Goal: Task Accomplishment & Management: Complete application form

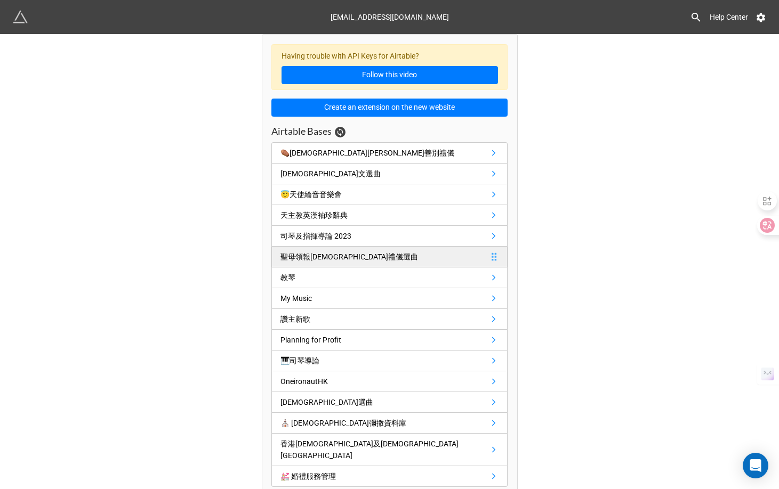
click at [328, 261] on div "聖母領報[DEMOGRAPHIC_DATA]禮儀選曲" at bounding box center [349, 257] width 138 height 12
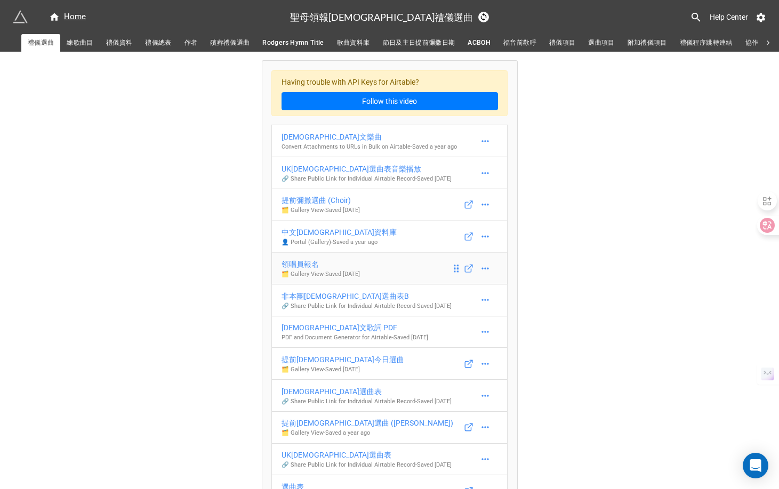
click at [314, 270] on div "領唱員報名" at bounding box center [320, 265] width 78 height 12
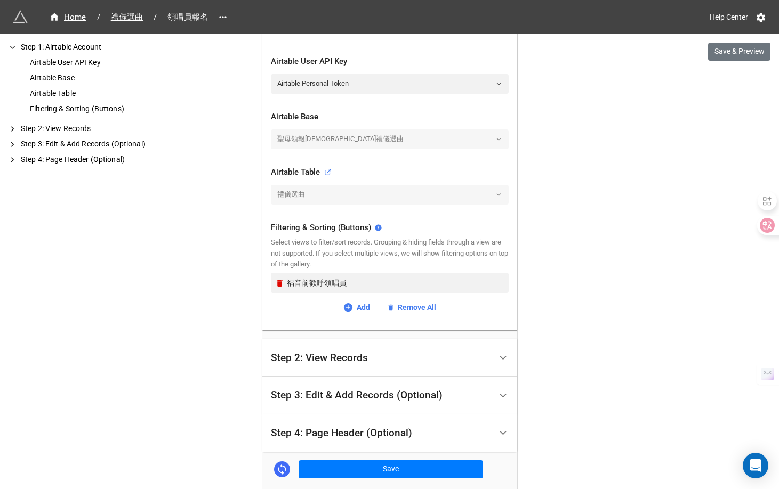
scroll to position [314, 0]
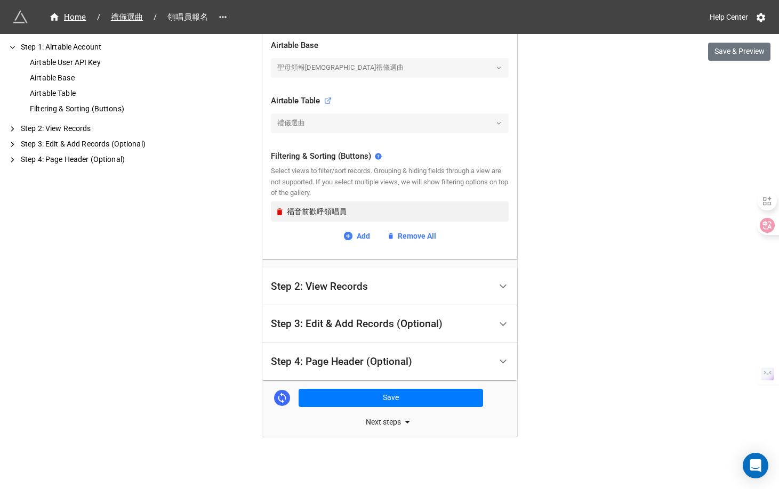
click at [367, 366] on div "Step 4: Page Header (Optional)" at bounding box center [341, 362] width 141 height 11
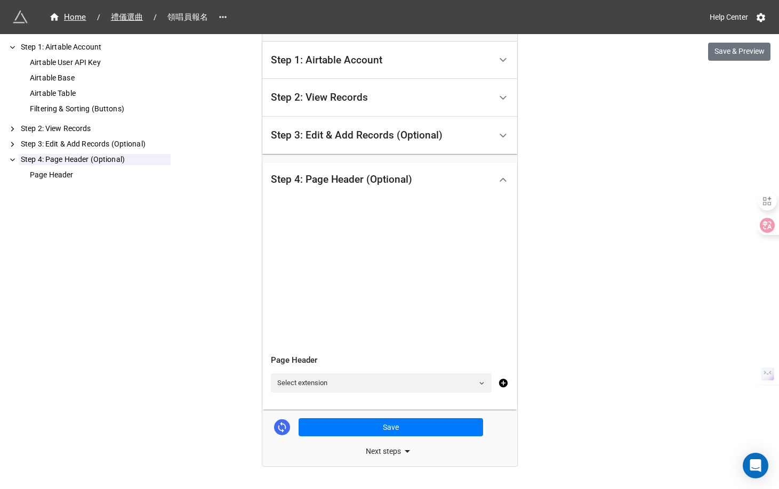
scroll to position [231, 0]
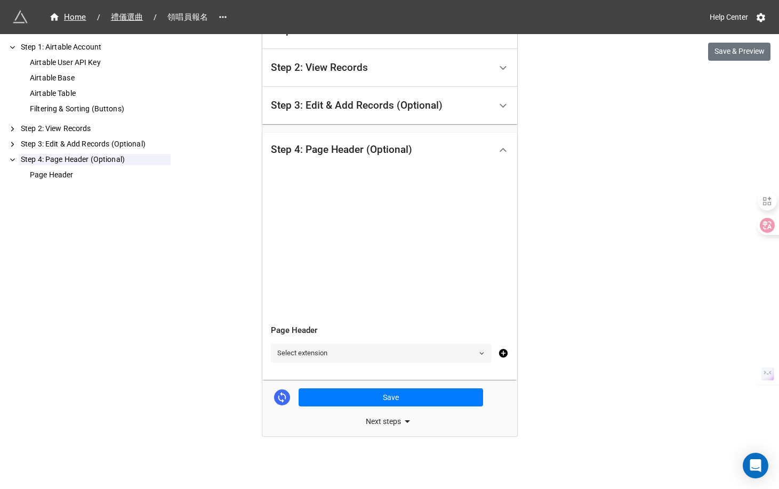
click at [370, 352] on link "Select extension" at bounding box center [381, 353] width 221 height 19
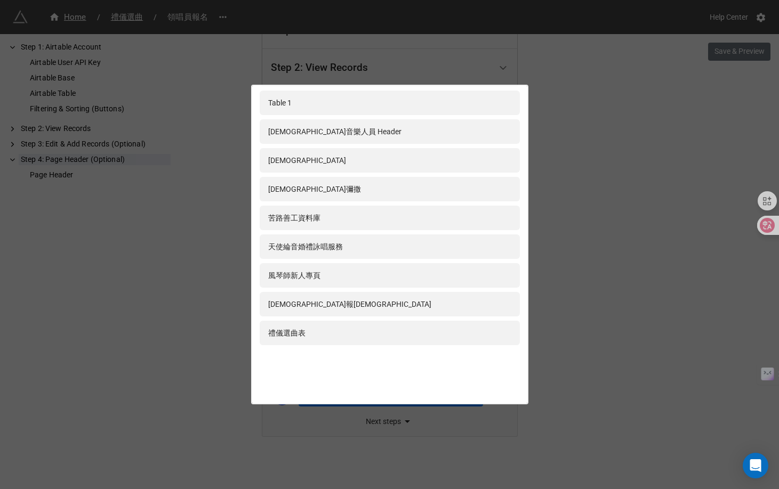
scroll to position [225, 0]
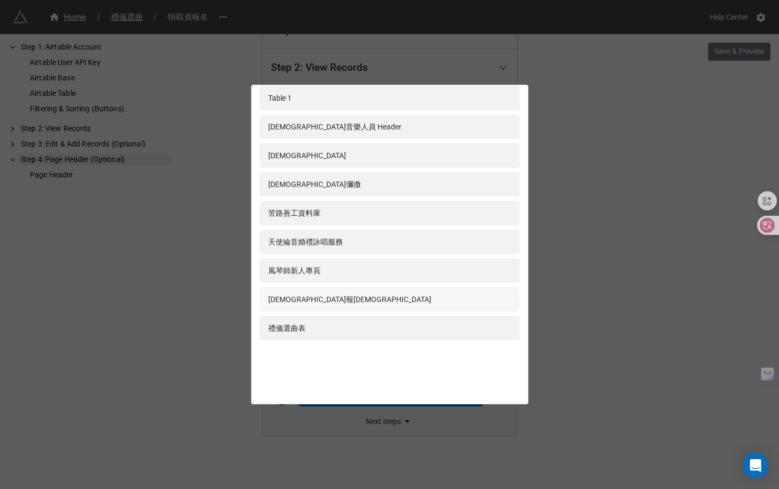
click at [340, 303] on div "[DEMOGRAPHIC_DATA]報[DEMOGRAPHIC_DATA]" at bounding box center [389, 300] width 243 height 12
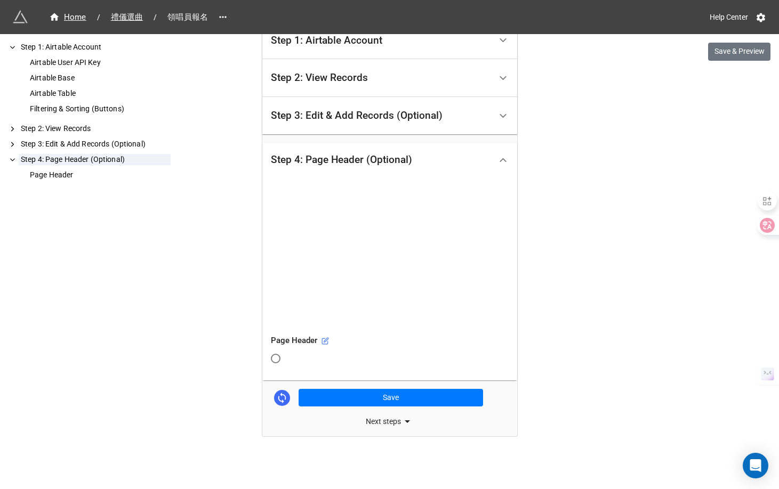
scroll to position [231, 0]
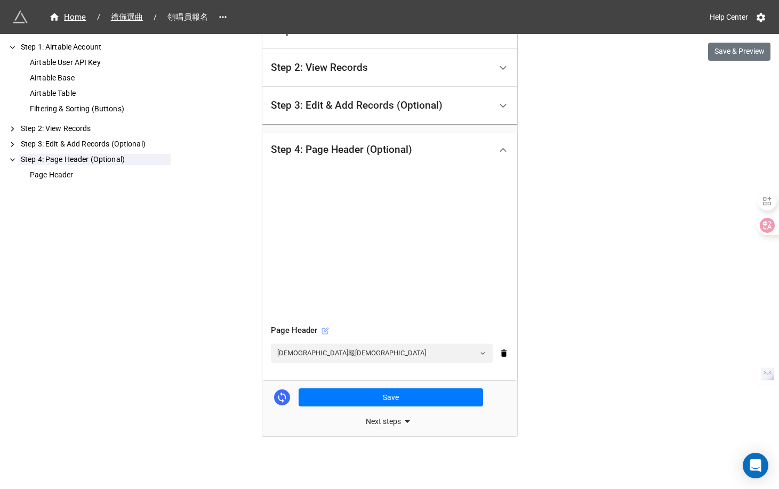
click at [324, 329] on icon at bounding box center [326, 330] width 4 height 4
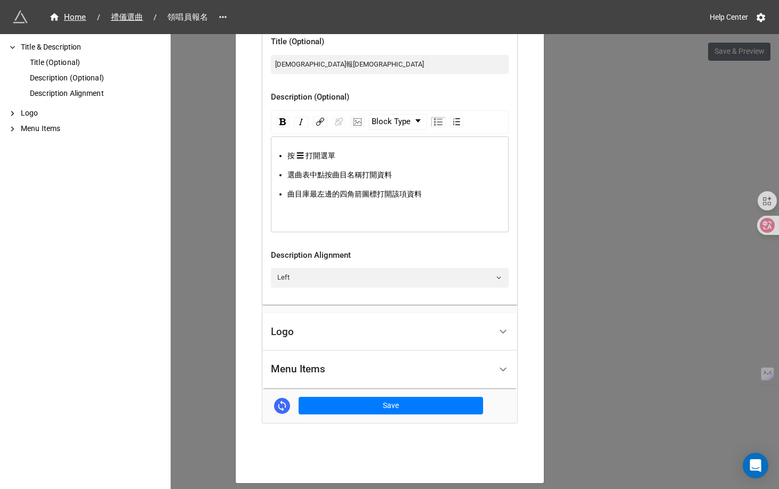
scroll to position [342, 0]
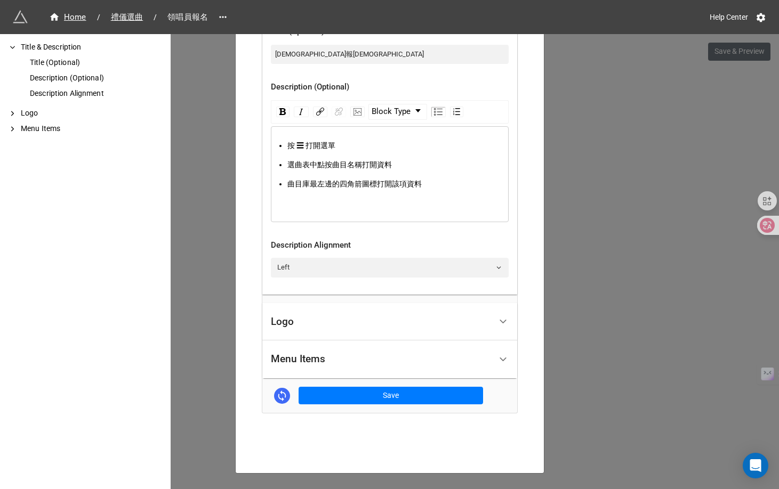
click at [367, 347] on div "Menu Items" at bounding box center [381, 359] width 220 height 25
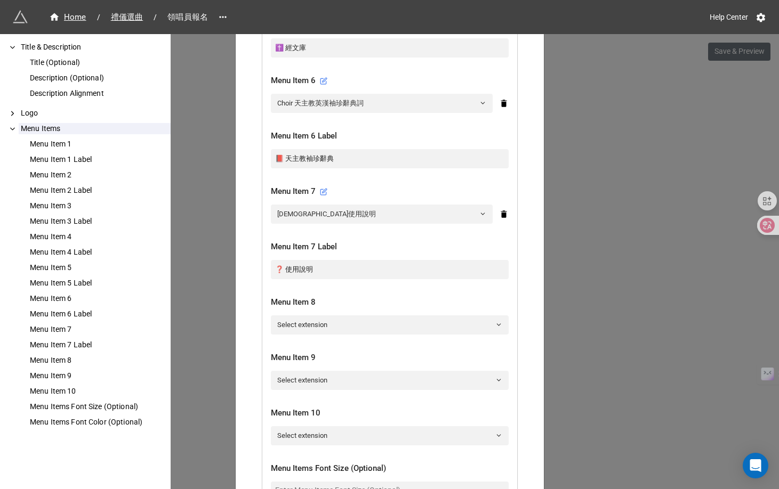
scroll to position [919, 0]
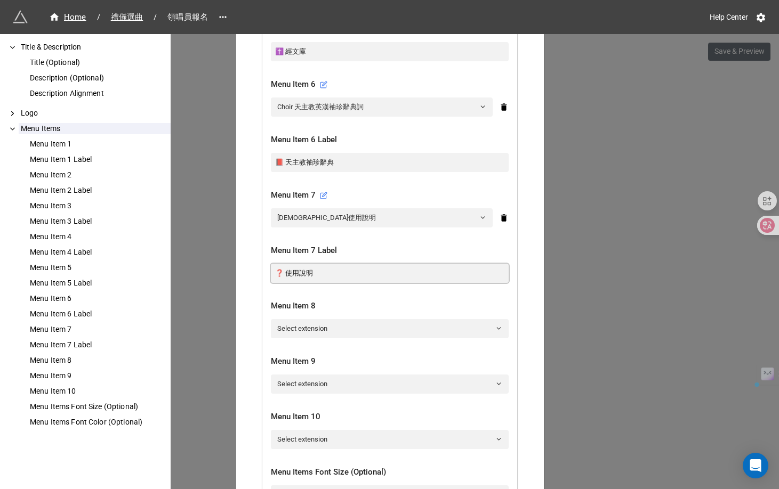
drag, startPoint x: 333, startPoint y: 254, endPoint x: 264, endPoint y: 256, distance: 68.8
click at [264, 256] on div "Menu Item 1 提前彌撒選曲 (Choir) Menu Item 1 Label 🎵 選曲表 Menu Item 2 殯葬禮儀選曲 Menu Item…" at bounding box center [389, 42] width 255 height 1063
click at [302, 319] on link "Select extension" at bounding box center [390, 328] width 238 height 19
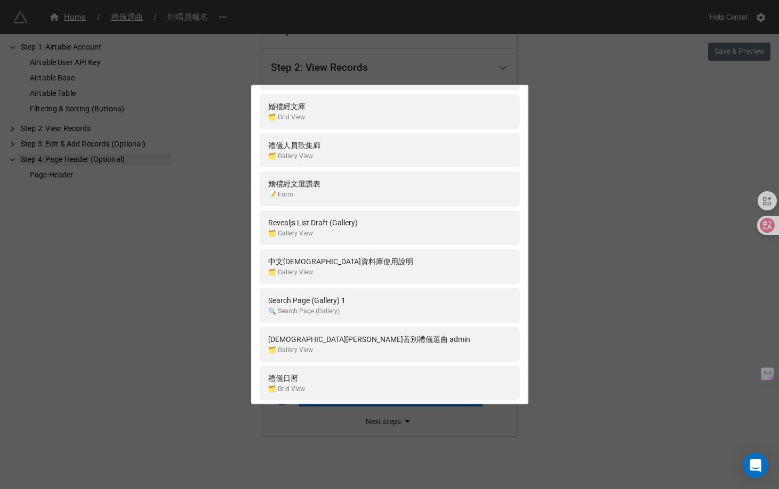
scroll to position [0, 0]
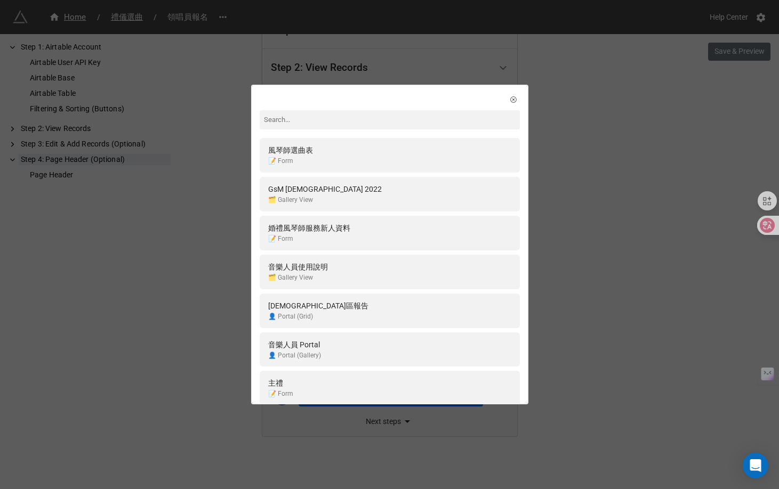
click at [300, 120] on input at bounding box center [390, 119] width 260 height 19
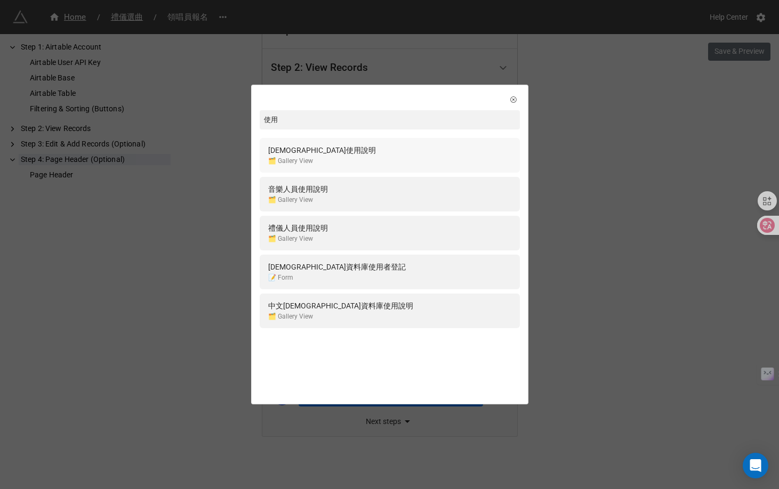
type input "使用"
click at [325, 157] on div "聖詠團使用說明 🗂️ Gallery View" at bounding box center [389, 155] width 243 height 22
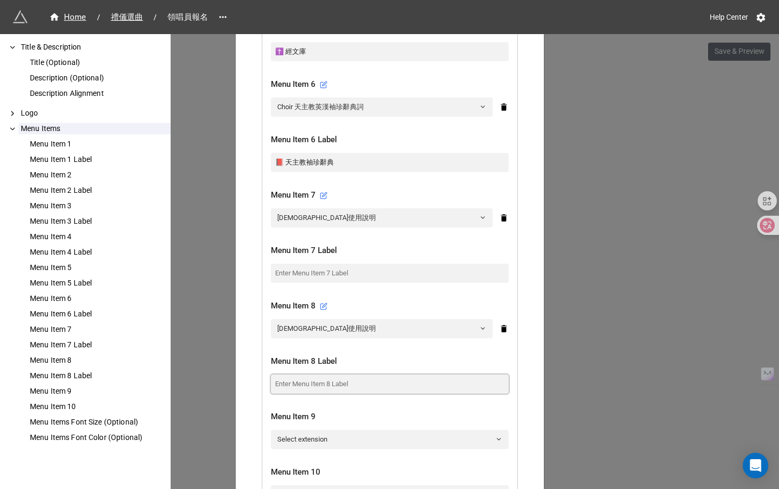
click at [312, 375] on input at bounding box center [390, 384] width 238 height 19
paste input "❓ 使用說明"
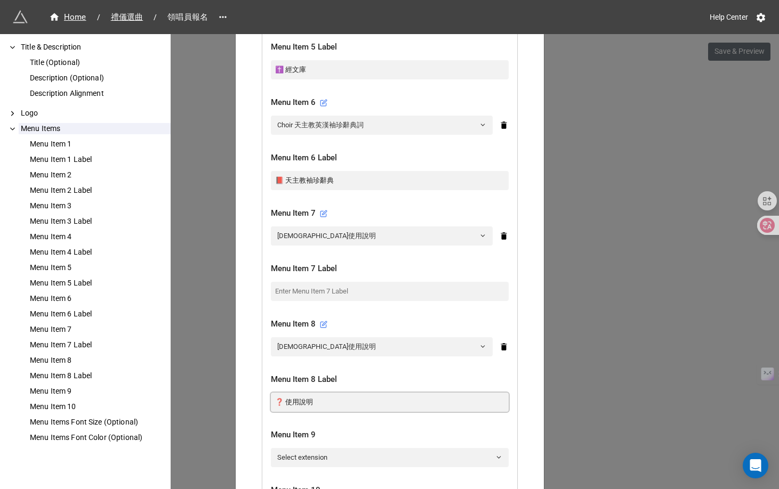
scroll to position [863, 0]
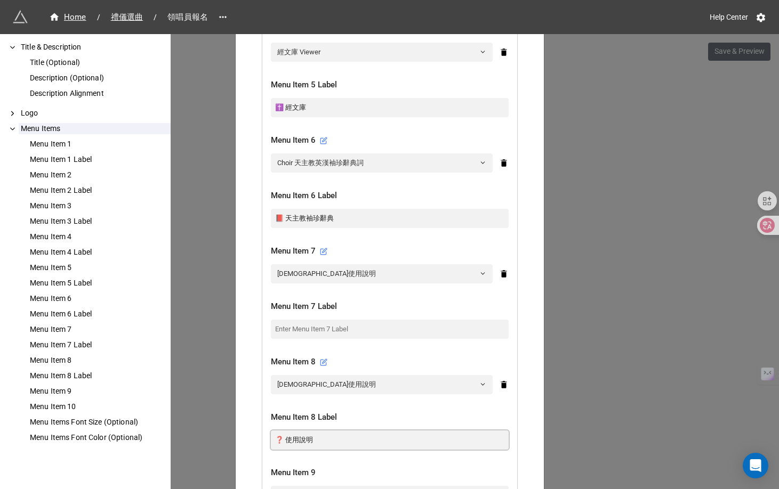
type input "❓ 使用說明"
drag, startPoint x: 335, startPoint y: 203, endPoint x: 264, endPoint y: 203, distance: 71.4
click at [264, 203] on div "Menu Item 1 提前彌撒選曲 (Choir) Menu Item 1 Label 🎵 選曲表 Menu Item 2 殯葬禮儀選曲 Menu Item…" at bounding box center [389, 126] width 255 height 1119
click at [302, 264] on link "聖詠團使用說明" at bounding box center [382, 273] width 222 height 19
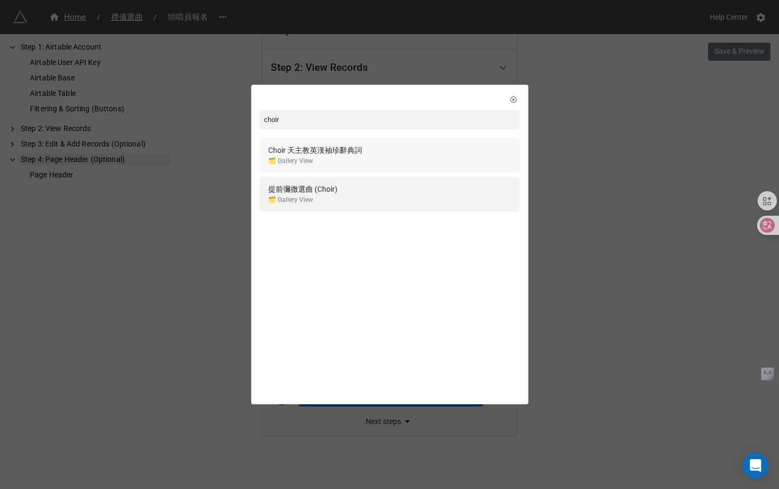
type input "choir"
click at [361, 148] on div "Choir 天主教英漢袖珍辭典詞 🗂️ Gallery View" at bounding box center [389, 155] width 243 height 22
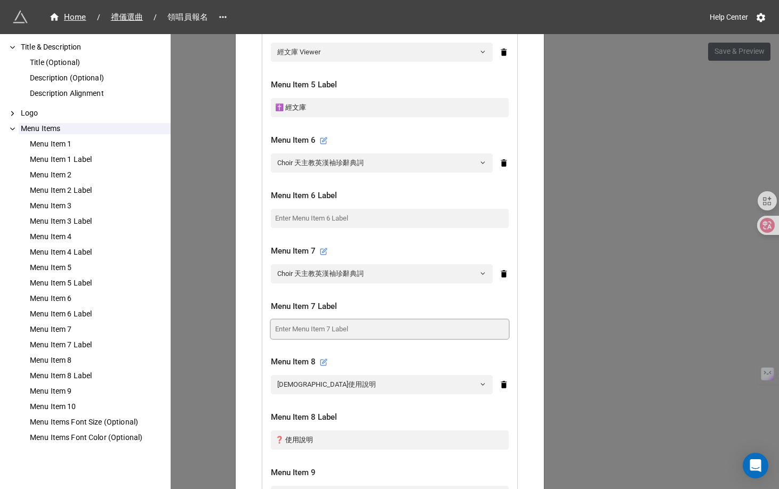
click at [314, 320] on input at bounding box center [390, 329] width 238 height 19
paste input "📕 天主教袖珍辭典"
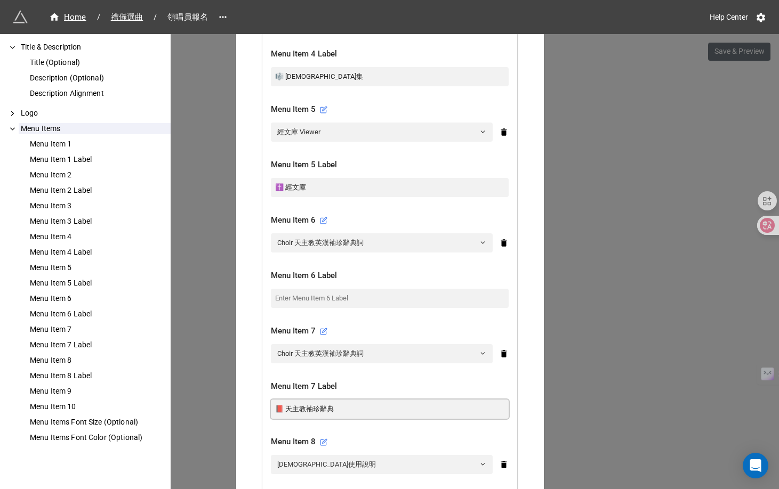
scroll to position [772, 0]
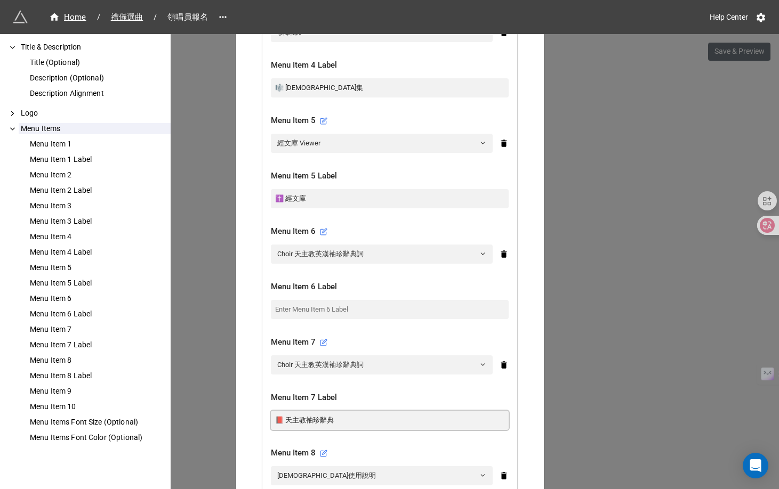
type input "📕 天主教袖珍辭典"
drag, startPoint x: 308, startPoint y: 182, endPoint x: 265, endPoint y: 182, distance: 42.6
click at [265, 182] on div "Menu Item 1 提前彌撒選曲 (Choir) Menu Item 1 Label 🎵 選曲表 Menu Item 2 殯葬禮儀選曲 Menu Item…" at bounding box center [389, 217] width 255 height 1119
click at [309, 245] on link "Choir 天主教英漢袖珍辭典詞" at bounding box center [382, 254] width 222 height 19
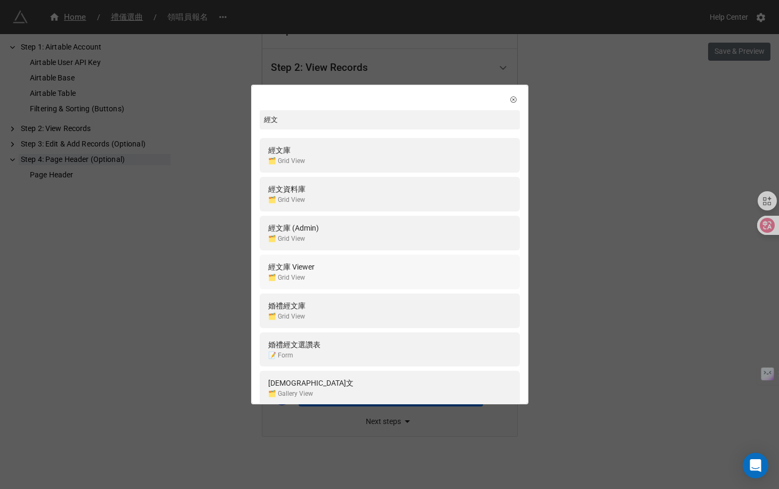
type input "經文"
click at [329, 265] on div "經文庫 Viewer 🗂️ Grid View" at bounding box center [389, 272] width 243 height 22
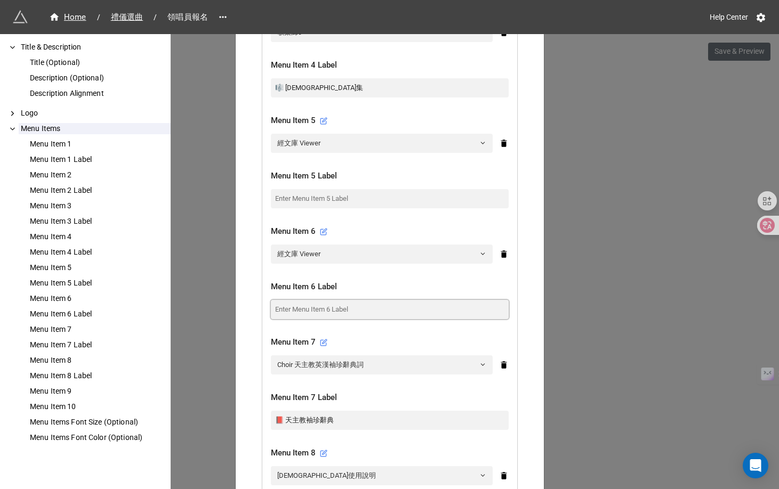
click at [310, 300] on input at bounding box center [390, 309] width 238 height 19
paste input "✝️ 經文庫"
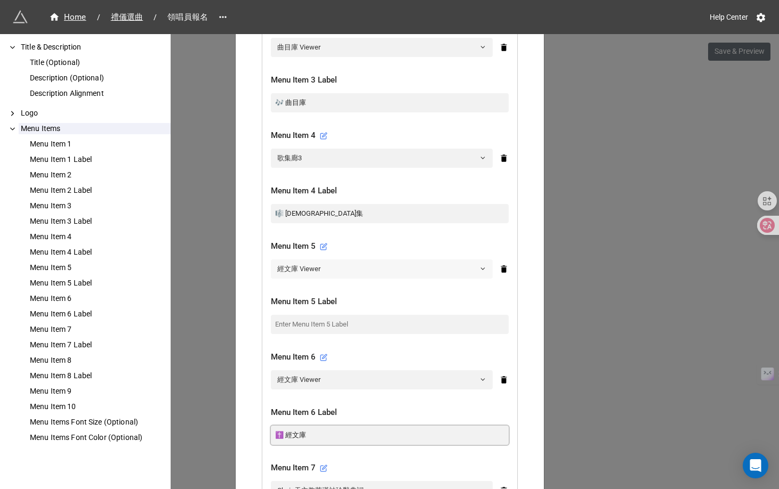
scroll to position [660, 0]
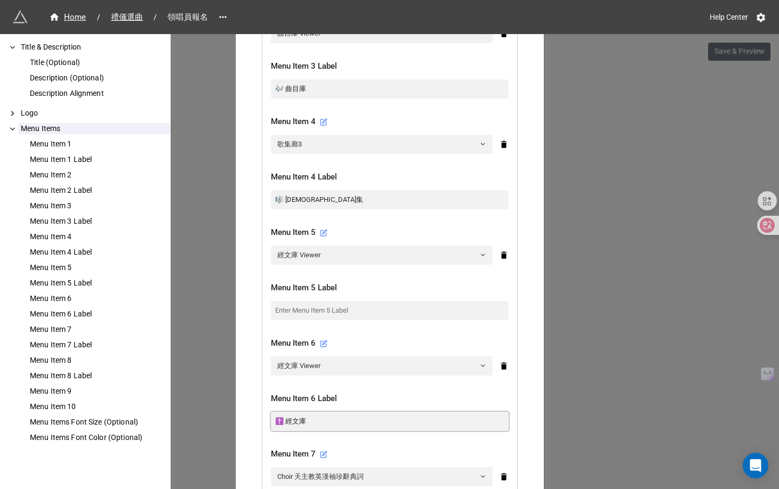
type input "✝️ 經文庫"
drag, startPoint x: 302, startPoint y: 181, endPoint x: 260, endPoint y: 182, distance: 42.7
click at [262, 182] on div "Menu Item 1 提前彌撒選曲 (Choir) Menu Item 1 Label 🎵 選曲表 Menu Item 2 殯葬禮儀選曲 Menu Item…" at bounding box center [389, 329] width 255 height 1119
click at [297, 246] on link "經文庫 Viewer" at bounding box center [382, 255] width 222 height 19
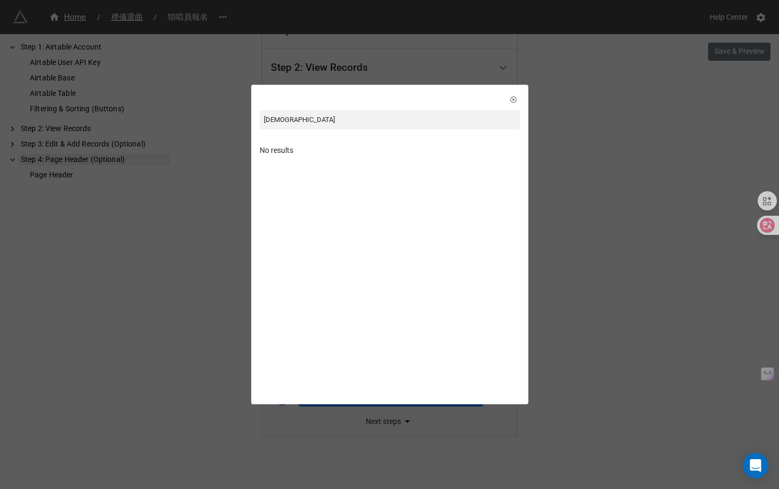
type input "聖"
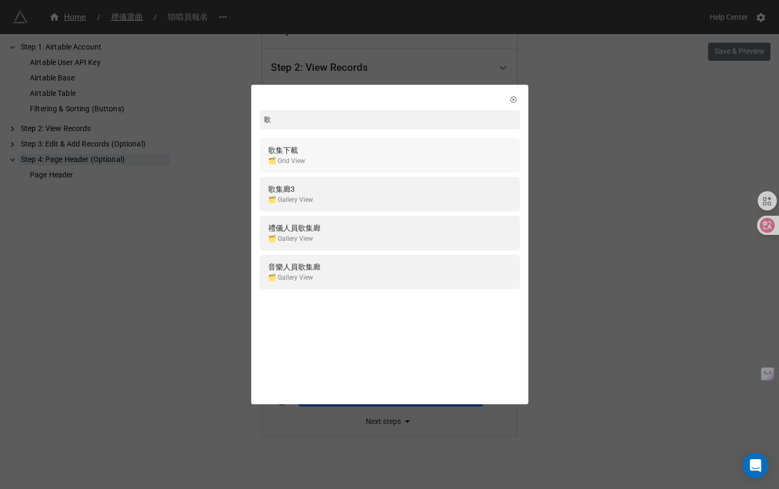
type input "歌"
click at [333, 163] on div "歌集下載 🗂️ Grid View" at bounding box center [389, 155] width 243 height 22
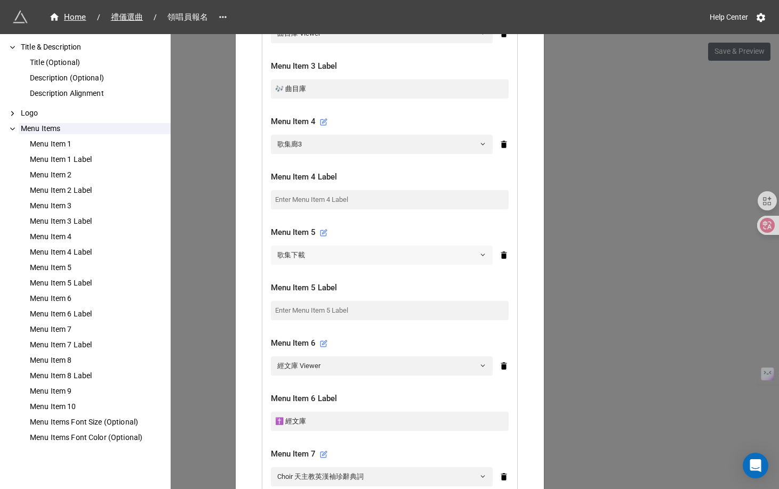
click at [329, 246] on link "歌集下載" at bounding box center [382, 255] width 222 height 19
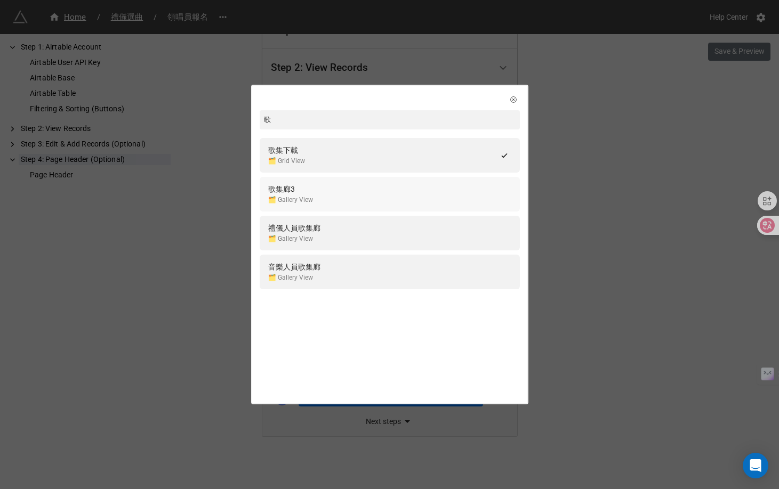
type input "歌"
click at [309, 200] on div "🗂️ Gallery View" at bounding box center [290, 200] width 45 height 10
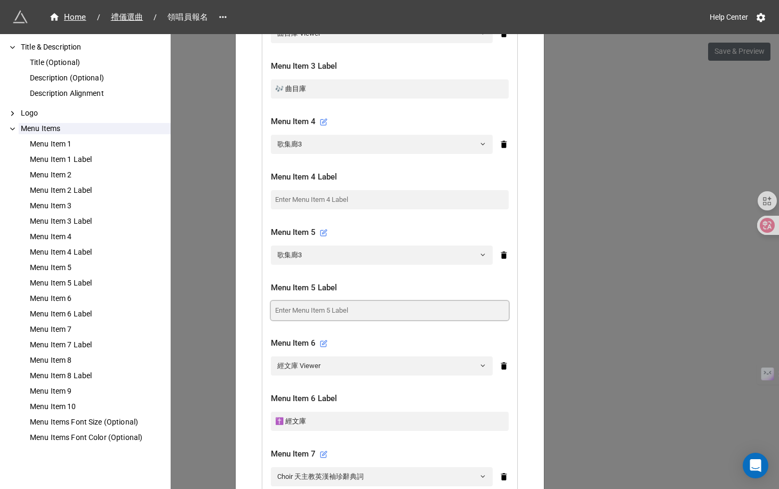
click at [307, 301] on input at bounding box center [390, 310] width 238 height 19
paste input "🎼 [DEMOGRAPHIC_DATA]集"
type input "🎼 [DEMOGRAPHIC_DATA]集"
drag, startPoint x: 305, startPoint y: 179, endPoint x: 253, endPoint y: 182, distance: 52.9
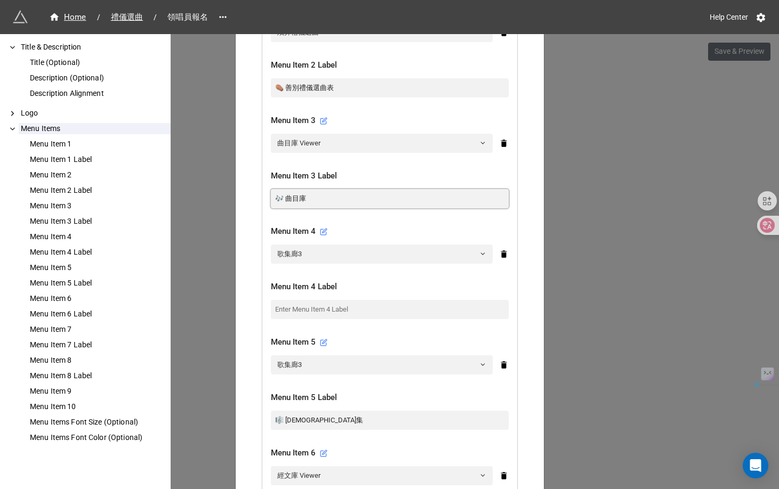
click at [253, 182] on div "How to Setup Title & Description Title (Optional) Description (Optional) Descri…" at bounding box center [389, 320] width 293 height 1533
click at [297, 245] on link "歌集廊3" at bounding box center [382, 254] width 222 height 19
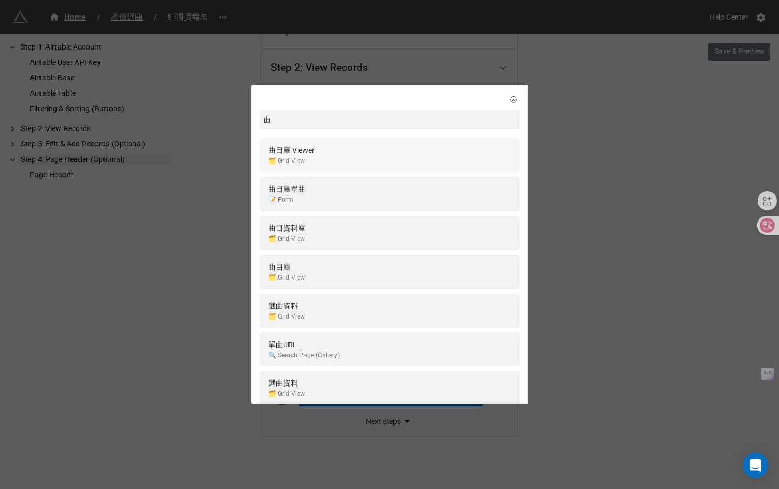
type input "曲"
click at [387, 159] on div "曲目庫 Viewer 🗂️ Grid View" at bounding box center [389, 155] width 243 height 22
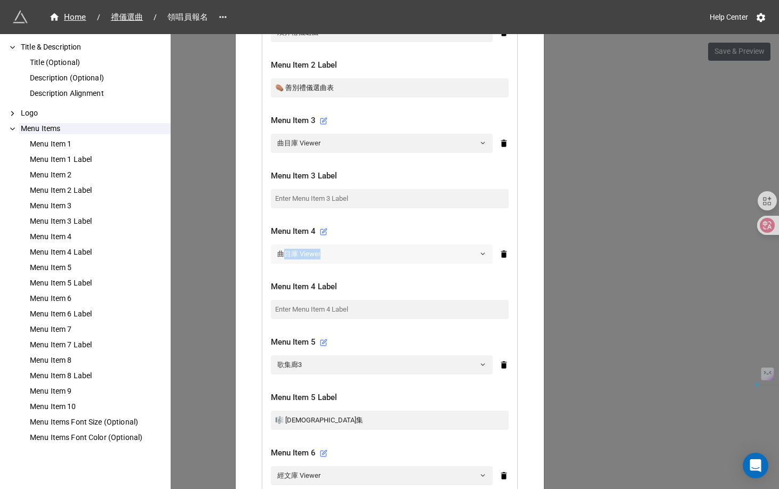
drag, startPoint x: 325, startPoint y: 233, endPoint x: 280, endPoint y: 234, distance: 45.3
click at [280, 245] on link "曲目庫 Viewer" at bounding box center [382, 254] width 222 height 19
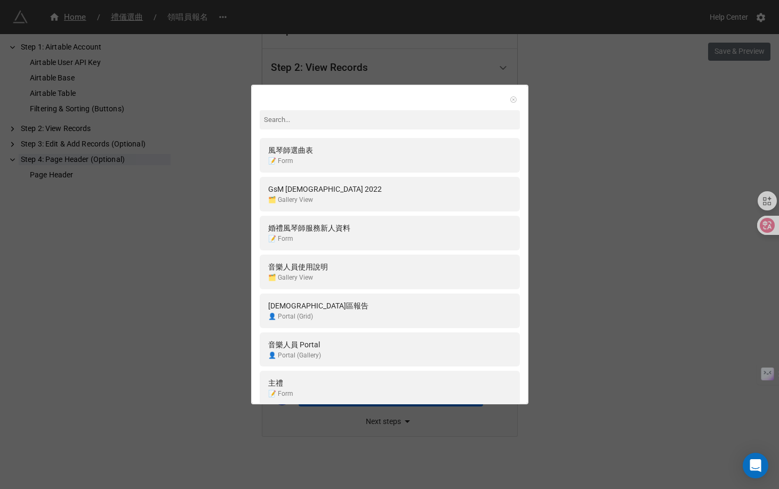
click at [510, 101] on icon at bounding box center [513, 99] width 6 height 6
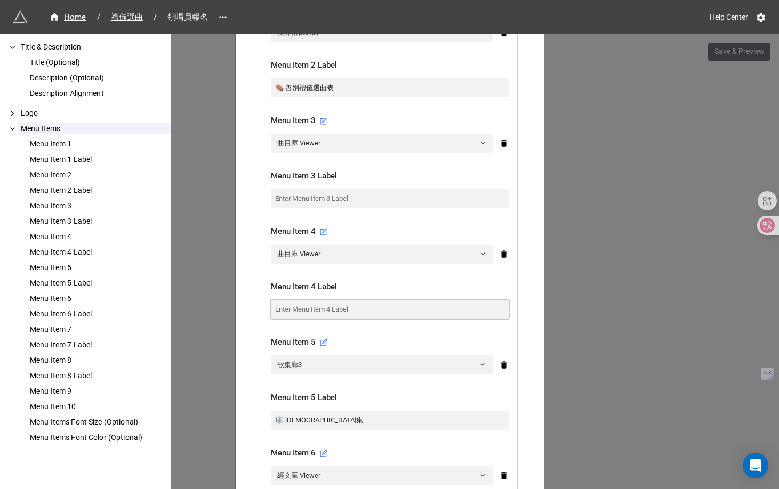
click at [298, 300] on input at bounding box center [390, 309] width 238 height 19
paste input "🎶 曲目庫"
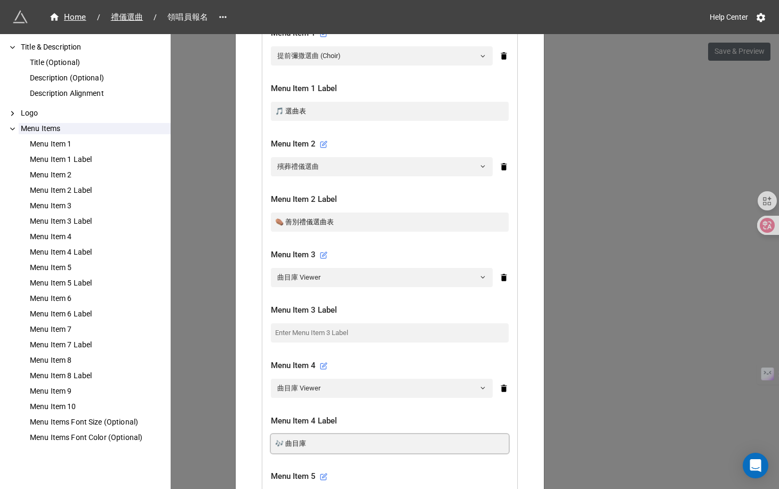
scroll to position [421, 0]
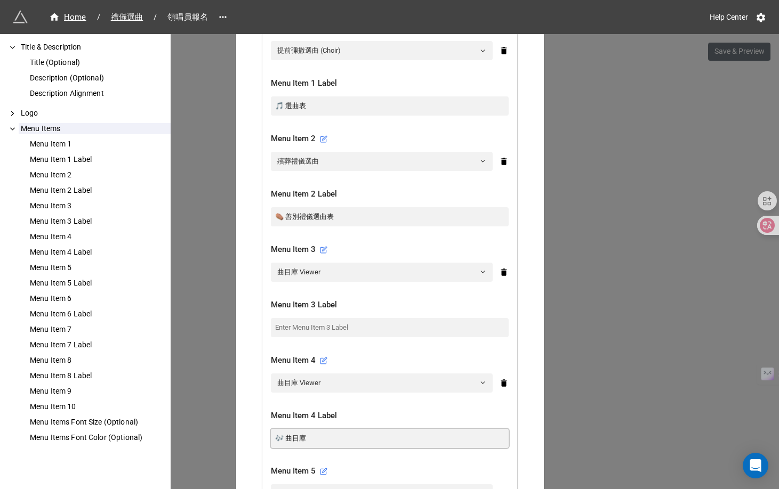
type input "🎶 曲目庫"
drag, startPoint x: 340, startPoint y: 198, endPoint x: 254, endPoint y: 200, distance: 86.4
click at [254, 200] on div "How to Setup Title & Description Title (Optional) Description (Optional) Descri…" at bounding box center [389, 449] width 293 height 1533
click at [287, 263] on link "曲目庫 Viewer" at bounding box center [382, 272] width 222 height 19
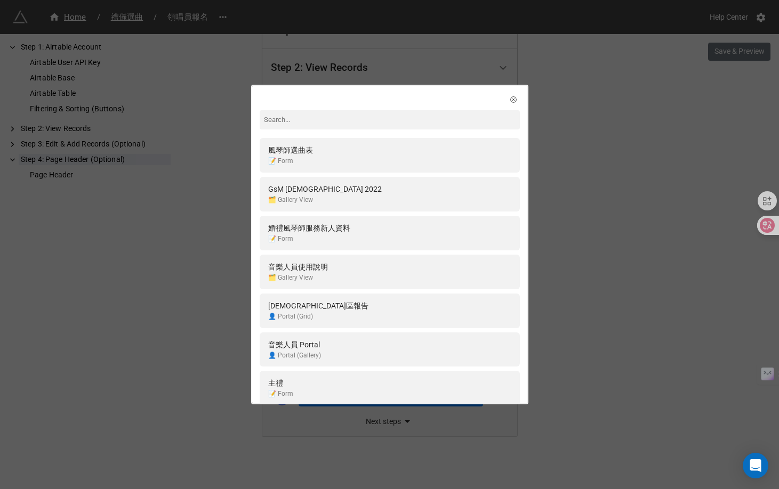
click at [282, 114] on input at bounding box center [390, 119] width 260 height 19
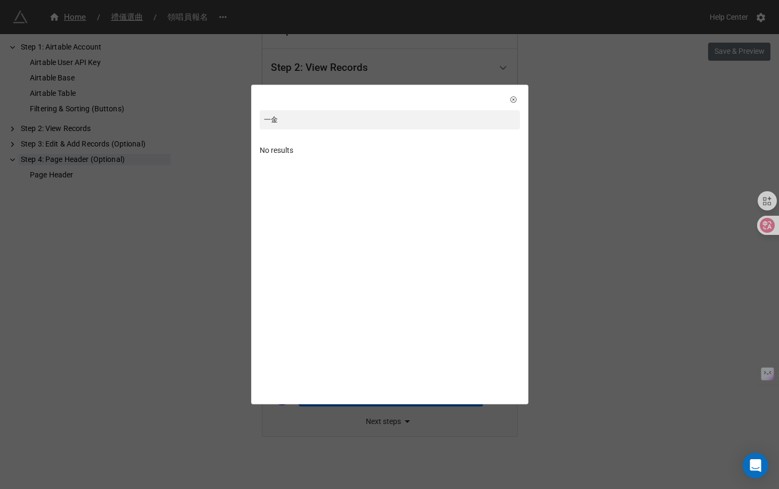
type input "殥"
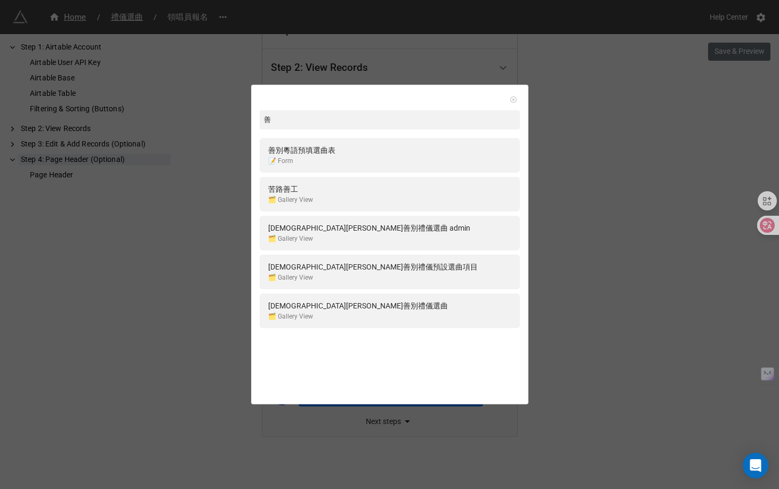
type input "善"
click at [510, 101] on icon at bounding box center [513, 99] width 7 height 7
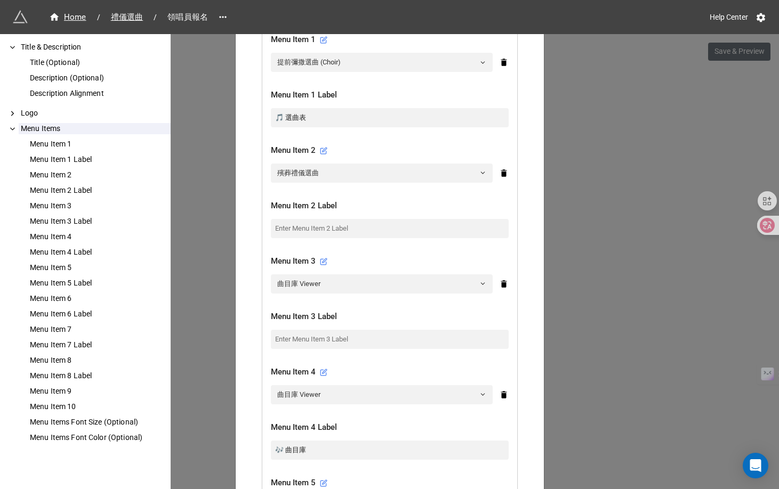
scroll to position [410, 0]
click at [332, 273] on link "曲目庫 Viewer" at bounding box center [382, 282] width 222 height 19
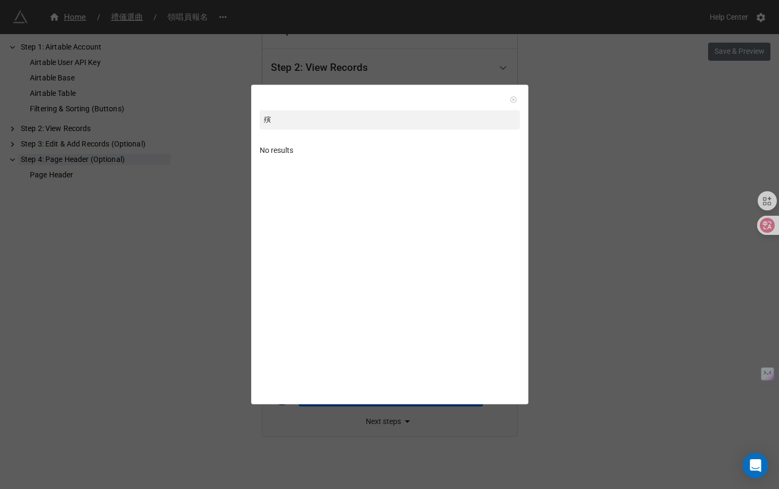
type input "殥"
click at [510, 101] on icon at bounding box center [513, 99] width 7 height 7
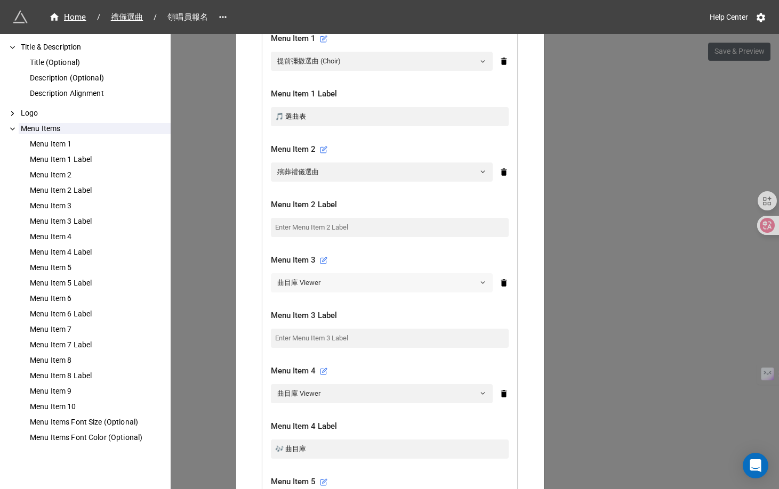
click at [325, 273] on link "曲目庫 Viewer" at bounding box center [382, 282] width 222 height 19
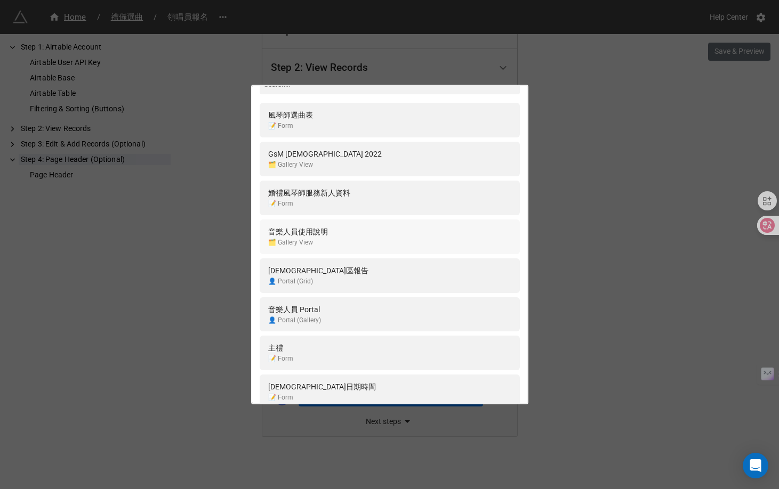
scroll to position [0, 0]
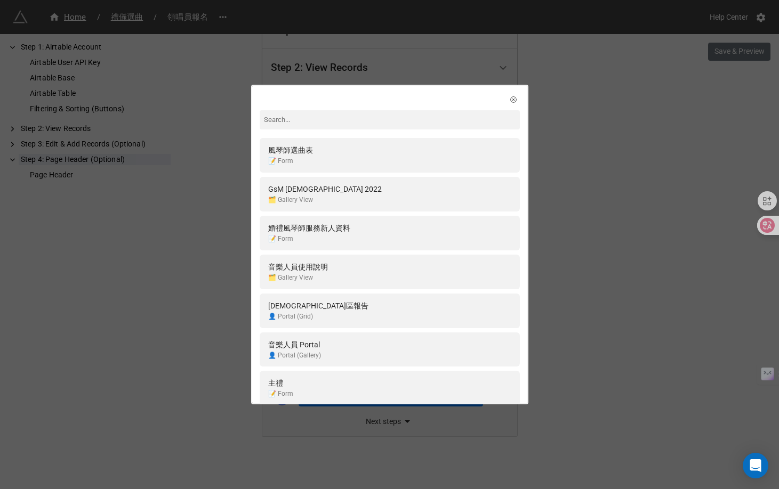
click at [313, 119] on input at bounding box center [390, 119] width 260 height 19
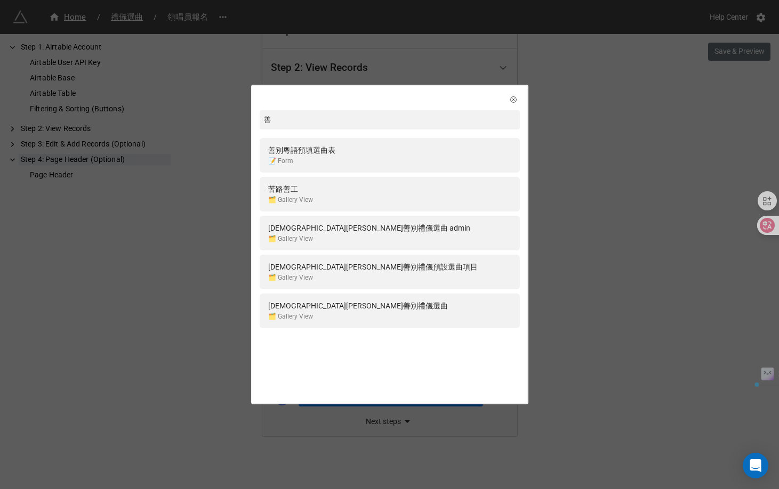
drag, startPoint x: 271, startPoint y: 115, endPoint x: 257, endPoint y: 115, distance: 13.3
click at [257, 115] on div "善 善別粵語預填選曲表 📝 Form 苦路善工 🗂️ Gallery View 聖若瑟堂善別禮儀選曲 admin 🗂️ Gallery View 聖若瑟堂善別…" at bounding box center [389, 238] width 275 height 305
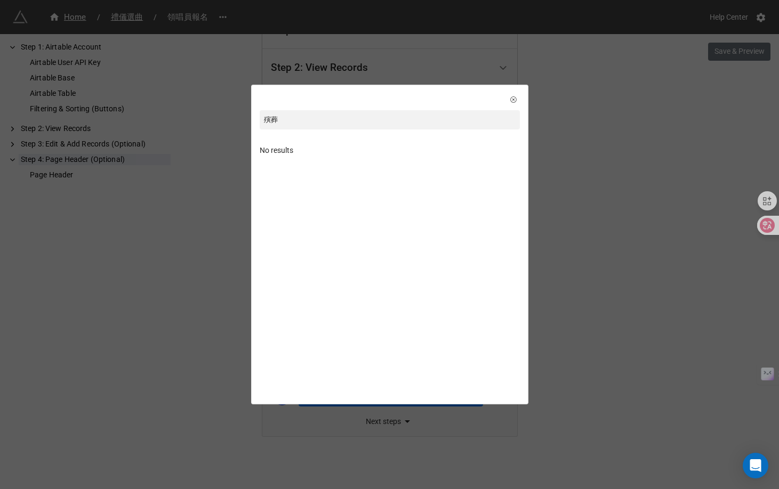
click at [269, 120] on input "殥葬" at bounding box center [390, 119] width 260 height 19
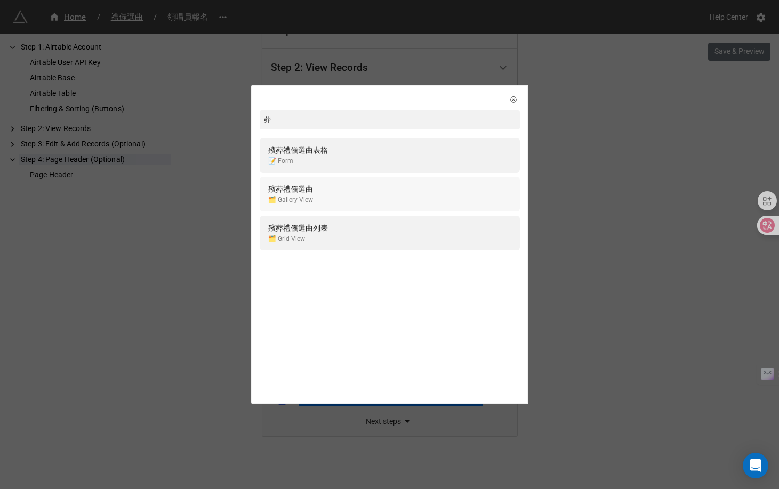
type input "葬"
click at [329, 196] on div "殯葬禮儀選曲 🗂️ Gallery View" at bounding box center [389, 194] width 243 height 22
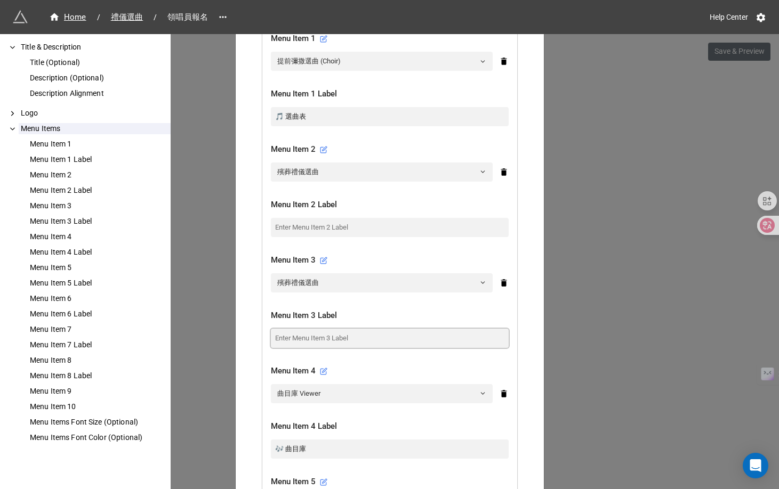
click at [316, 329] on input at bounding box center [390, 338] width 238 height 19
paste input "⚰️ 善別禮儀選曲表"
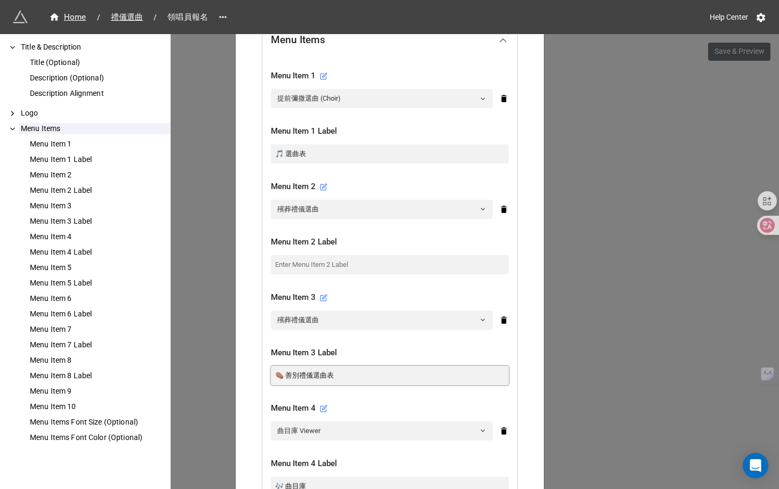
scroll to position [354, 0]
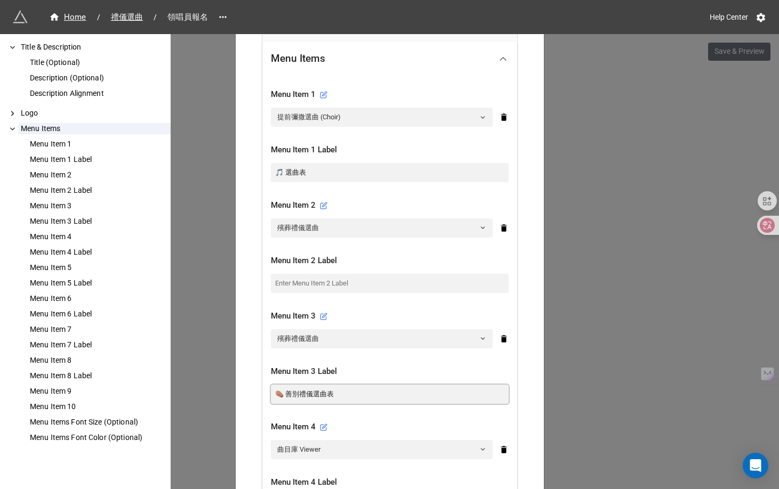
type input "⚰️ 善別禮儀選曲表"
click at [310, 274] on input at bounding box center [390, 283] width 238 height 19
click at [286, 274] on input "🙋🏼" at bounding box center [390, 283] width 238 height 19
type input "🙋🏼"
click at [337, 219] on link "殯葬禮儀選曲" at bounding box center [382, 228] width 222 height 19
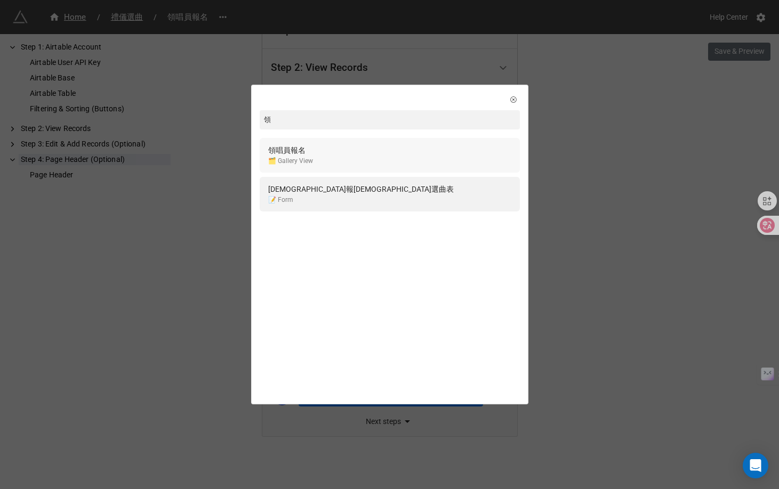
type input "領"
click at [356, 161] on div "領唱員報名 🗂️ Gallery View" at bounding box center [389, 155] width 243 height 22
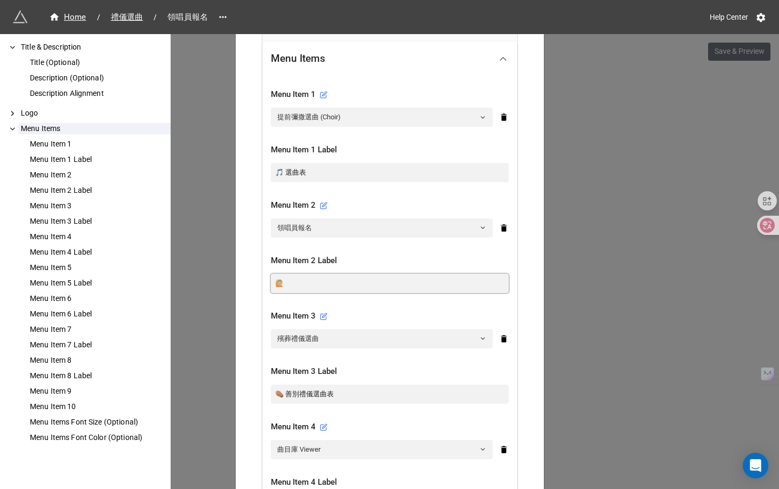
click at [286, 274] on input "🙋🏼" at bounding box center [390, 283] width 238 height 19
click at [285, 219] on link "領唱員報名" at bounding box center [382, 228] width 222 height 19
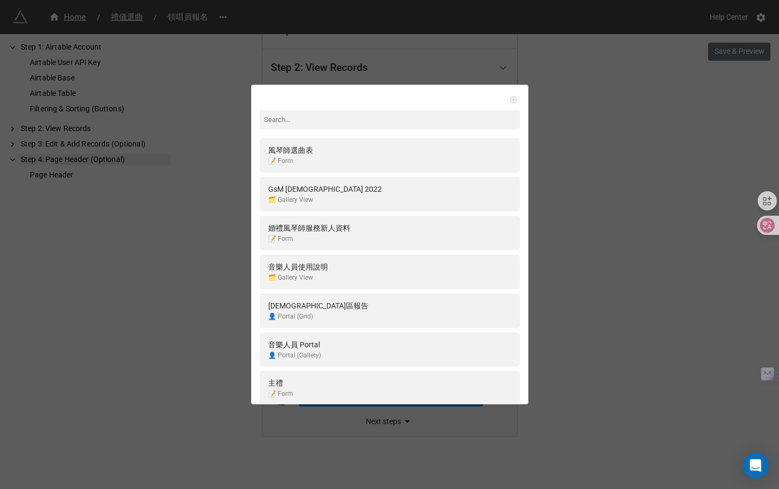
click at [511, 97] on link at bounding box center [513, 99] width 11 height 11
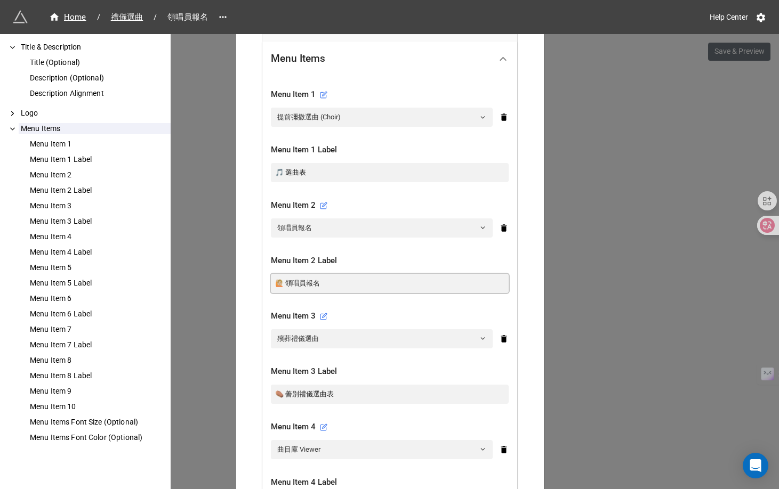
click at [276, 274] on input "🙋🏼 領唱員報名" at bounding box center [390, 283] width 238 height 19
click at [276, 274] on input "🙋🏼🙋🏻‍♀️ 領唱員報名" at bounding box center [390, 283] width 238 height 19
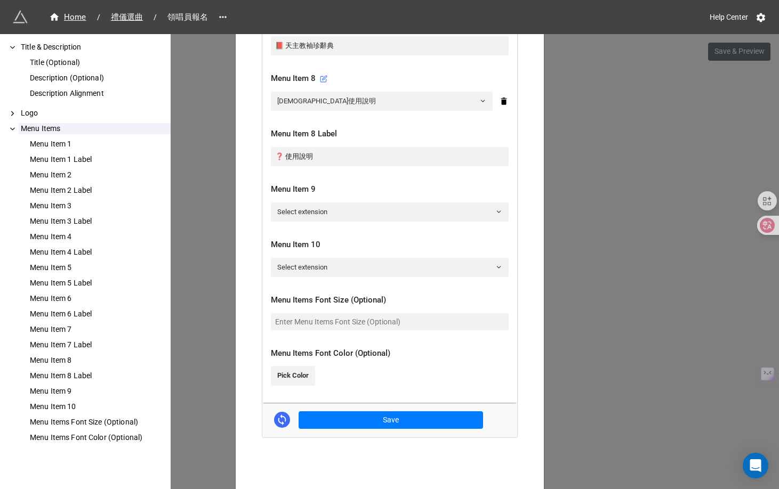
scroll to position [1171, 0]
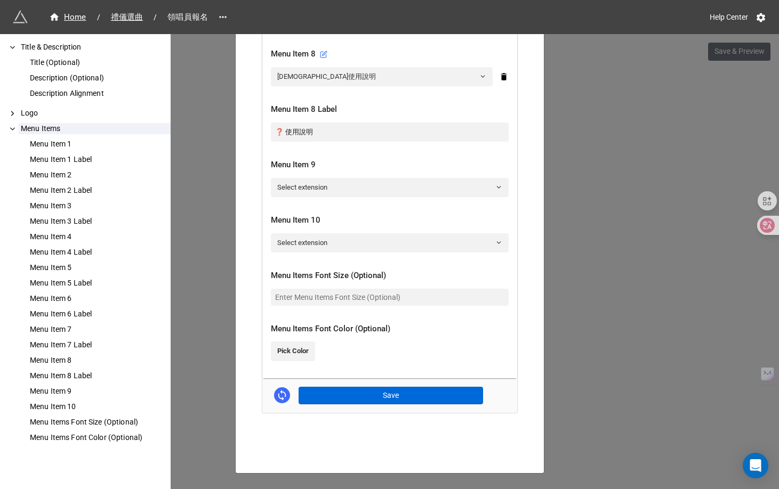
type input "🙋🏻🙋🏻‍♀️ 領唱員報名"
click at [362, 387] on button "Save" at bounding box center [390, 396] width 184 height 18
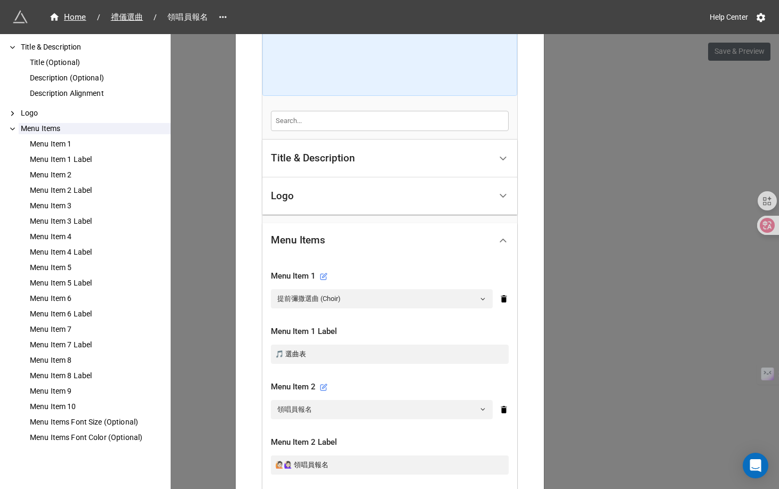
scroll to position [0, 0]
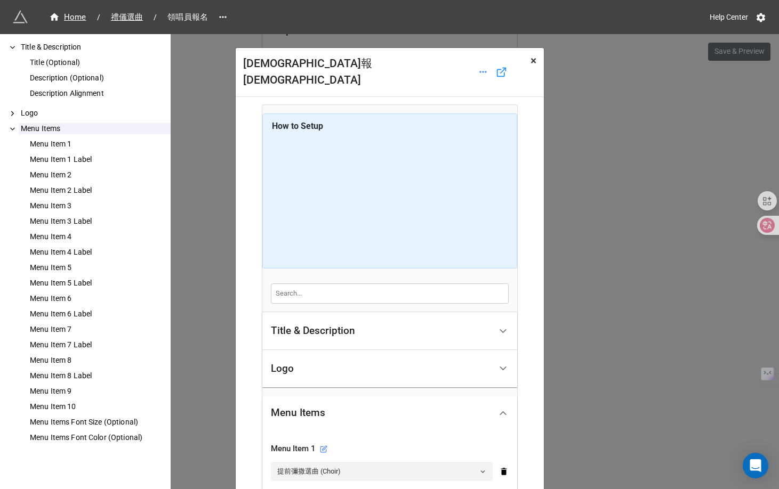
click at [536, 62] on button "× Close" at bounding box center [533, 61] width 21 height 26
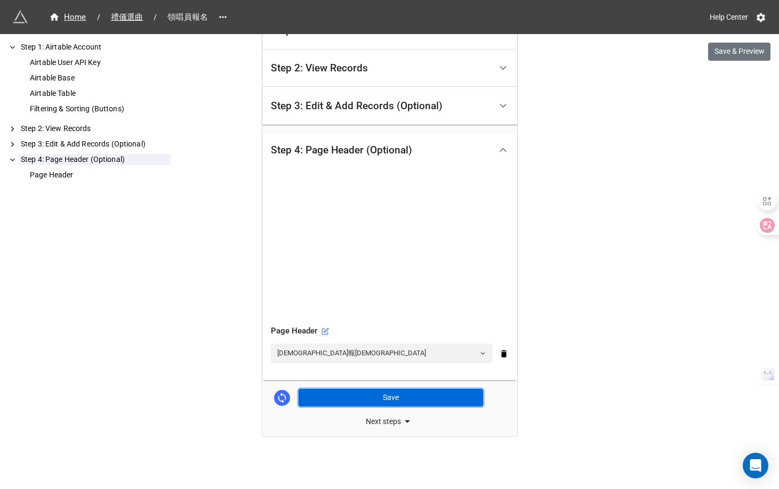
click at [449, 392] on button "Save" at bounding box center [390, 398] width 184 height 18
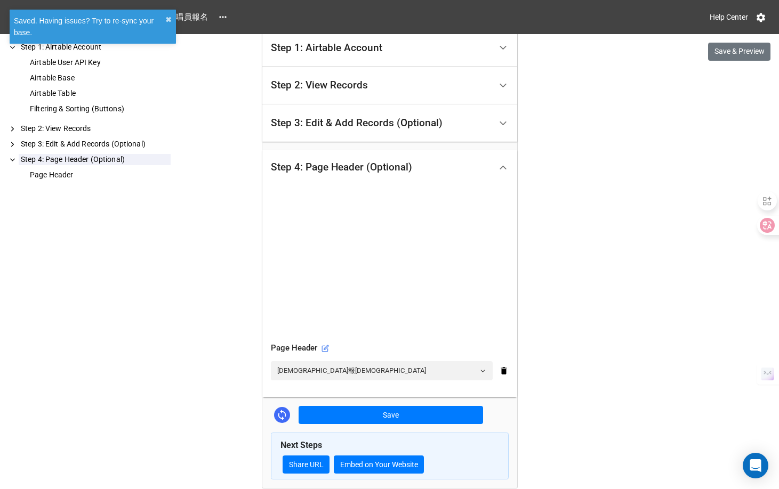
scroll to position [265, 0]
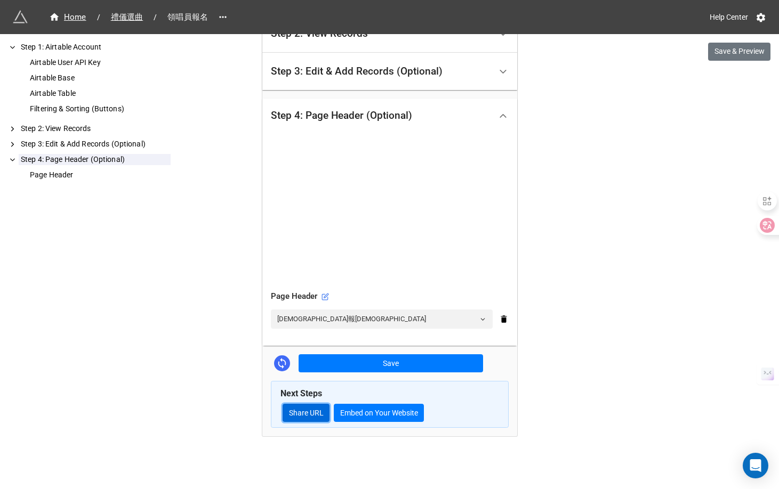
click at [318, 409] on link "Share URL" at bounding box center [306, 413] width 47 height 18
click at [78, 19] on div "Home" at bounding box center [67, 17] width 37 height 12
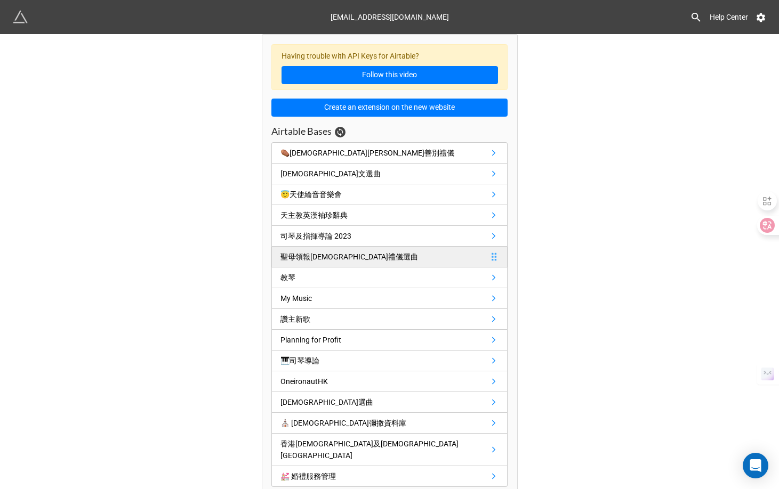
click at [316, 257] on div "聖母領報聖詠團禮儀選曲" at bounding box center [349, 257] width 138 height 12
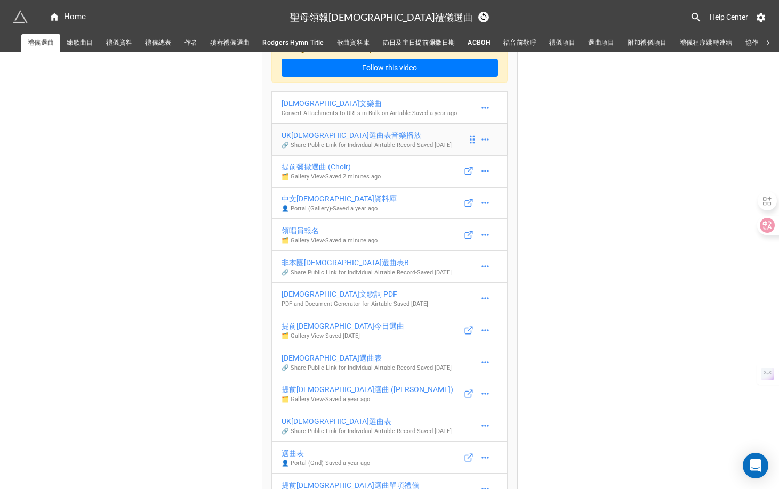
scroll to position [33, 0]
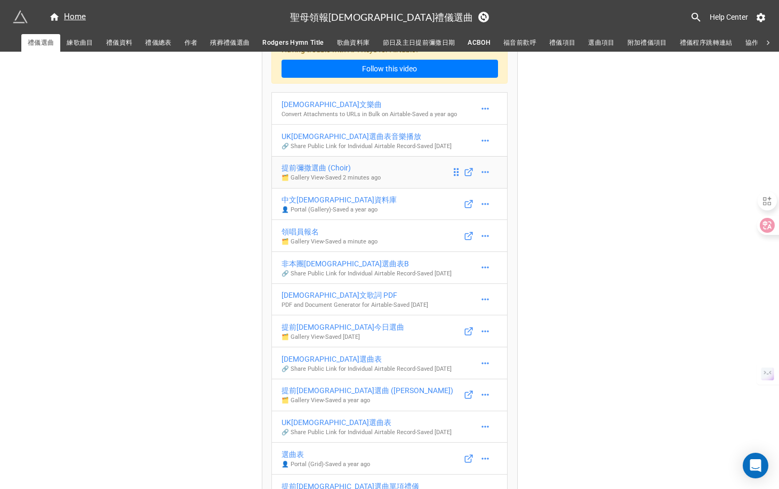
click at [296, 182] on p "🗂️ Gallery View - Saved 2 minutes ago" at bounding box center [330, 178] width 99 height 9
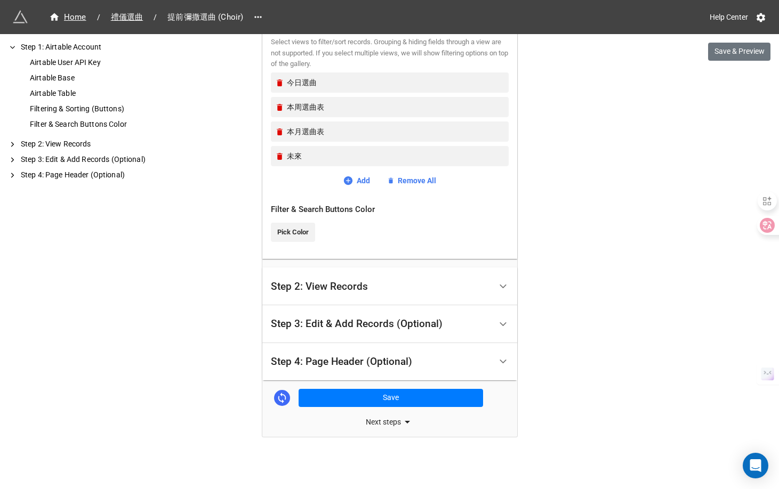
click at [337, 273] on div "Step 2: View Records" at bounding box center [389, 287] width 255 height 38
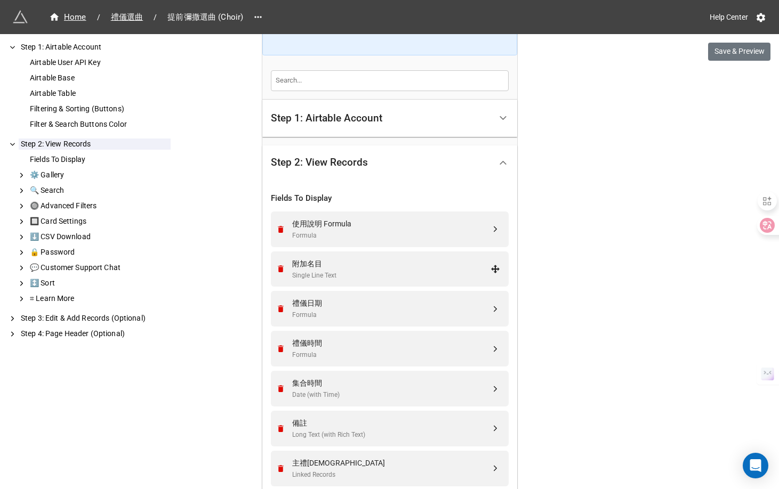
scroll to position [143, 0]
click at [330, 235] on div "Formula" at bounding box center [391, 235] width 198 height 10
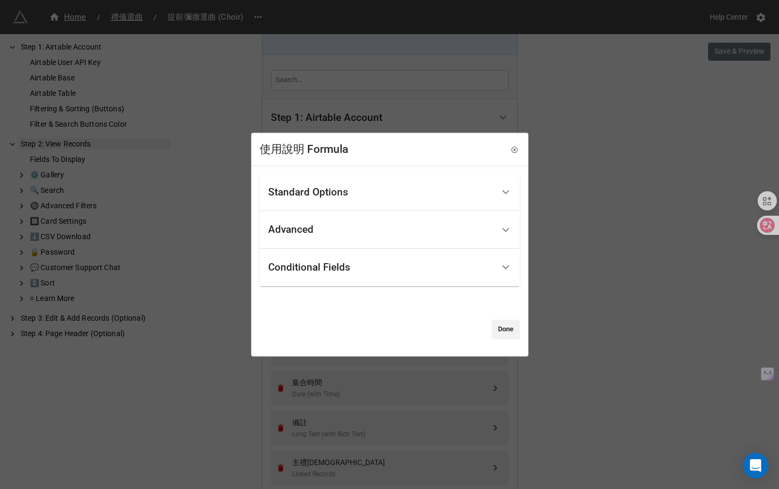
click at [327, 229] on div "Advanced" at bounding box center [380, 229] width 225 height 25
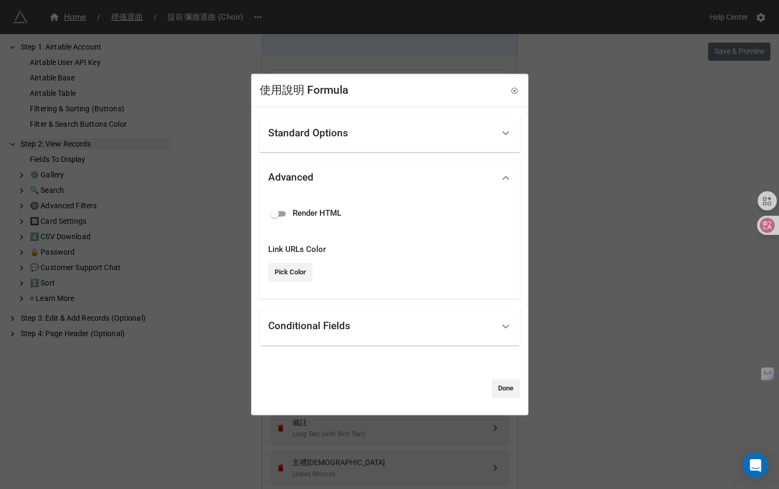
click at [315, 215] on span "Render HTML" at bounding box center [317, 214] width 49 height 13
click at [284, 215] on input "checkbox" at bounding box center [274, 214] width 38 height 13
checkbox input "true"
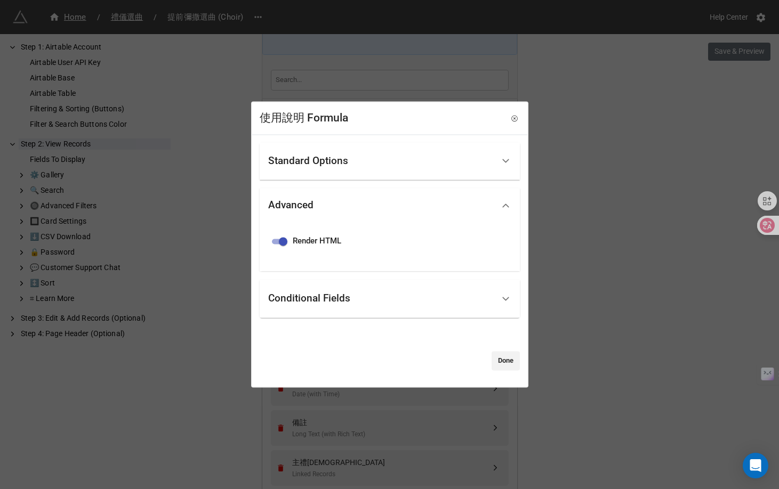
click at [450, 303] on div "Conditional Fields" at bounding box center [380, 299] width 225 height 25
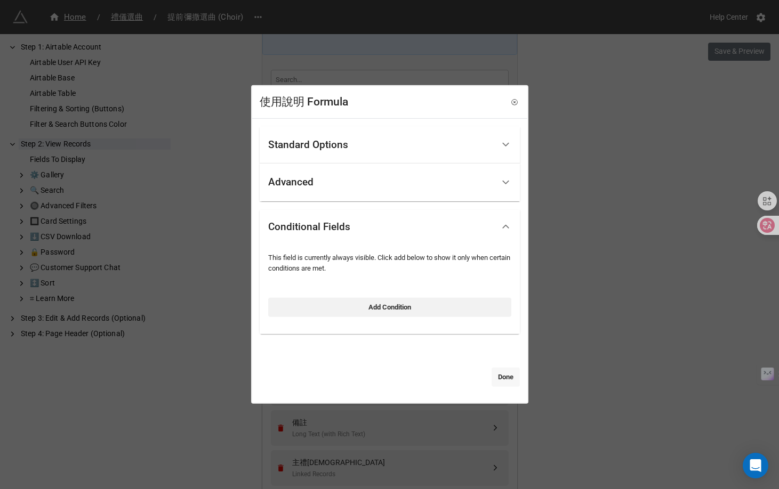
click at [496, 370] on link "Done" at bounding box center [505, 377] width 28 height 19
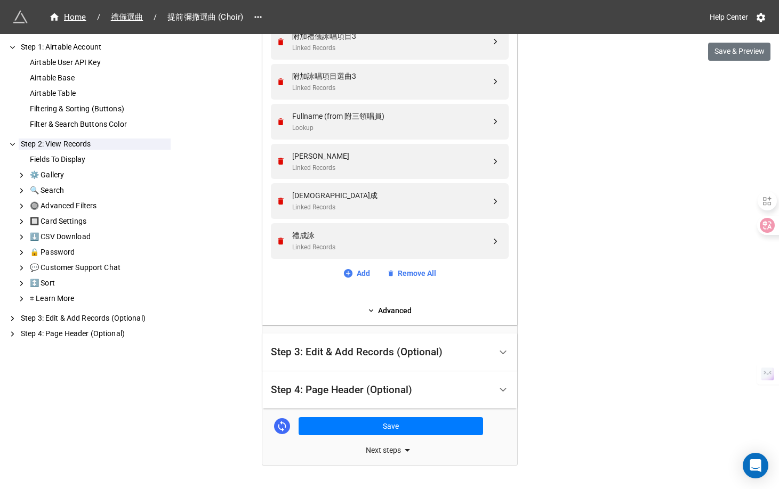
scroll to position [2075, 0]
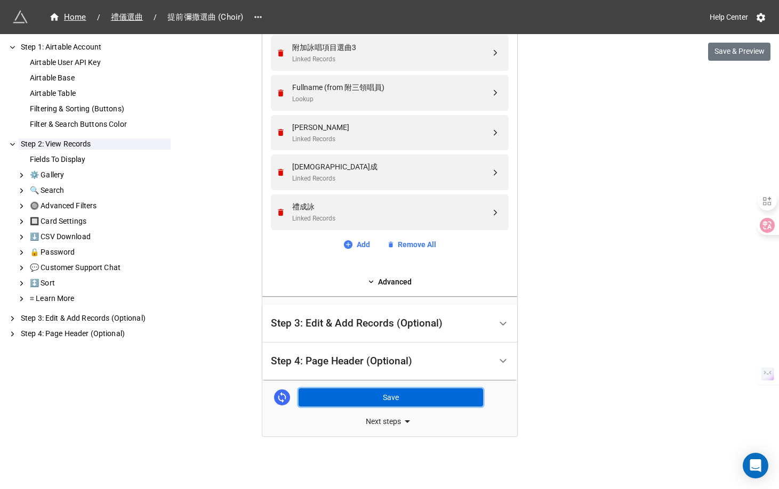
click at [444, 405] on button "Save" at bounding box center [390, 398] width 184 height 18
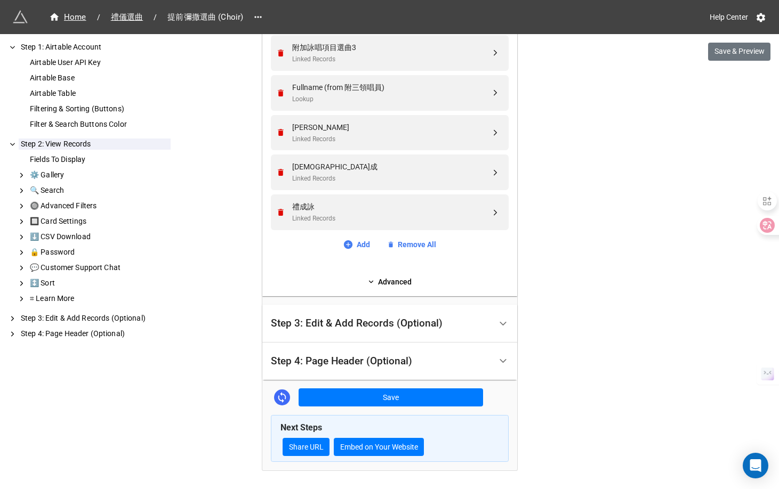
click at [369, 330] on div "Step 3: Edit & Add Records (Optional)" at bounding box center [381, 323] width 220 height 25
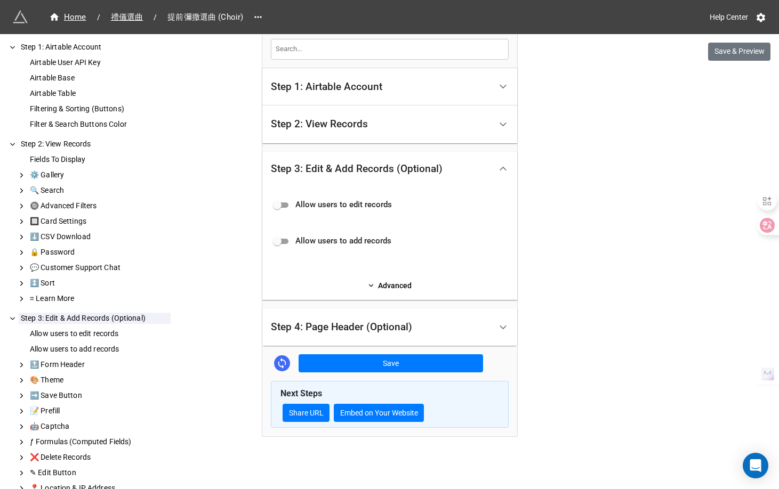
scroll to position [60, 0]
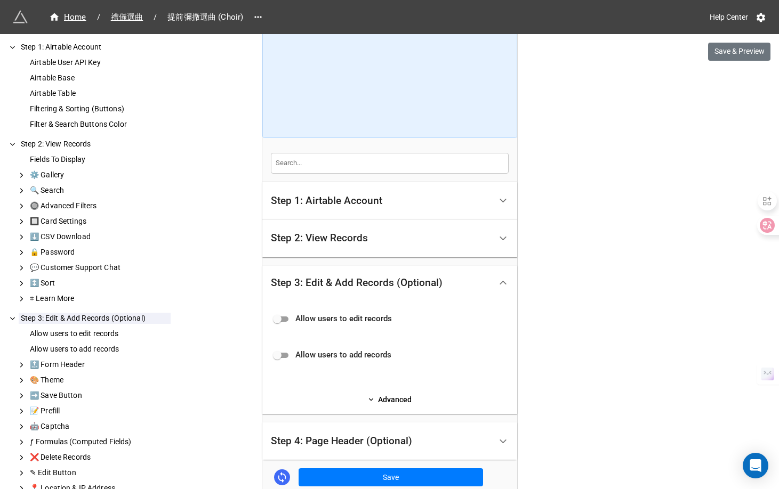
click at [356, 233] on div "Step 2: View Records" at bounding box center [319, 238] width 97 height 11
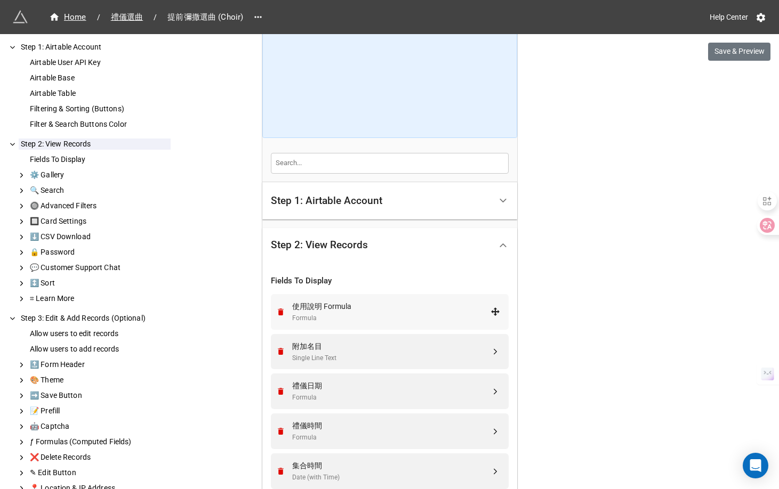
click at [353, 303] on div "使用說明 Formula" at bounding box center [391, 307] width 198 height 12
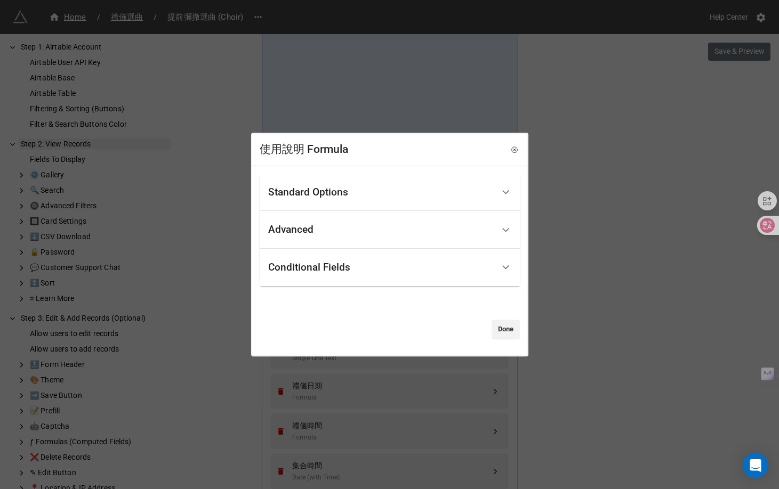
click at [308, 193] on div "Standard Options" at bounding box center [308, 192] width 80 height 11
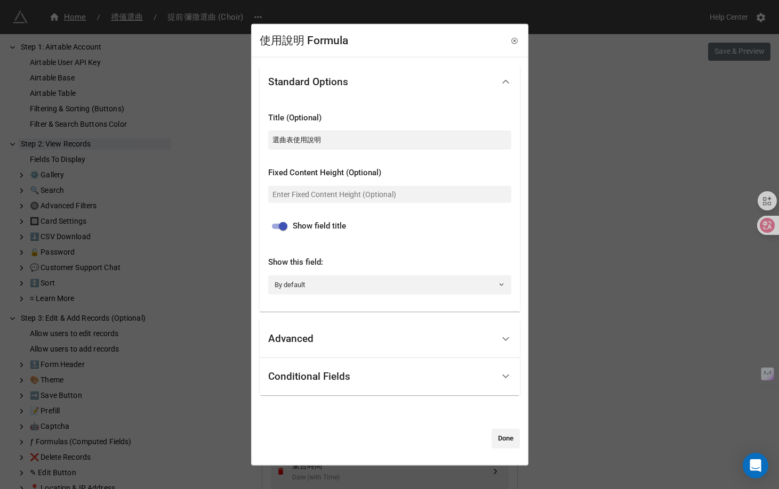
click at [277, 228] on input "checkbox" at bounding box center [283, 226] width 38 height 13
checkbox input "false"
click at [429, 327] on div "Advanced" at bounding box center [380, 339] width 225 height 25
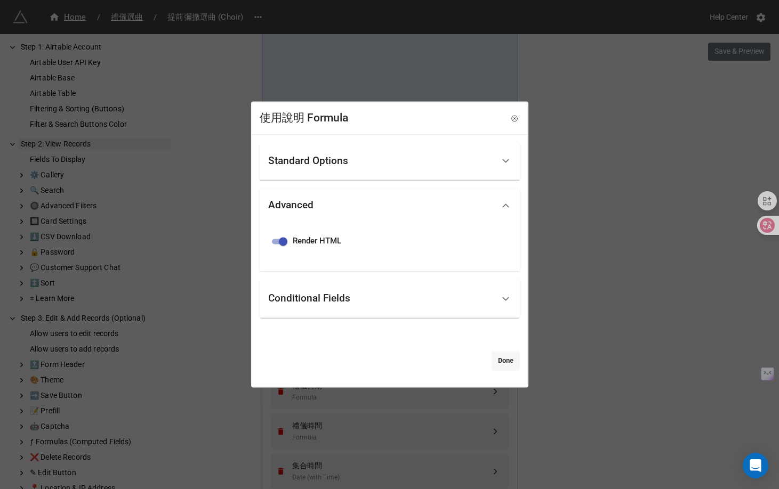
click at [494, 357] on link "Done" at bounding box center [505, 360] width 28 height 19
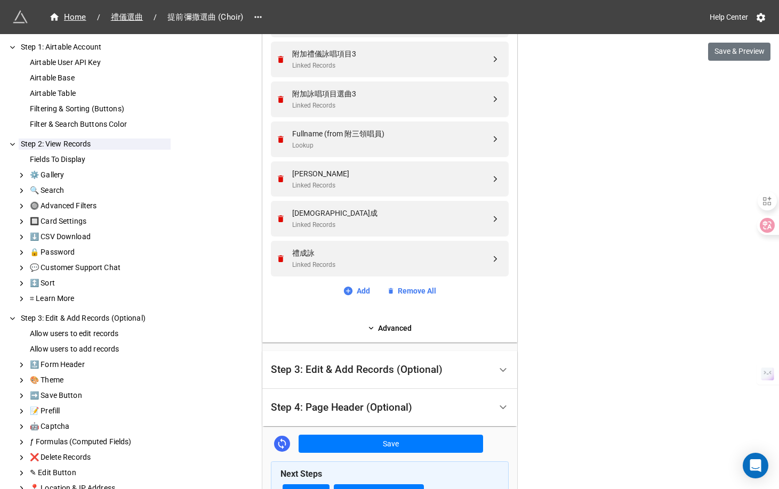
scroll to position [2109, 0]
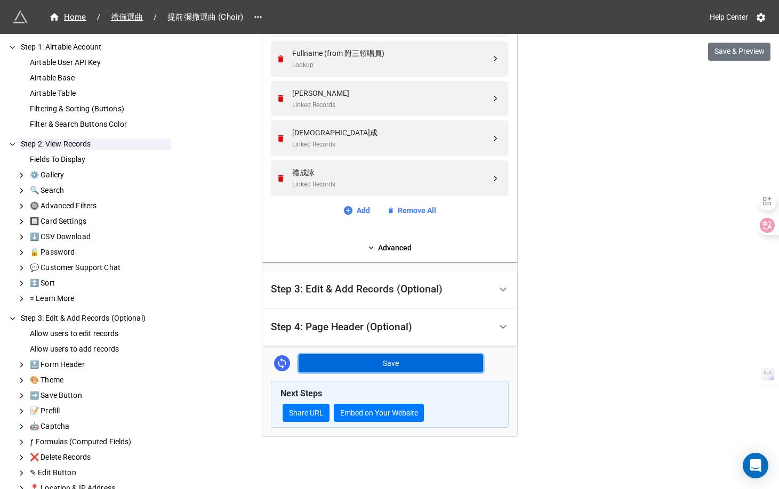
click at [457, 365] on button "Save" at bounding box center [390, 363] width 184 height 18
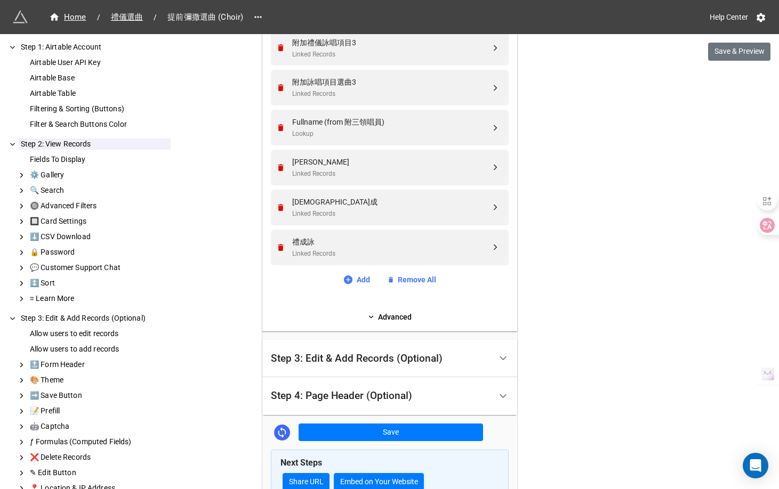
scroll to position [2178, 0]
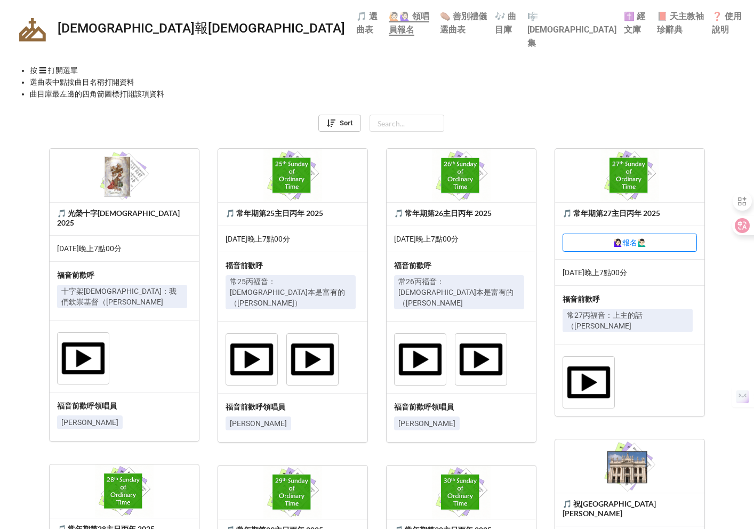
click at [356, 19] on b "🎵 選曲表" at bounding box center [366, 22] width 21 height 23
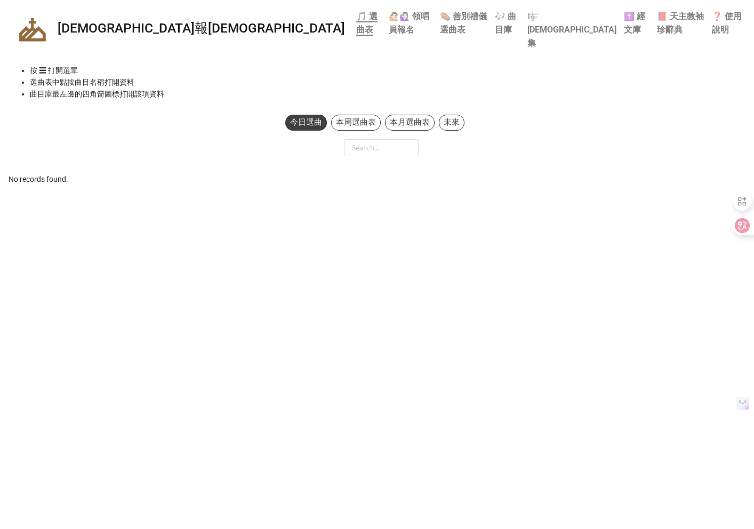
click at [341, 115] on div "本周選曲表" at bounding box center [356, 123] width 50 height 16
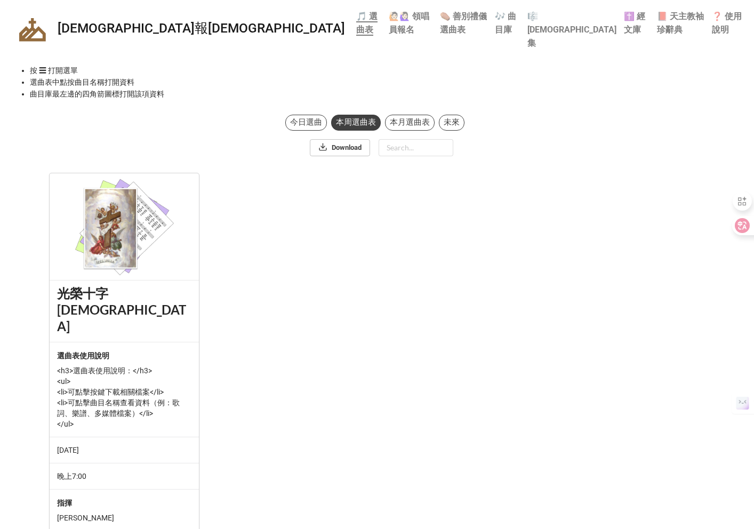
click at [405, 115] on div "本月選曲表" at bounding box center [410, 123] width 50 height 16
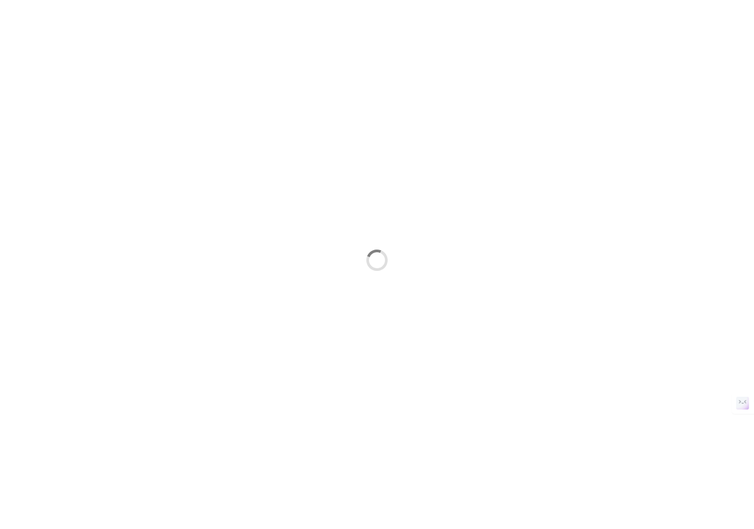
click at [31, 298] on div at bounding box center [377, 260] width 754 height 520
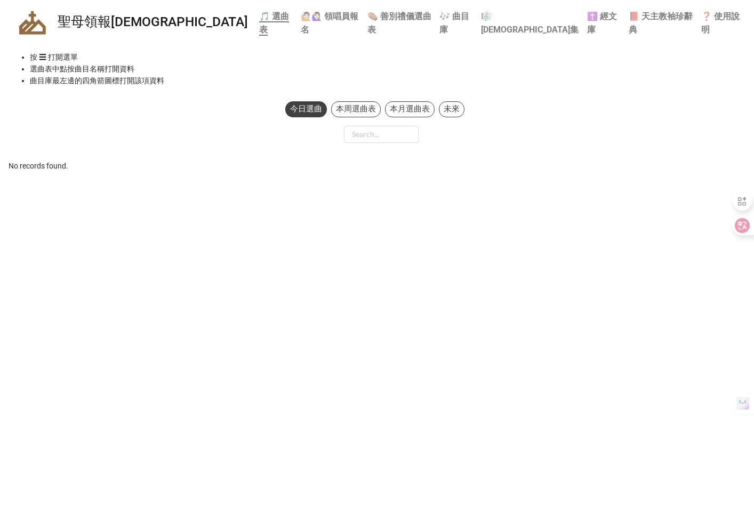
click at [350, 105] on div "本周選曲表" at bounding box center [356, 109] width 50 height 16
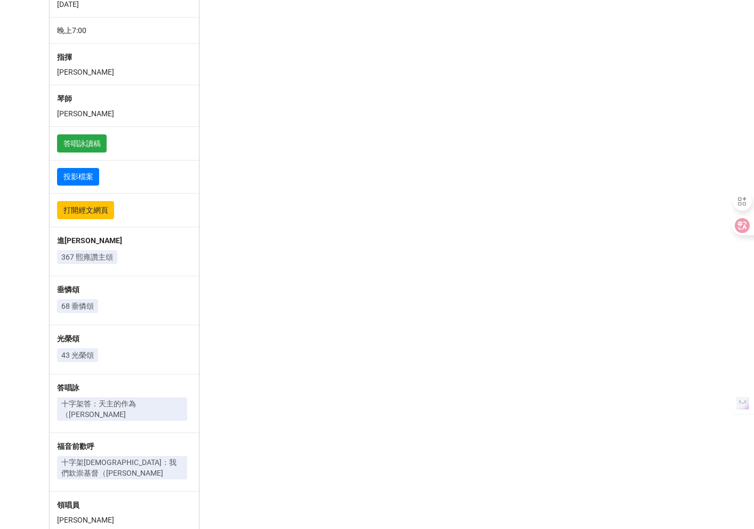
scroll to position [426, 0]
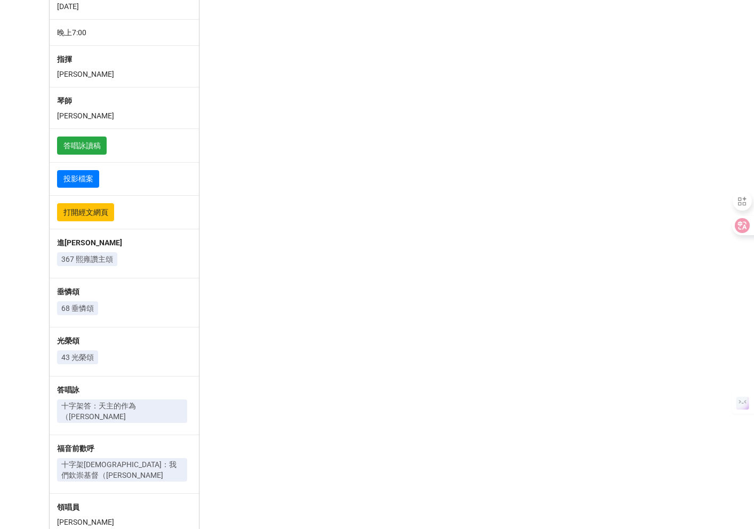
click at [107, 254] on p "367 熙雍讚主頌" at bounding box center [87, 259] width 52 height 11
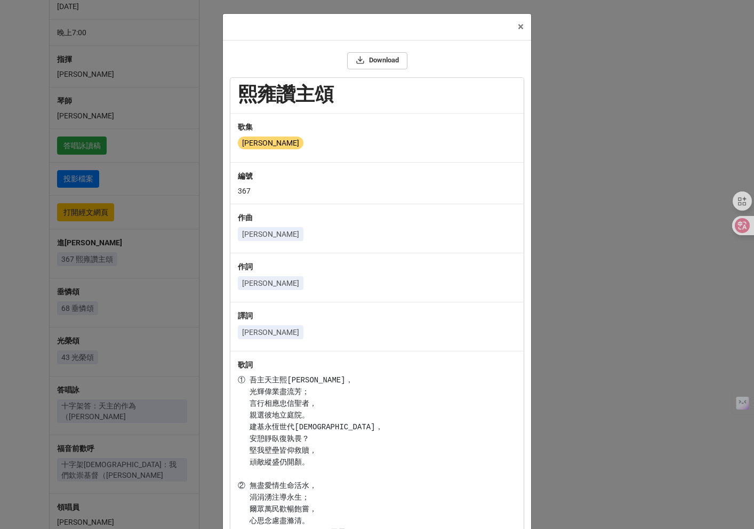
click at [101, 254] on div "× Close Download 熙雍讚主頌 歌集 頌恩 編號 367 作曲 F J Haydn 作詞 John Newton 譯詞 蘇兆民 歌詞 教友樂譜（…" at bounding box center [377, 264] width 754 height 529
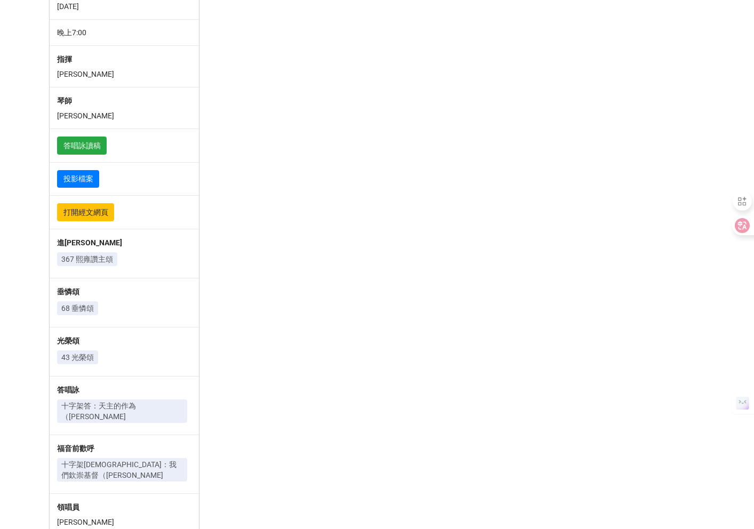
click at [86, 303] on p "68 垂憐頌" at bounding box center [77, 308] width 33 height 11
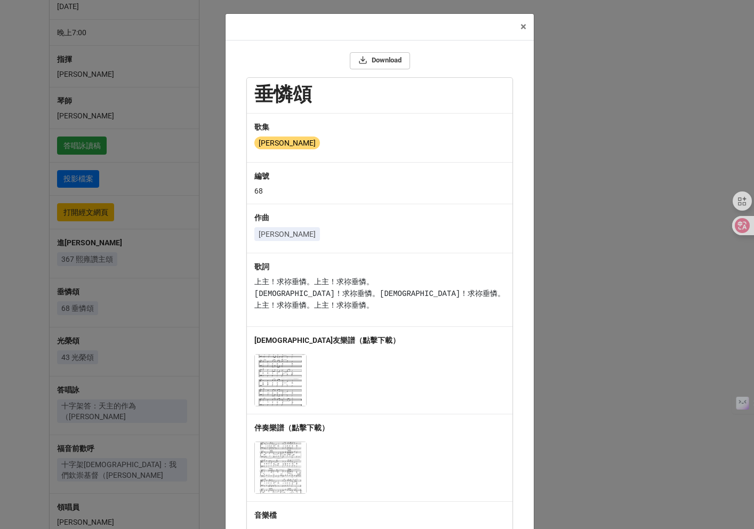
click at [81, 312] on div "× Close Download 垂憐頌 歌集 頌恩 編號 68 作曲 鄧思恩 歌詞 上主！求祢垂憐。上主！求祢垂憐。 基督！求祢垂憐。基督！求祢垂憐。 上主…" at bounding box center [377, 264] width 754 height 529
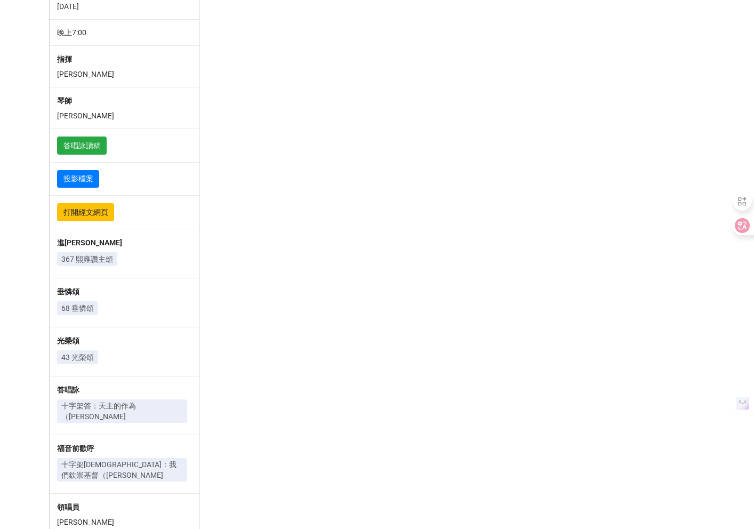
click at [82, 352] on p "43 光榮頌" at bounding box center [77, 357] width 33 height 11
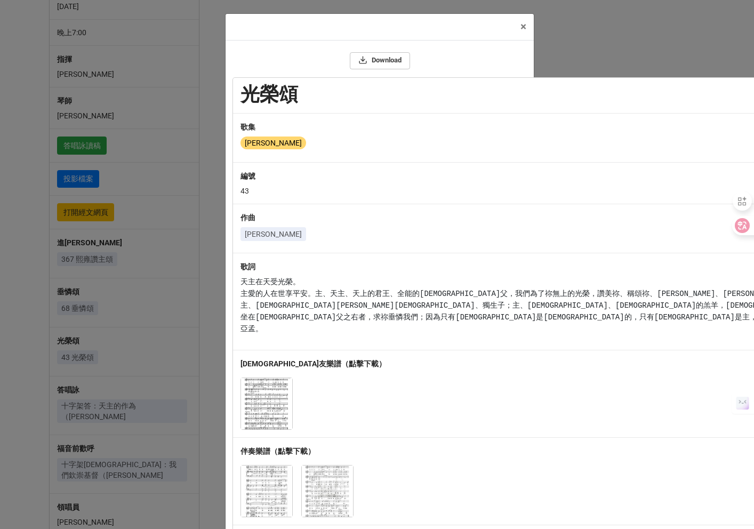
click at [93, 379] on div "× Close Download 光榮頌 歌集 頌恩 編號 43 作曲 黃景賢 歌詞 天主在天受光榮。 主愛的人在世享平安。主、天主、天上的君王、全能的天主聖…" at bounding box center [377, 264] width 754 height 529
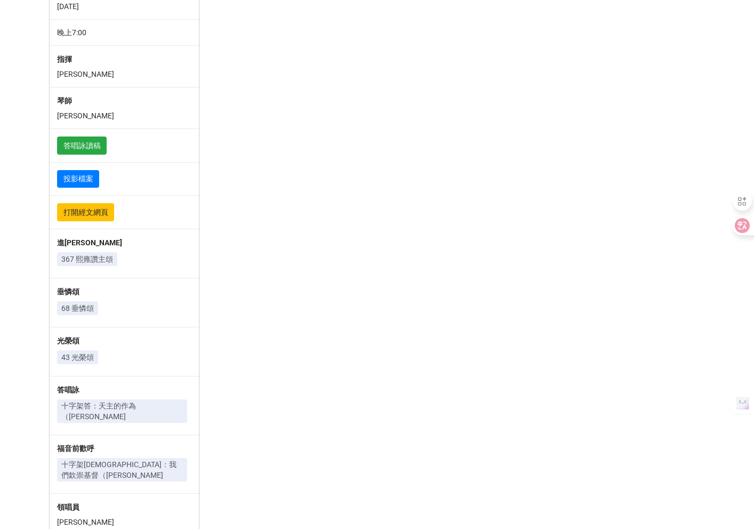
click at [92, 400] on p "十字架答：天主的作為（黃志偉）" at bounding box center [122, 410] width 122 height 21
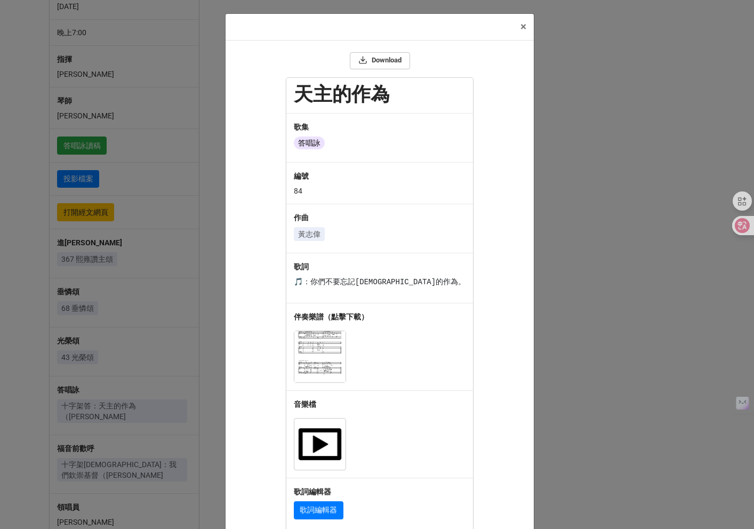
click at [92, 371] on div "× Close Download 天主的作為 歌集 答唱詠 編號 84 作曲 黃志偉 歌詞 🎵：你們不要忘記天主的作為。 伴奏樂譜（點擊下載） 音樂檔 歌詞編…" at bounding box center [377, 264] width 754 height 529
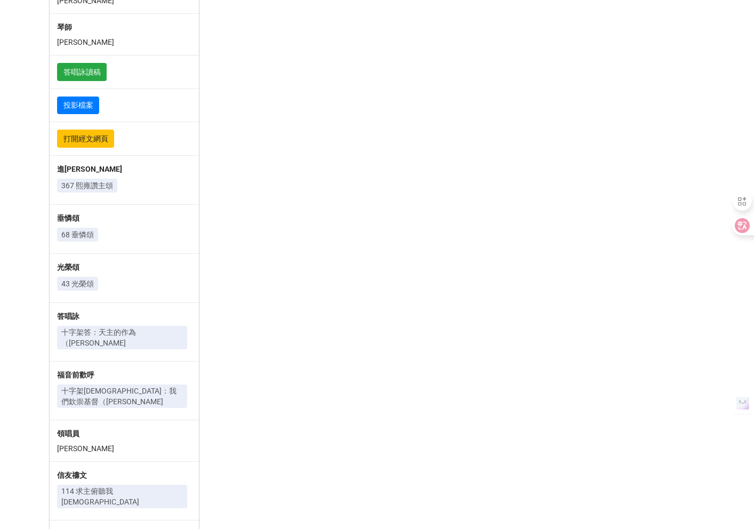
scroll to position [501, 0]
click at [96, 384] on p "十字架[DEMOGRAPHIC_DATA]：我們欽崇基督（[PERSON_NAME]" at bounding box center [122, 394] width 122 height 21
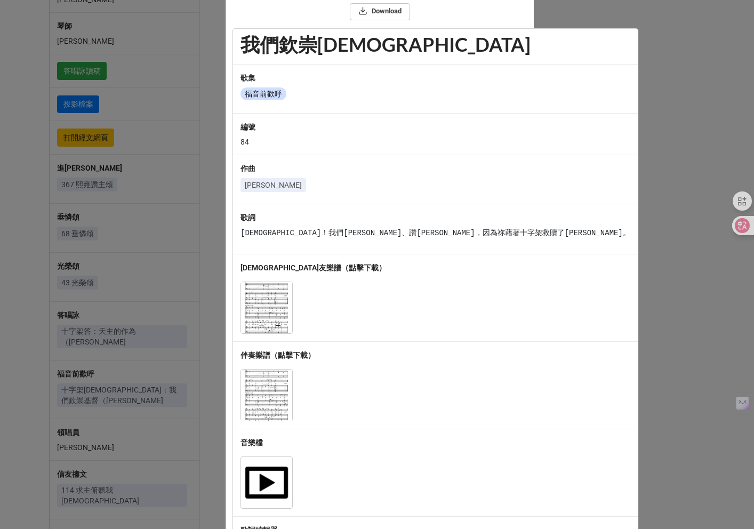
scroll to position [57, 0]
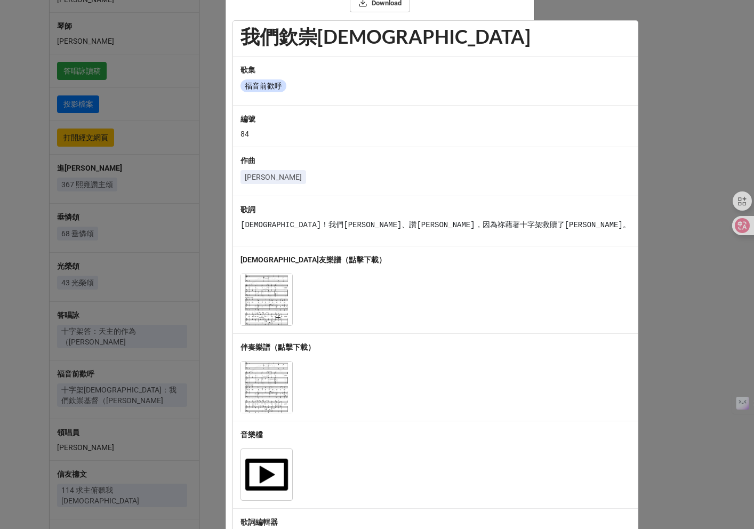
click at [96, 352] on div "× Close Download 我們欽崇基督 歌集 福音前歡呼 編號 84 作曲 蔡詩亞 歌詞 基督！我們欽崇祢、讚美祢，因為祢藉著十字架救贖了普世。 教友…" at bounding box center [377, 264] width 754 height 529
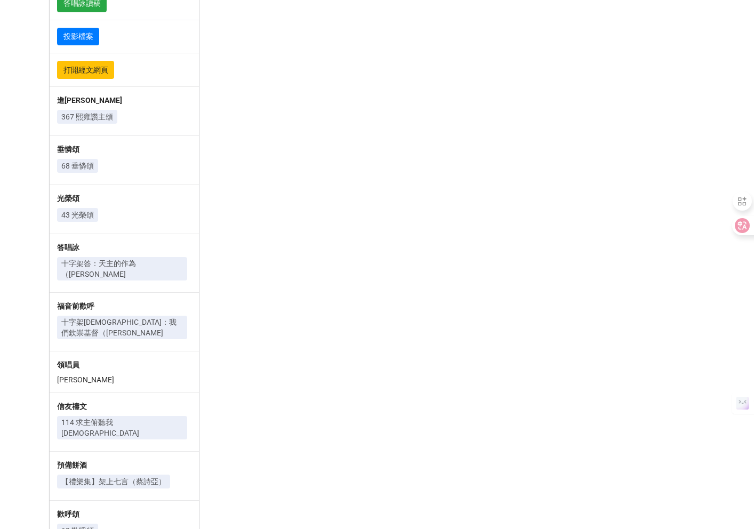
scroll to position [570, 0]
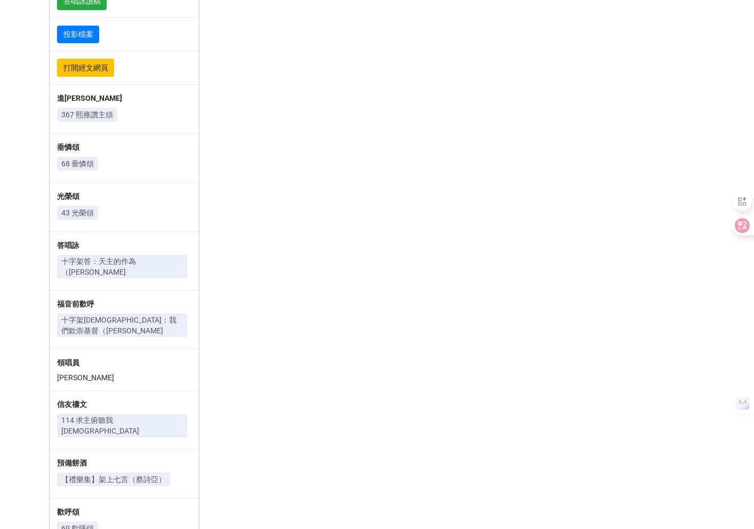
click at [95, 415] on p "114 求主俯聽我[DEMOGRAPHIC_DATA]" at bounding box center [122, 425] width 122 height 21
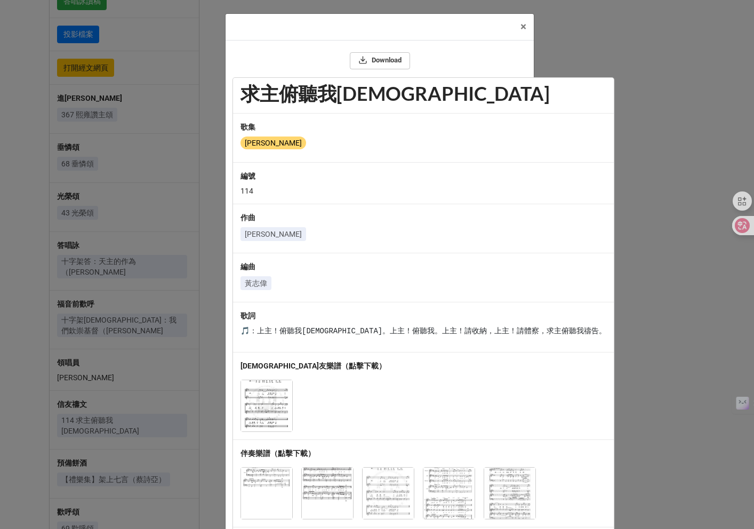
click at [95, 370] on div "× Close Download 求主俯聽我禱告 歌集 頌恩 編號 114 作曲 蘇柏羲 編曲 黃志偉 歌詞 🎵：上主！俯聽我禱告。上主！俯聽我。上主！請收納…" at bounding box center [377, 264] width 754 height 529
click at [99, 474] on p "【禮樂集】架上七言（蔡詩亞）" at bounding box center [113, 479] width 104 height 11
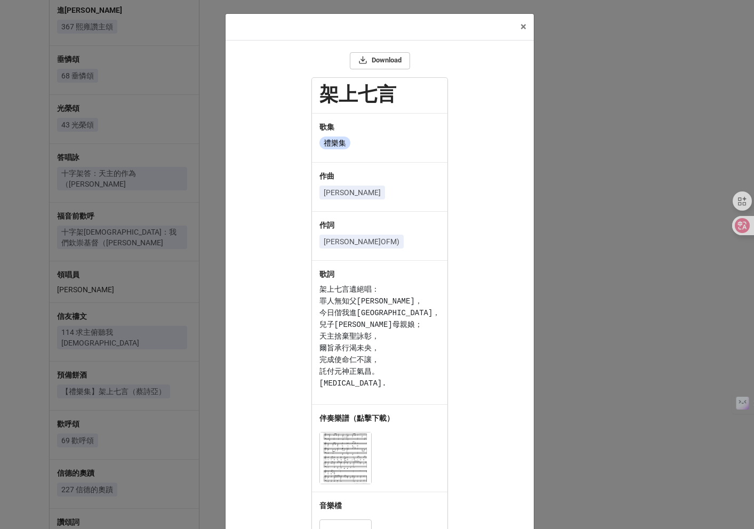
click at [99, 334] on div "× Close Download 架上七言 歌集 禮樂集 作曲 蔡詩亞 作詞 胡健挺 (OFM) 歌詞 架上七言遺絕唱： 罪人無知父恕諒， 今日偕我進天鄉， …" at bounding box center [377, 264] width 754 height 529
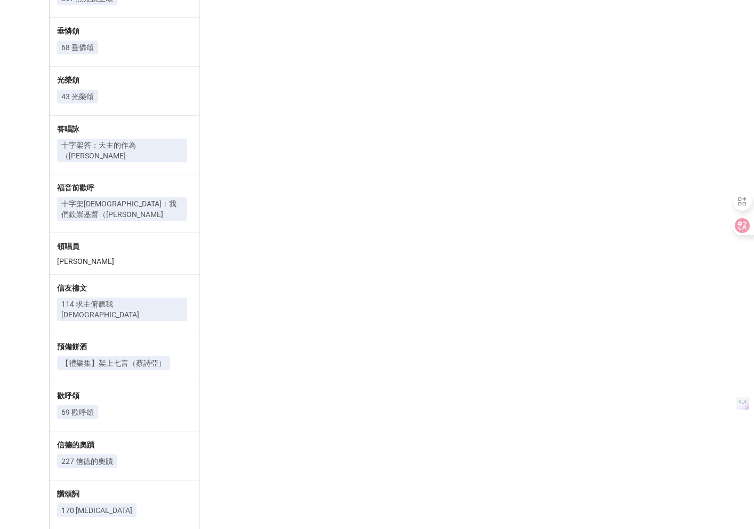
scroll to position [691, 0]
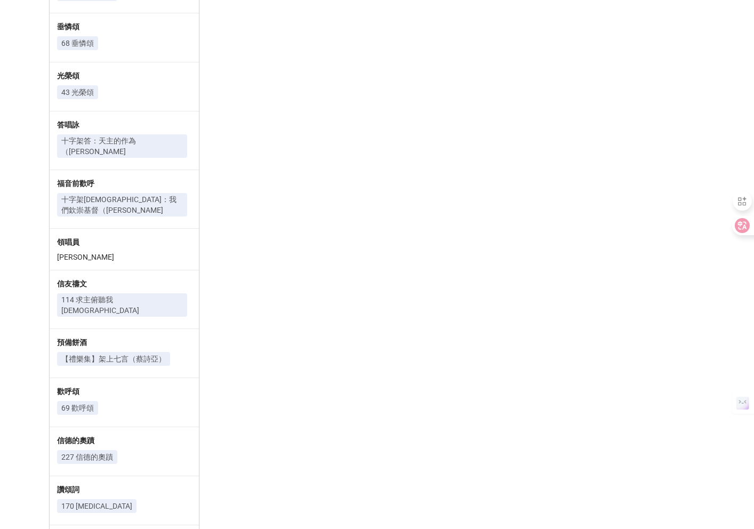
click at [100, 353] on p "【禮樂集】架上七言（蔡詩亞）" at bounding box center [113, 358] width 104 height 11
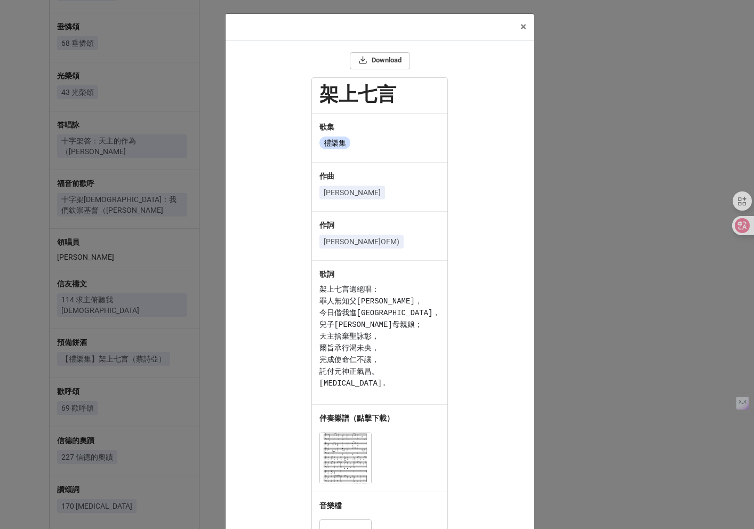
click at [100, 302] on div "× Close Download 架上七言 歌集 禮樂集 作曲 蔡詩亞 作詞 胡健挺 (OFM) 歌詞 架上七言遺絕唱： 罪人無知父恕諒， 今日偕我進天鄉， …" at bounding box center [377, 264] width 754 height 529
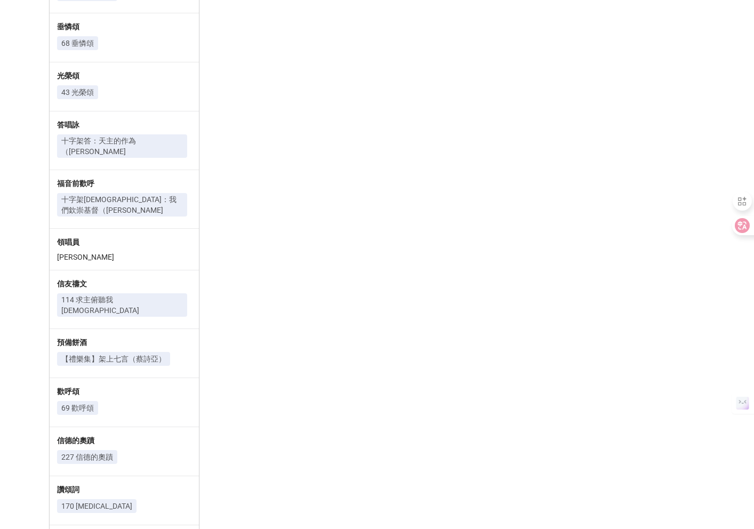
click at [82, 402] on p "69 歡呼頌" at bounding box center [77, 407] width 33 height 11
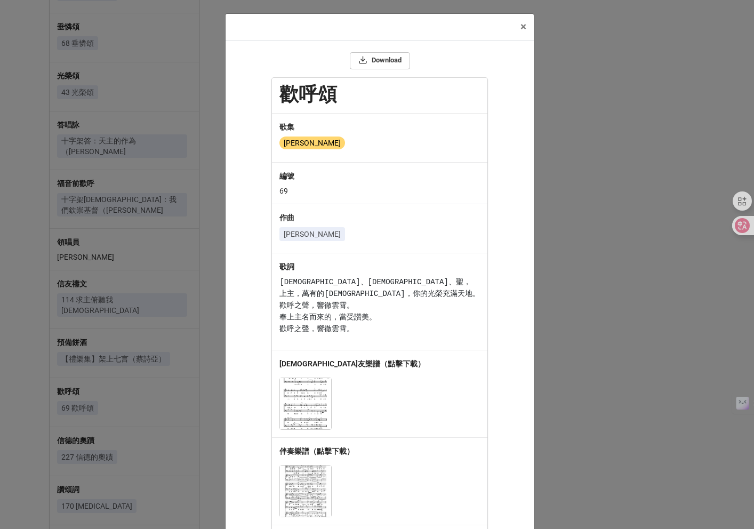
click at [82, 350] on div "× Close Download 歡呼頌 歌集 頌恩 編號 69 作曲 鄧思恩 歌詞 聖、聖、聖， 上主，萬有的天主，你的光榮充滿天地。 歡呼之聲，響徹雲霄。…" at bounding box center [377, 264] width 754 height 529
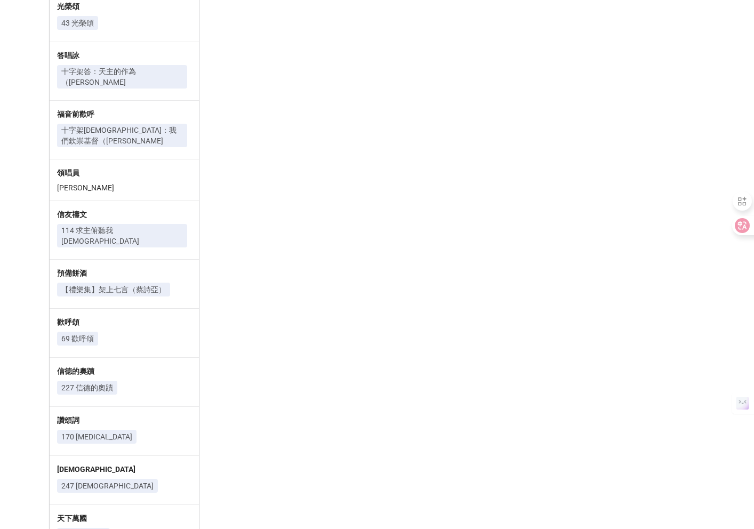
scroll to position [764, 0]
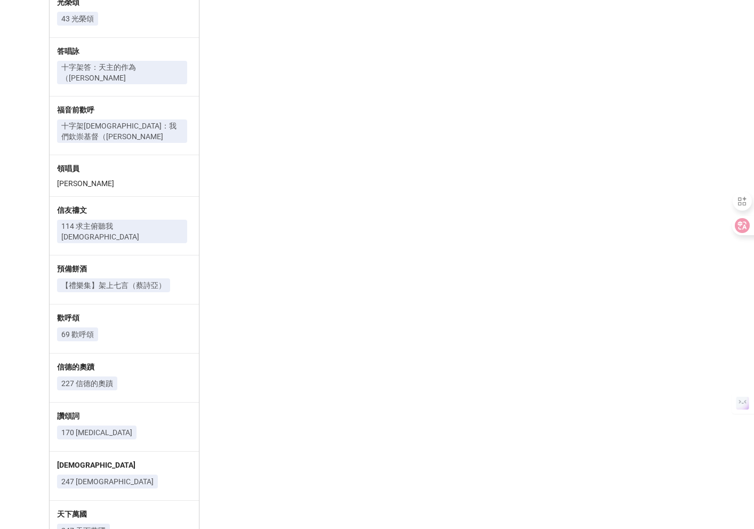
click at [79, 378] on p "227 信德的奧蹟" at bounding box center [87, 383] width 52 height 11
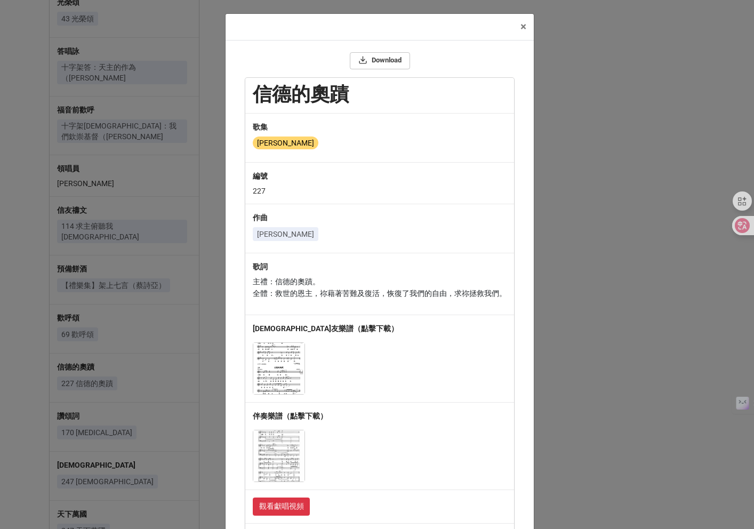
click at [79, 332] on div "× Close Download 信德的奧蹟 歌集 頌恩 編號 227 作曲 劉榮耀 歌詞 主禮：信德的奧蹟。 全體：救世的恩主，祢藉著苦難及復活，恢復了我們…" at bounding box center [377, 264] width 754 height 529
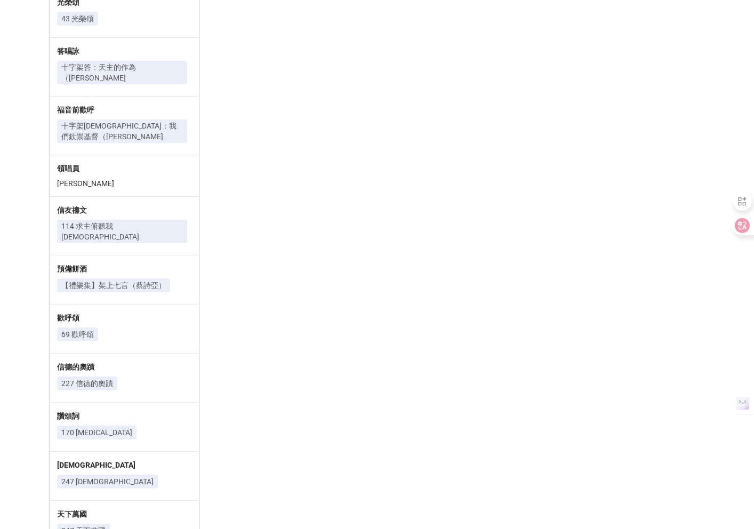
click at [84, 427] on p "170 [MEDICAL_DATA]" at bounding box center [96, 432] width 71 height 11
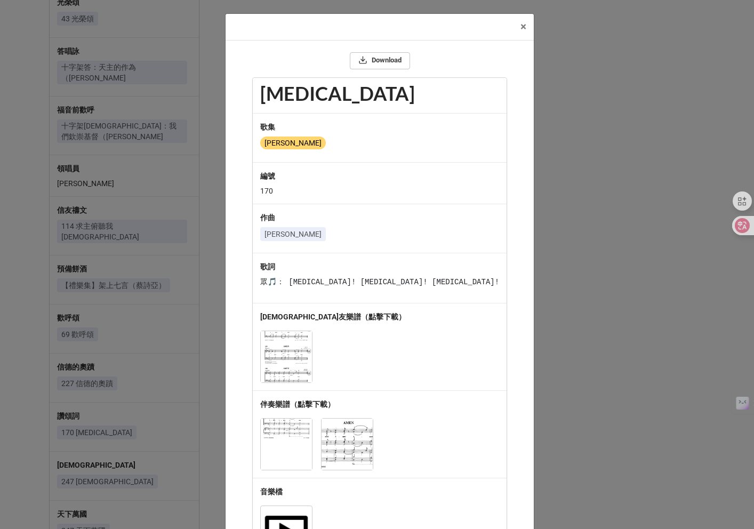
click at [84, 377] on div "× Close Download AMEN 歌集 頌恩 編號 170 作曲 劉榮耀 歌詞 眾🎵： Amen! Amen! Amen! 教友樂譜（點擊下載） 伴…" at bounding box center [377, 264] width 754 height 529
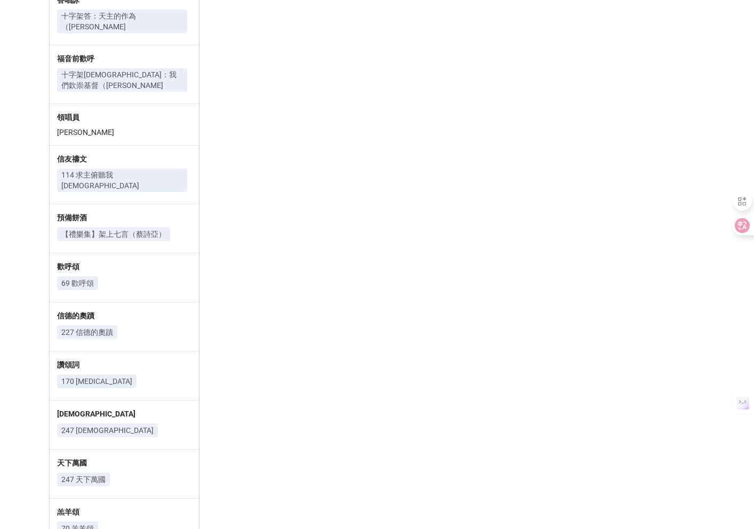
scroll to position [825, 0]
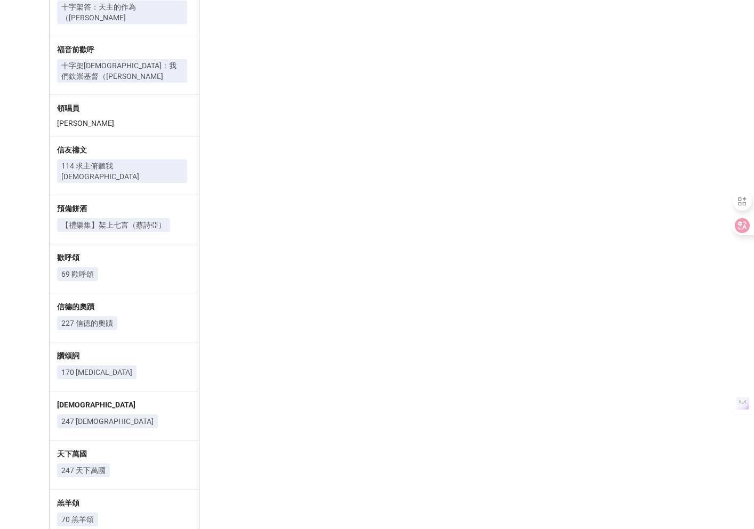
click at [84, 416] on p "247 [DEMOGRAPHIC_DATA]" at bounding box center [107, 421] width 92 height 11
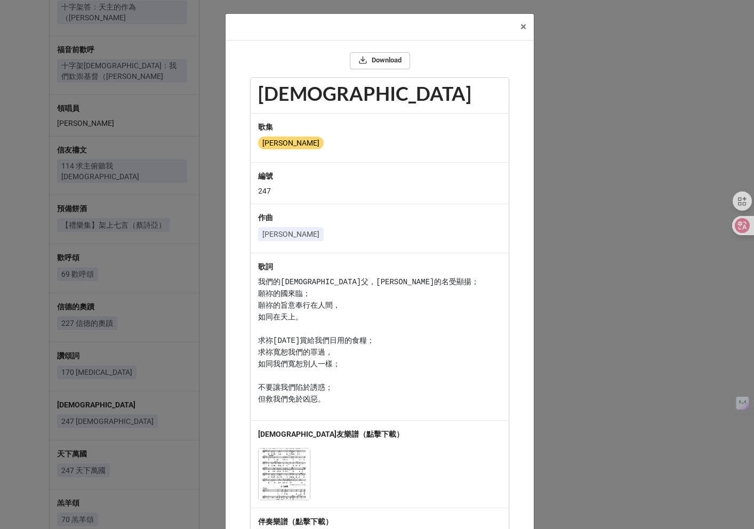
click at [84, 367] on div "× Close Download 天主經 歌集 頌恩 編號 247 作曲 劉榮耀 歌詞 我們的天父，願祢的名受顯揚； 願祢的國來臨； 願祢的旨意奉行在人間， …" at bounding box center [377, 264] width 754 height 529
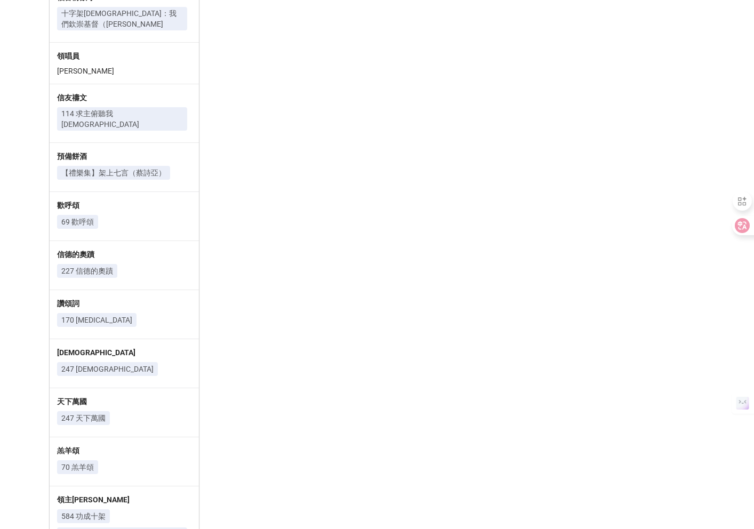
scroll to position [893, 0]
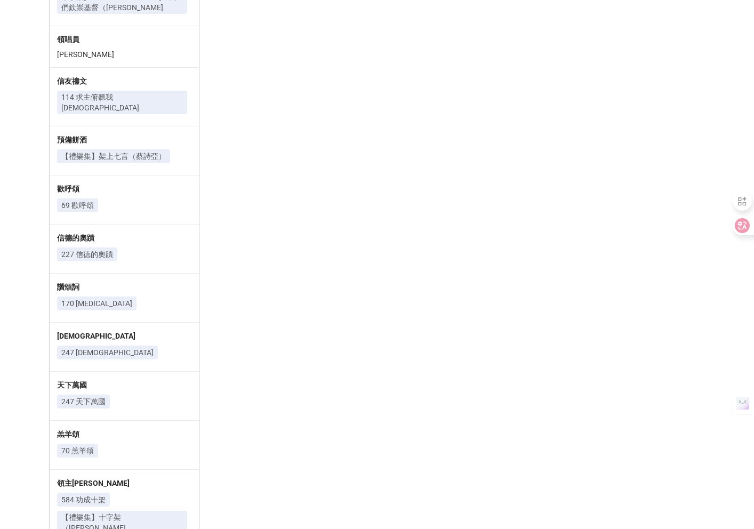
click at [81, 396] on p "247 天下萬國" at bounding box center [83, 401] width 44 height 11
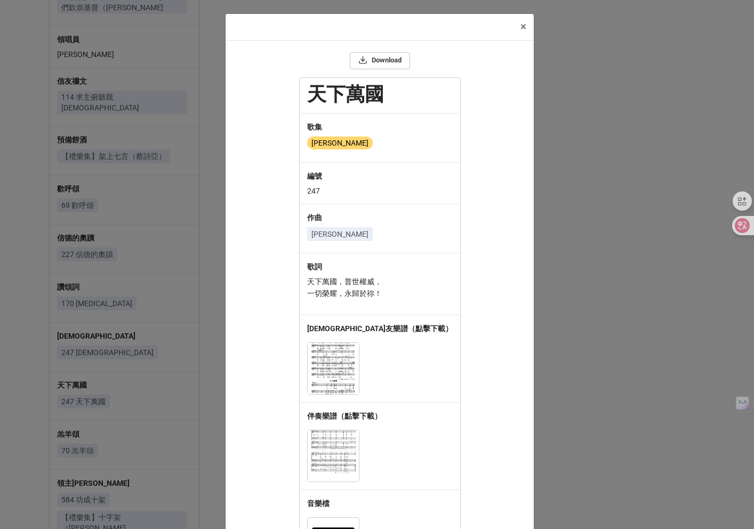
click at [81, 346] on div "× Close Download 天下萬國 歌集 頌恩 編號 247 作曲 劉榮耀 歌詞 天下萬國，普世權威， 一切榮耀，永歸於祢！ 教友樂譜（點擊下載） 伴…" at bounding box center [377, 264] width 754 height 529
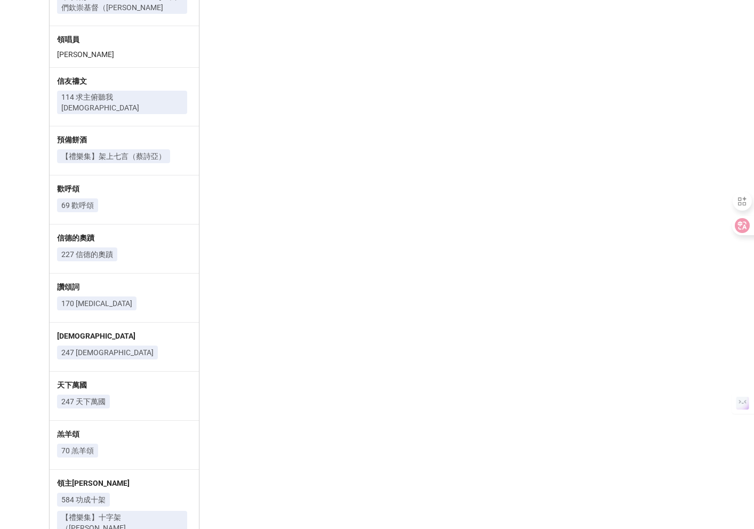
scroll to position [902, 0]
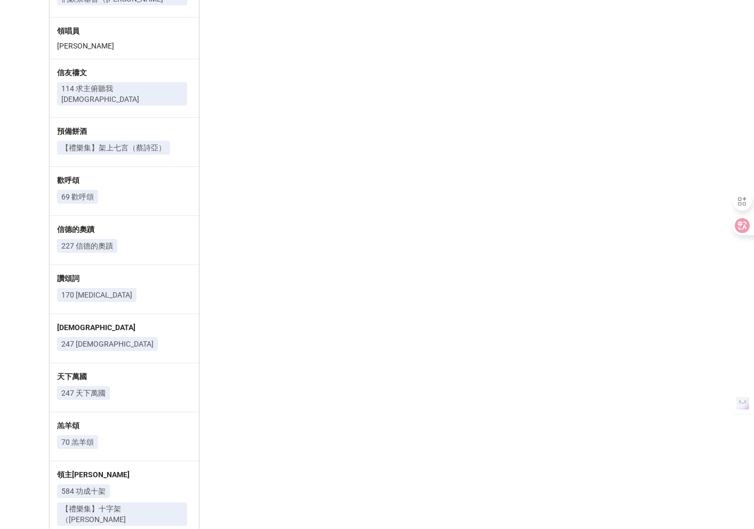
click at [80, 437] on p "70 羔羊頌" at bounding box center [77, 442] width 33 height 11
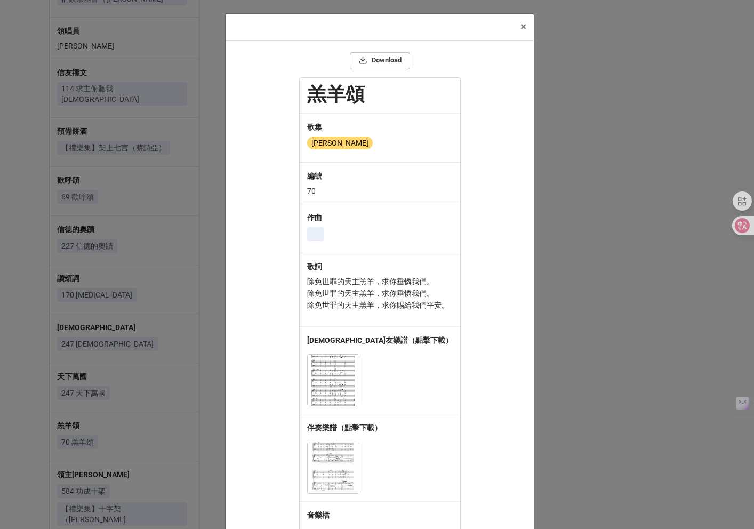
click at [80, 385] on div "× Close Download 羔羊頌 歌集 頌恩 編號 70 作曲 歌詞 除免世罪的天主羔羊，求你垂憐我們。 除免世罪的天主羔羊，求你垂憐我們。 除免世罪…" at bounding box center [377, 264] width 754 height 529
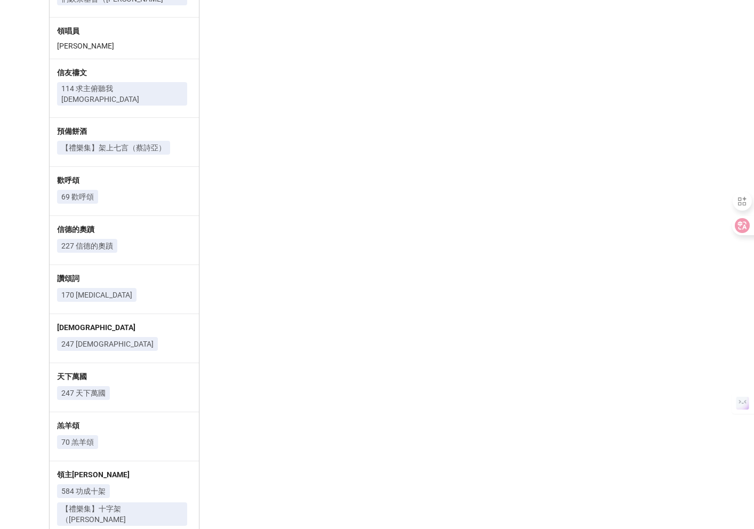
click at [92, 486] on p "584 功成十架" at bounding box center [83, 491] width 44 height 11
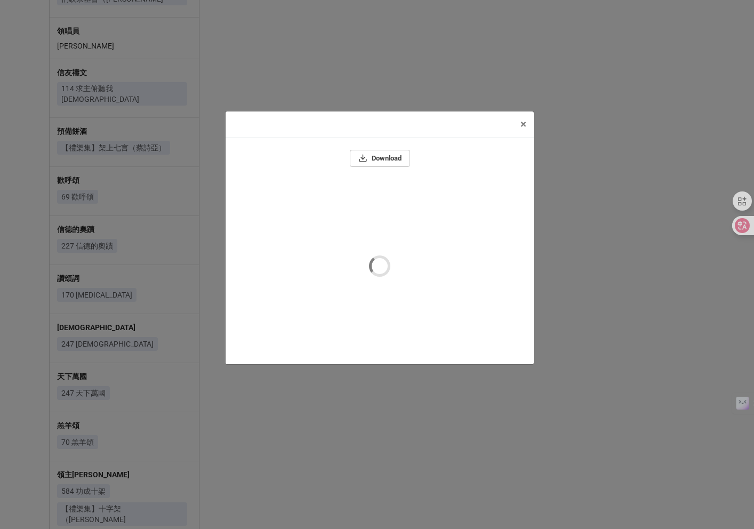
click at [92, 430] on div "× Close Download" at bounding box center [377, 264] width 754 height 529
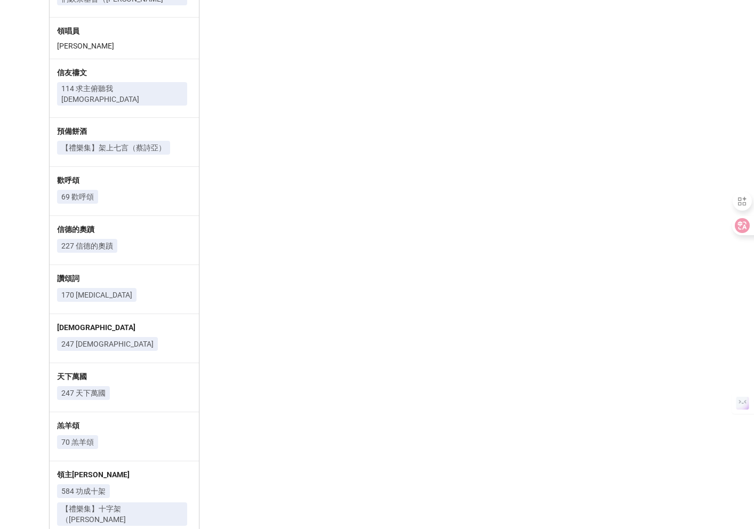
click at [92, 486] on p "584 功成十架" at bounding box center [83, 491] width 44 height 11
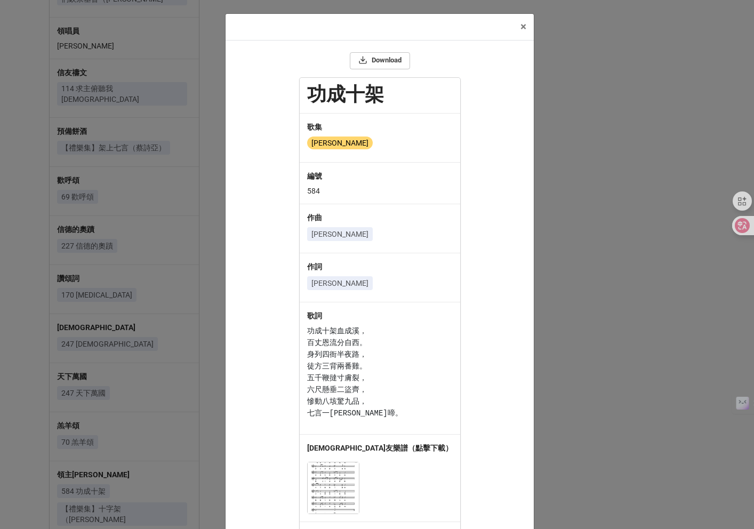
click at [275, 319] on div "功成十架 歌集 頌恩 編號 584 作曲 陳永華 作詞 康熙 歌詞 功成十架血成溪， 百丈恩流分自西。 身列四衙半夜路， 徒方三背兩番雞。 五千鞭撻寸膚裂， …" at bounding box center [379, 383] width 293 height 610
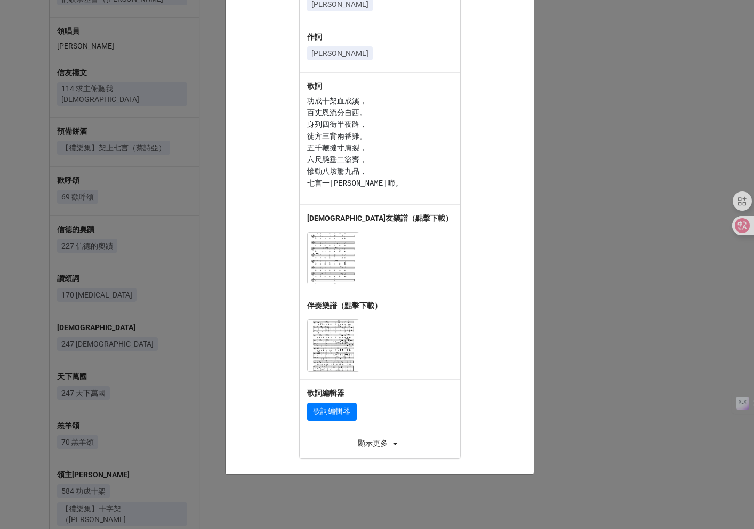
scroll to position [241, 0]
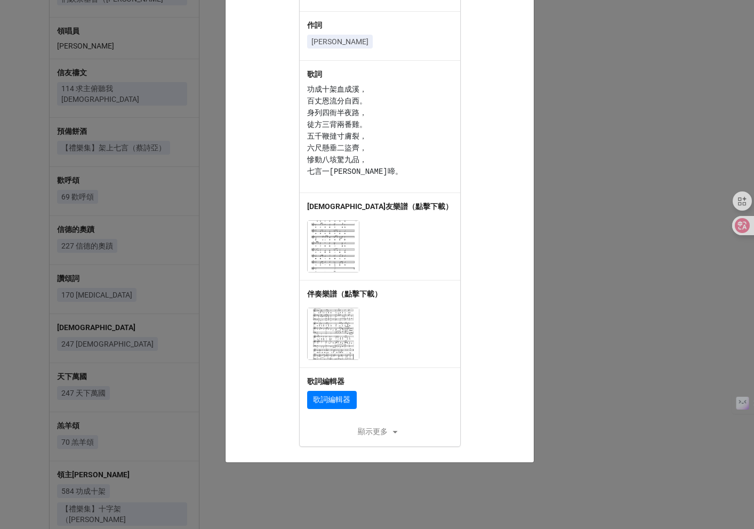
click at [361, 431] on div "顯示更多" at bounding box center [380, 431] width 160 height 13
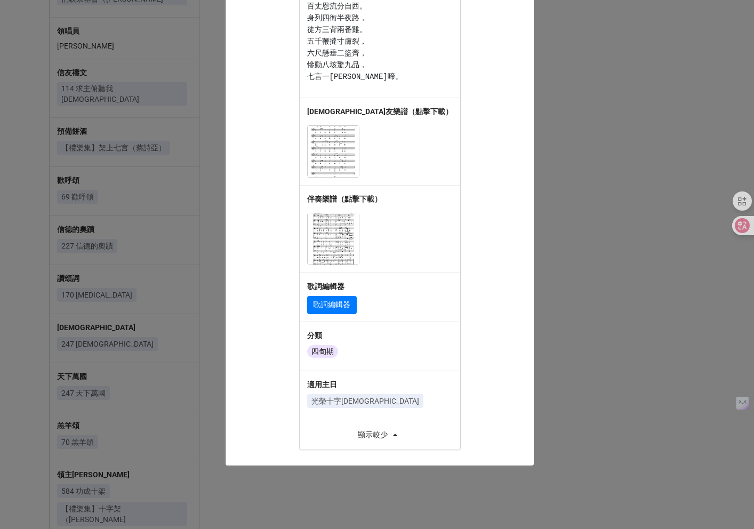
scroll to position [340, 0]
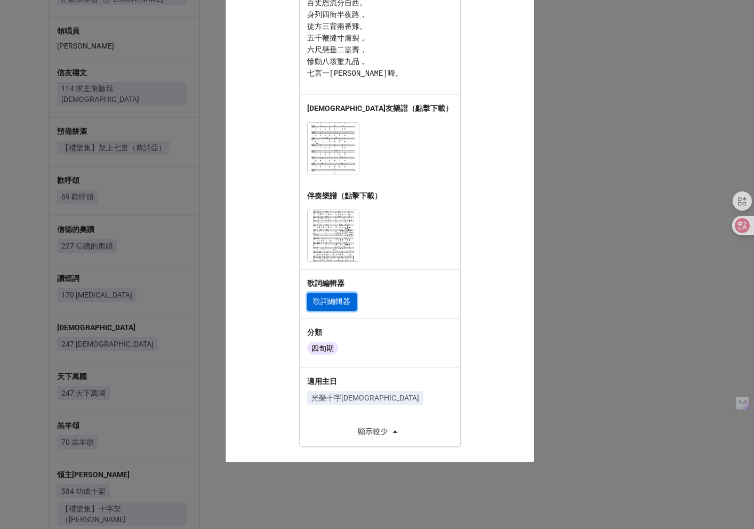
click at [353, 300] on link "歌詞編輯器" at bounding box center [332, 302] width 50 height 18
click at [182, 207] on div "× Close Download 功成十架 歌集 頌恩 編號 584 作曲 陳永華 作詞 康熙 歌詞 功成十架血成溪， 百丈恩流分自西。 身列四衙半夜路， 徒…" at bounding box center [377, 264] width 754 height 529
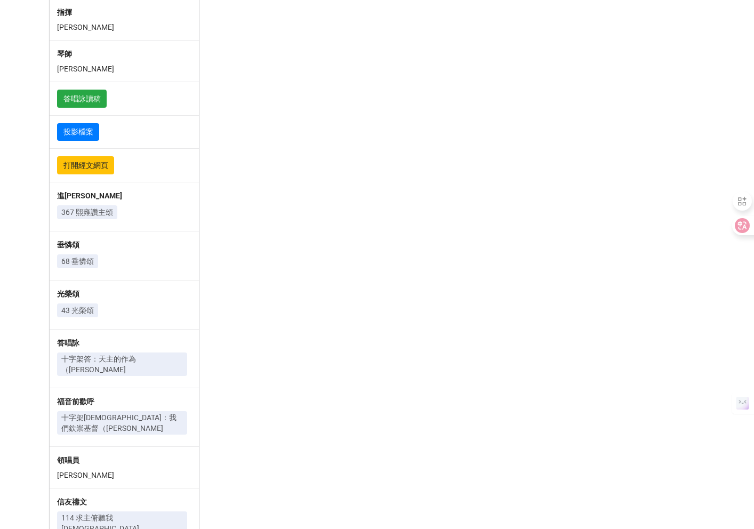
scroll to position [509, 0]
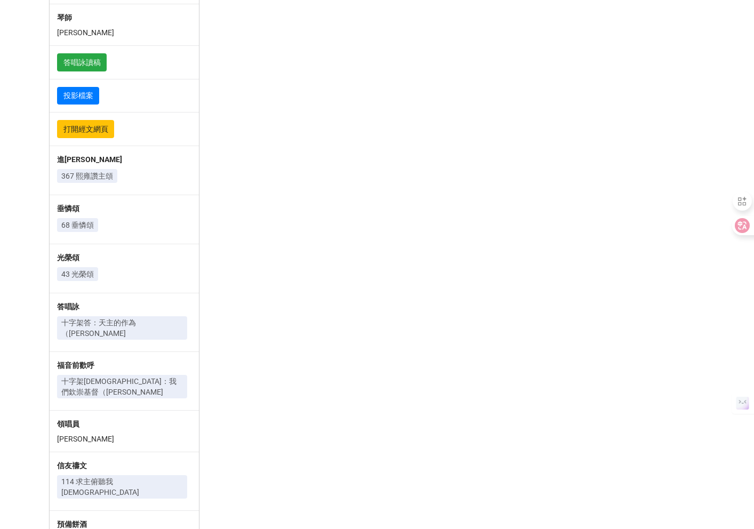
click at [83, 269] on p "43 光榮頌" at bounding box center [77, 274] width 33 height 11
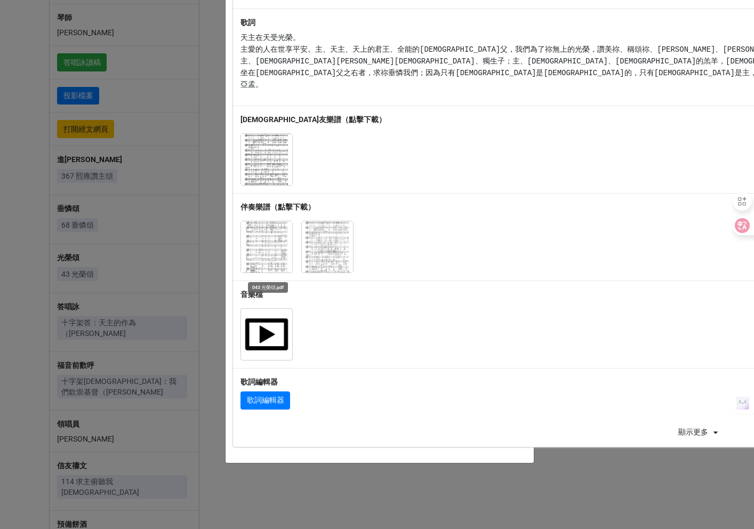
scroll to position [243, 0]
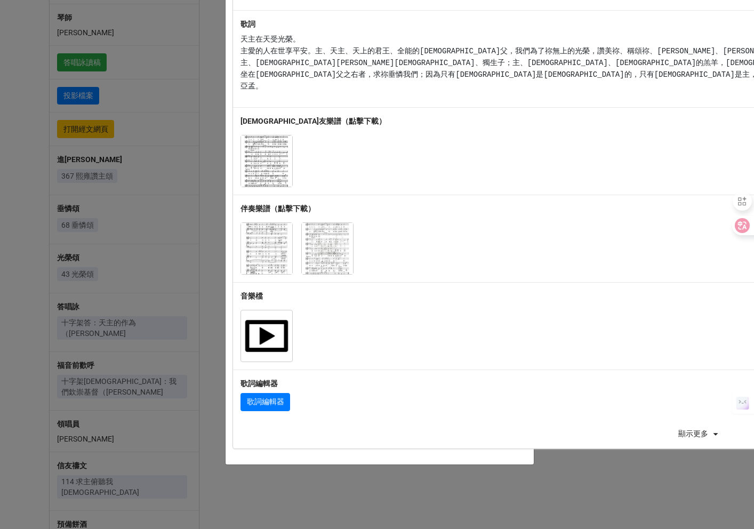
click at [203, 276] on div "× Close Download 光榮頌 歌集 頌恩 編號 43 作曲 黃景賢 歌詞 天主在天受光榮。 主愛的人在世享平安。主、天主、天上的君王、全能的天主聖…" at bounding box center [377, 264] width 754 height 529
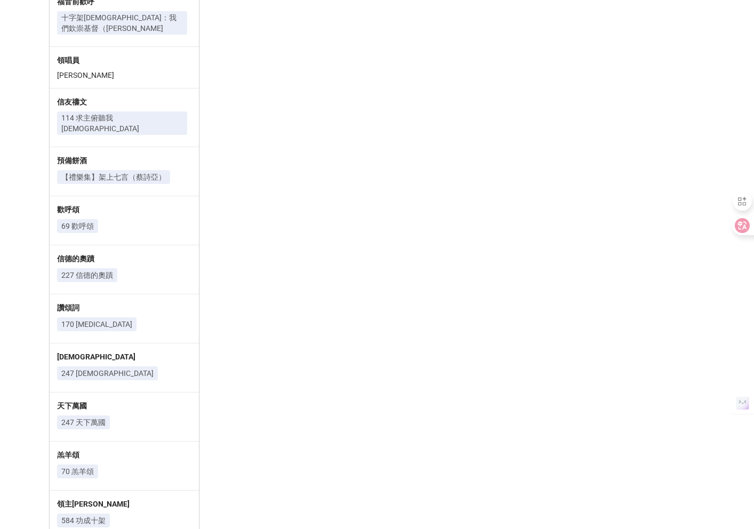
scroll to position [902, 0]
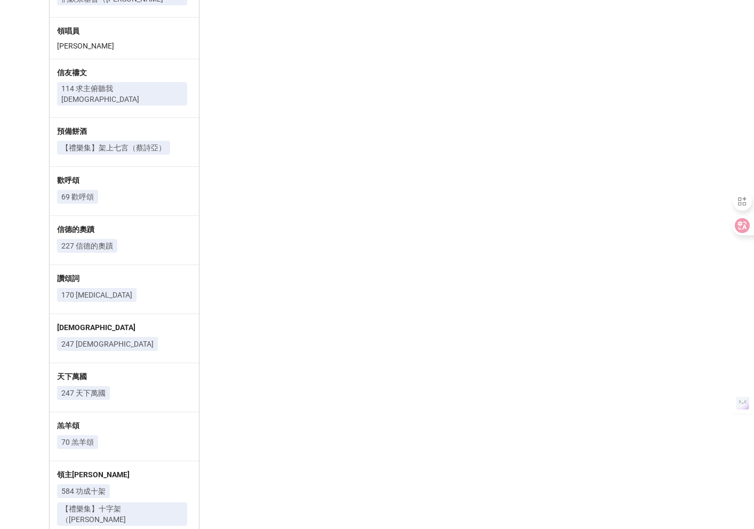
click at [94, 486] on p "584 功成十架" at bounding box center [83, 491] width 44 height 11
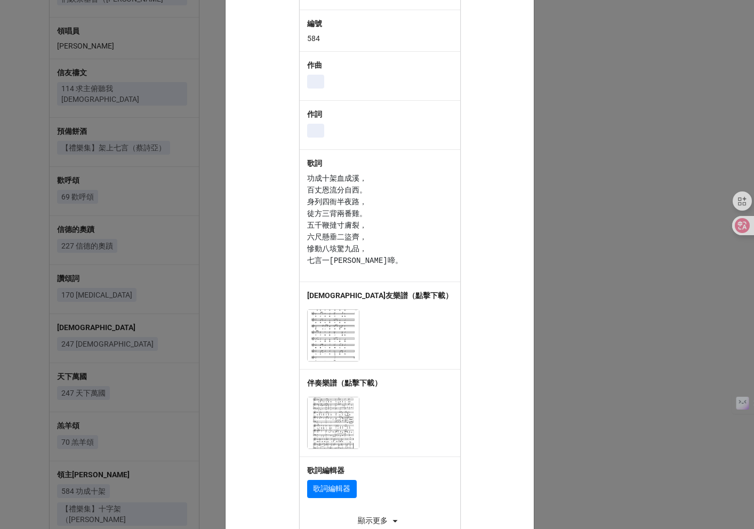
scroll to position [241, 0]
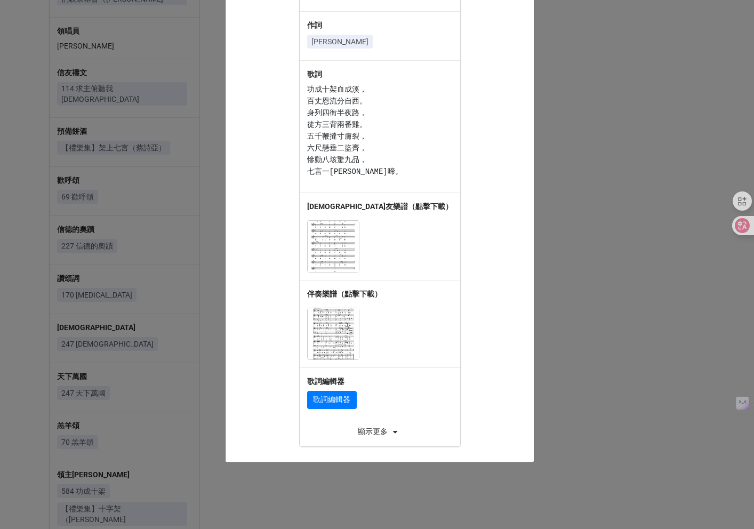
click at [176, 372] on div "× Close Download 功成十架 歌集 頌恩 編號 584 作曲 陳永華 作詞 康熙 歌詞 功成十架血成溪， 百丈恩流分自西。 身列四衙半夜路， 徒…" at bounding box center [377, 264] width 754 height 529
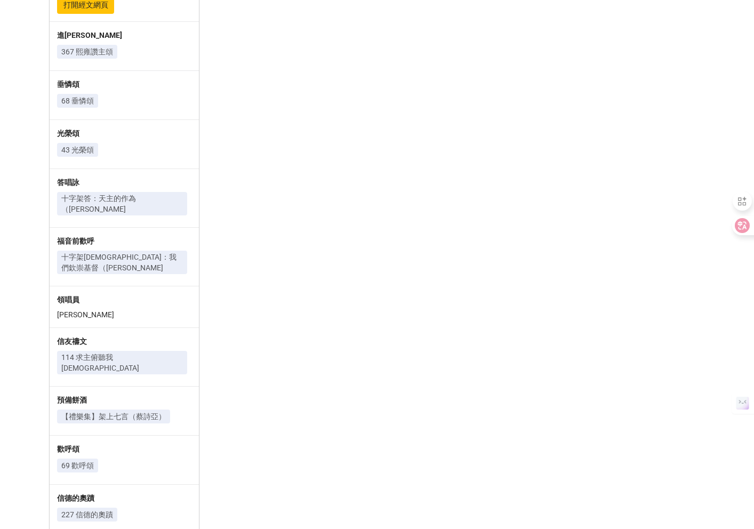
scroll to position [618, 0]
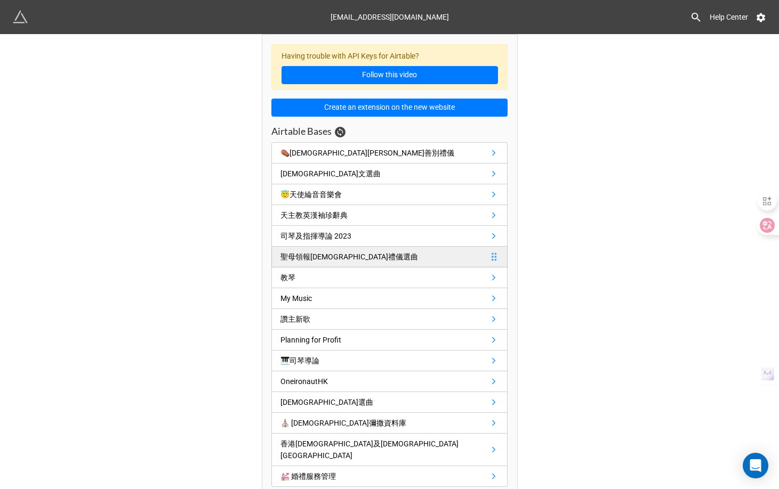
click at [281, 255] on div "聖母領報聖詠團禮儀選曲" at bounding box center [349, 257] width 138 height 12
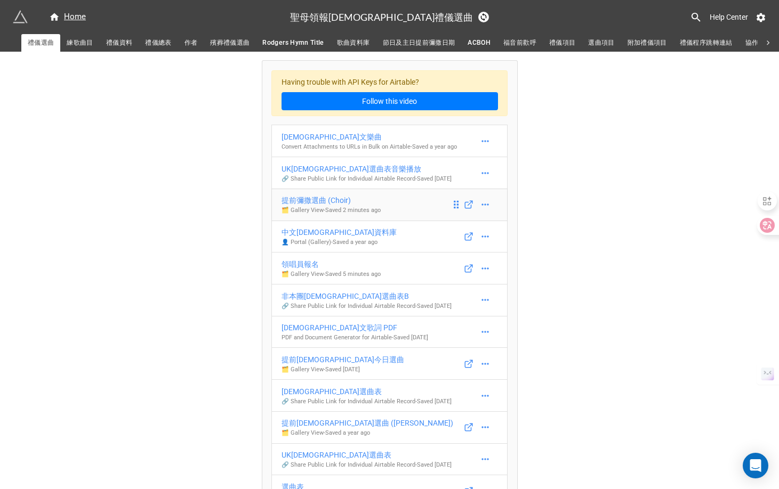
click at [307, 206] on div "提前彌撒選曲 (Choir)" at bounding box center [330, 201] width 99 height 12
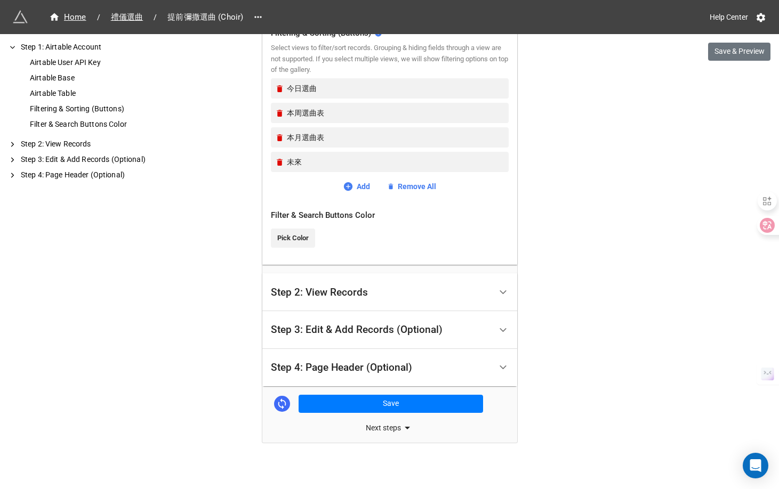
scroll to position [437, 0]
click at [325, 321] on div "Step 3: Edit & Add Records (Optional)" at bounding box center [381, 330] width 220 height 25
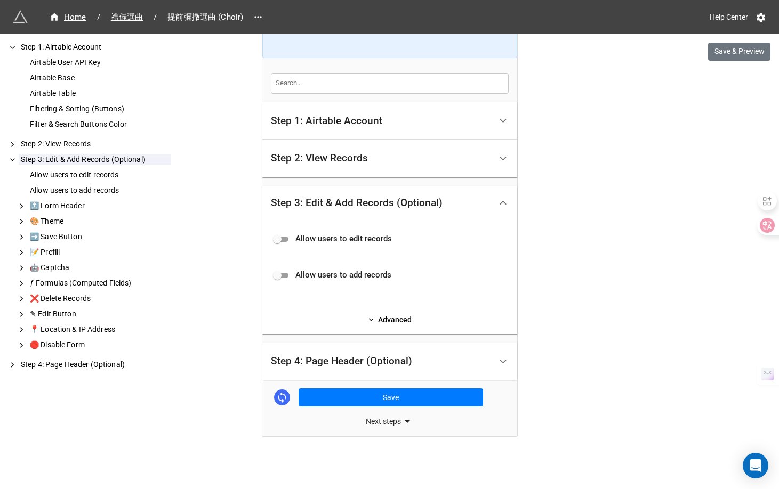
scroll to position [26, 0]
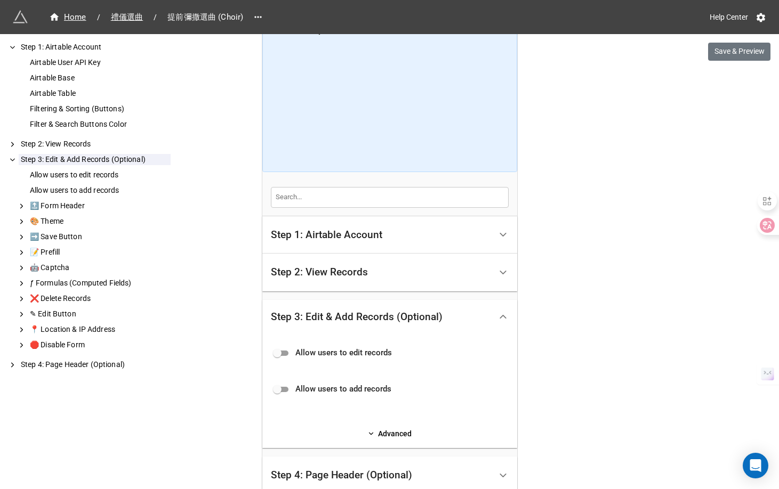
click at [223, 116] on div "Home / 禮儀選曲 / 提前彌撒選曲 (Choir) Help Center Save & Preview How to Setup Step 1: Ai…" at bounding box center [389, 289] width 779 height 630
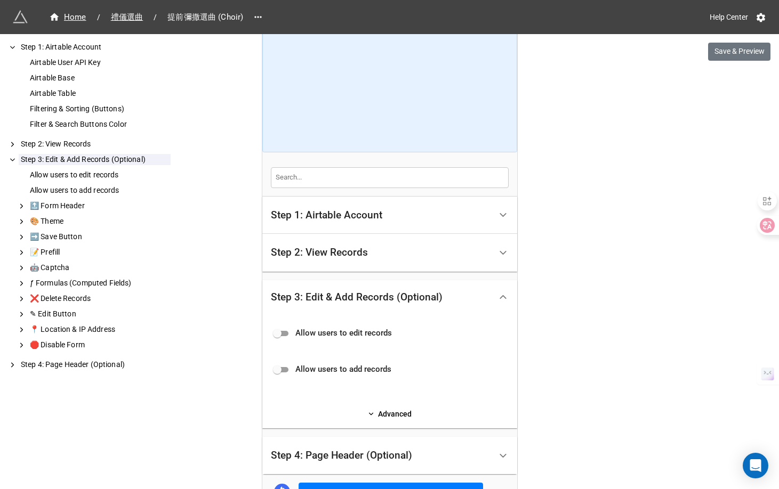
scroll to position [140, 0]
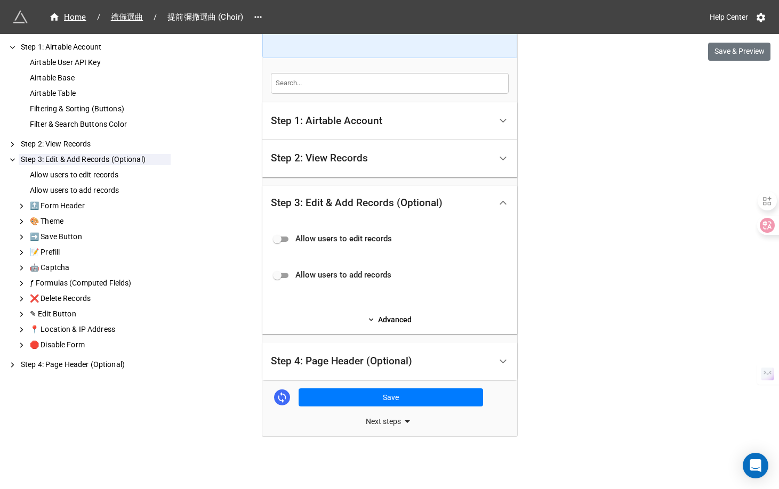
click at [327, 370] on div "Step 4: Page Header (Optional)" at bounding box center [381, 361] width 220 height 25
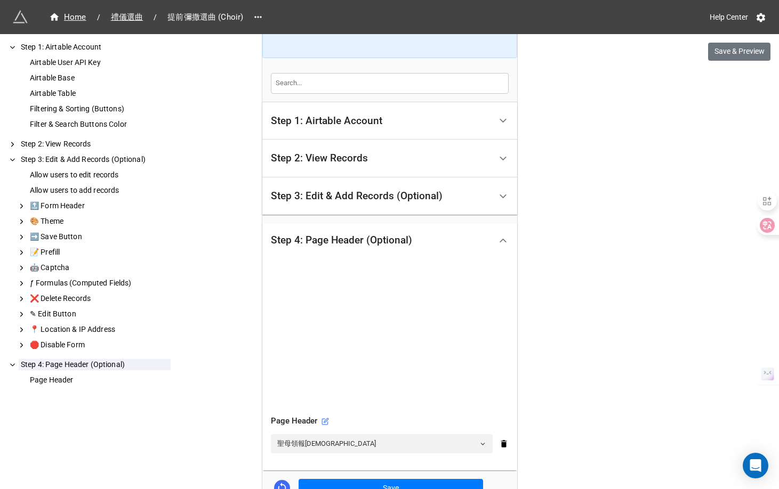
scroll to position [231, 0]
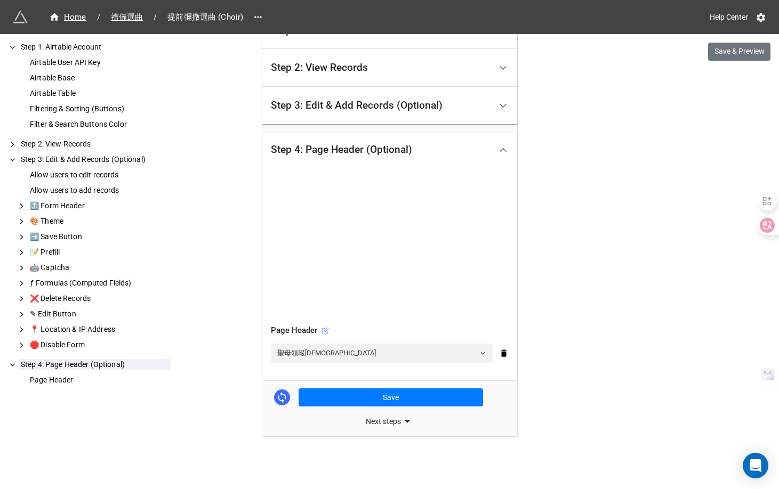
click at [324, 330] on icon at bounding box center [324, 330] width 7 height 7
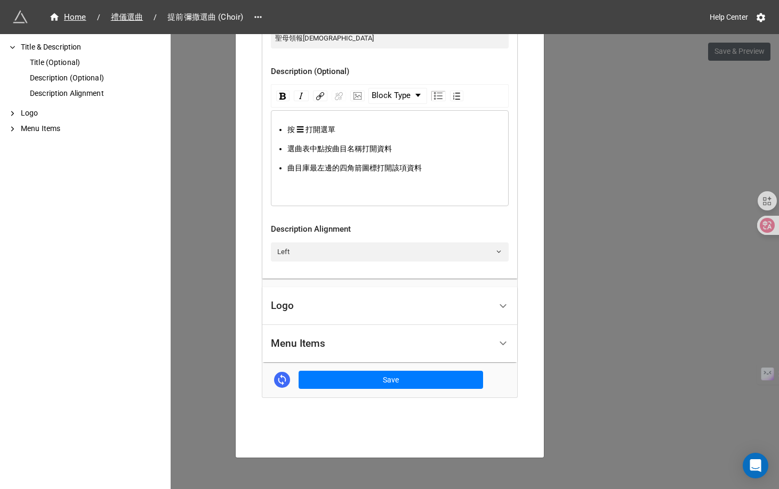
click at [332, 346] on div "Menu Items" at bounding box center [381, 344] width 220 height 25
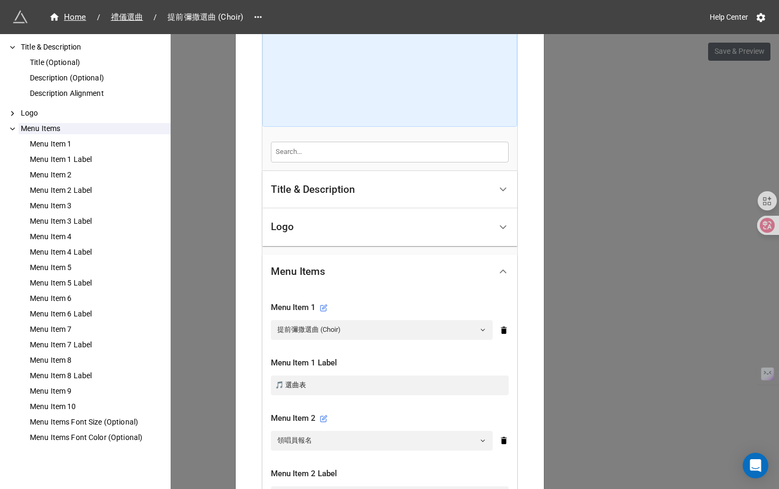
scroll to position [132, 0]
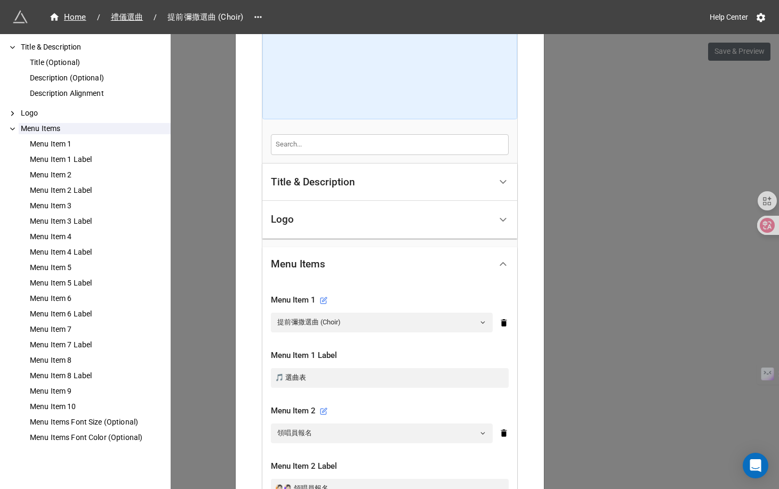
click at [216, 314] on div "聖母領報聖詠團 × Close How to Setup Title & Description Title (Optional) Description (…" at bounding box center [389, 278] width 779 height 489
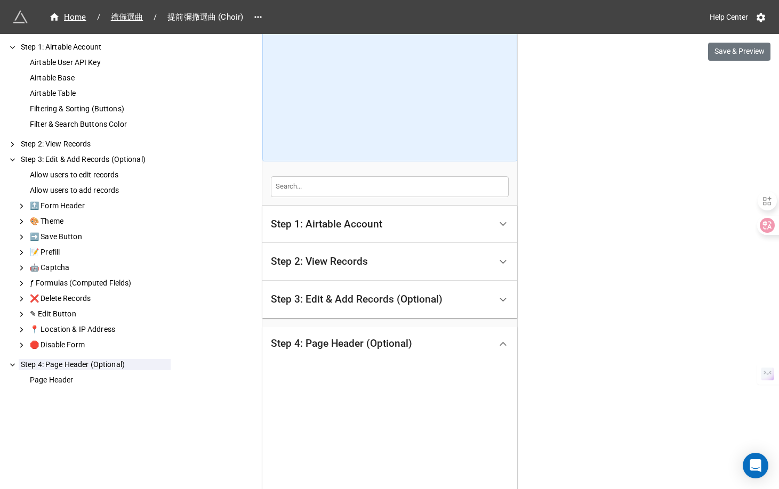
scroll to position [32, 0]
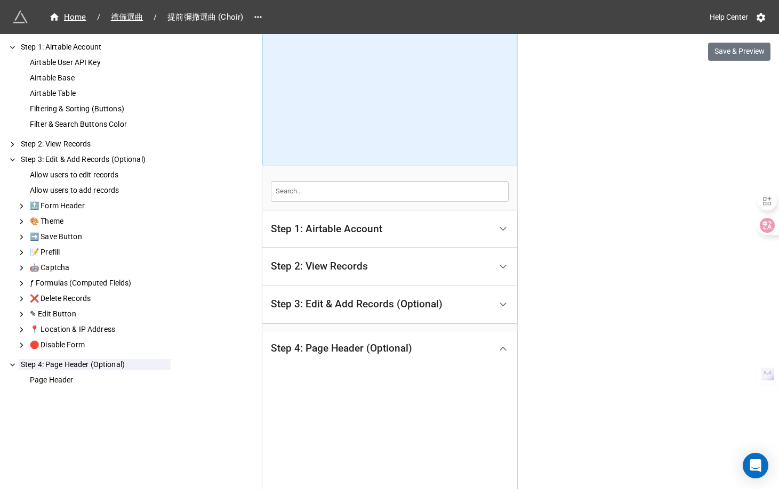
click at [358, 263] on div "Step 2: View Records" at bounding box center [319, 266] width 97 height 11
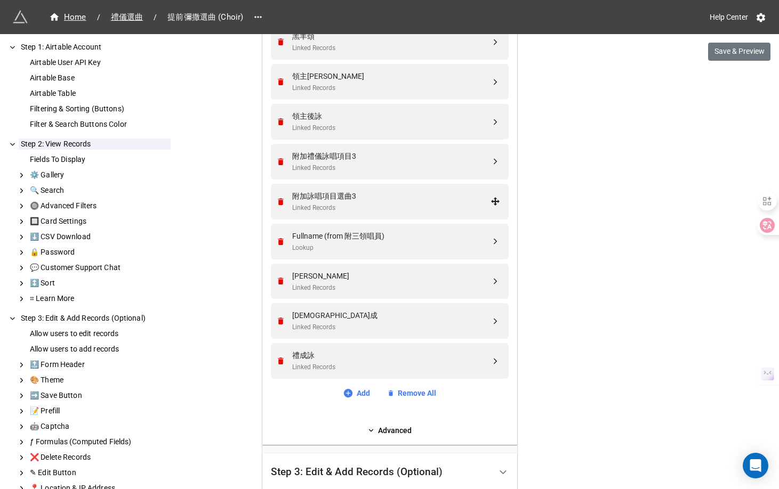
scroll to position [2075, 0]
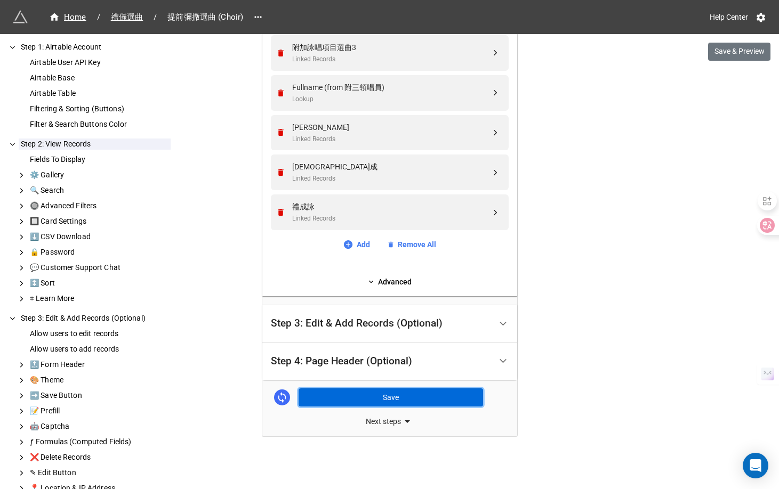
click at [352, 399] on button "Save" at bounding box center [390, 398] width 184 height 18
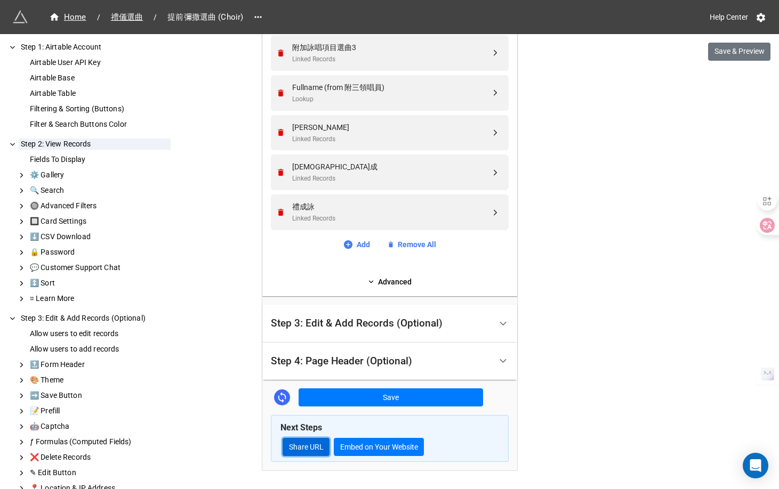
click at [313, 451] on link "Share URL" at bounding box center [306, 447] width 47 height 18
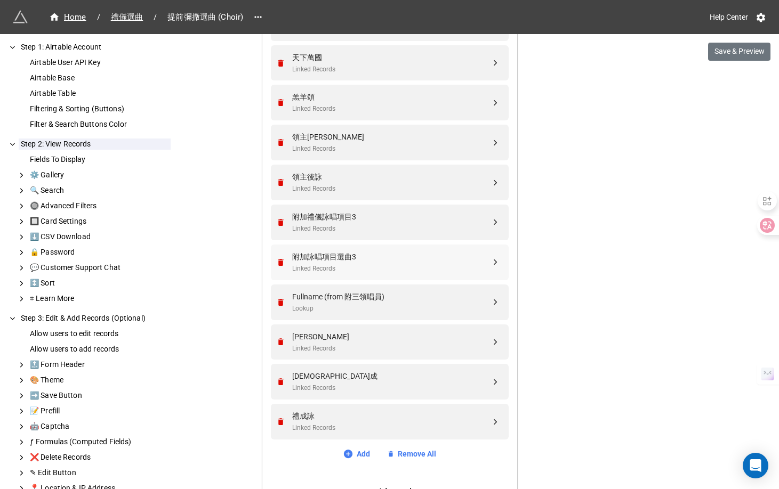
scroll to position [1862, 0]
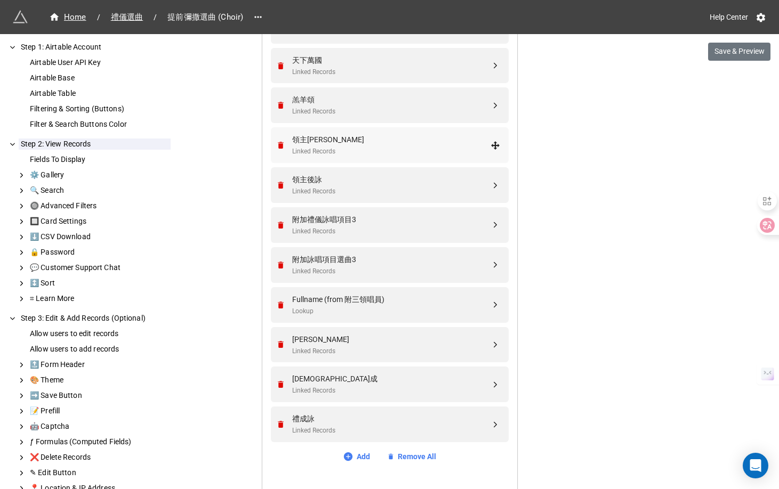
click at [419, 149] on div "Linked Records" at bounding box center [391, 152] width 198 height 10
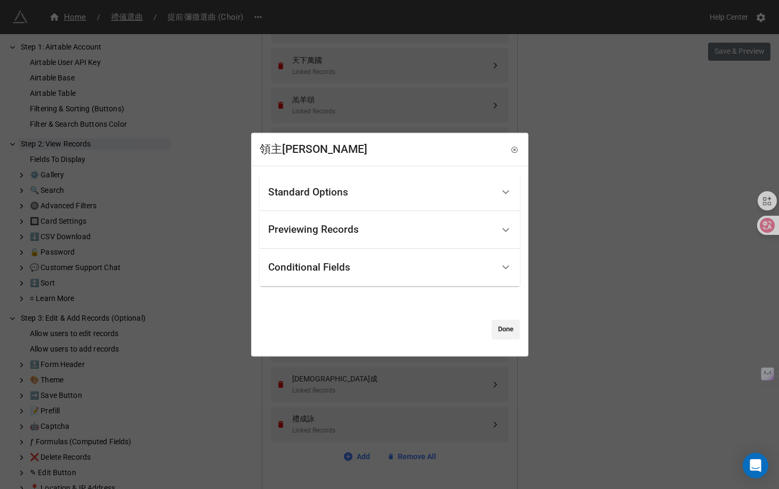
click at [410, 225] on div "Previewing Records" at bounding box center [380, 229] width 225 height 25
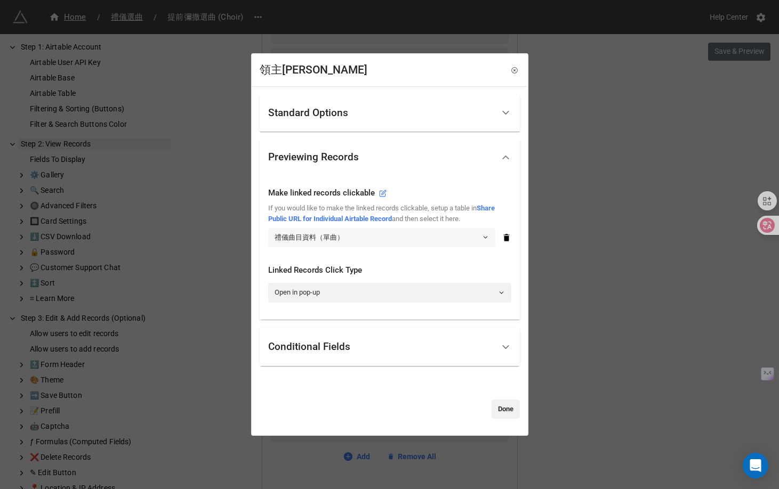
click at [402, 238] on link "禮儀曲目資料（單曲）" at bounding box center [381, 237] width 227 height 19
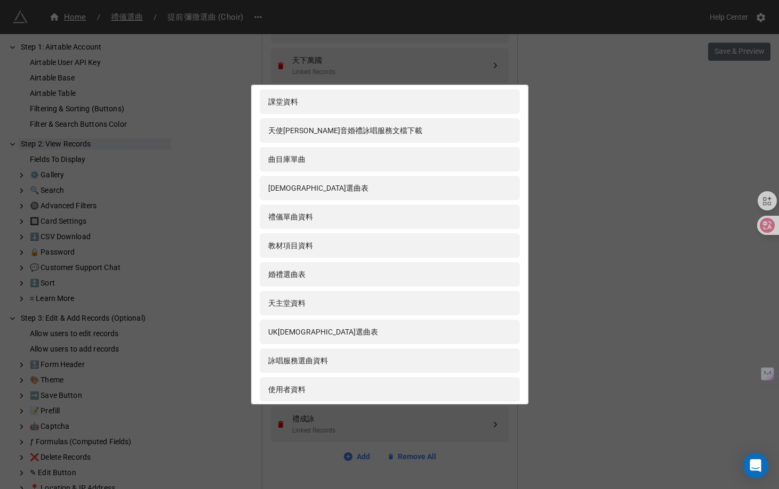
scroll to position [337, 0]
click at [401, 219] on div "禮儀單曲資料" at bounding box center [389, 216] width 243 height 12
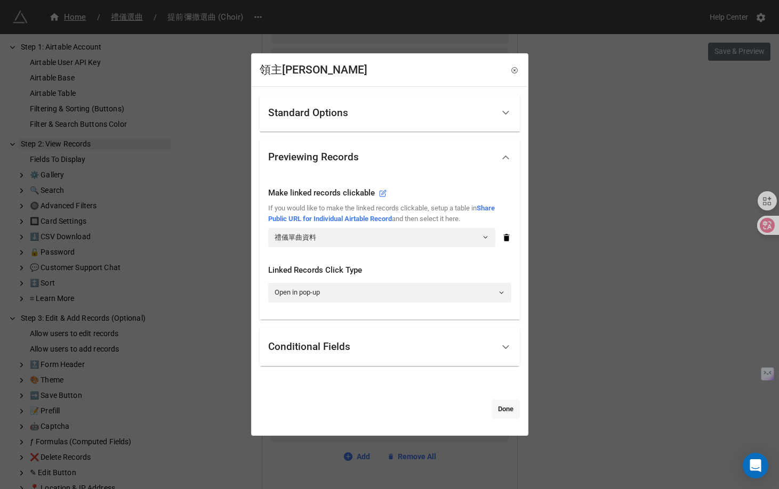
click at [508, 406] on link "Done" at bounding box center [505, 409] width 28 height 19
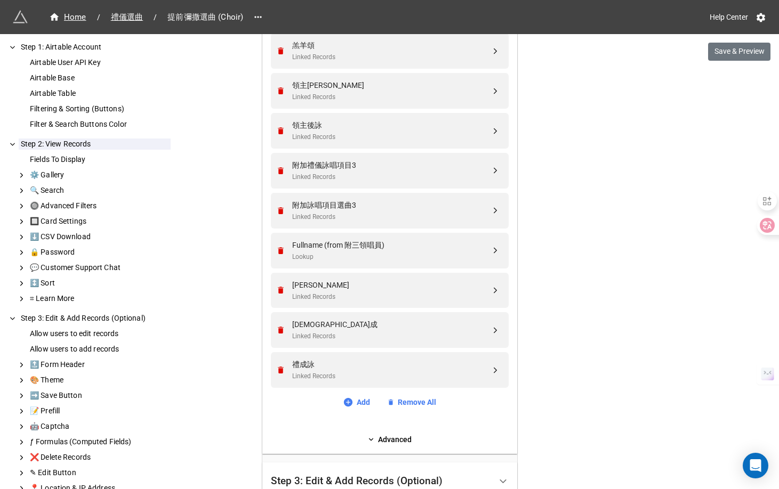
scroll to position [2109, 0]
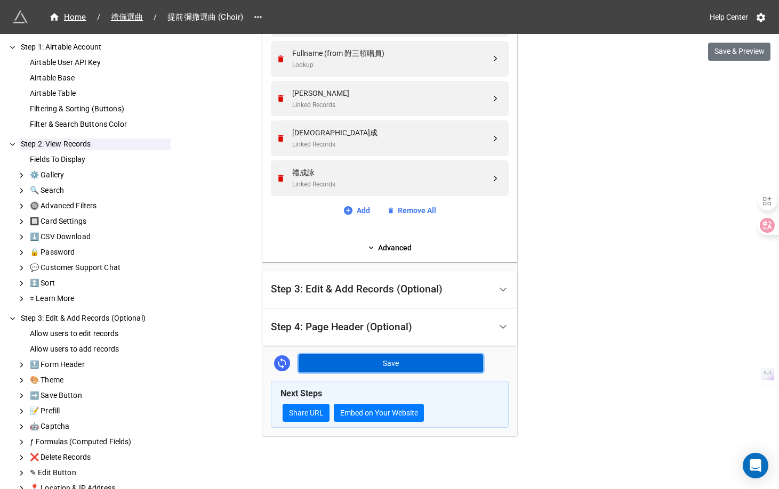
click at [429, 361] on button "Save" at bounding box center [390, 363] width 184 height 18
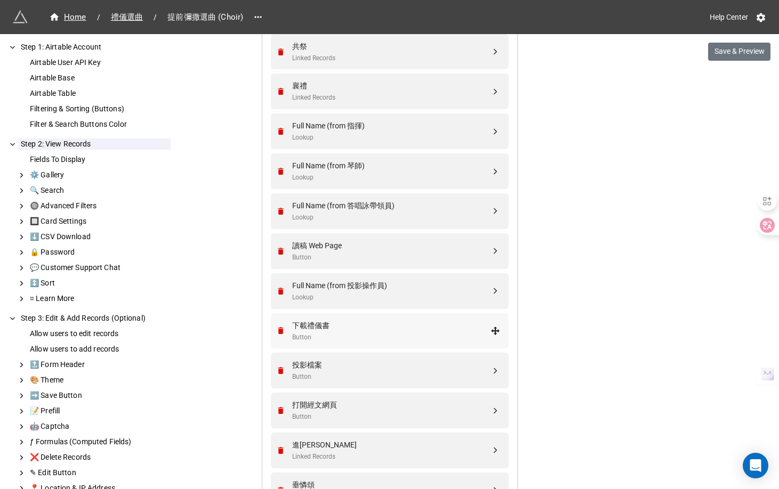
scroll to position [611, 0]
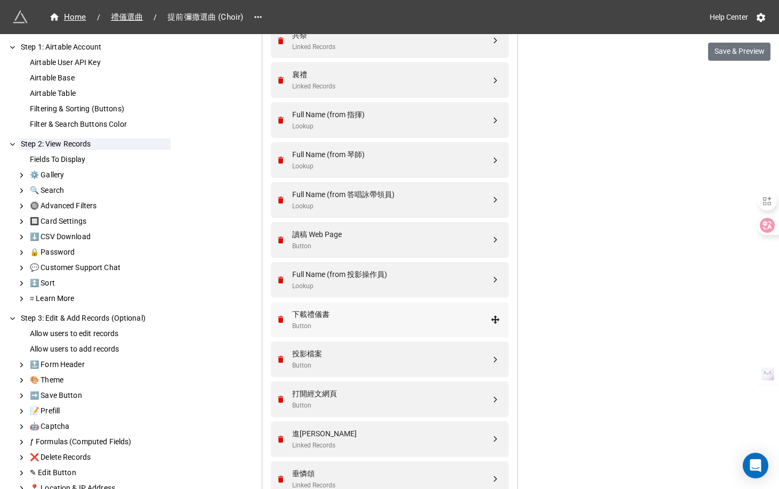
click at [408, 328] on div "Button" at bounding box center [391, 326] width 198 height 10
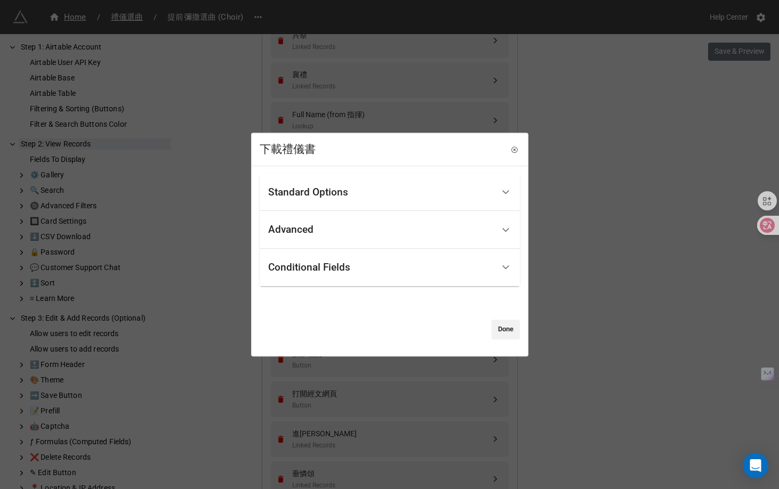
click at [419, 265] on div "Conditional Fields" at bounding box center [380, 267] width 225 height 25
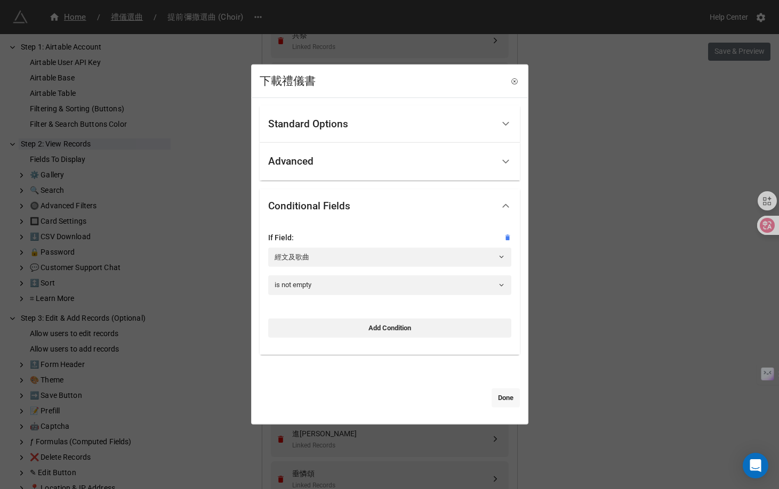
click at [494, 397] on link "Done" at bounding box center [505, 398] width 28 height 19
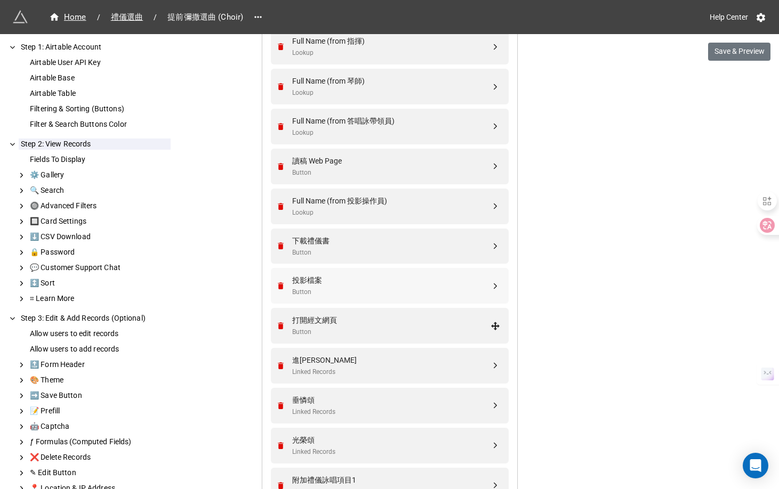
scroll to position [683, 0]
click at [392, 381] on div "進堂詠 Linked Records" at bounding box center [388, 367] width 224 height 36
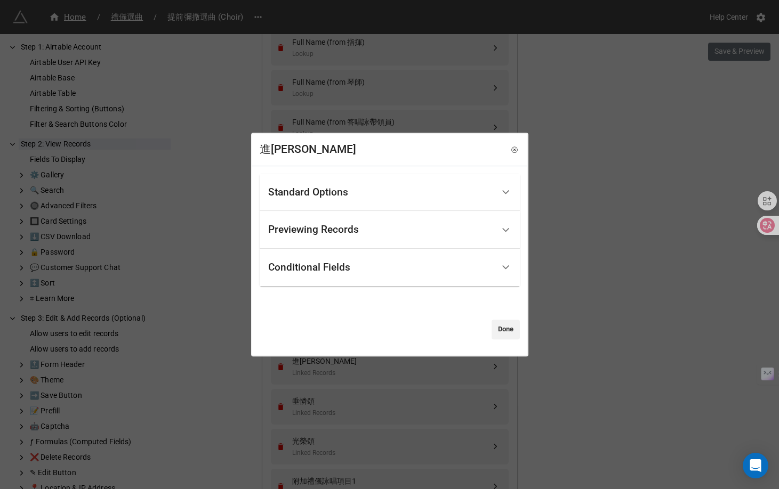
click at [356, 240] on div "Previewing Records" at bounding box center [380, 229] width 225 height 25
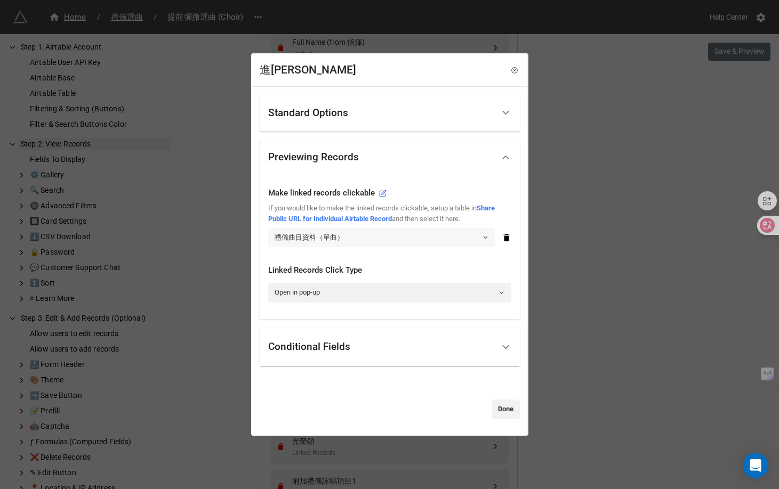
click at [353, 238] on link "禮儀曲目資料（單曲）" at bounding box center [381, 237] width 227 height 19
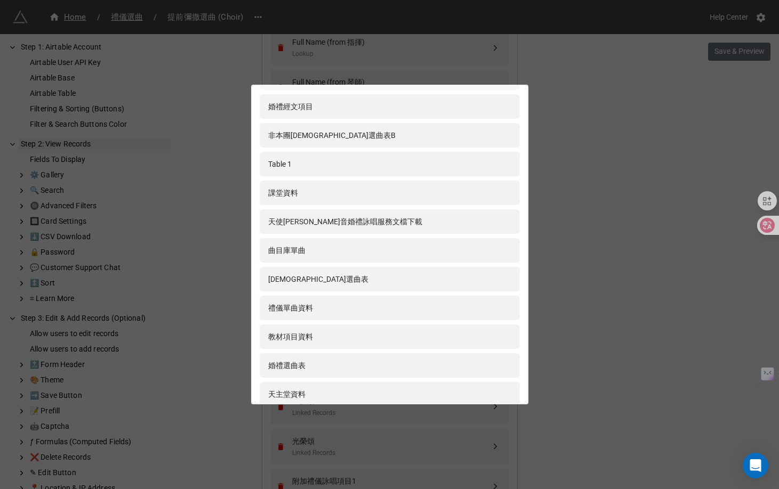
scroll to position [250, 0]
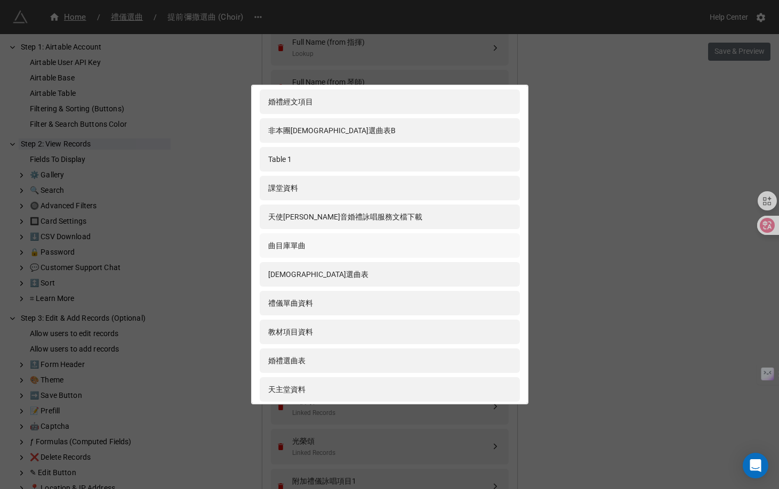
click at [342, 249] on div "曲目庫單曲" at bounding box center [389, 246] width 243 height 12
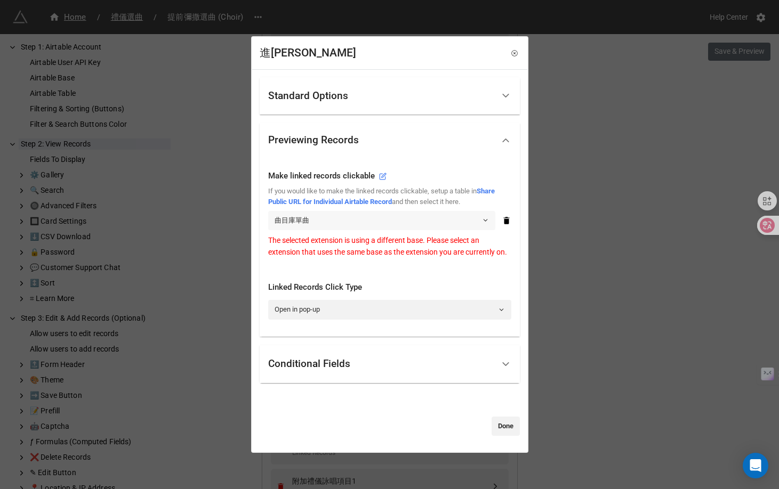
click at [341, 217] on link "曲目庫單曲" at bounding box center [381, 220] width 227 height 19
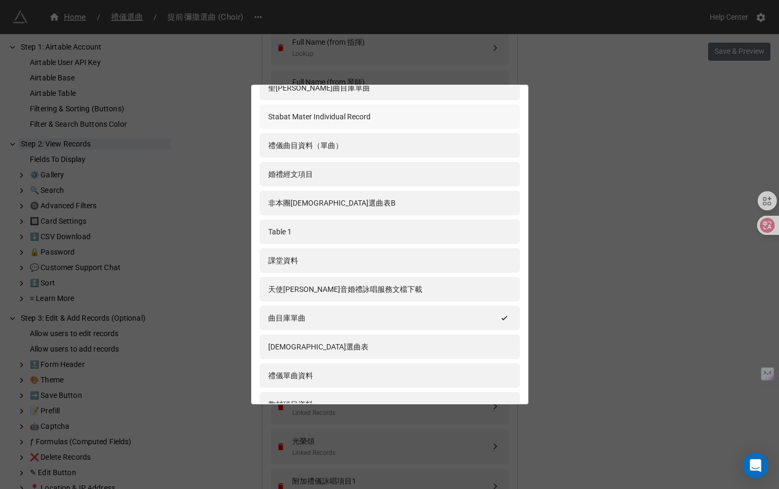
scroll to position [186, 0]
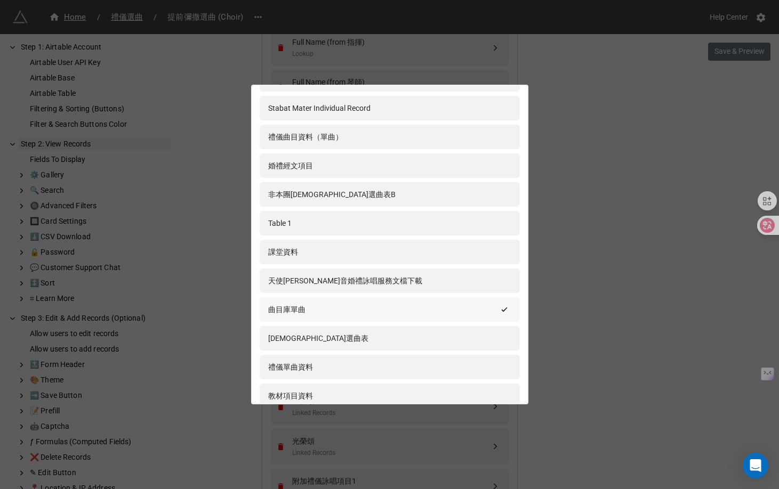
click at [357, 310] on div "曲目庫單曲" at bounding box center [382, 310] width 229 height 12
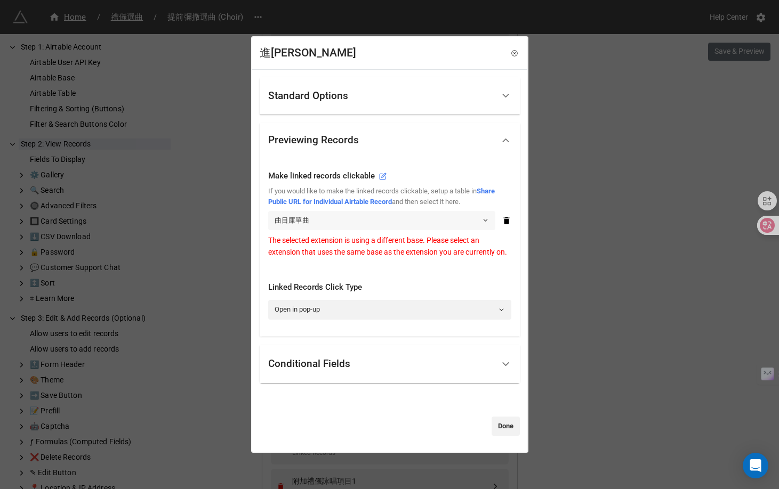
click at [342, 217] on link "曲目庫單曲" at bounding box center [381, 220] width 227 height 19
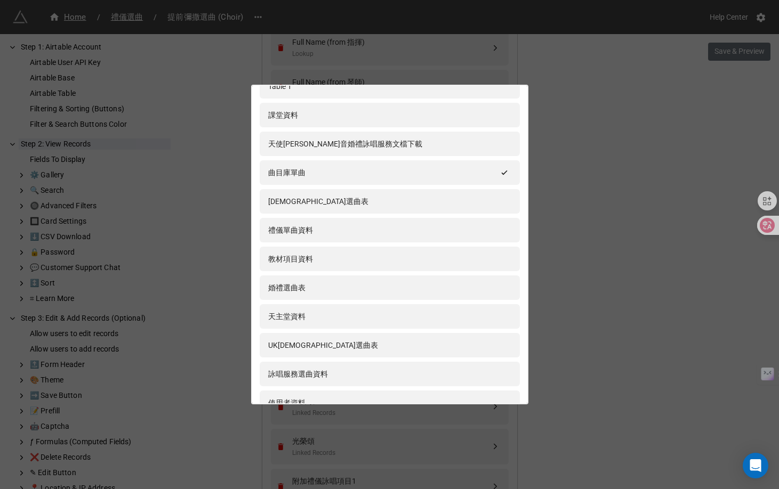
scroll to position [321, 0]
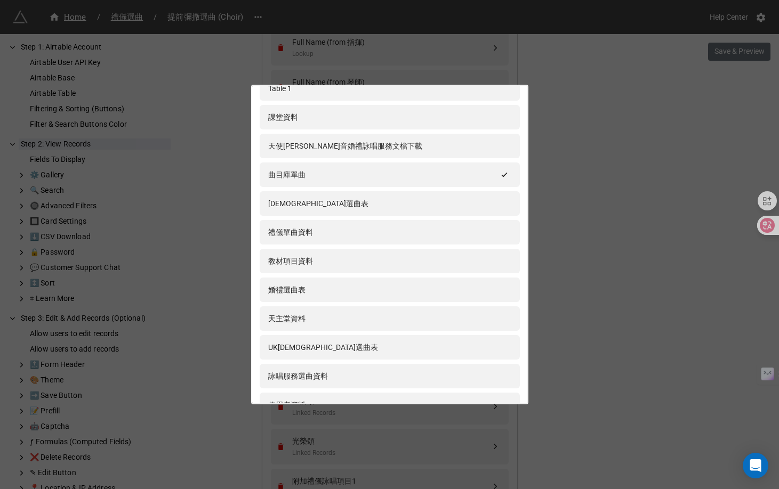
click at [349, 236] on div "禮儀單曲資料" at bounding box center [389, 233] width 243 height 12
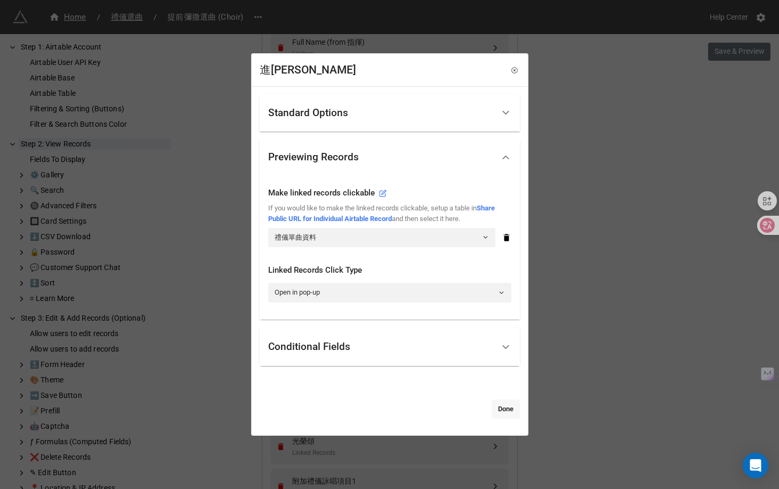
click at [502, 408] on link "Done" at bounding box center [505, 409] width 28 height 19
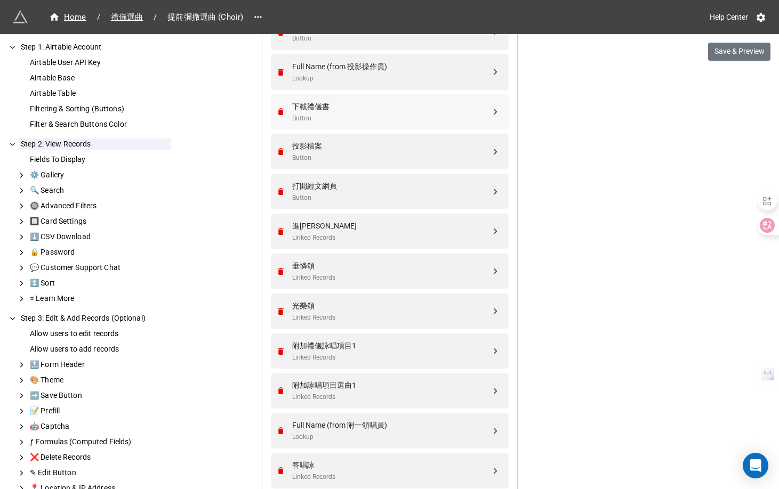
scroll to position [821, 0]
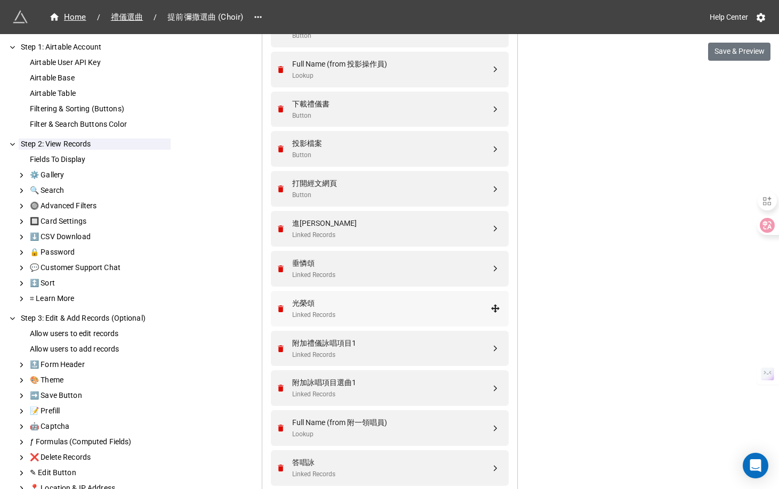
click at [383, 306] on div "光榮頌" at bounding box center [391, 303] width 198 height 12
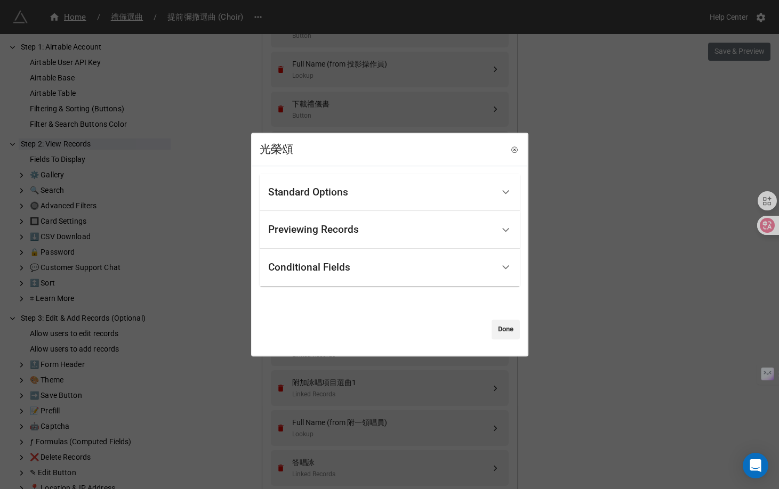
click at [368, 241] on div "Previewing Records" at bounding box center [380, 229] width 225 height 25
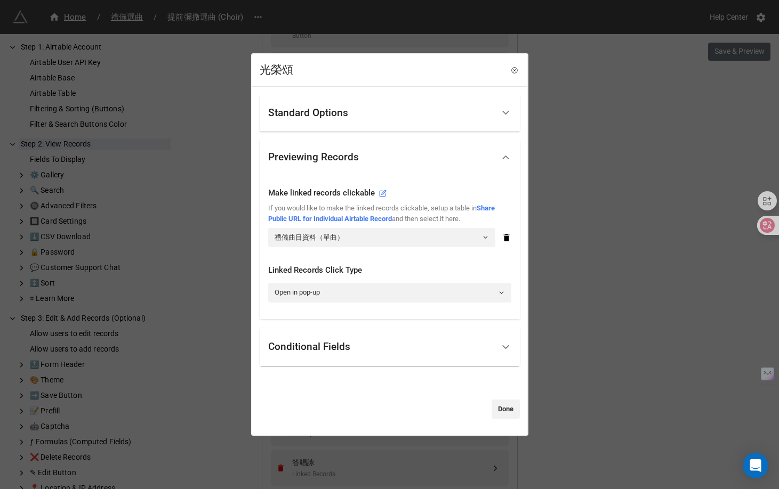
click at [368, 241] on link "禮儀曲目資料（單曲）" at bounding box center [381, 237] width 227 height 19
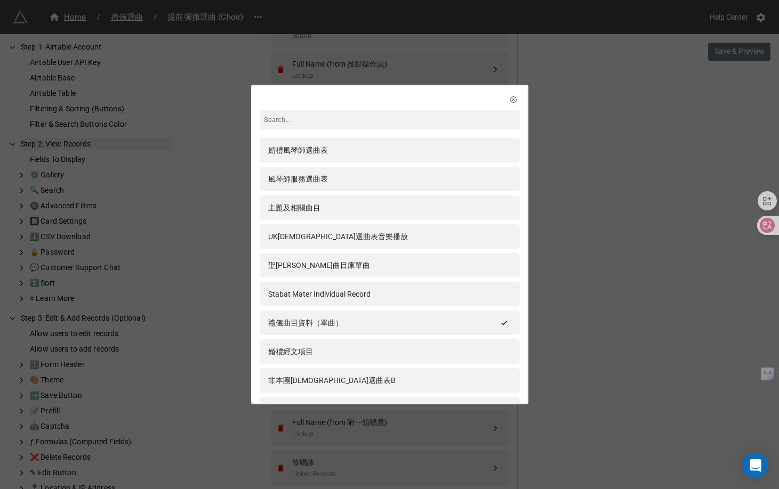
click at [368, 241] on div "UK彌撒選曲表音樂播放" at bounding box center [389, 237] width 243 height 12
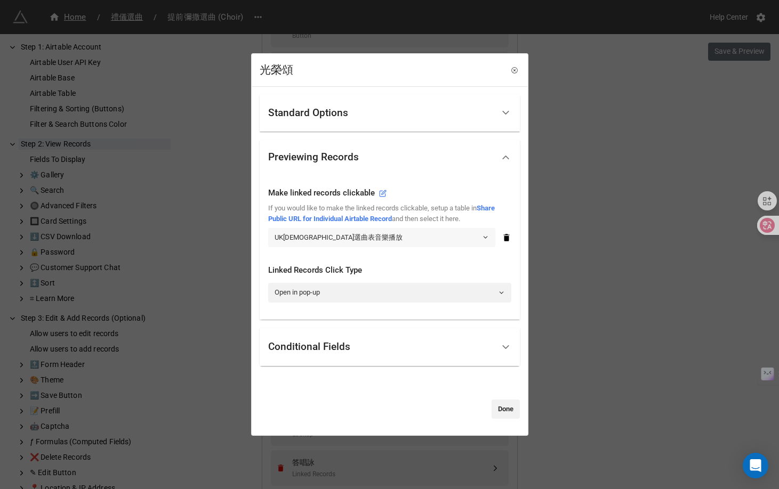
click at [440, 232] on link "UK彌撒選曲表音樂播放" at bounding box center [381, 237] width 227 height 19
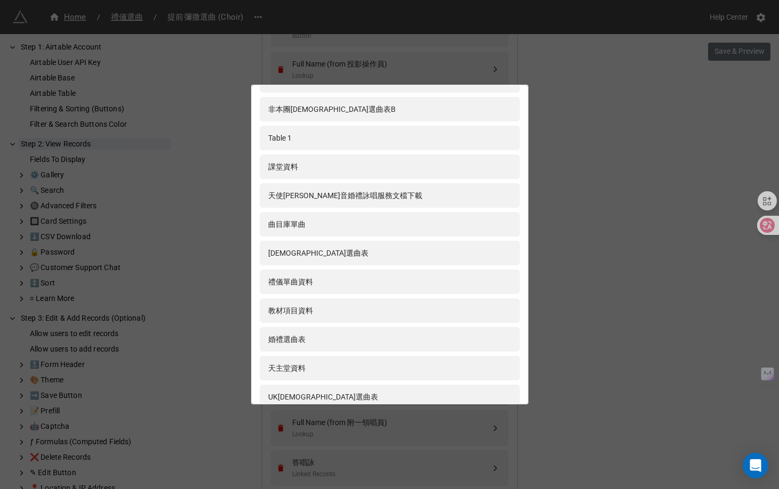
scroll to position [273, 0]
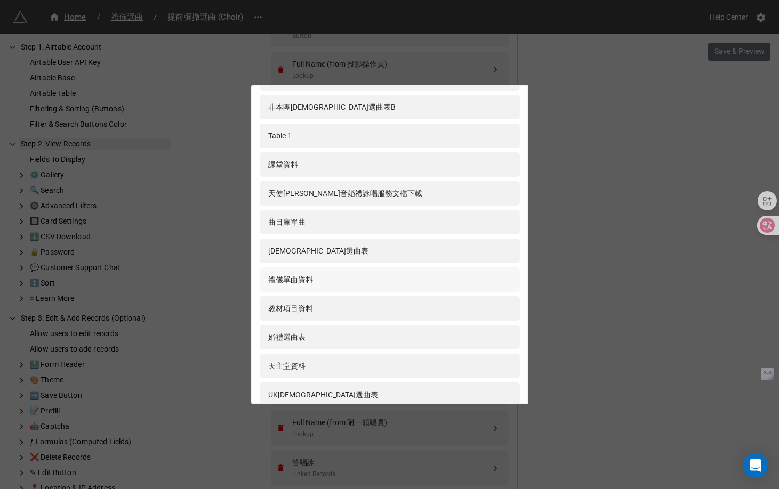
click at [427, 274] on div "禮儀單曲資料" at bounding box center [390, 280] width 260 height 25
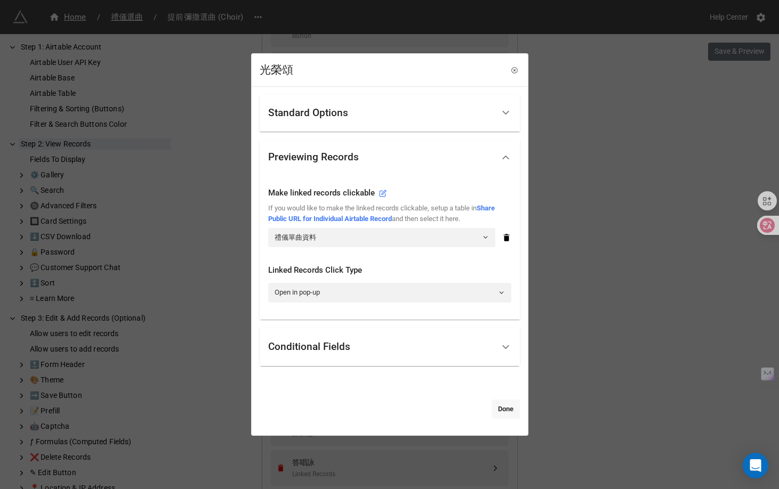
click at [512, 417] on link "Done" at bounding box center [505, 409] width 28 height 19
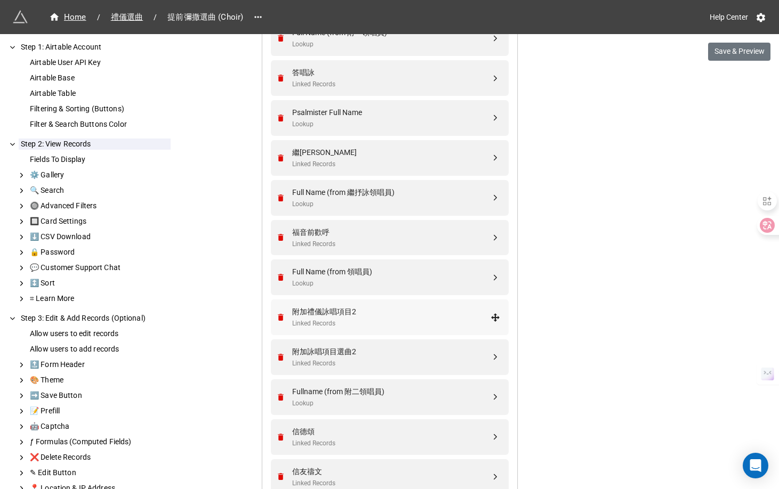
scroll to position [1227, 0]
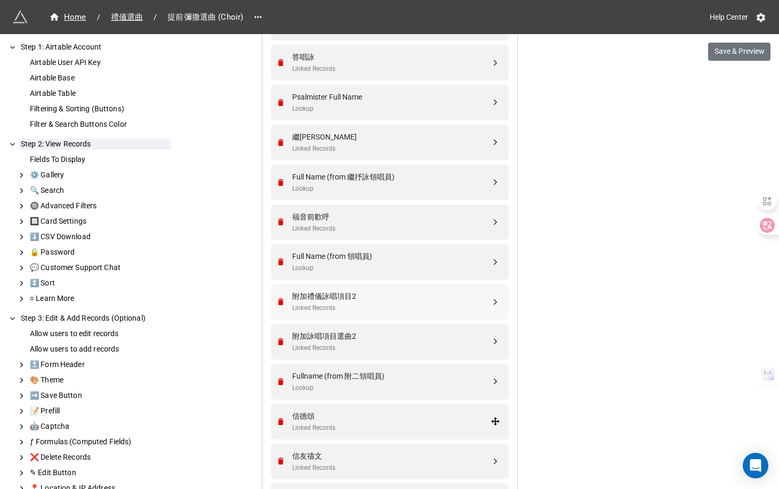
click at [436, 424] on div "Linked Records" at bounding box center [391, 428] width 198 height 10
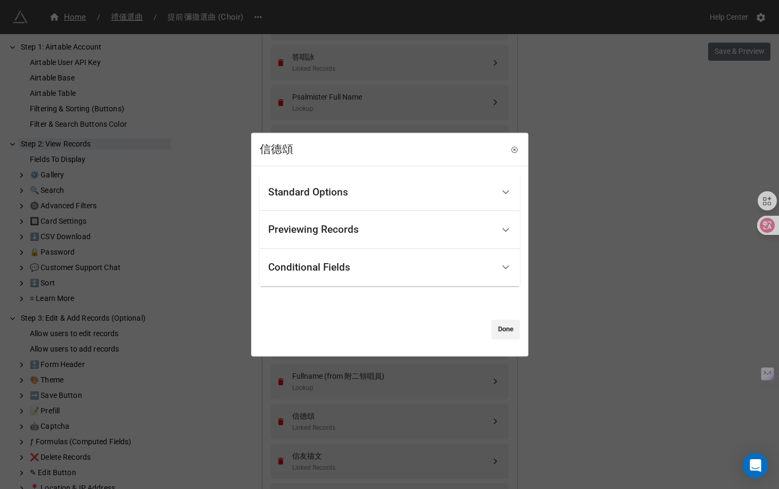
click at [384, 240] on div "Previewing Records" at bounding box center [380, 229] width 225 height 25
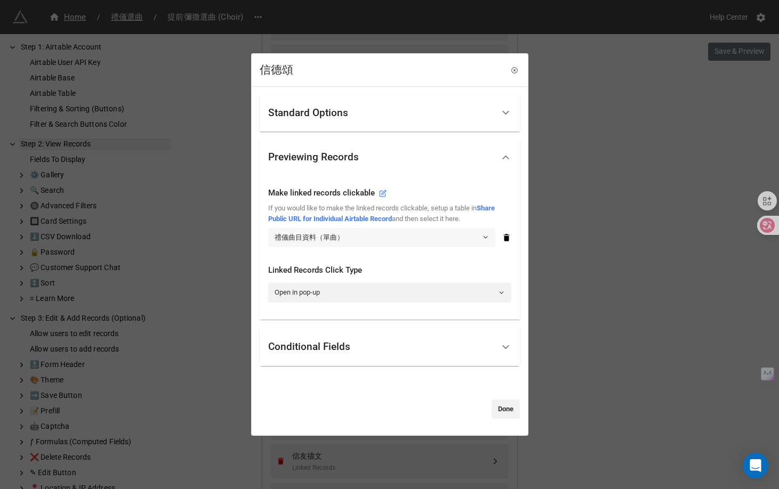
click at [384, 240] on link "禮儀曲目資料（單曲）" at bounding box center [381, 237] width 227 height 19
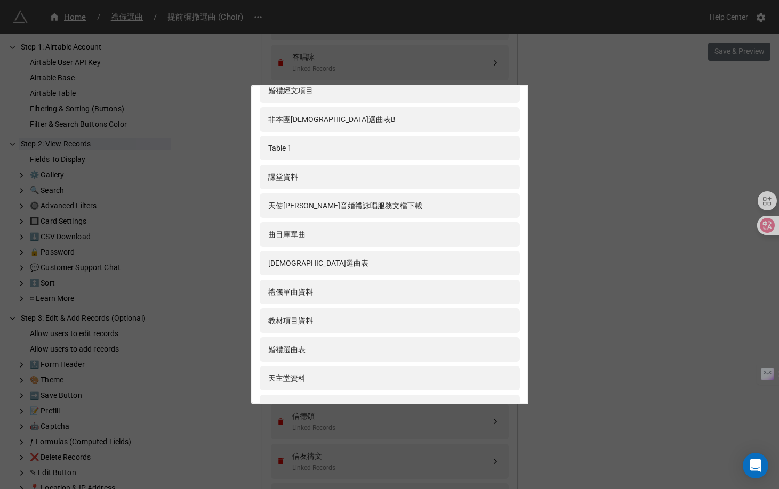
scroll to position [265, 0]
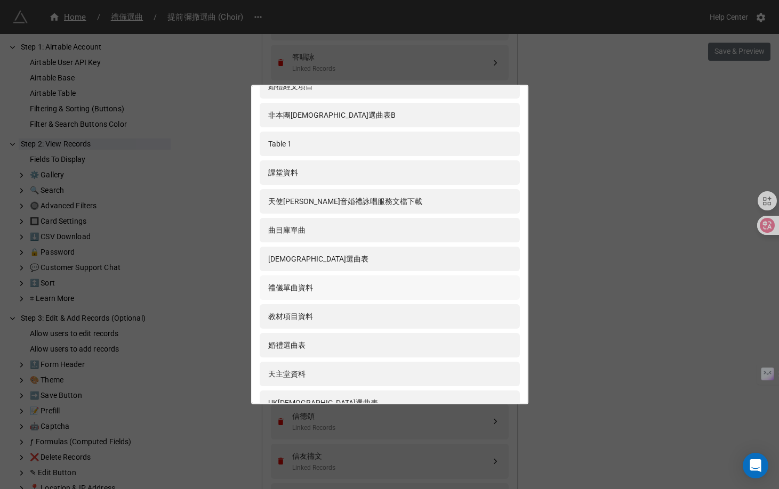
click at [384, 285] on div "禮儀單曲資料" at bounding box center [389, 288] width 243 height 12
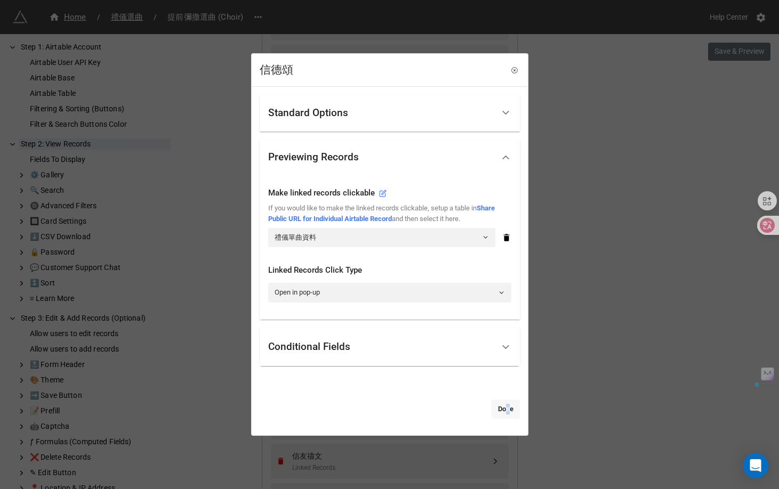
click at [501, 410] on link "Done" at bounding box center [505, 409] width 28 height 19
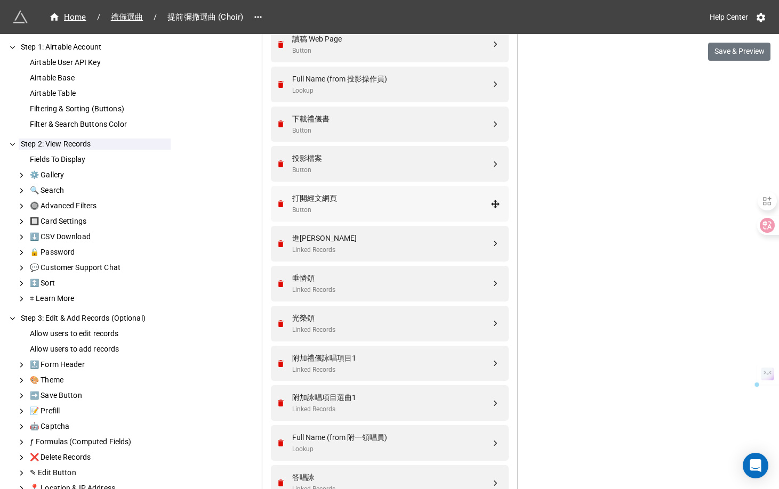
scroll to position [818, 0]
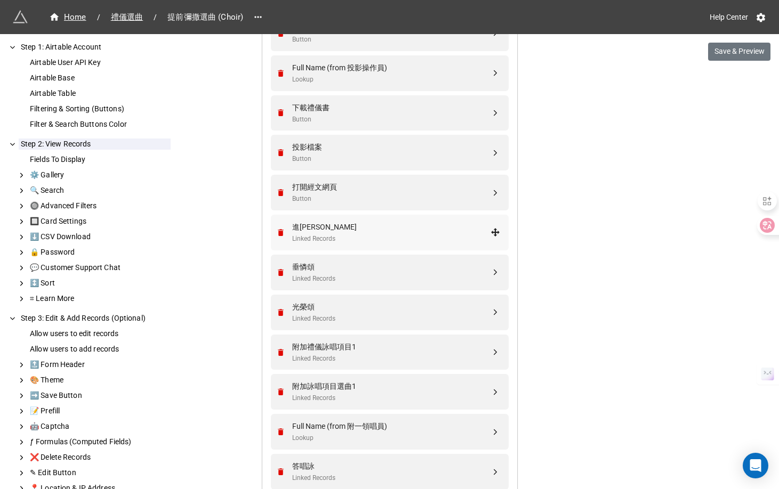
click at [418, 235] on div "Linked Records" at bounding box center [391, 239] width 198 height 10
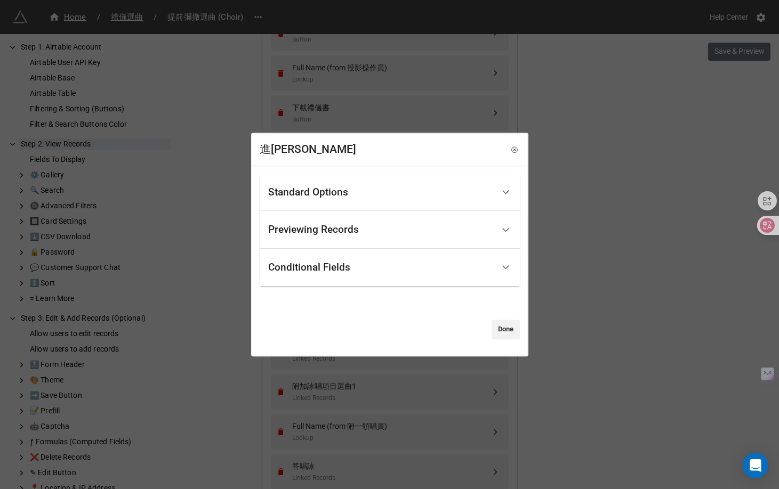
click at [418, 235] on div "Previewing Records" at bounding box center [380, 229] width 225 height 25
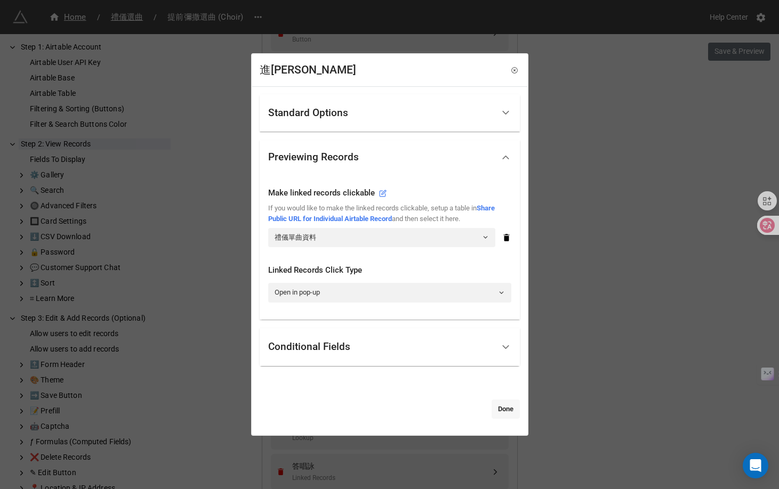
click at [507, 409] on link "Done" at bounding box center [505, 409] width 28 height 19
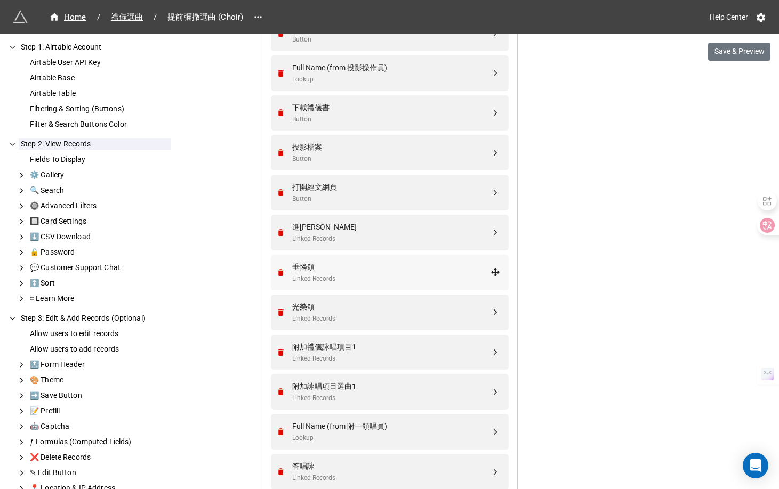
click at [442, 271] on div "垂憐頌" at bounding box center [391, 267] width 198 height 12
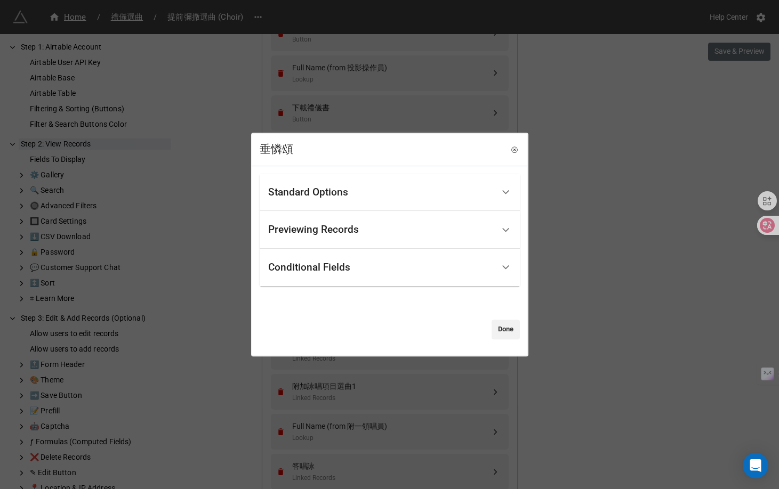
click at [427, 225] on div "Previewing Records" at bounding box center [380, 229] width 225 height 25
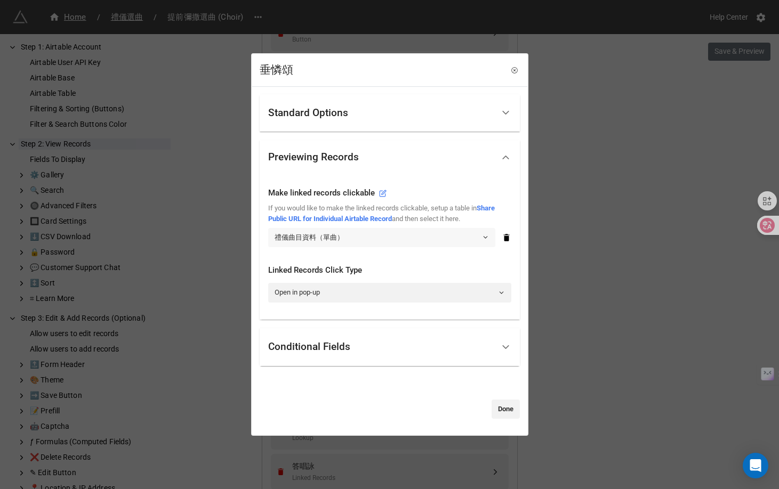
click at [427, 232] on link "禮儀曲目資料（單曲）" at bounding box center [381, 237] width 227 height 19
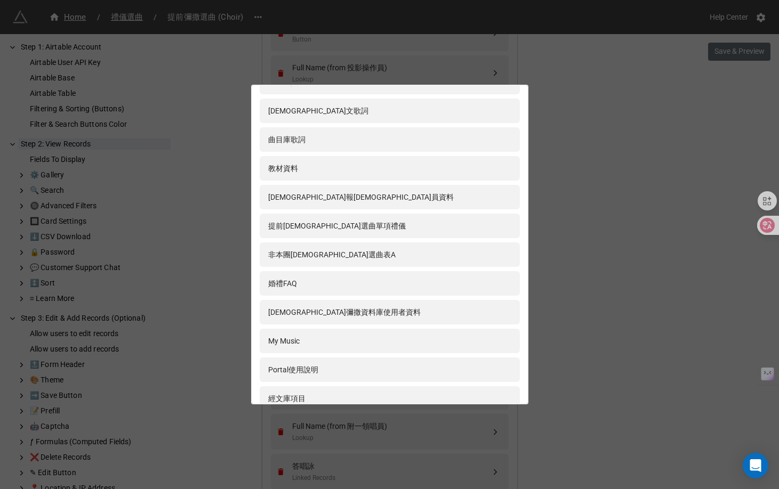
scroll to position [307, 0]
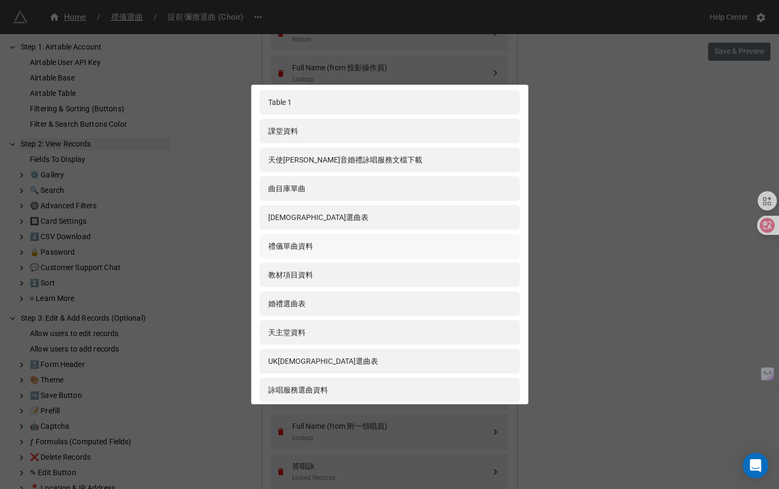
click at [423, 246] on div "禮儀單曲資料" at bounding box center [389, 246] width 243 height 12
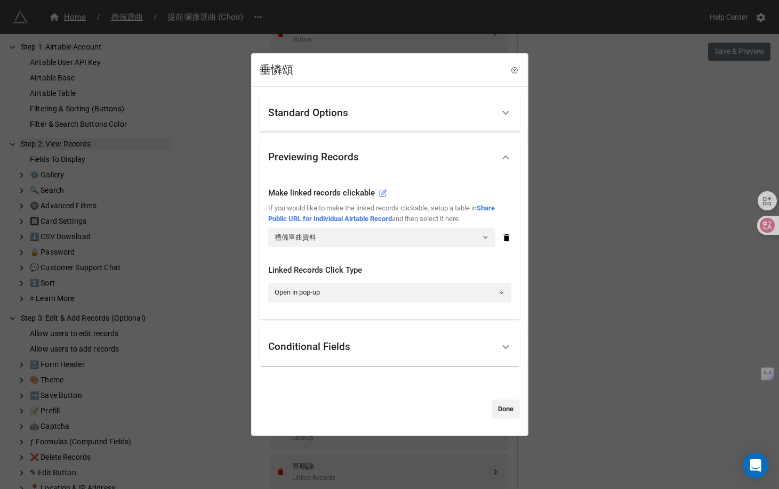
click at [415, 119] on div "Standard Options" at bounding box center [380, 113] width 225 height 25
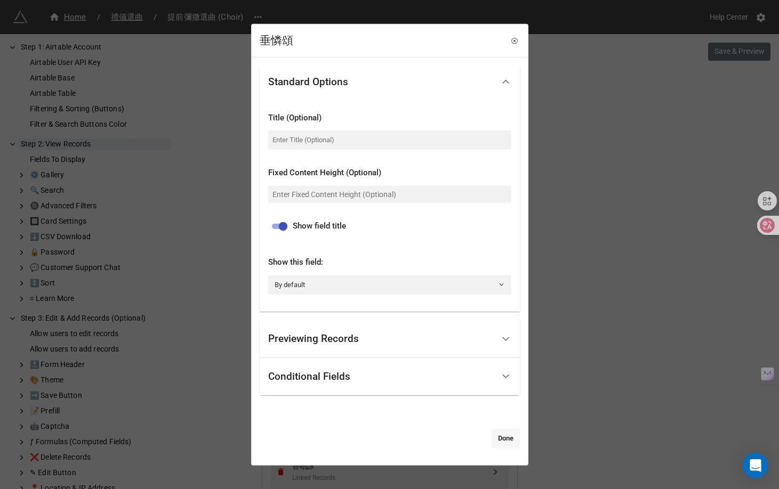
click at [494, 441] on link "Done" at bounding box center [505, 438] width 28 height 19
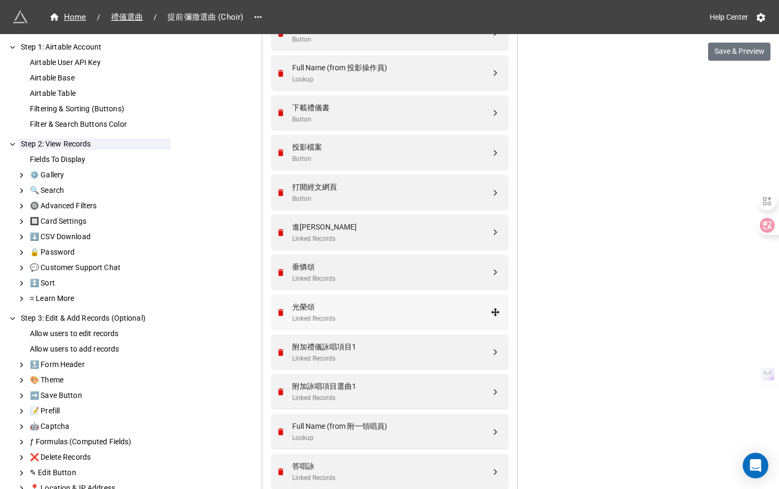
click at [347, 314] on div "Linked Records" at bounding box center [391, 319] width 198 height 10
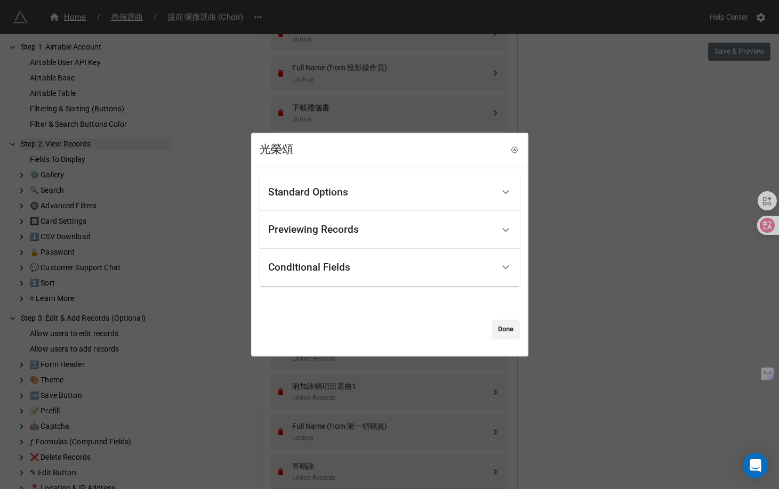
click at [340, 235] on div "Previewing Records" at bounding box center [313, 230] width 91 height 11
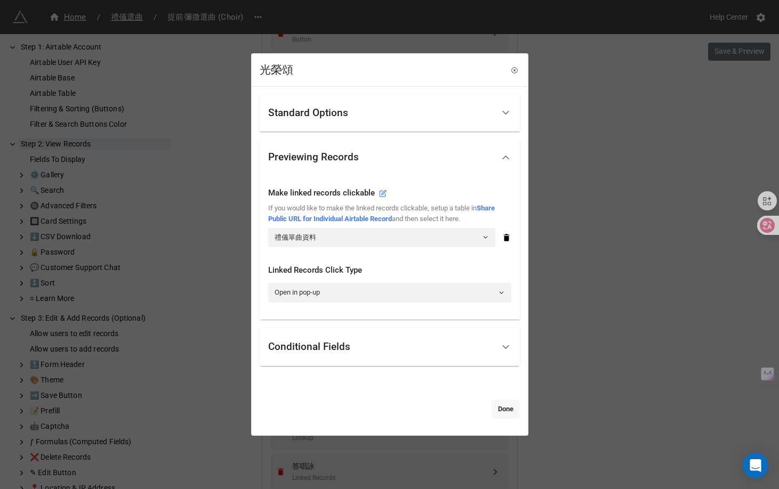
click at [496, 407] on link "Done" at bounding box center [505, 409] width 28 height 19
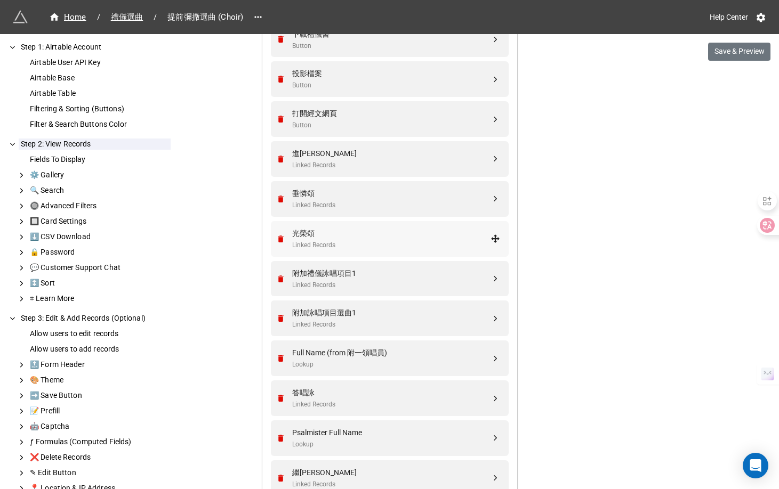
scroll to position [993, 0]
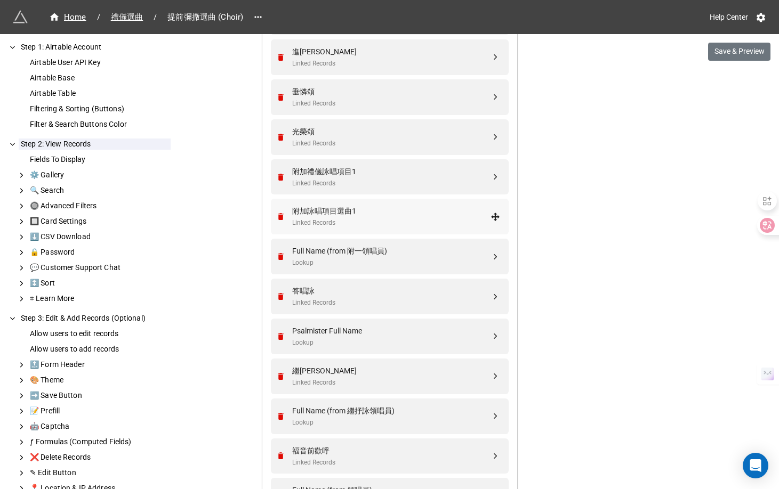
click at [337, 212] on div "附加詠唱項目選曲1" at bounding box center [391, 211] width 198 height 12
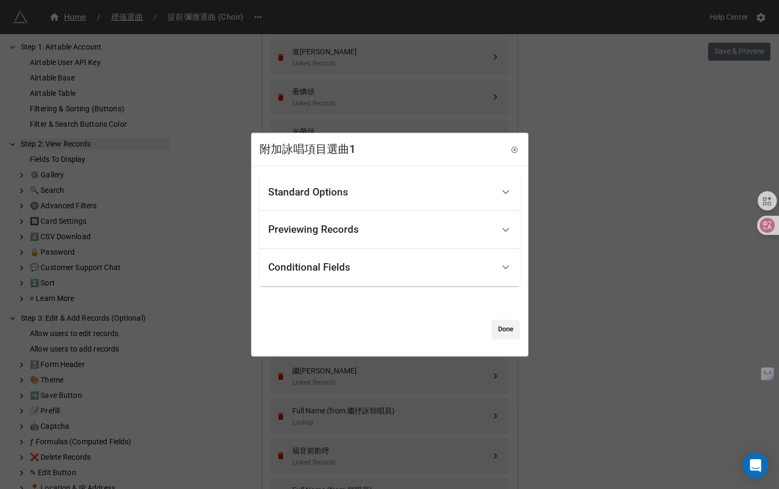
click at [337, 229] on div "Previewing Records" at bounding box center [313, 230] width 91 height 11
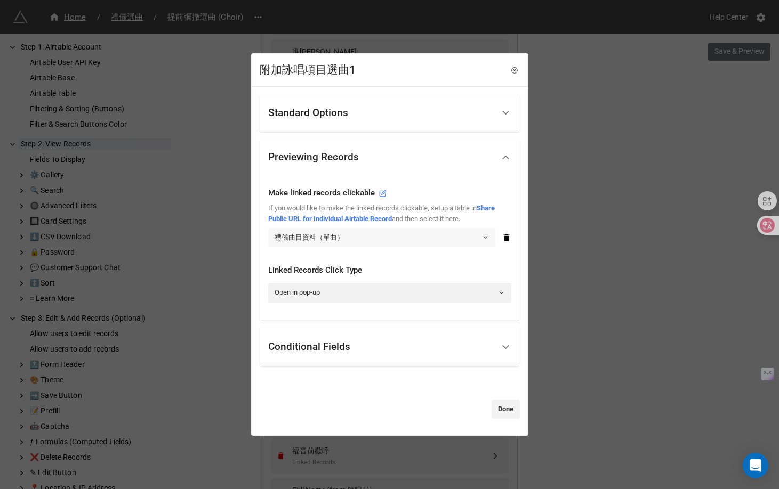
click at [336, 229] on link "禮儀曲目資料（單曲）" at bounding box center [381, 237] width 227 height 19
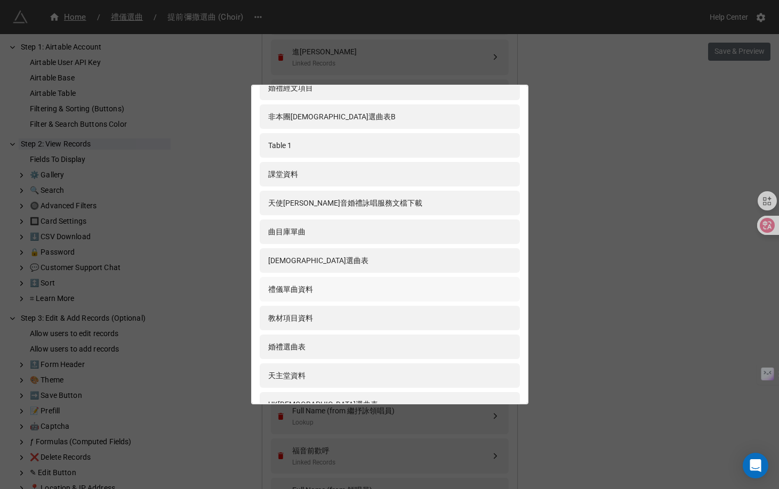
scroll to position [268, 0]
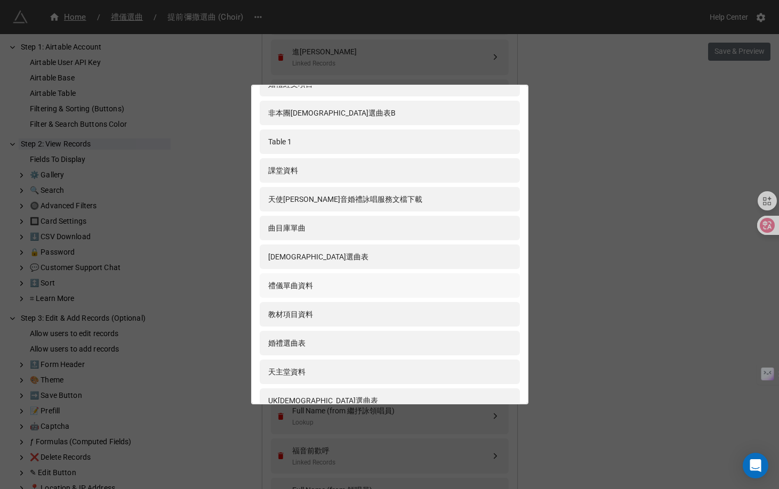
click at [343, 288] on div "禮儀單曲資料" at bounding box center [389, 286] width 243 height 12
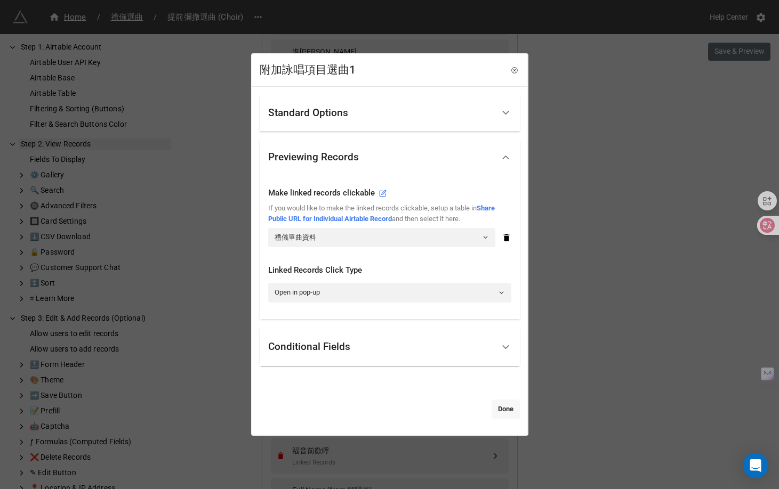
click at [501, 408] on link "Done" at bounding box center [505, 409] width 28 height 19
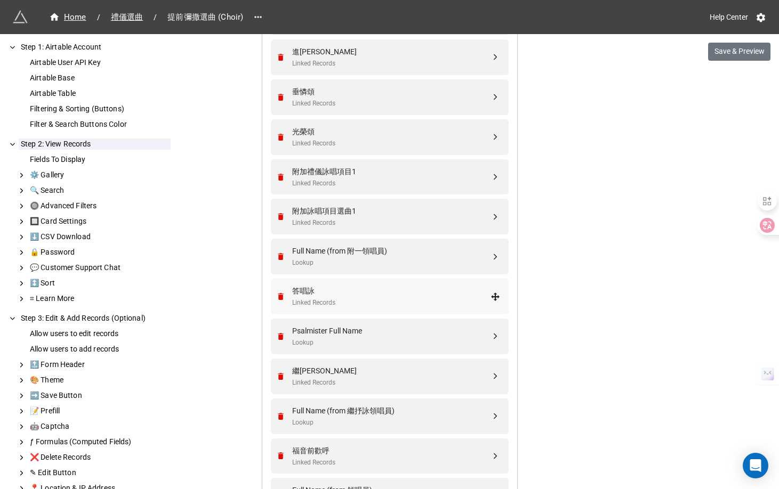
click at [363, 294] on div "答唱詠" at bounding box center [391, 291] width 198 height 12
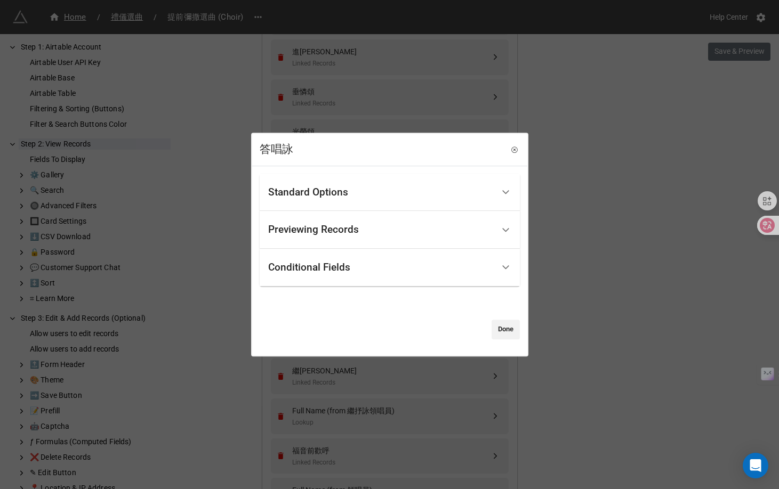
click at [361, 236] on div "Previewing Records" at bounding box center [380, 229] width 225 height 25
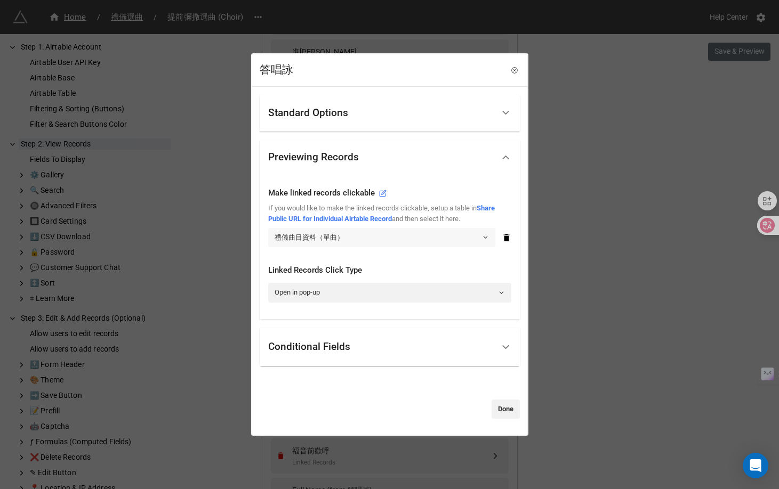
click at [359, 238] on link "禮儀曲目資料（單曲）" at bounding box center [381, 237] width 227 height 19
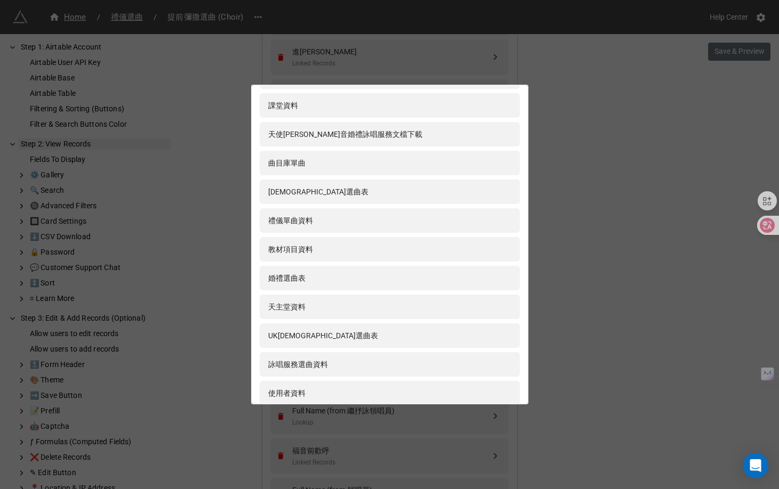
scroll to position [324, 0]
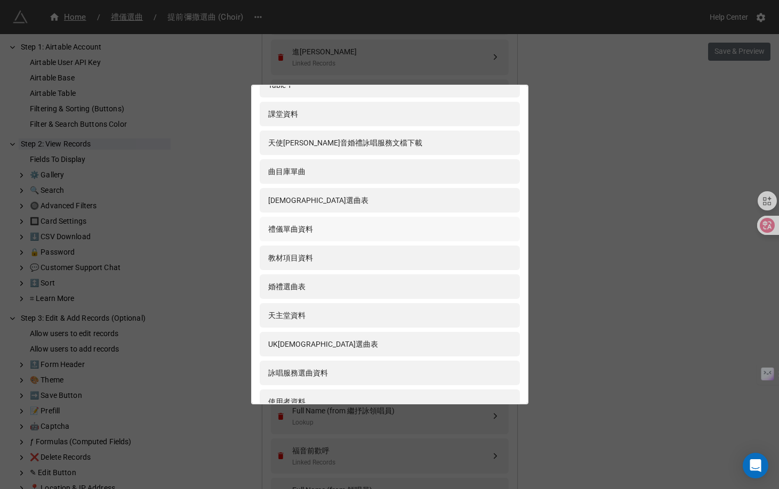
click at [349, 221] on div "禮儀單曲資料" at bounding box center [390, 229] width 260 height 25
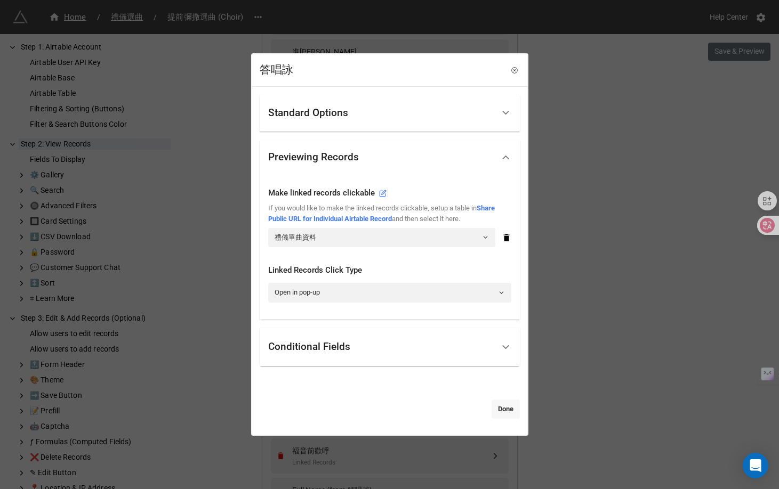
click at [499, 413] on link "Done" at bounding box center [505, 409] width 28 height 19
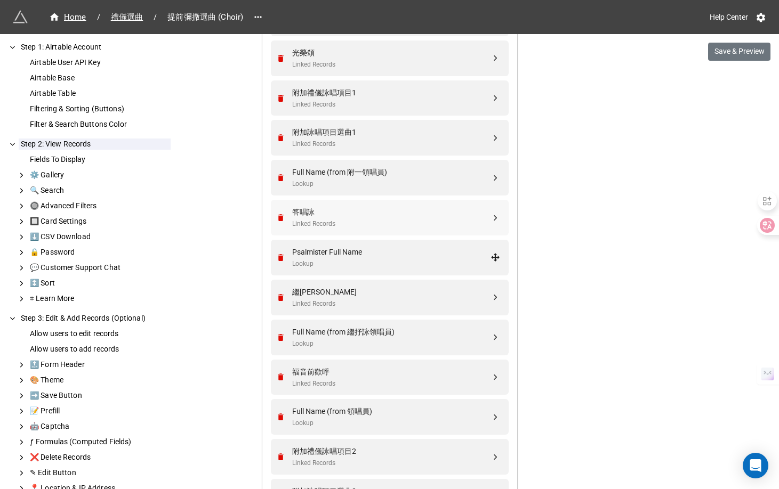
scroll to position [1074, 0]
click at [421, 295] on div "繼抒詠" at bounding box center [391, 291] width 198 height 12
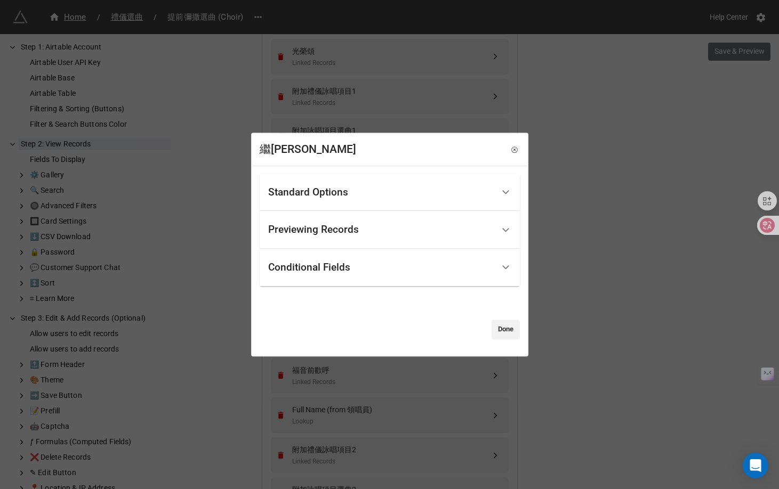
click at [413, 233] on div "Previewing Records" at bounding box center [380, 229] width 225 height 25
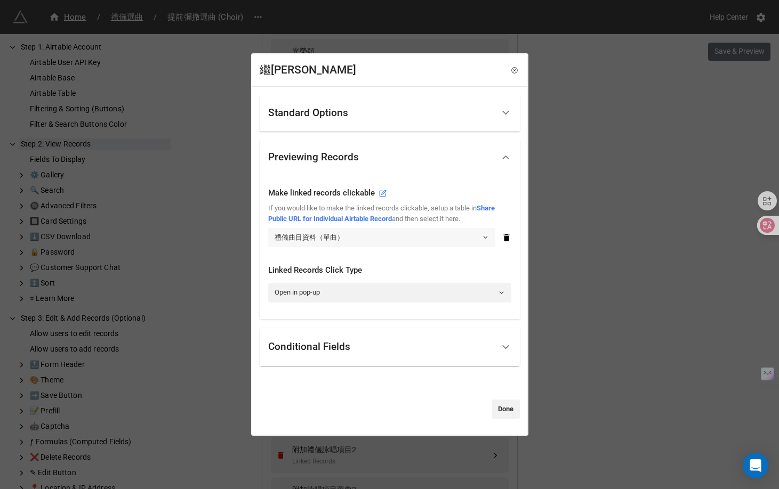
click at [411, 234] on link "禮儀曲目資料（單曲）" at bounding box center [381, 237] width 227 height 19
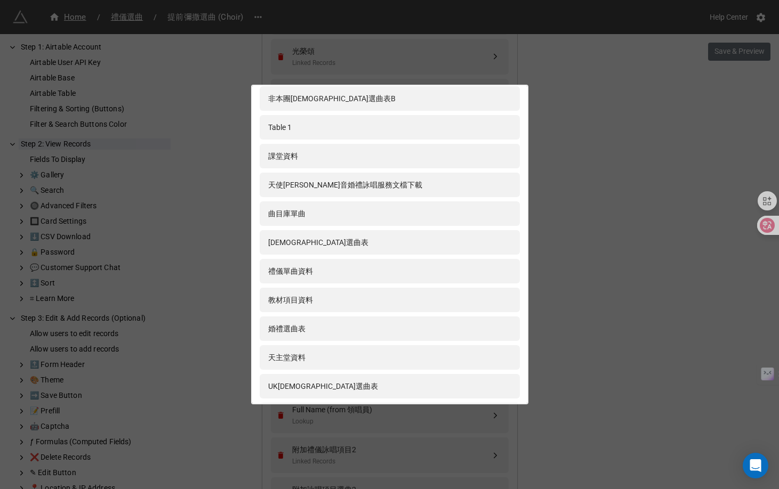
scroll to position [291, 0]
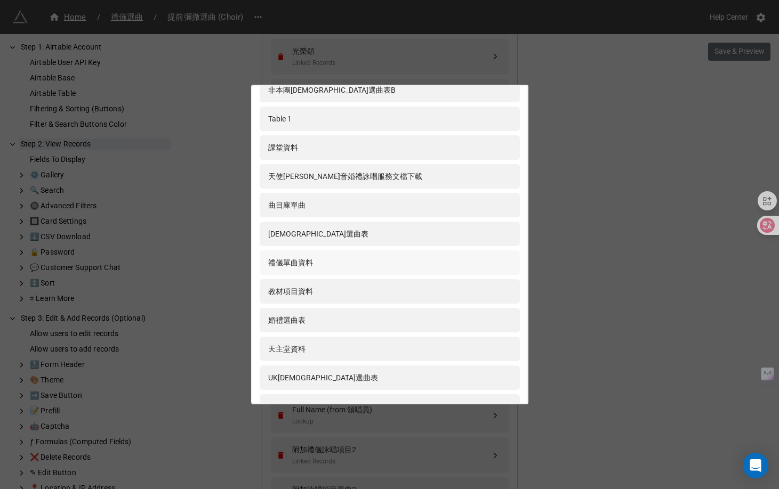
click at [409, 264] on div "禮儀單曲資料" at bounding box center [389, 263] width 243 height 12
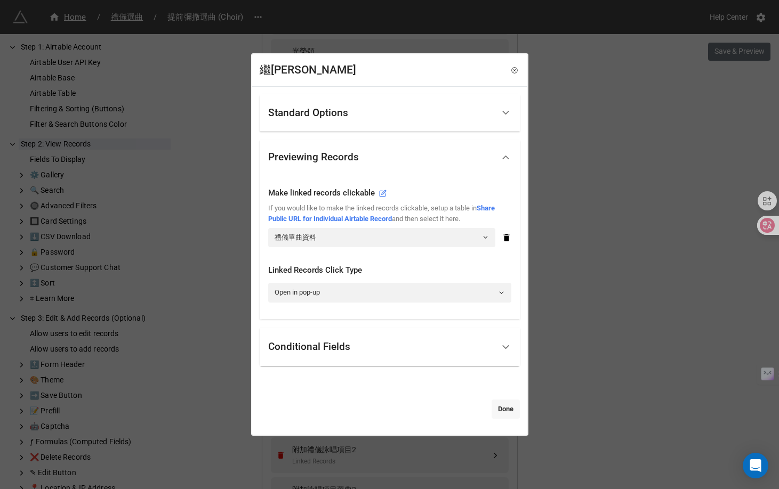
click at [508, 409] on link "Done" at bounding box center [505, 409] width 28 height 19
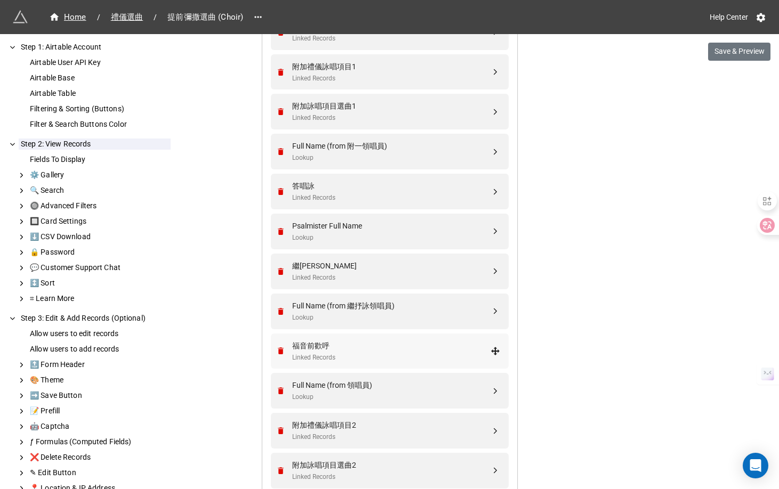
scroll to position [1099, 0]
click at [417, 352] on div "Linked Records" at bounding box center [391, 357] width 198 height 10
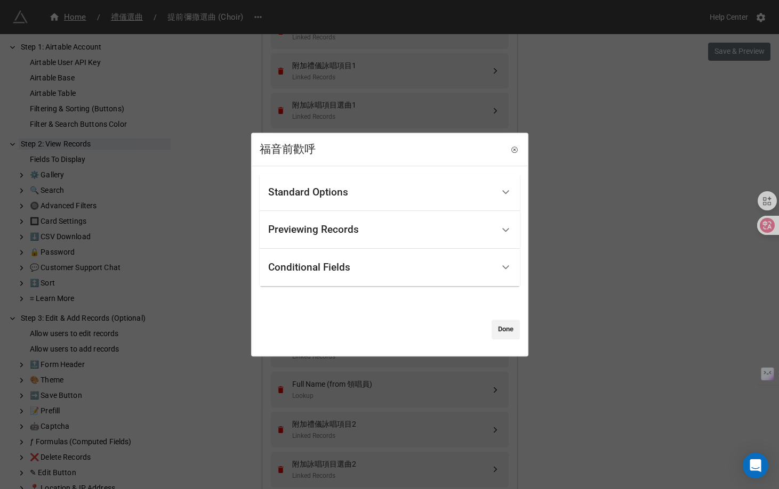
click at [383, 231] on div "Previewing Records" at bounding box center [380, 229] width 225 height 25
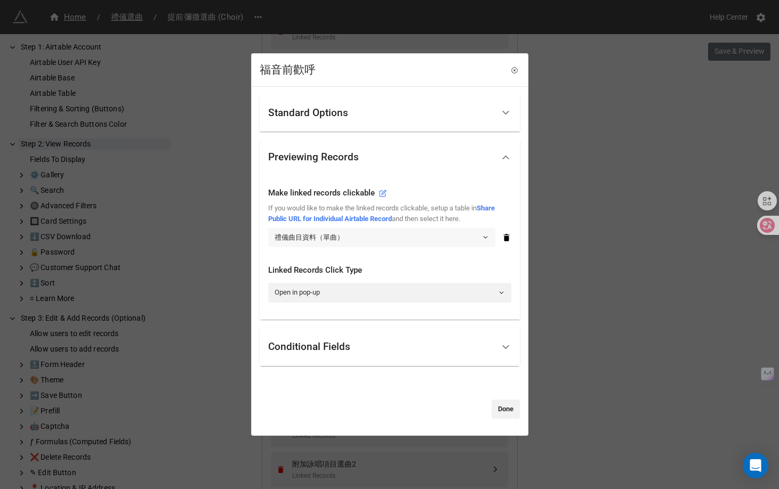
click at [367, 231] on link "禮儀曲目資料（單曲）" at bounding box center [381, 237] width 227 height 19
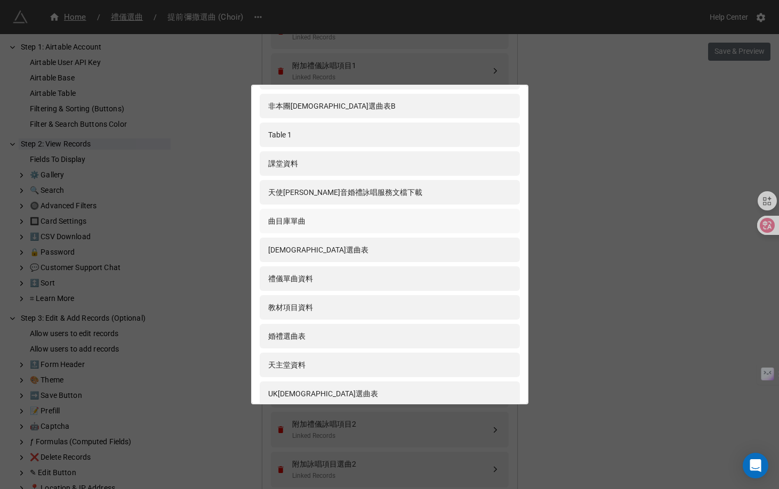
scroll to position [282, 0]
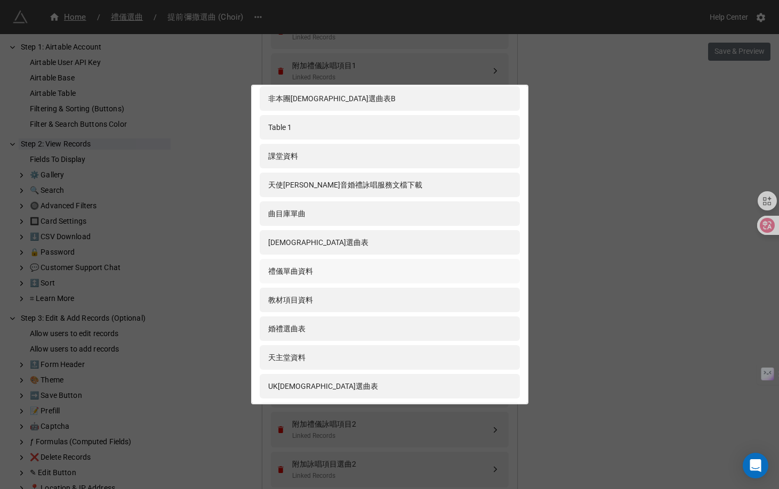
click at [359, 269] on div "禮儀單曲資料" at bounding box center [389, 271] width 243 height 12
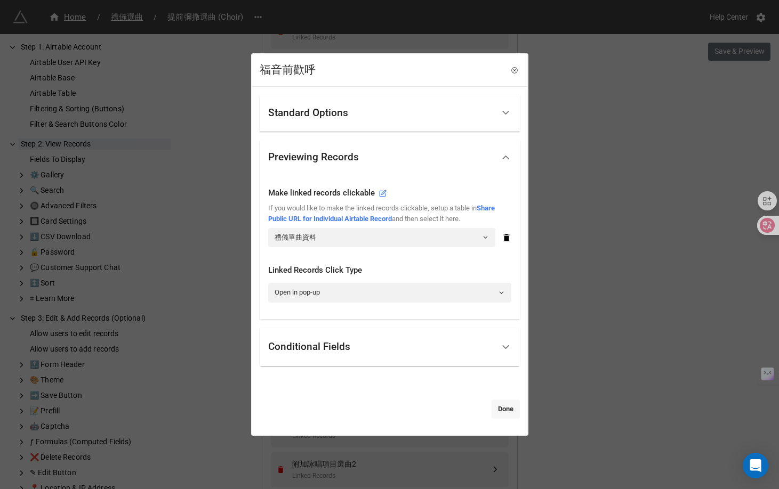
click at [498, 408] on link "Done" at bounding box center [505, 409] width 28 height 19
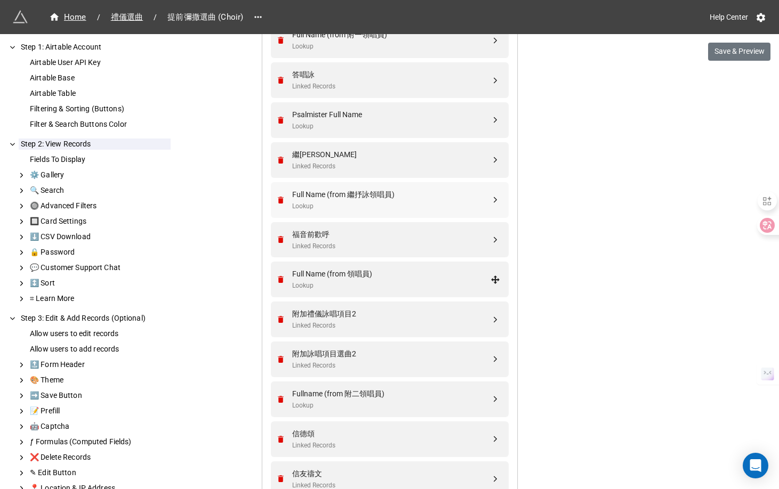
scroll to position [1212, 0]
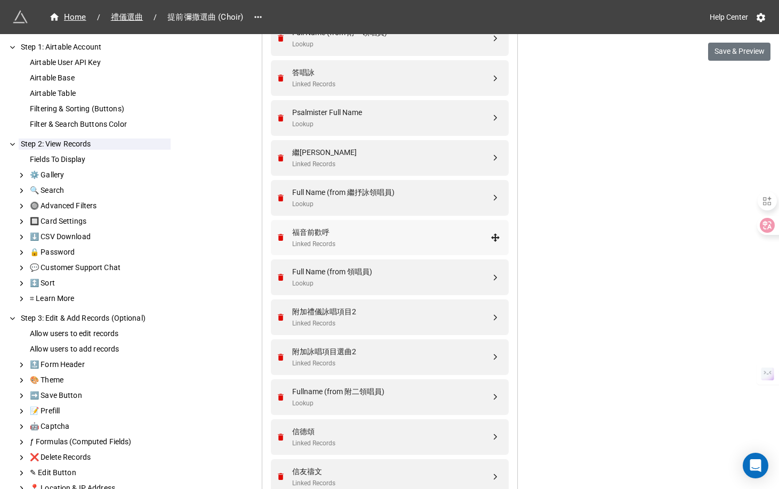
click at [400, 245] on div "Linked Records" at bounding box center [391, 244] width 198 height 10
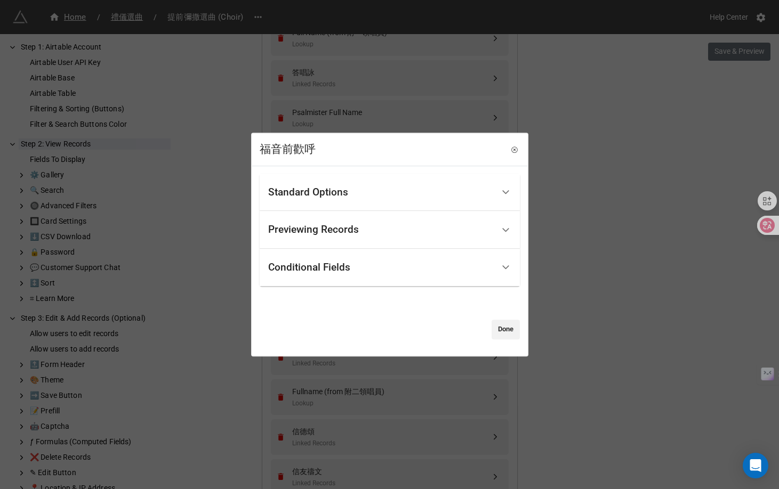
click at [400, 233] on div "Previewing Records" at bounding box center [380, 229] width 225 height 25
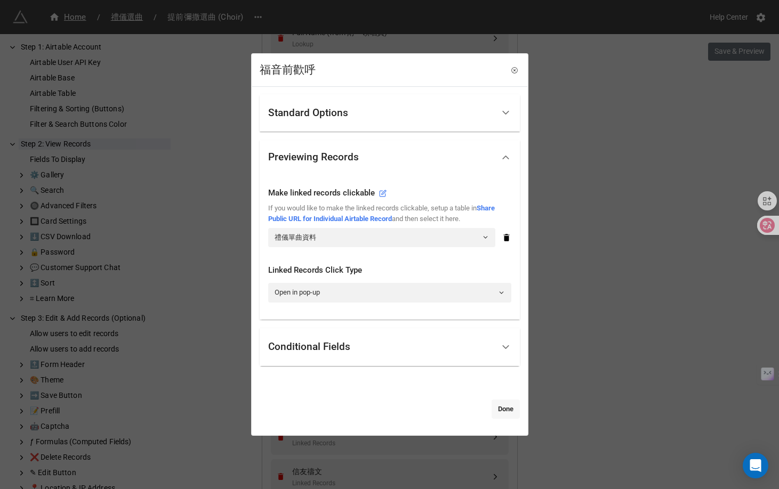
click at [505, 415] on link "Done" at bounding box center [505, 409] width 28 height 19
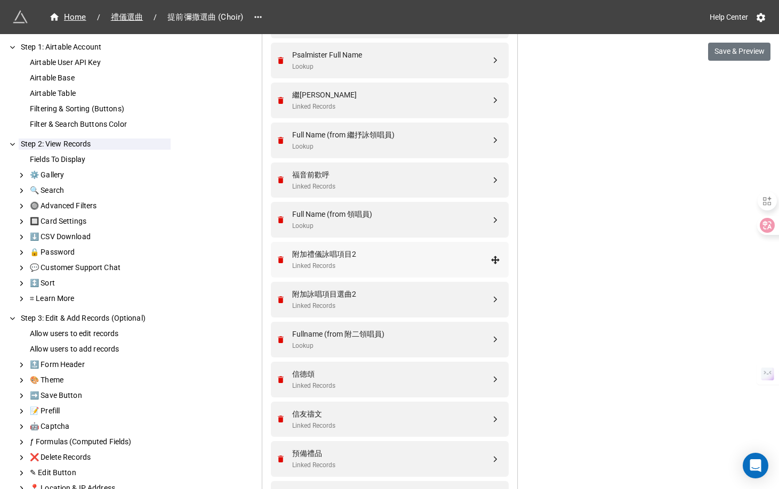
scroll to position [1270, 0]
click at [363, 300] on div "附加詠唱項目選曲2 Linked Records" at bounding box center [391, 298] width 198 height 23
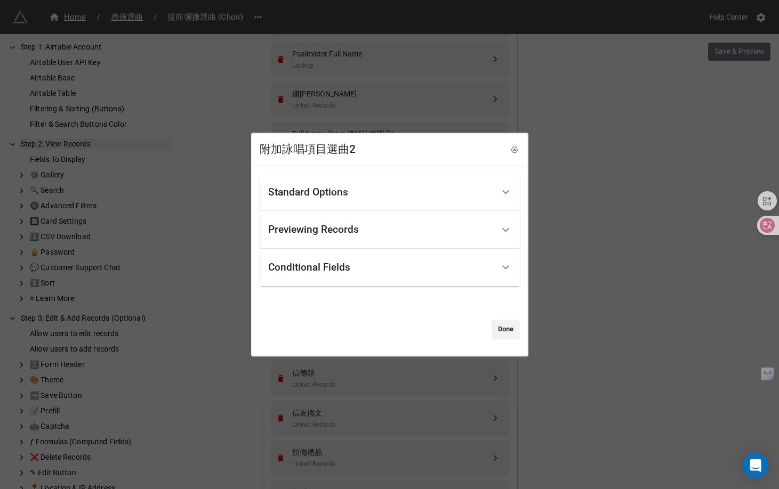
click at [364, 231] on div "Previewing Records" at bounding box center [380, 229] width 225 height 25
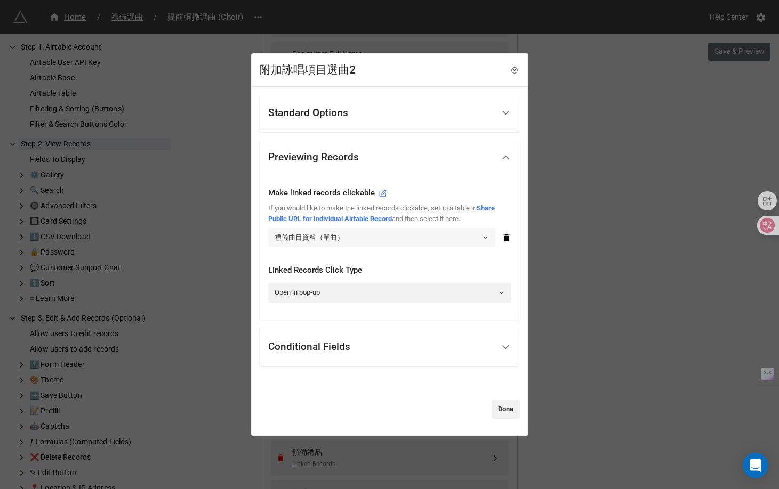
click at [364, 231] on link "禮儀曲目資料（單曲）" at bounding box center [381, 237] width 227 height 19
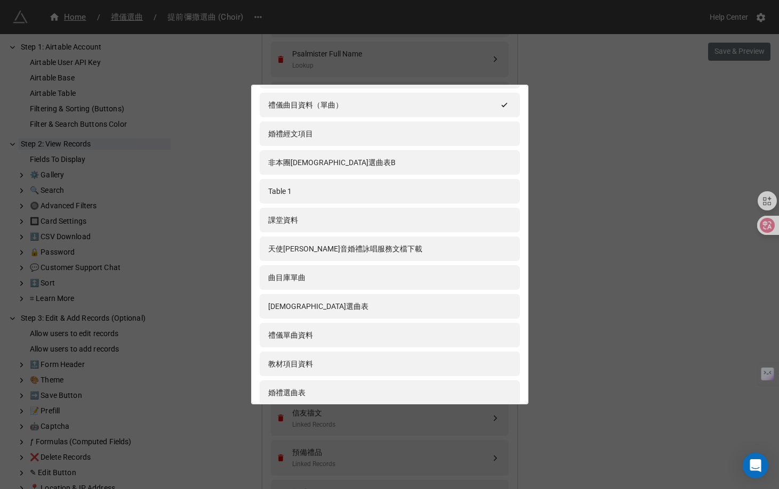
scroll to position [314, 0]
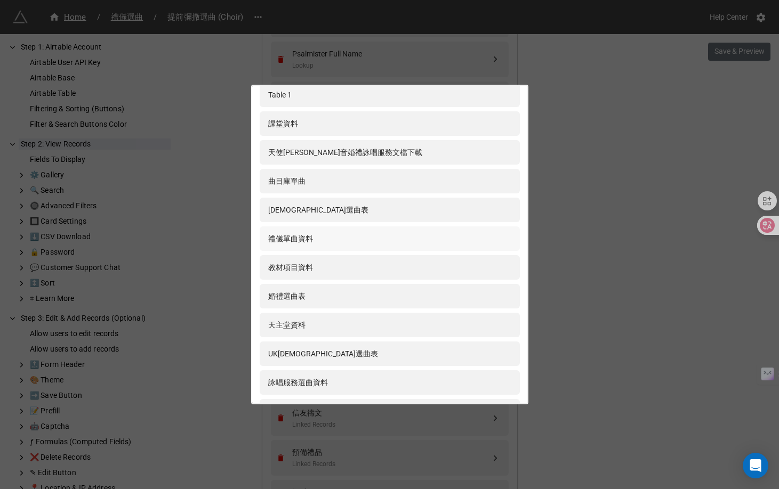
click at [361, 236] on div "禮儀單曲資料" at bounding box center [389, 239] width 243 height 12
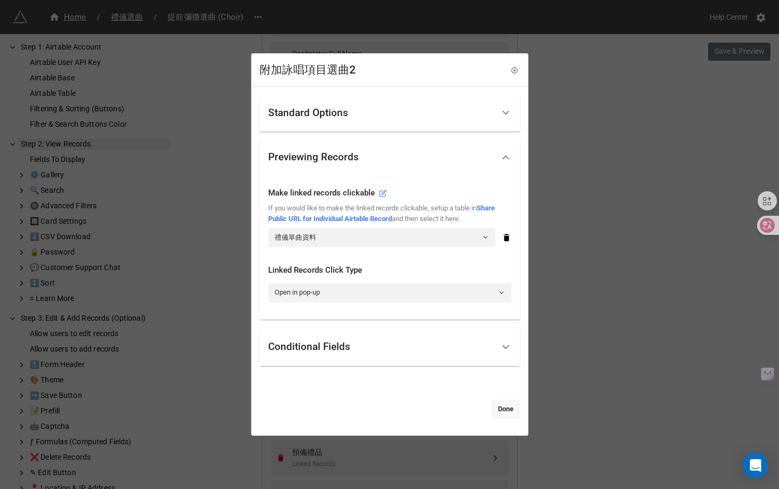
click at [495, 405] on link "Done" at bounding box center [505, 409] width 28 height 19
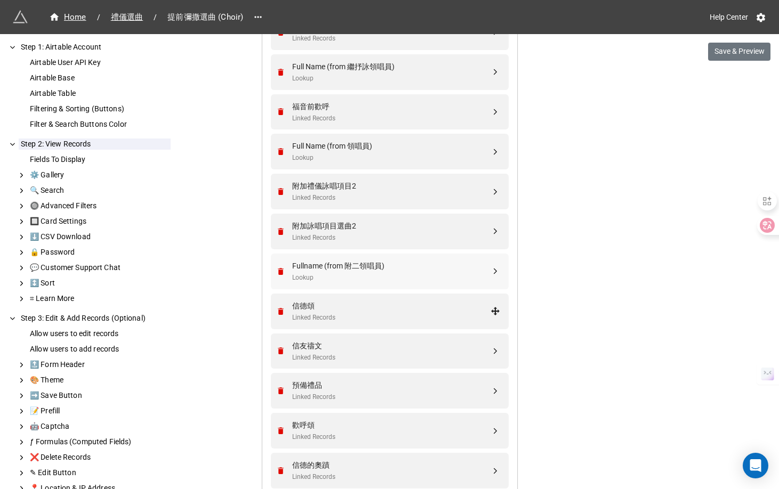
scroll to position [1341, 0]
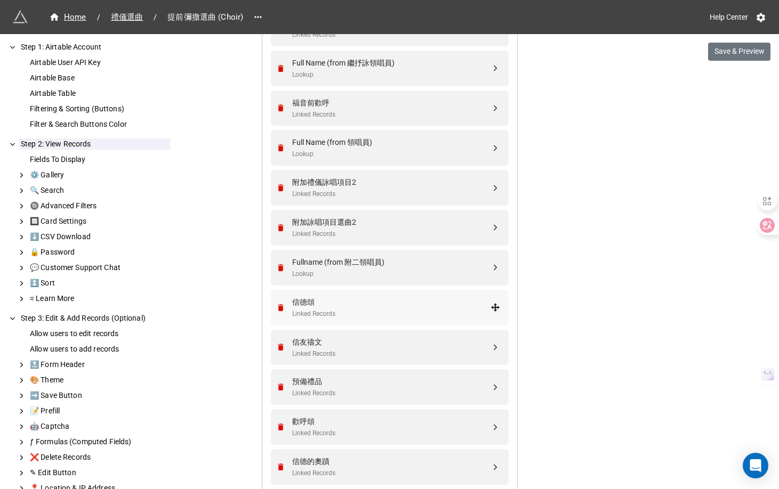
click at [396, 316] on div "Linked Records" at bounding box center [391, 314] width 198 height 10
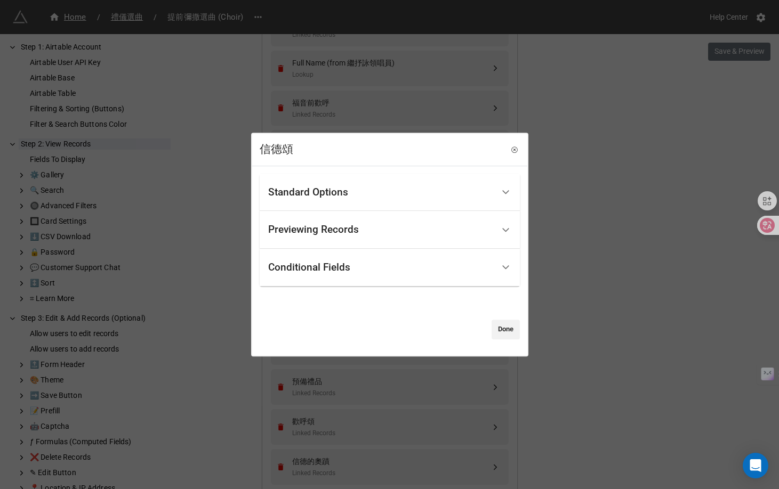
click at [366, 240] on div "Previewing Records" at bounding box center [380, 229] width 225 height 25
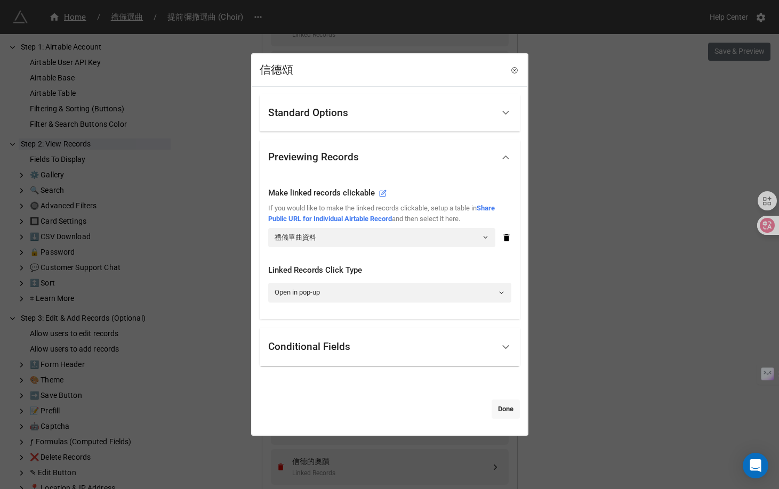
click at [495, 405] on link "Done" at bounding box center [505, 409] width 28 height 19
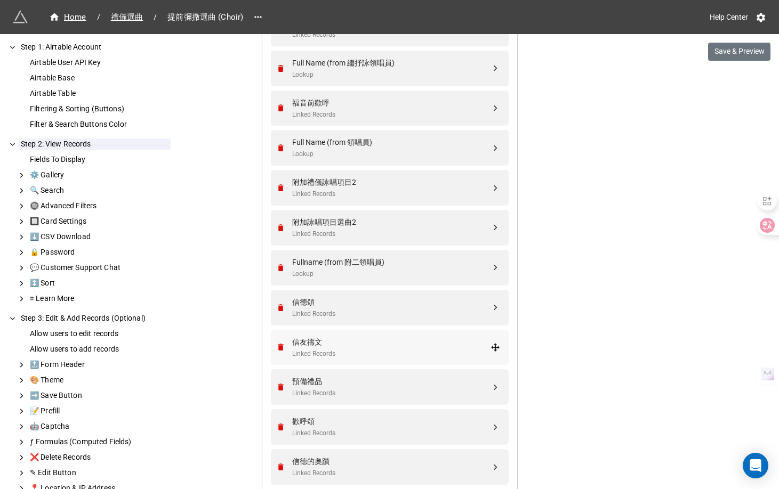
click at [357, 344] on div "信友禱文" at bounding box center [391, 342] width 198 height 12
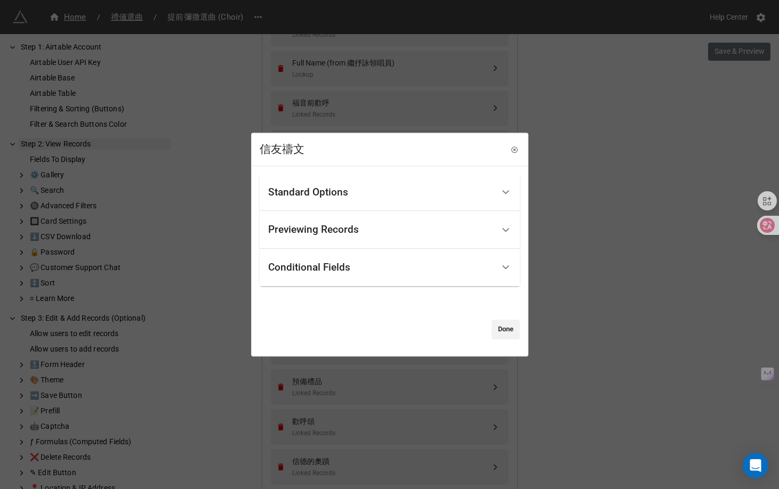
click at [350, 230] on div "Previewing Records" at bounding box center [313, 230] width 91 height 11
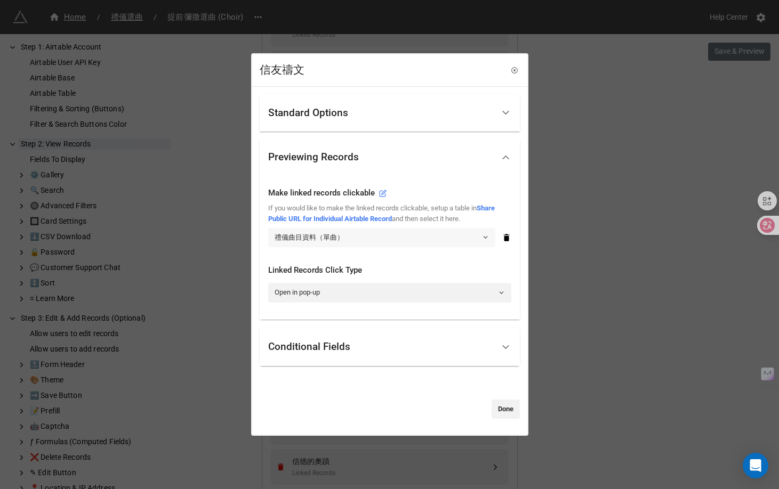
click at [351, 237] on link "禮儀曲目資料（單曲）" at bounding box center [381, 237] width 227 height 19
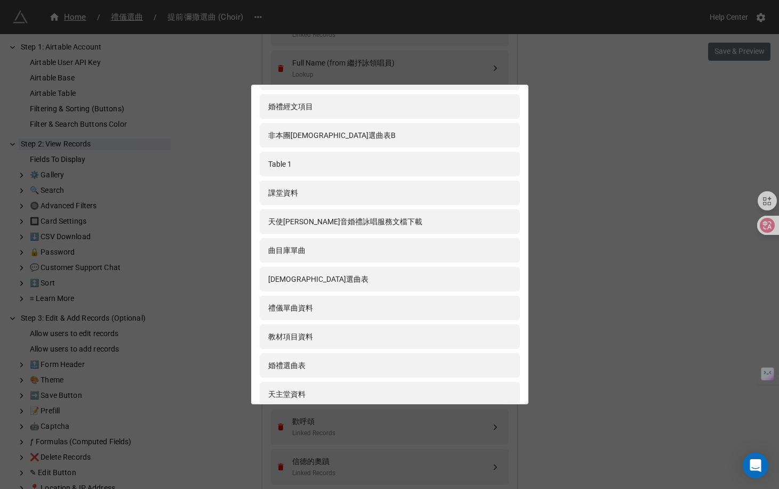
scroll to position [263, 0]
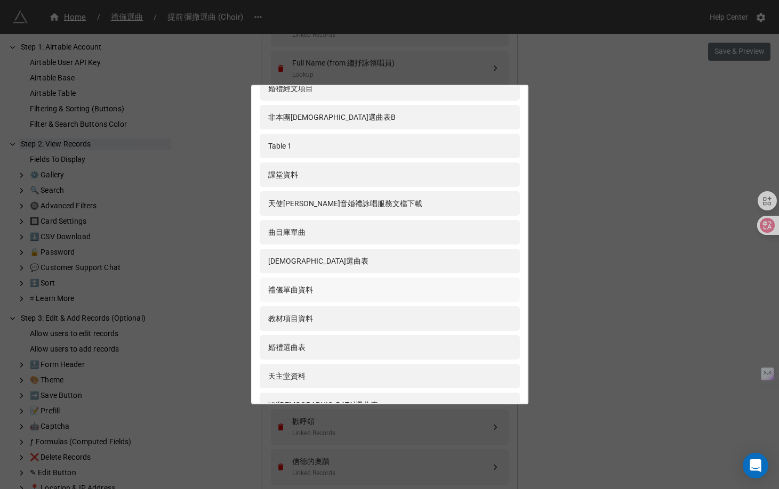
click at [343, 291] on div "禮儀單曲資料" at bounding box center [389, 290] width 243 height 12
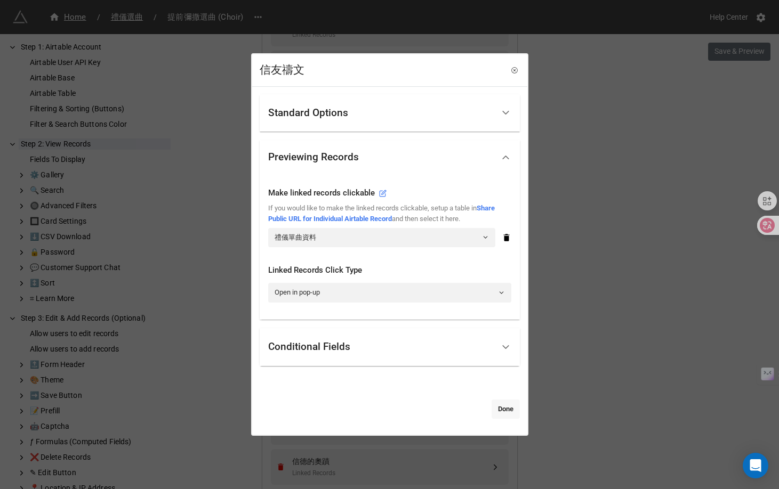
click at [499, 413] on link "Done" at bounding box center [505, 409] width 28 height 19
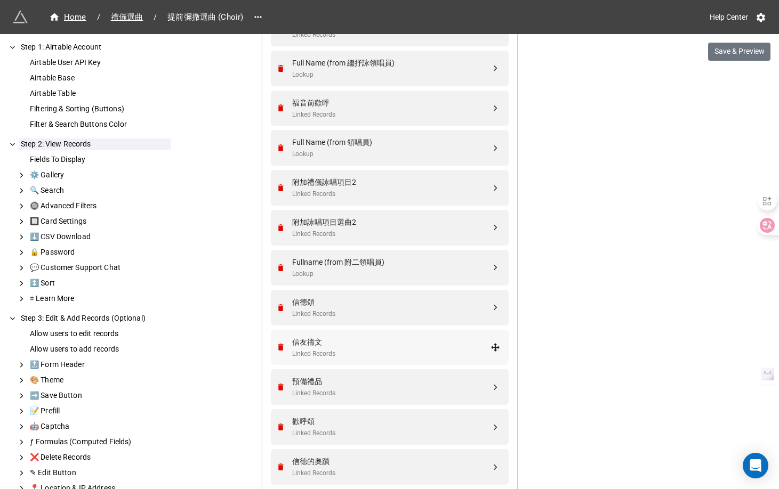
click at [402, 360] on div "信友禱文 Linked Records" at bounding box center [388, 348] width 224 height 36
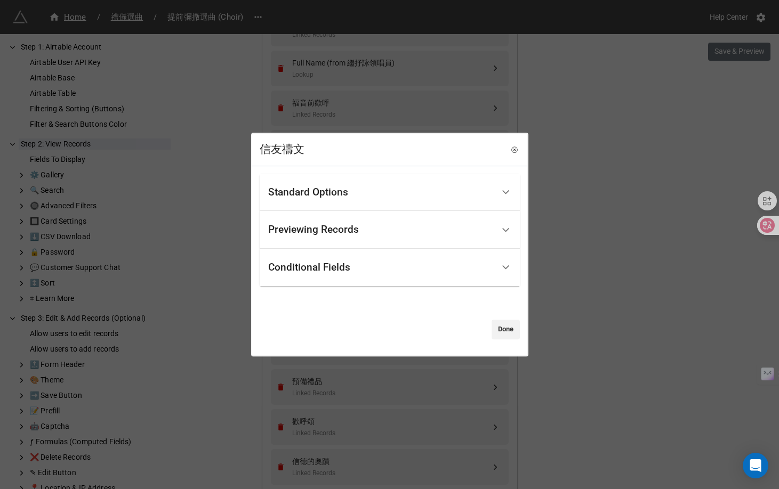
click at [397, 237] on div "Previewing Records" at bounding box center [380, 229] width 225 height 25
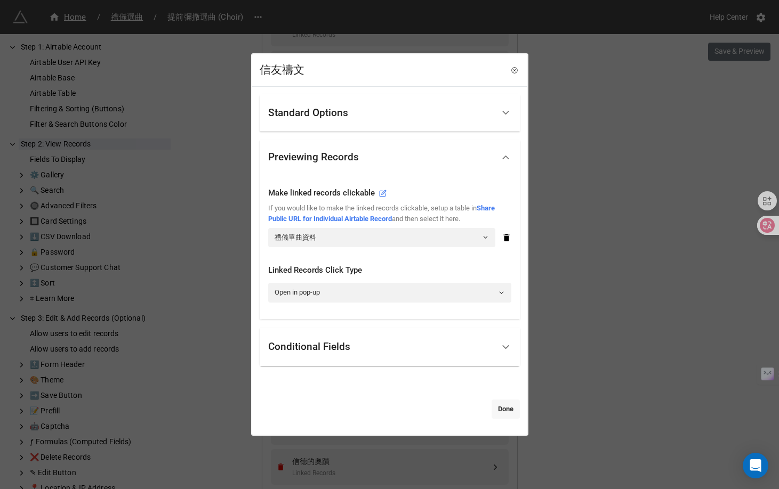
click at [502, 413] on link "Done" at bounding box center [505, 409] width 28 height 19
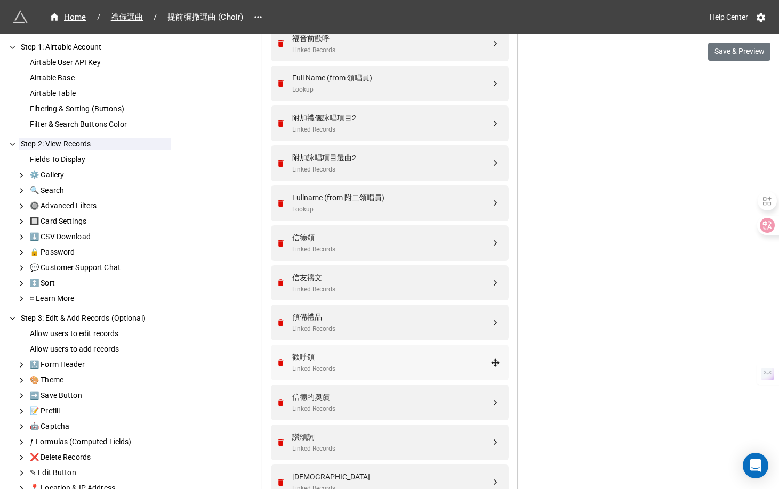
scroll to position [1424, 0]
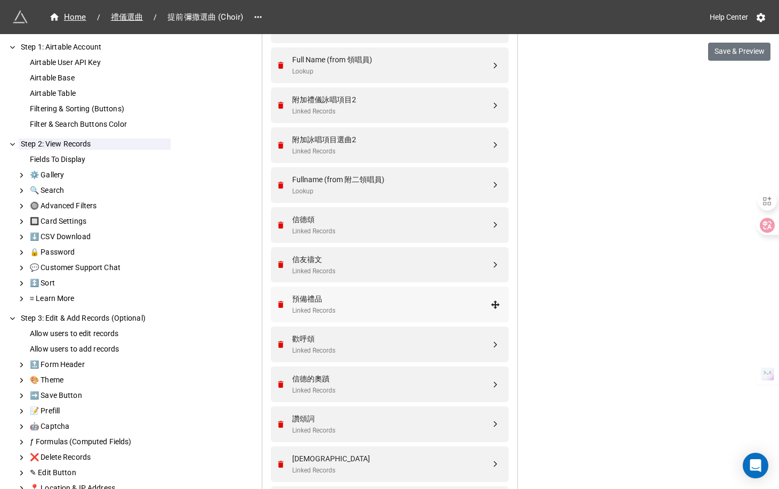
click at [389, 314] on div "Linked Records" at bounding box center [391, 311] width 198 height 10
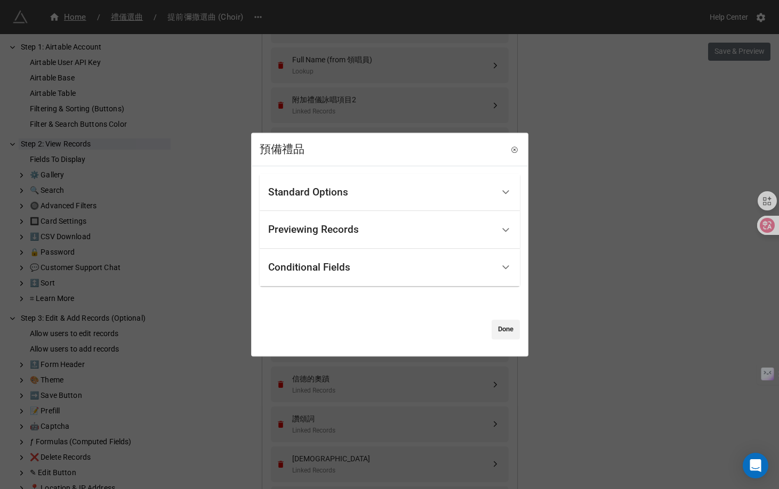
click at [386, 237] on div "Previewing Records" at bounding box center [380, 229] width 225 height 25
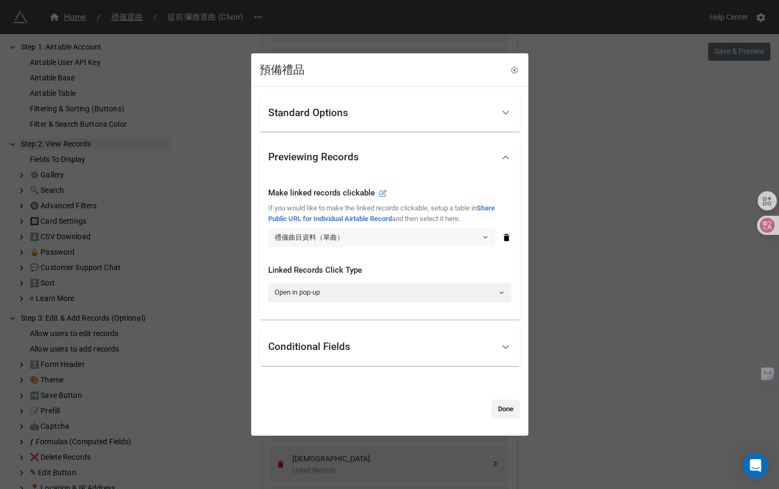
click at [365, 234] on link "禮儀曲目資料（單曲）" at bounding box center [381, 237] width 227 height 19
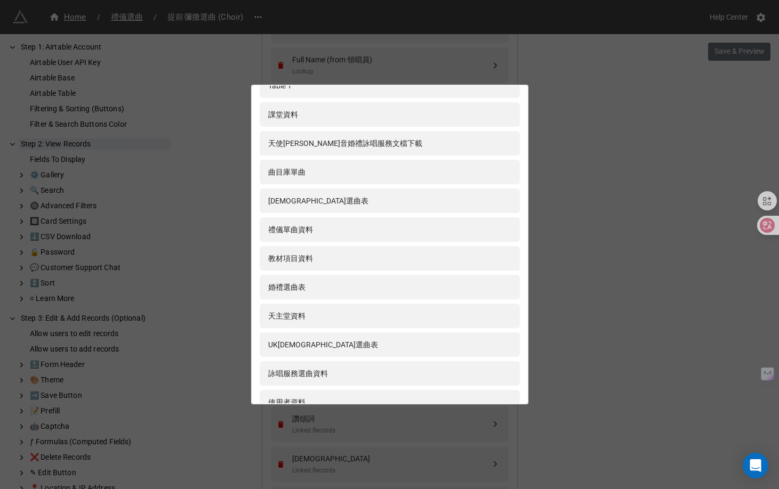
scroll to position [325, 0]
click at [340, 227] on div "禮儀單曲資料" at bounding box center [389, 229] width 243 height 12
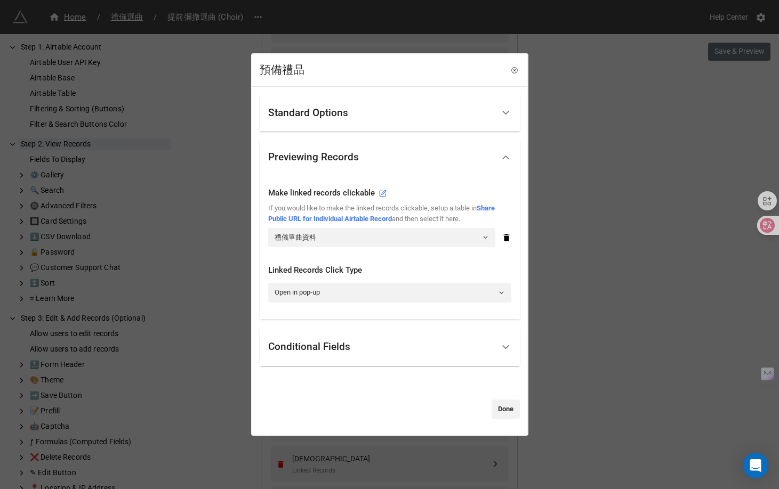
click at [501, 407] on link "Done" at bounding box center [505, 409] width 28 height 19
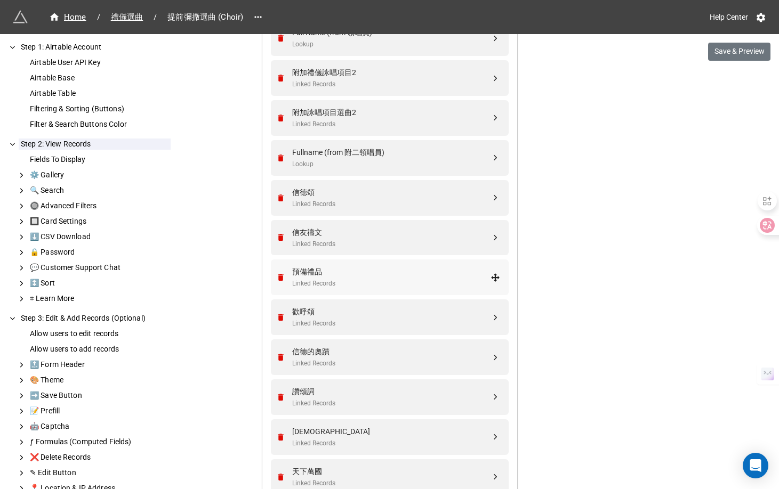
scroll to position [1457, 0]
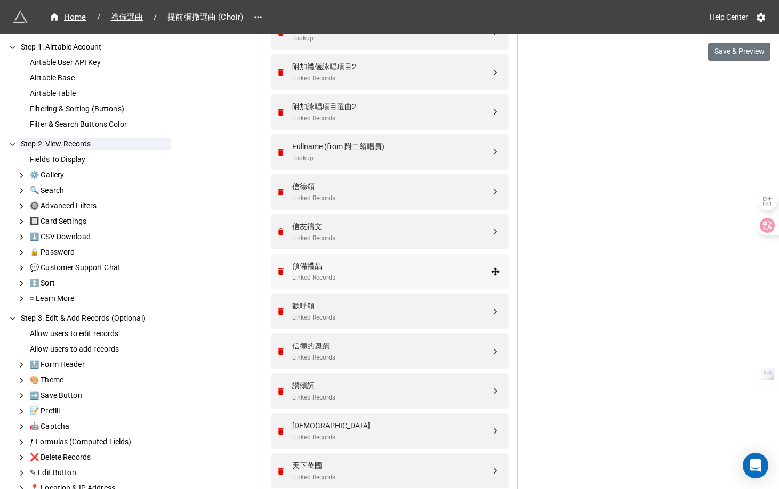
click at [387, 282] on div "Linked Records" at bounding box center [391, 278] width 198 height 10
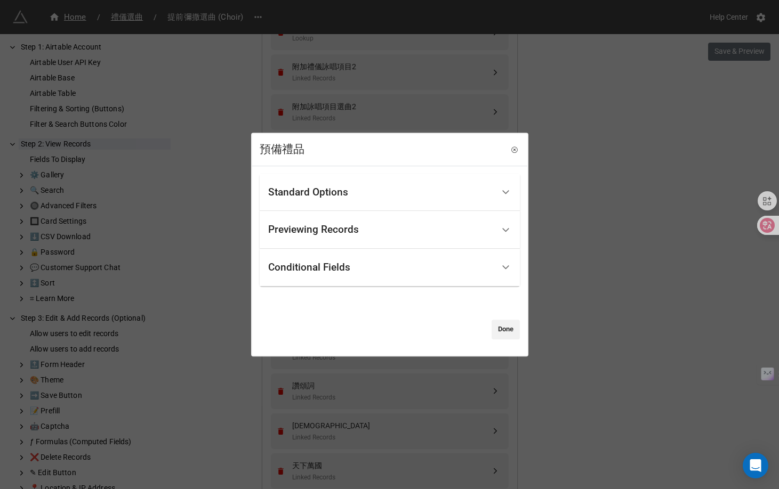
click at [379, 233] on div "Previewing Records" at bounding box center [380, 229] width 225 height 25
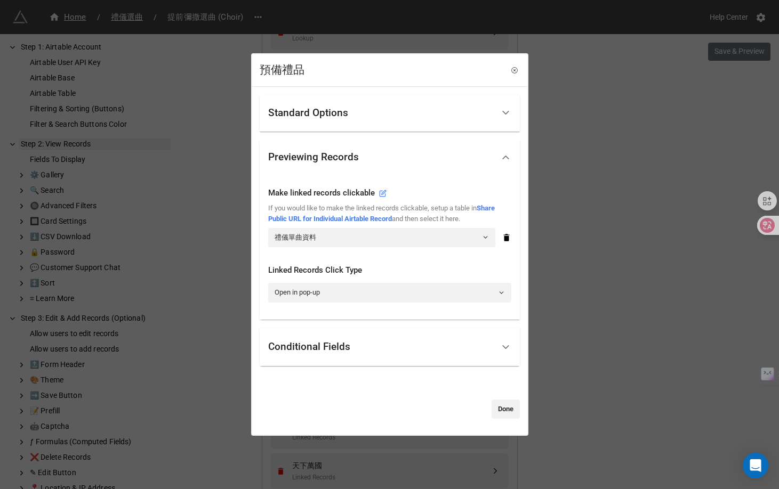
click at [489, 398] on div "Standard Options Title (Optional) 預備餅酒 Fixed Content Height (Optional) Show fie…" at bounding box center [390, 256] width 260 height 325
click at [495, 409] on link "Done" at bounding box center [505, 409] width 28 height 19
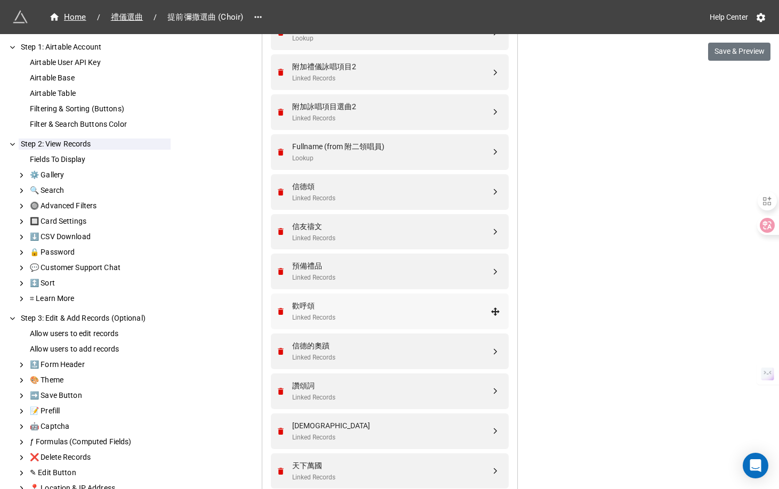
click at [382, 316] on div "Linked Records" at bounding box center [391, 318] width 198 height 10
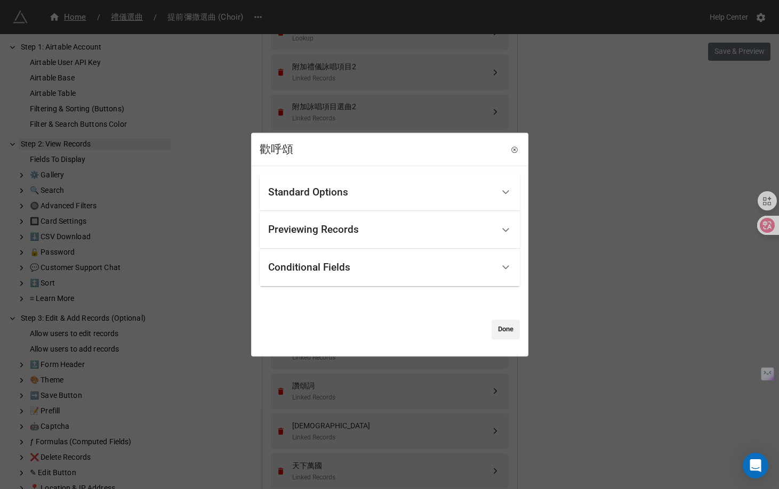
click at [364, 231] on div "Previewing Records" at bounding box center [380, 229] width 225 height 25
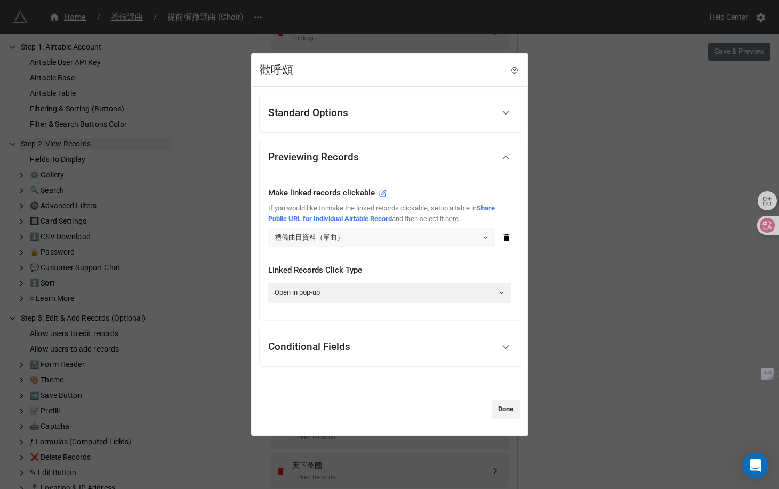
click at [361, 236] on link "禮儀曲目資料（單曲）" at bounding box center [381, 237] width 227 height 19
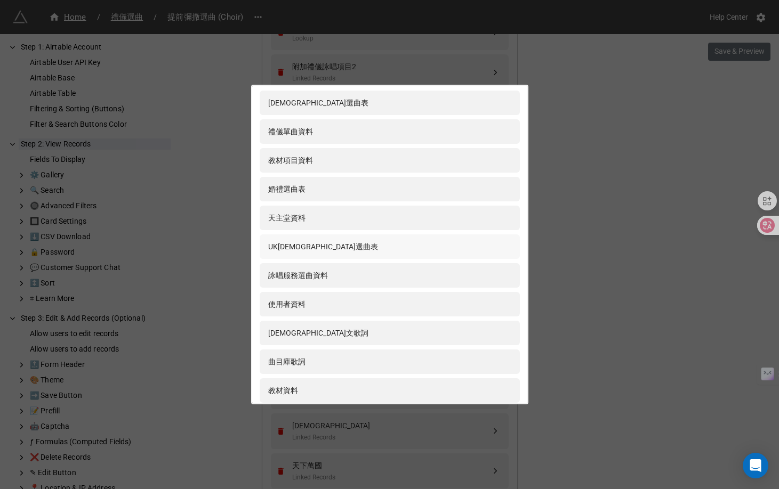
scroll to position [402, 0]
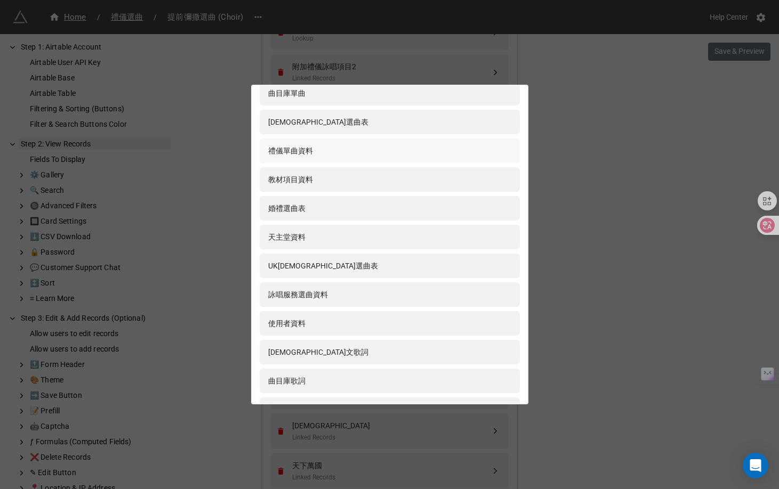
click at [346, 149] on div "禮儀單曲資料" at bounding box center [389, 151] width 243 height 12
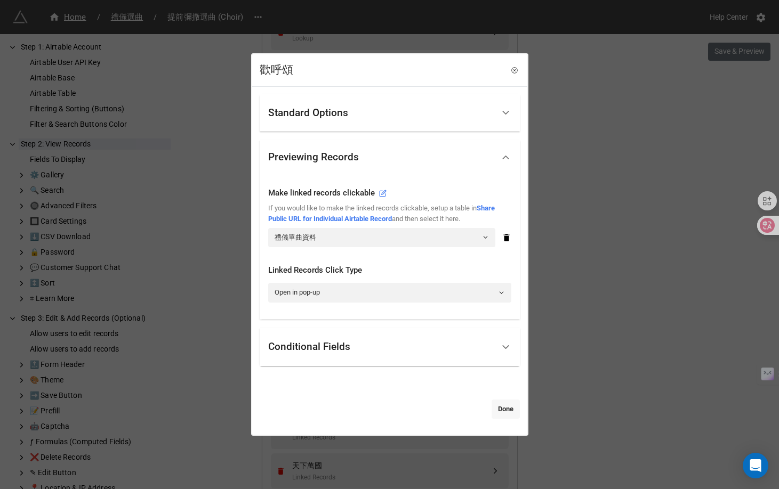
click at [498, 406] on link "Done" at bounding box center [505, 409] width 28 height 19
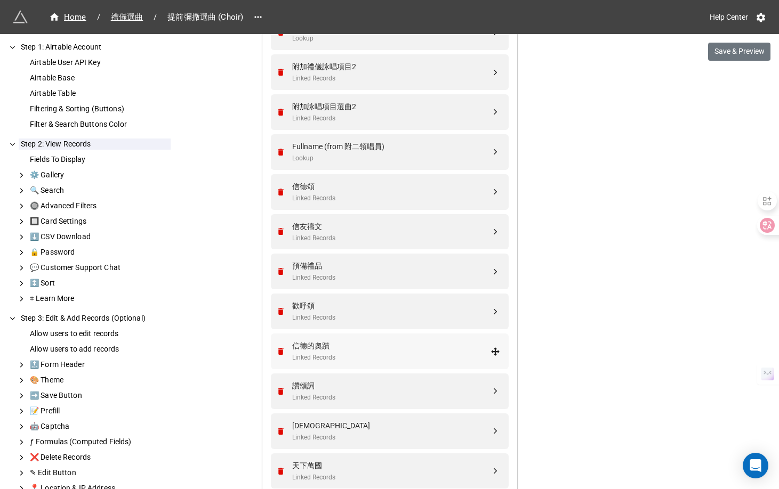
click at [397, 360] on div "Linked Records" at bounding box center [391, 358] width 198 height 10
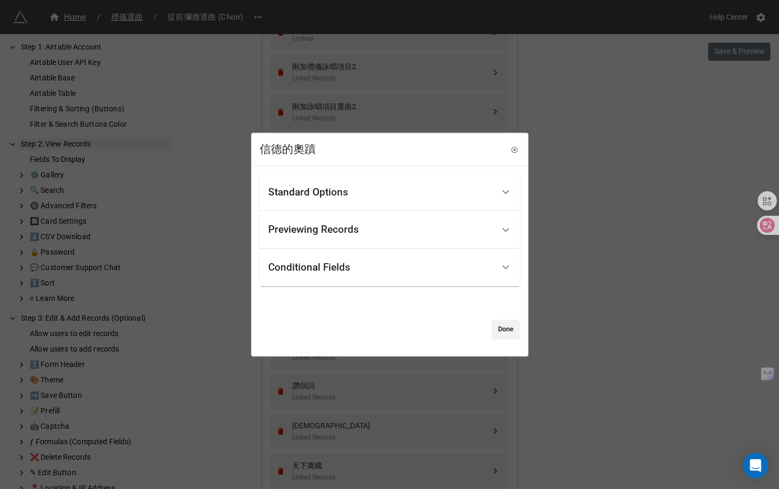
click at [424, 228] on div "Previewing Records" at bounding box center [380, 229] width 225 height 25
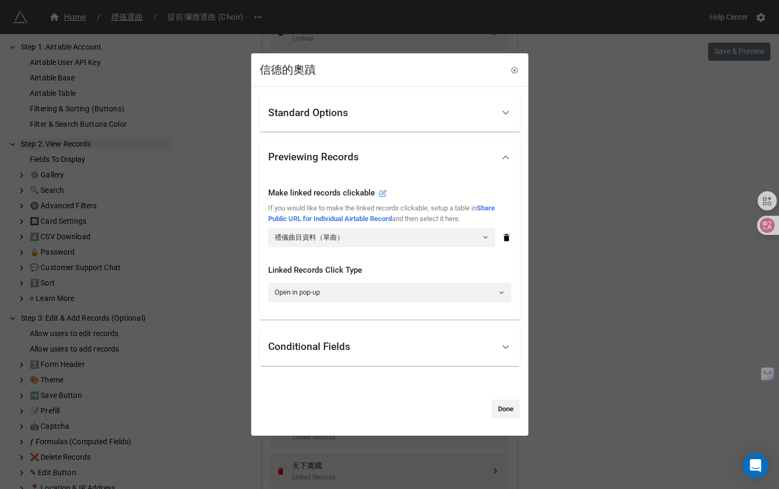
click at [406, 248] on div "Make linked records clickable If you would like to make the linked records clic…" at bounding box center [389, 217] width 243 height 77
click at [406, 240] on link "禮儀曲目資料（單曲）" at bounding box center [381, 237] width 227 height 19
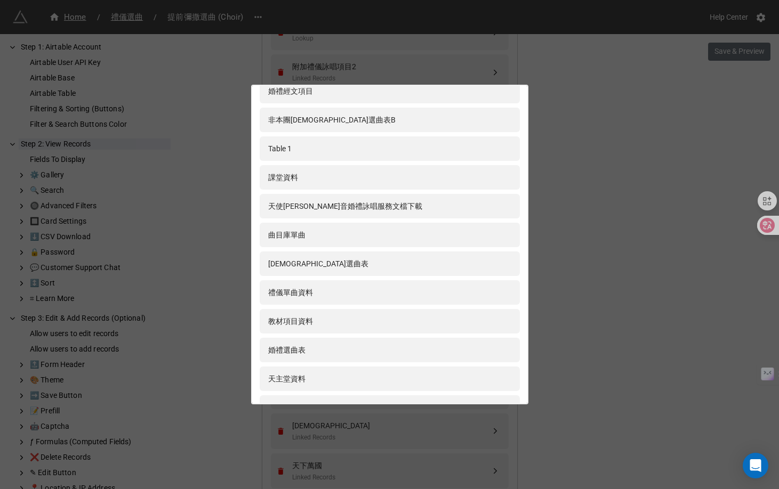
scroll to position [261, 0]
click at [398, 289] on div "禮儀單曲資料" at bounding box center [389, 292] width 243 height 12
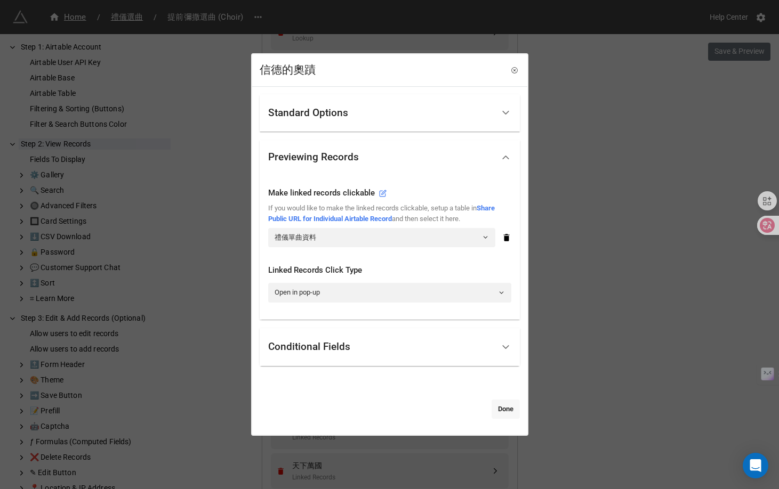
click at [499, 407] on link "Done" at bounding box center [505, 409] width 28 height 19
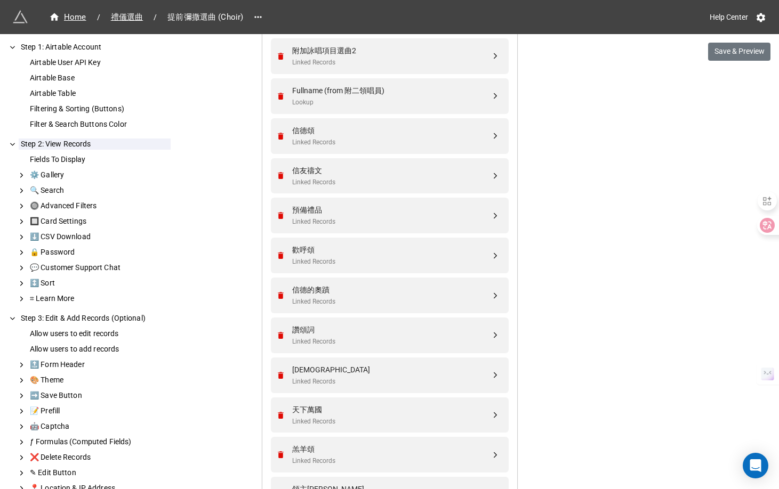
scroll to position [1514, 0]
click at [363, 337] on div "Linked Records" at bounding box center [391, 341] width 198 height 10
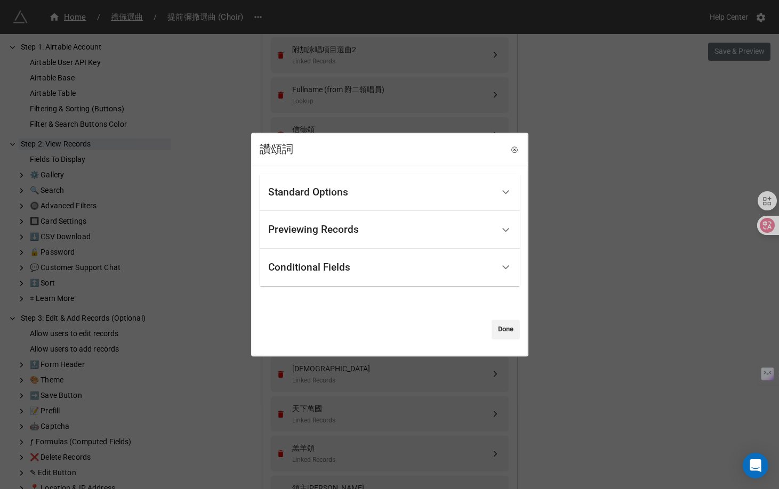
click at [388, 233] on div "Previewing Records" at bounding box center [380, 229] width 225 height 25
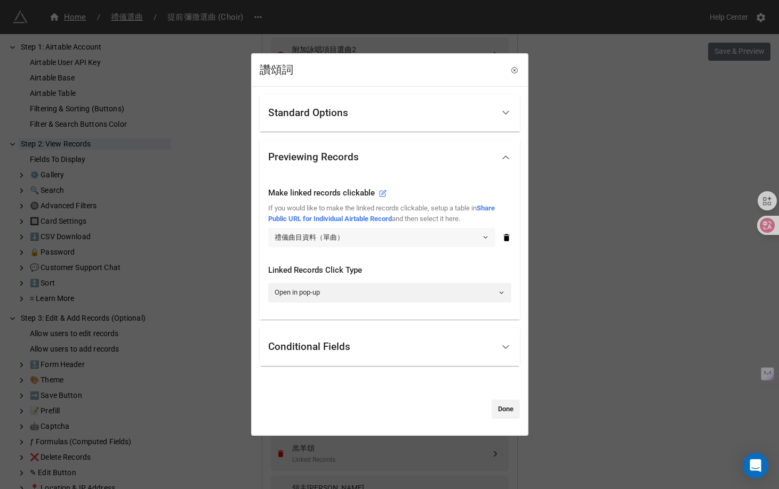
click at [373, 239] on link "禮儀曲目資料（單曲）" at bounding box center [381, 237] width 227 height 19
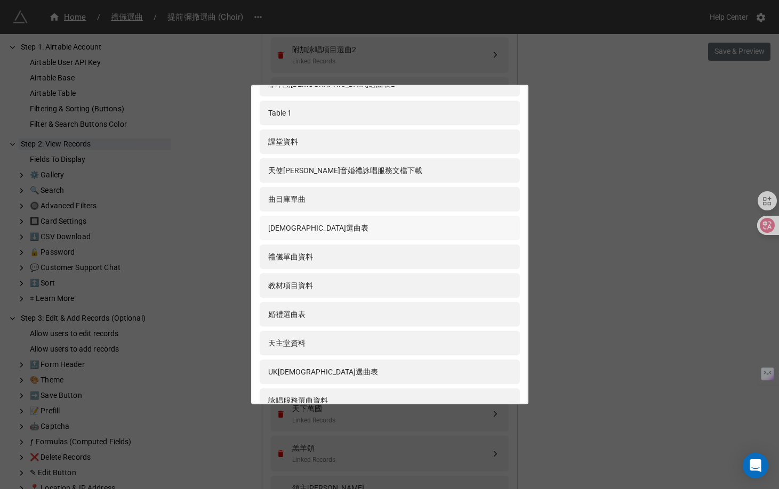
scroll to position [297, 0]
click at [373, 255] on div "禮儀單曲資料" at bounding box center [389, 256] width 243 height 12
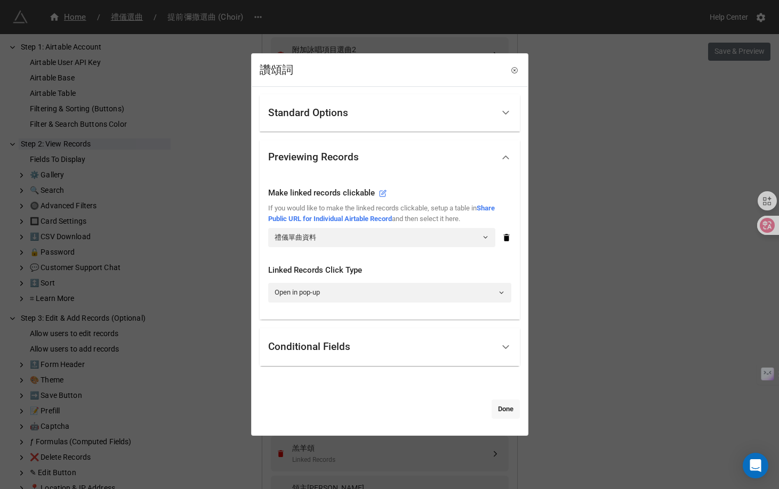
click at [499, 405] on link "Done" at bounding box center [505, 409] width 28 height 19
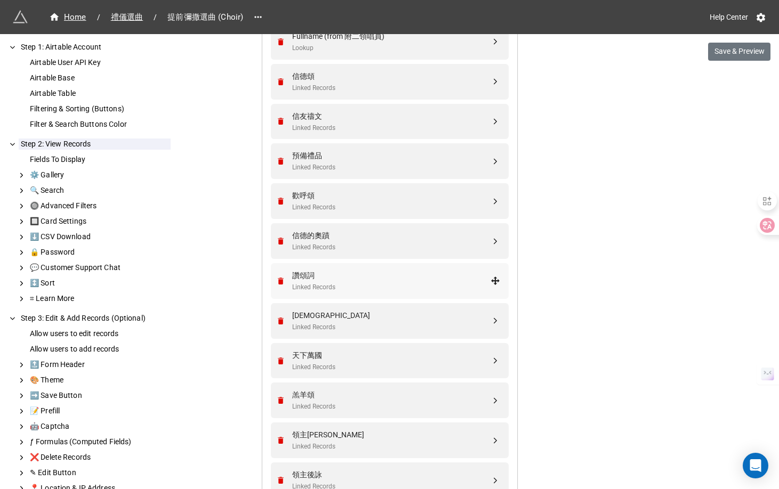
scroll to position [1579, 0]
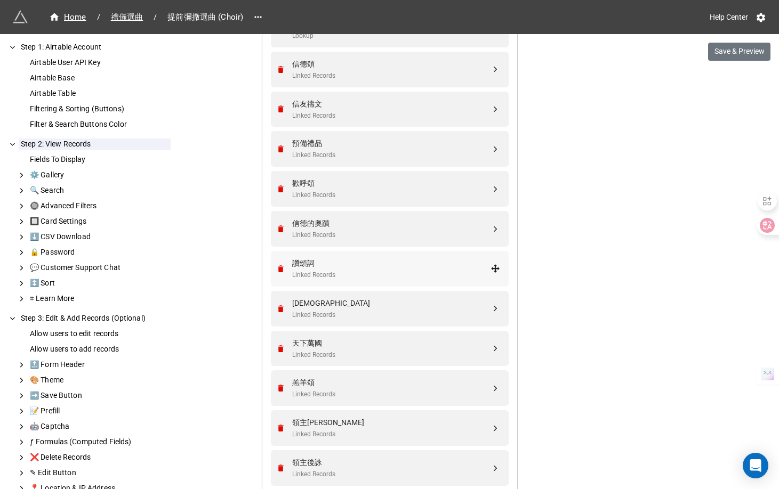
click at [378, 271] on div "Linked Records" at bounding box center [391, 275] width 198 height 10
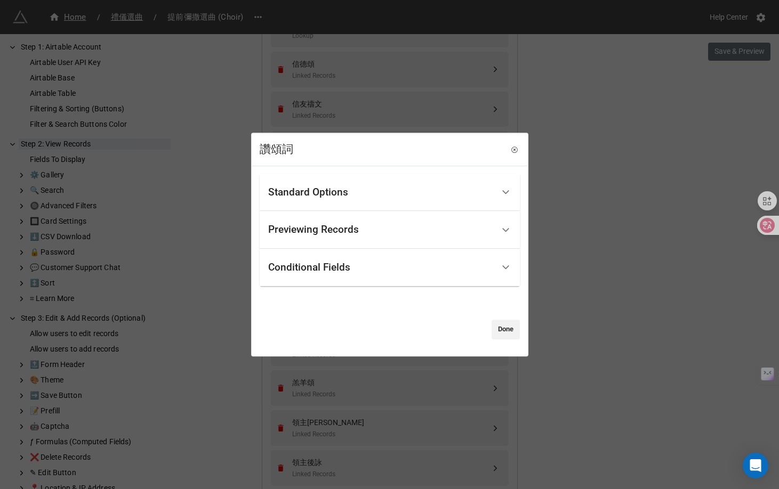
click at [375, 236] on div "Previewing Records" at bounding box center [380, 229] width 225 height 25
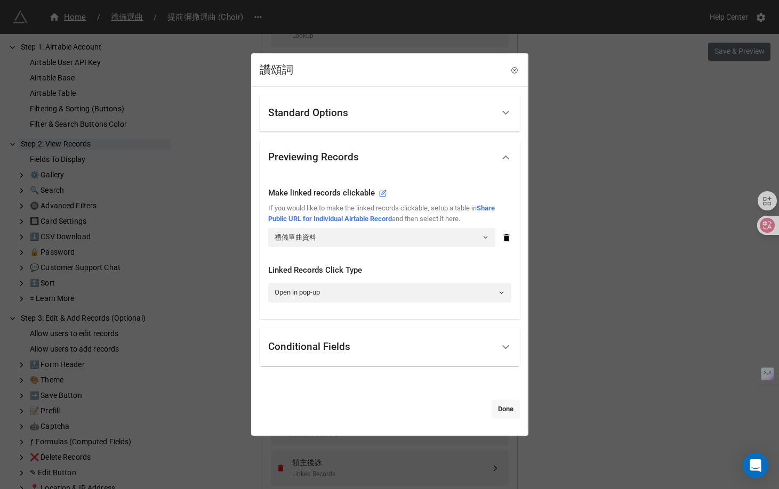
click at [492, 404] on link "Done" at bounding box center [505, 409] width 28 height 19
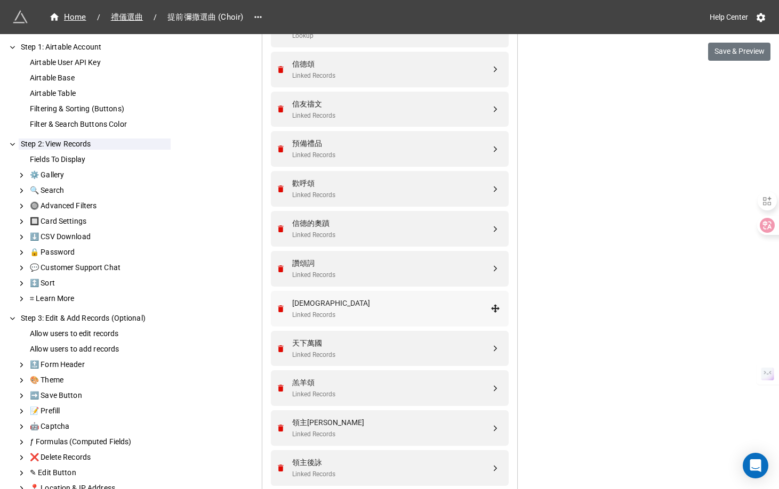
click at [360, 313] on div "Linked Records" at bounding box center [391, 315] width 198 height 10
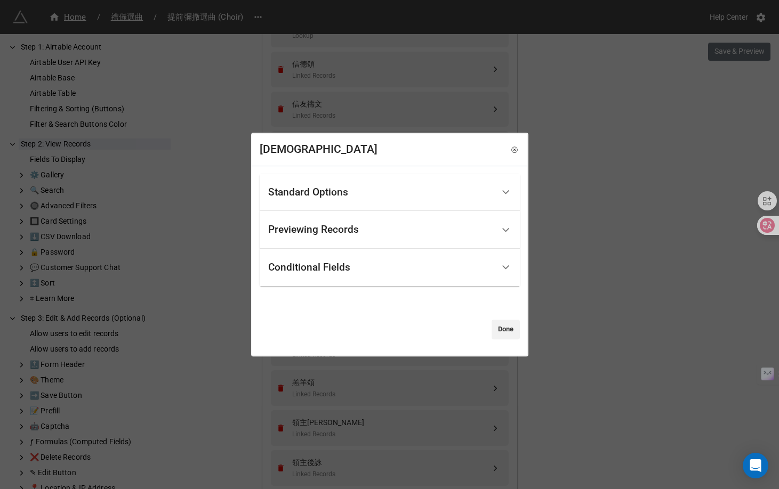
click at [343, 239] on div "Previewing Records" at bounding box center [380, 229] width 225 height 25
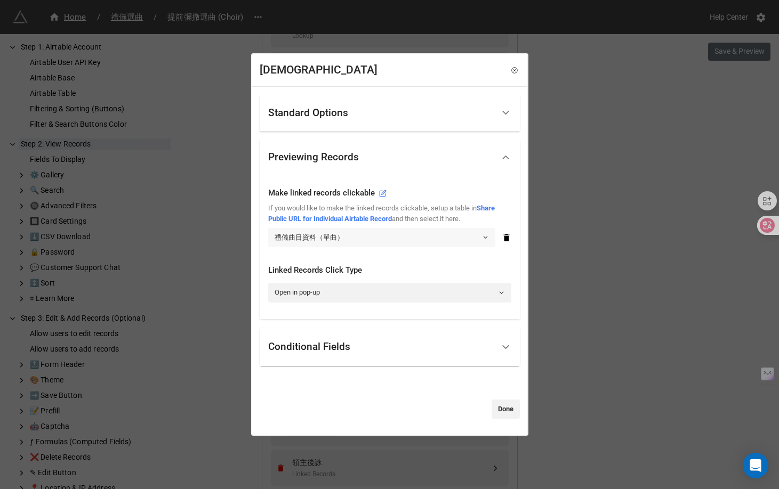
click at [346, 239] on link "禮儀曲目資料（單曲）" at bounding box center [381, 237] width 227 height 19
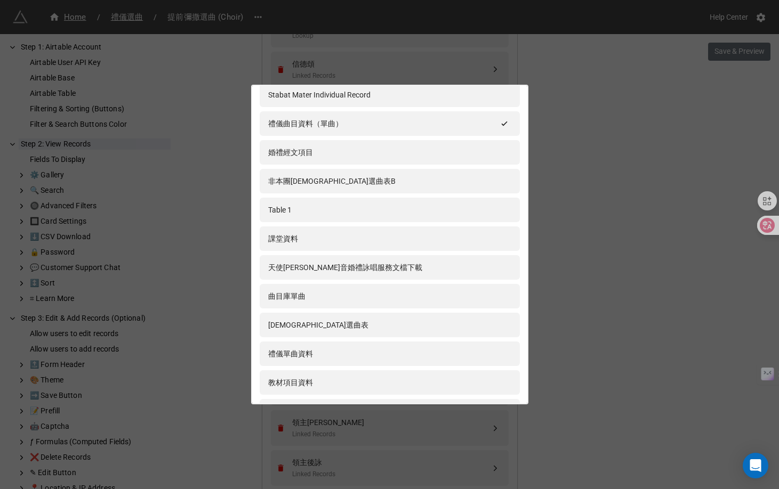
scroll to position [206, 0]
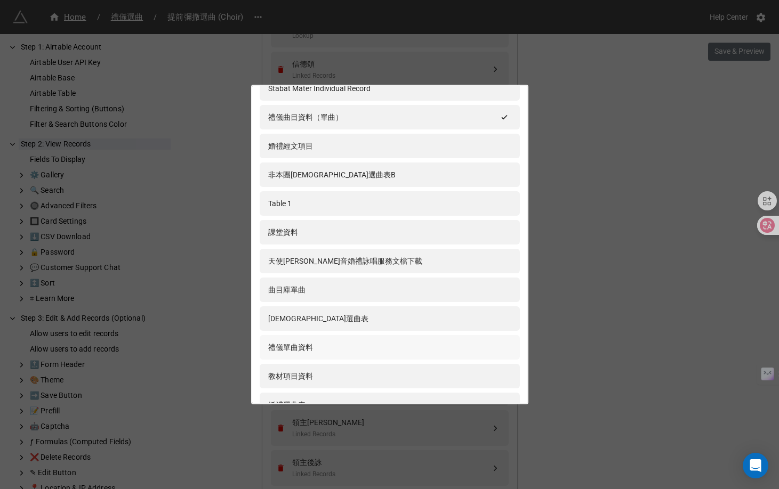
click at [343, 344] on div "禮儀單曲資料" at bounding box center [389, 348] width 243 height 12
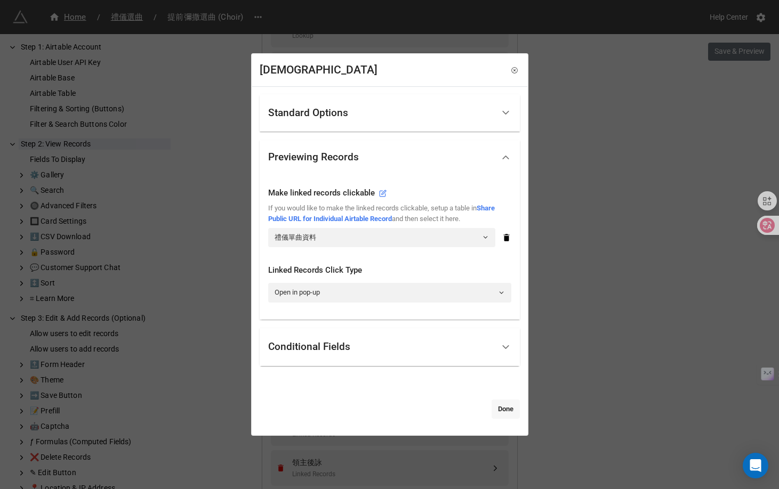
click at [494, 410] on link "Done" at bounding box center [505, 409] width 28 height 19
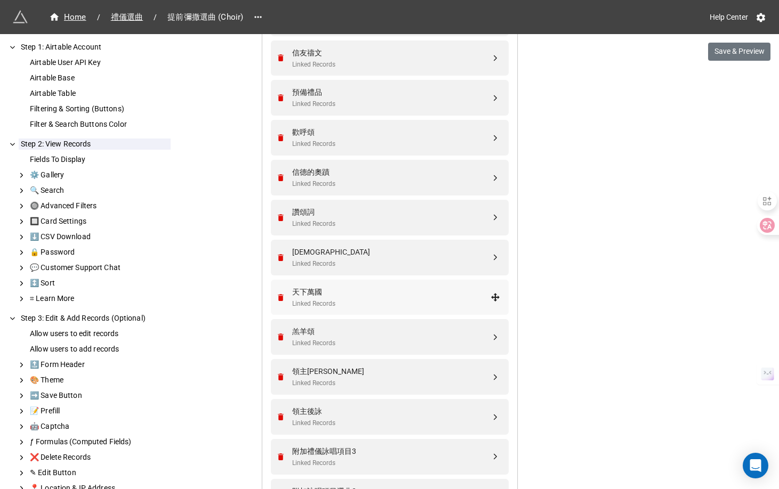
scroll to position [1631, 0]
click at [339, 297] on div "天下萬國 Linked Records" at bounding box center [391, 297] width 198 height 23
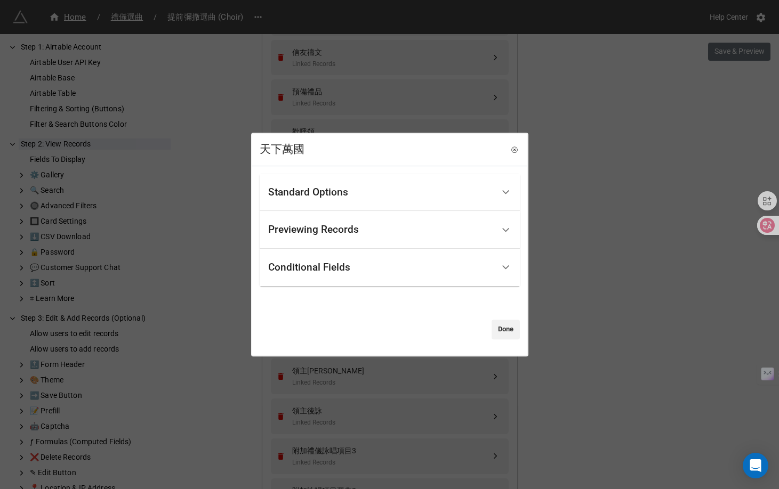
click at [335, 227] on div "Previewing Records" at bounding box center [313, 230] width 91 height 11
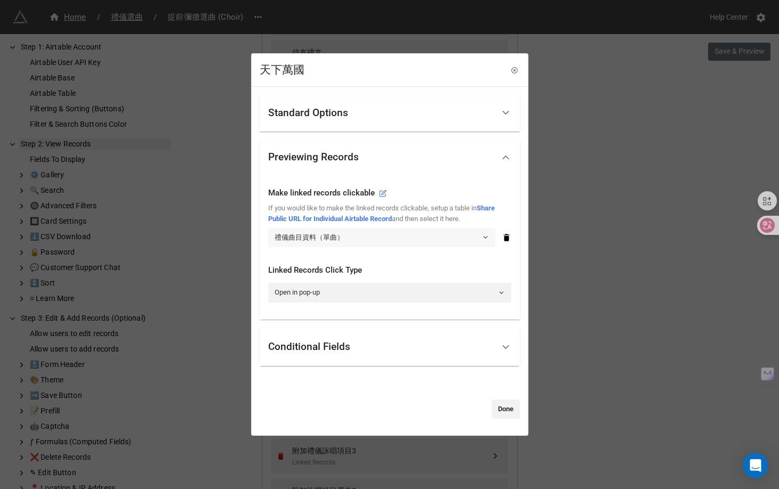
click at [340, 233] on link "禮儀曲目資料（單曲）" at bounding box center [381, 237] width 227 height 19
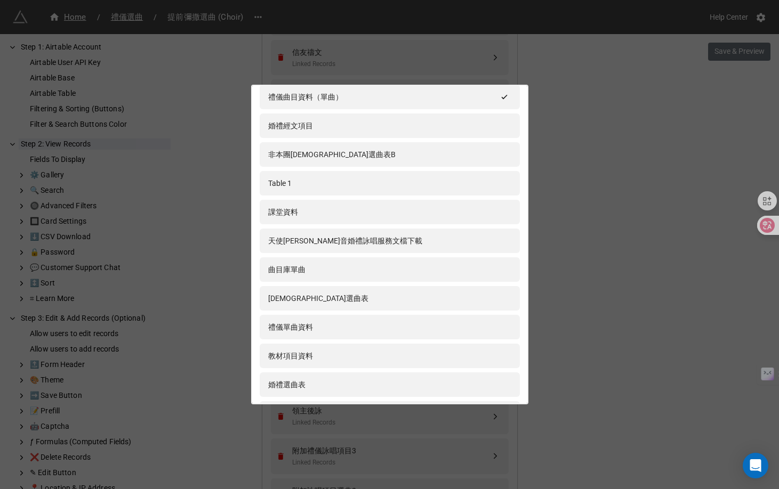
scroll to position [231, 0]
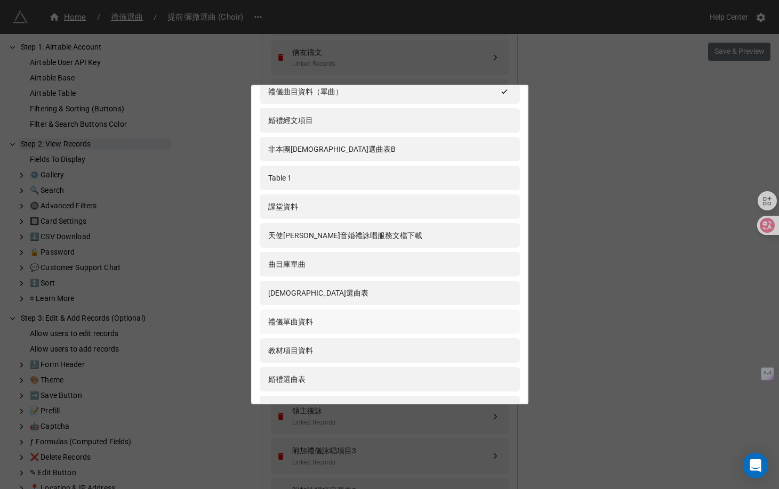
click at [341, 320] on div "禮儀單曲資料" at bounding box center [389, 322] width 243 height 12
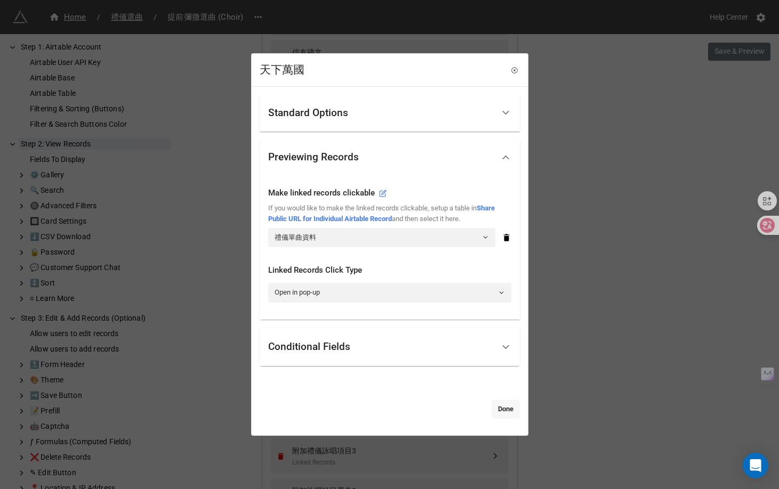
click at [499, 413] on link "Done" at bounding box center [505, 409] width 28 height 19
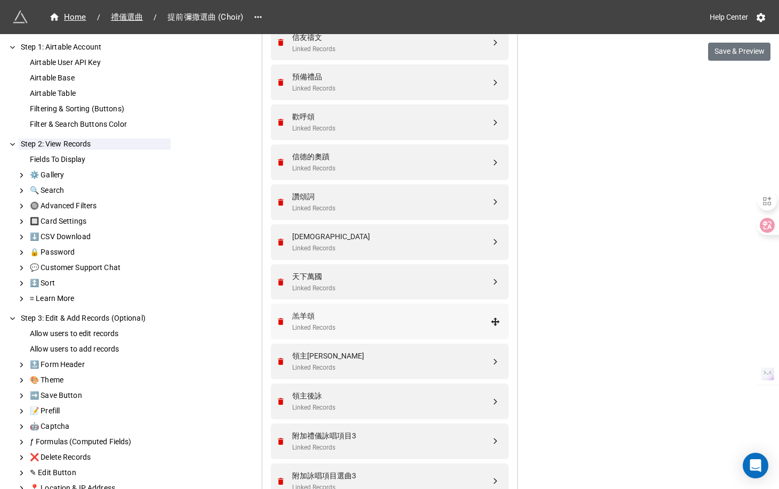
scroll to position [1663, 0]
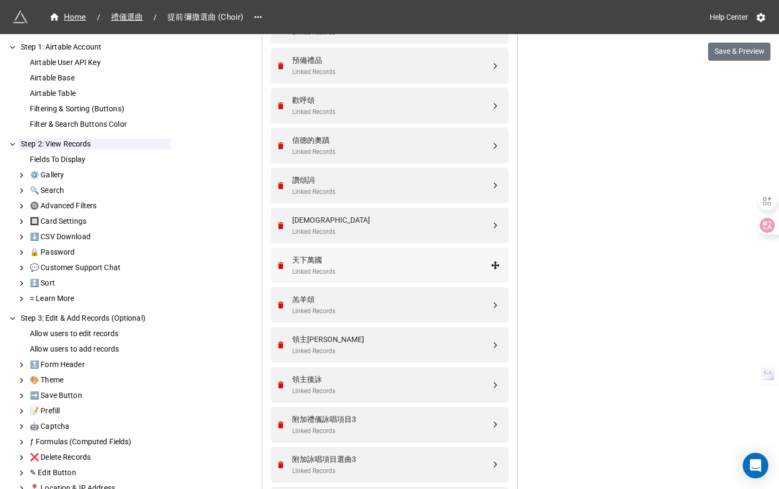
click at [337, 262] on div "天下萬國" at bounding box center [391, 260] width 198 height 12
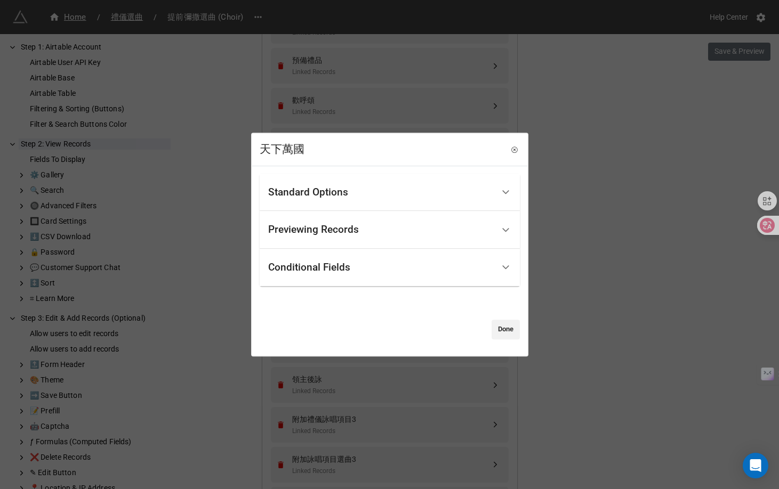
click at [334, 227] on div "Previewing Records" at bounding box center [313, 230] width 91 height 11
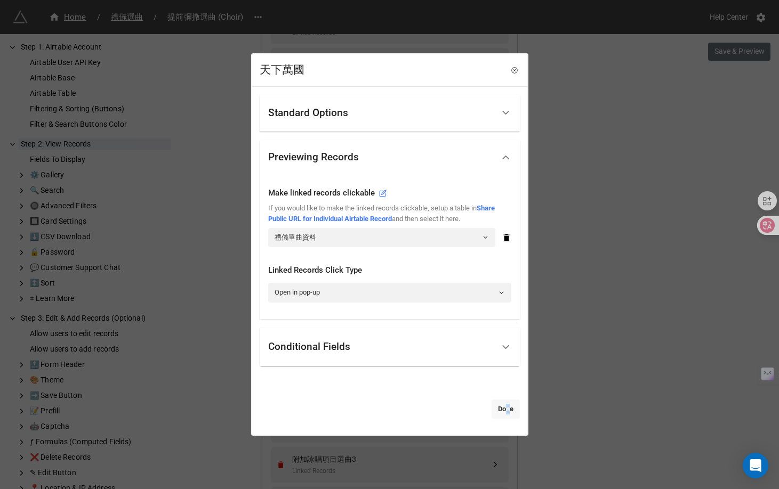
click at [501, 412] on link "Done" at bounding box center [505, 409] width 28 height 19
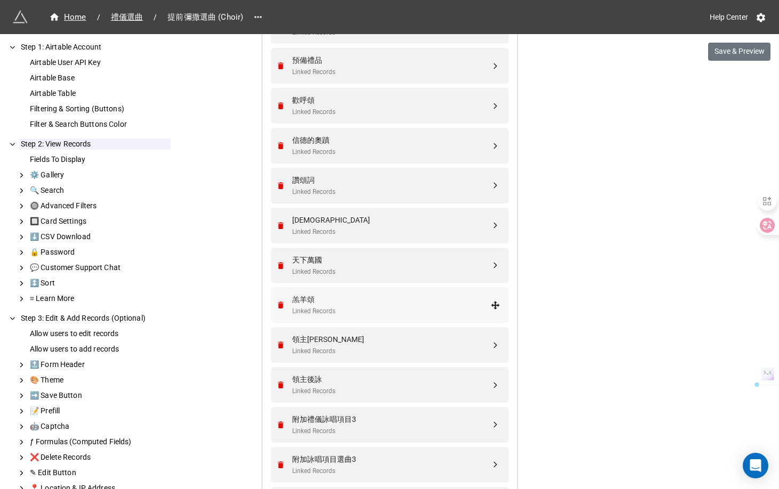
click at [401, 305] on div "羔羊頌" at bounding box center [391, 300] width 198 height 12
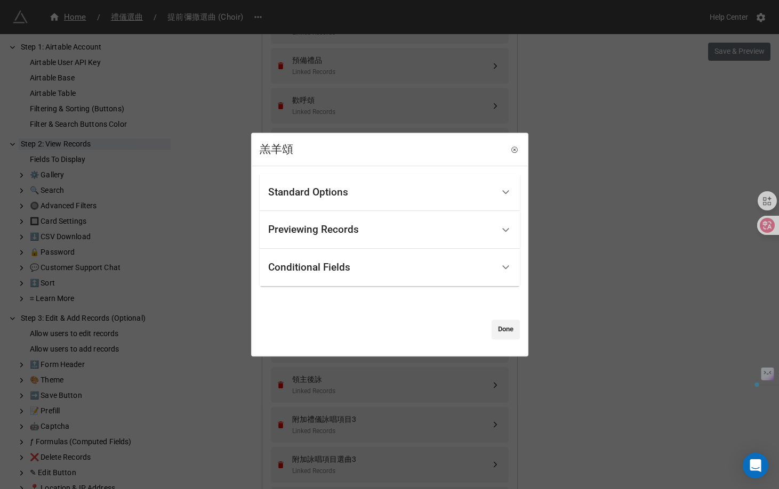
click at [361, 223] on div "Previewing Records" at bounding box center [380, 229] width 225 height 25
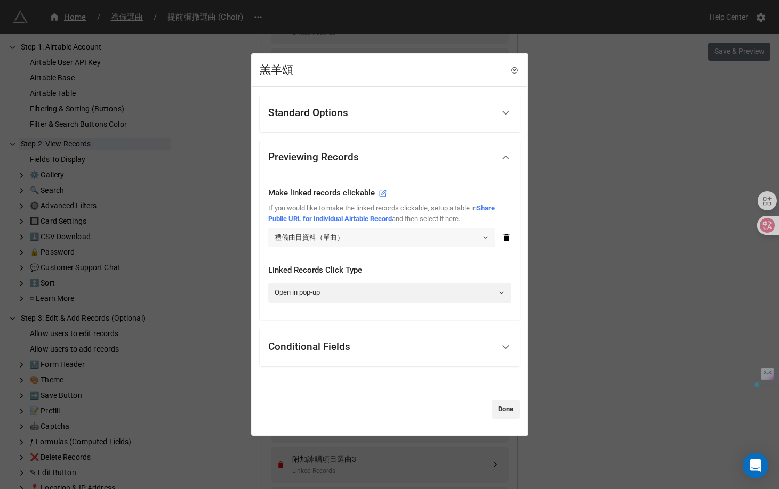
click at [362, 231] on link "禮儀曲目資料（單曲）" at bounding box center [381, 237] width 227 height 19
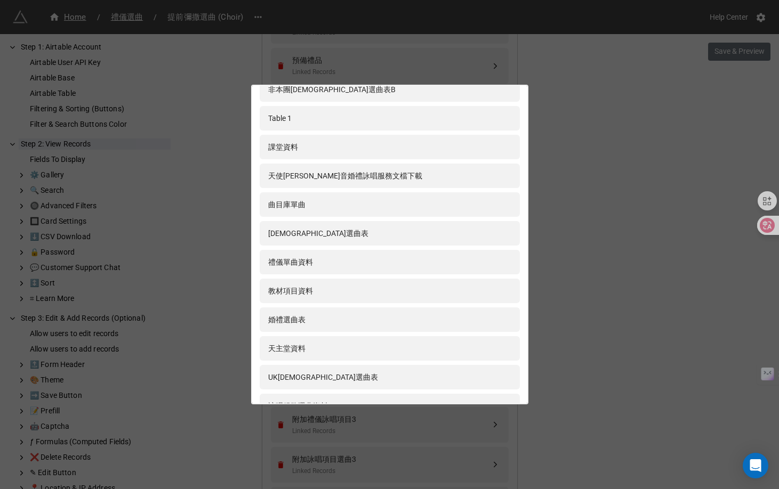
scroll to position [300, 0]
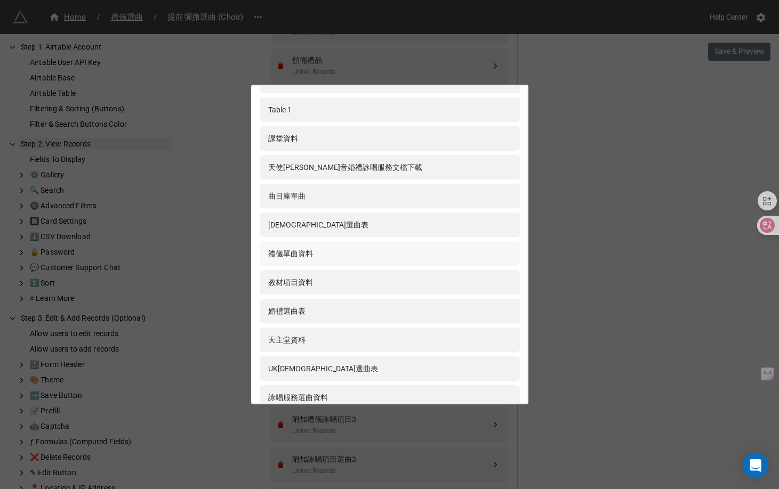
click at [329, 250] on div "禮儀單曲資料" at bounding box center [389, 254] width 243 height 12
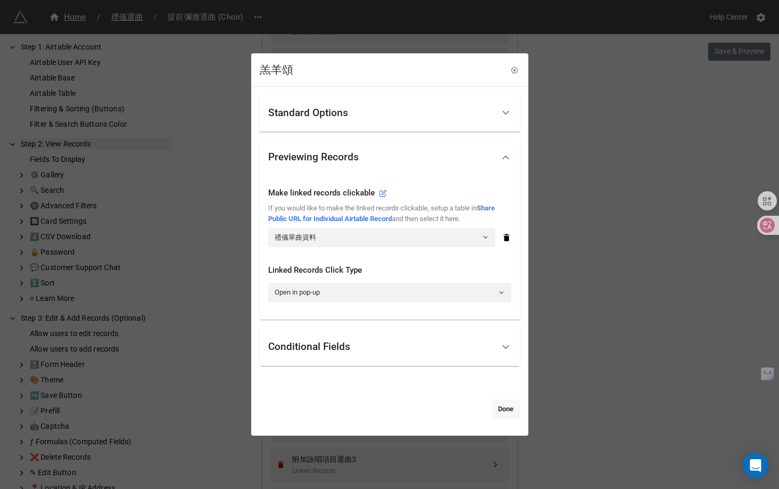
click at [496, 415] on link "Done" at bounding box center [505, 409] width 28 height 19
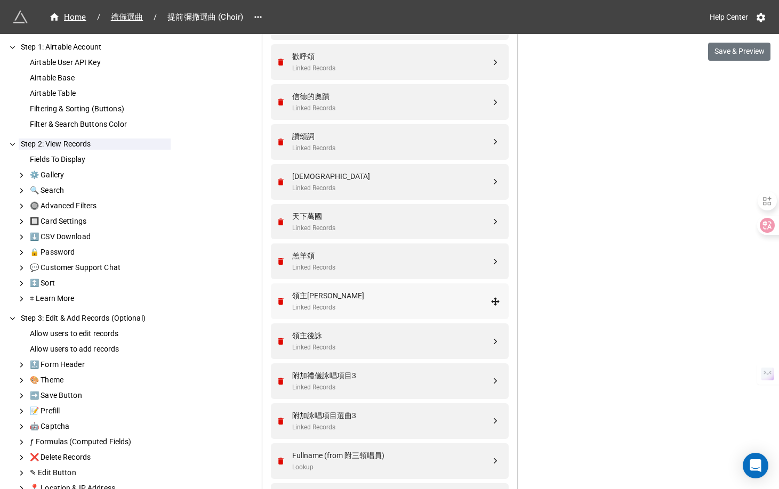
scroll to position [1716, 0]
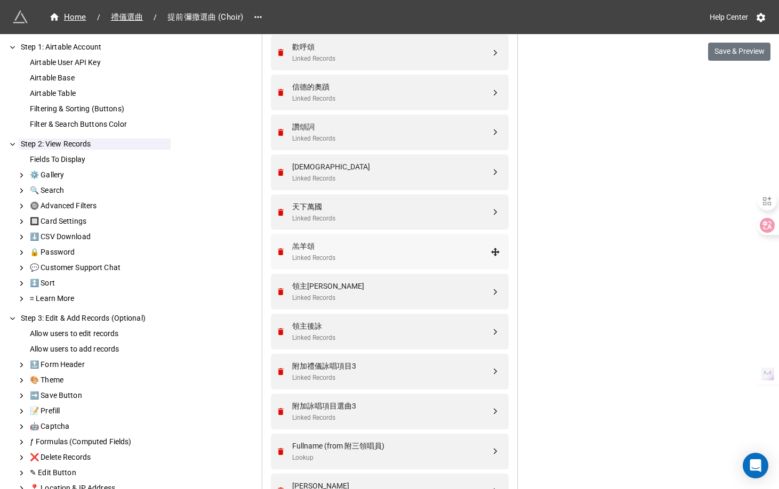
click at [318, 259] on div "Linked Records" at bounding box center [391, 258] width 198 height 10
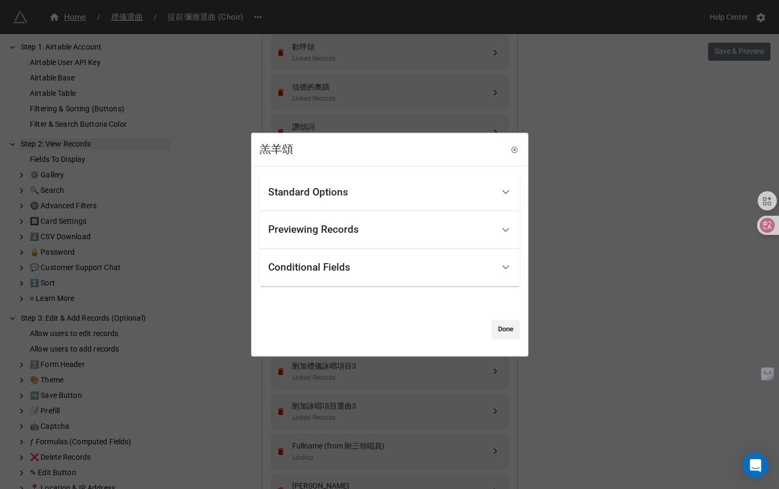
click at [326, 230] on div "Previewing Records" at bounding box center [313, 230] width 91 height 11
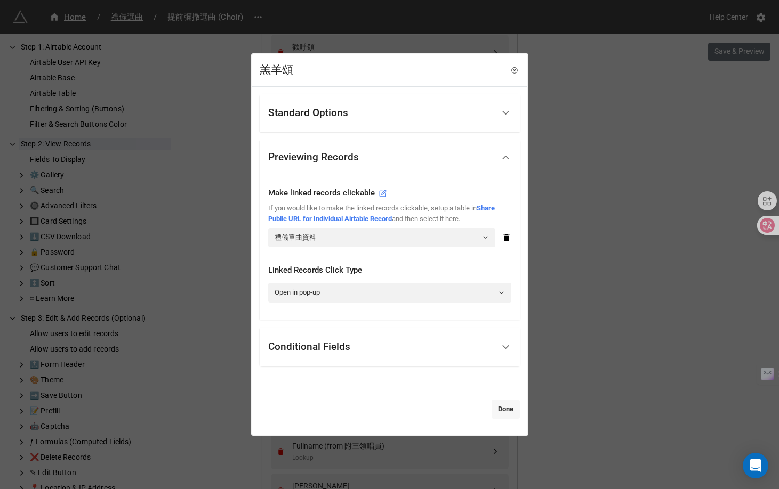
click at [500, 405] on link "Done" at bounding box center [505, 409] width 28 height 19
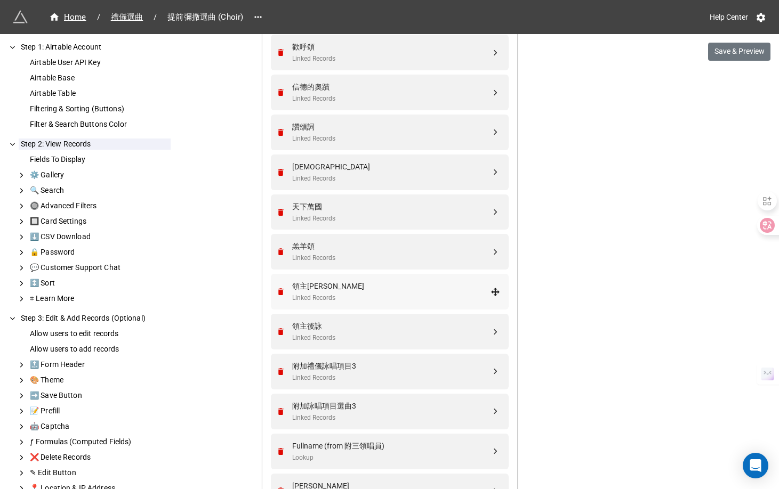
click at [345, 288] on div "領主詠" at bounding box center [391, 286] width 198 height 12
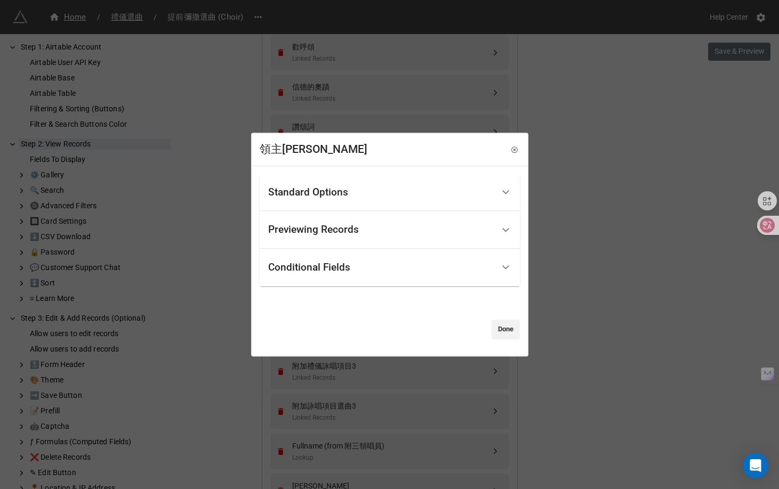
click at [344, 219] on div "Previewing Records" at bounding box center [380, 229] width 225 height 25
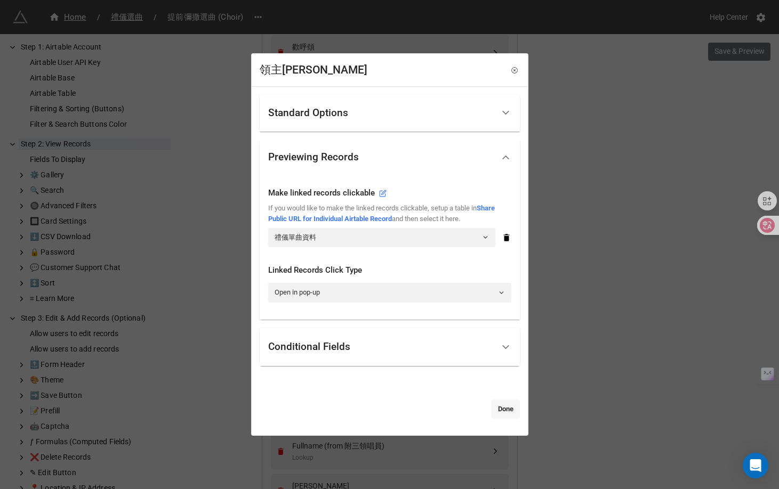
click at [499, 406] on link "Done" at bounding box center [505, 409] width 28 height 19
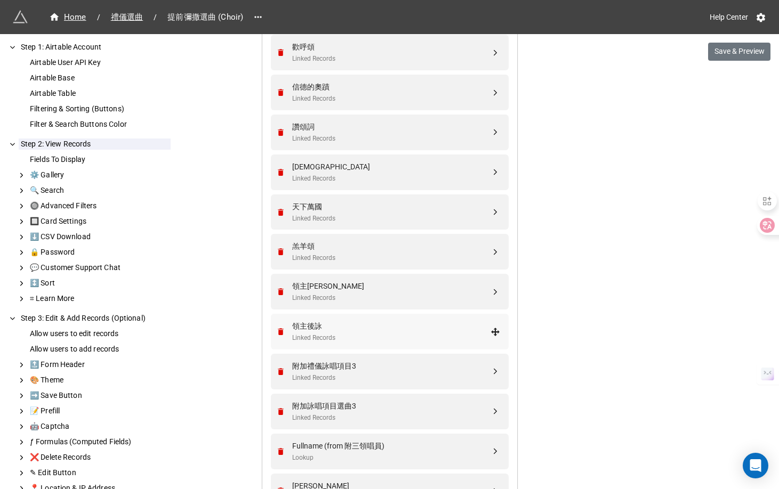
click at [350, 330] on div "領主後詠" at bounding box center [391, 326] width 198 height 12
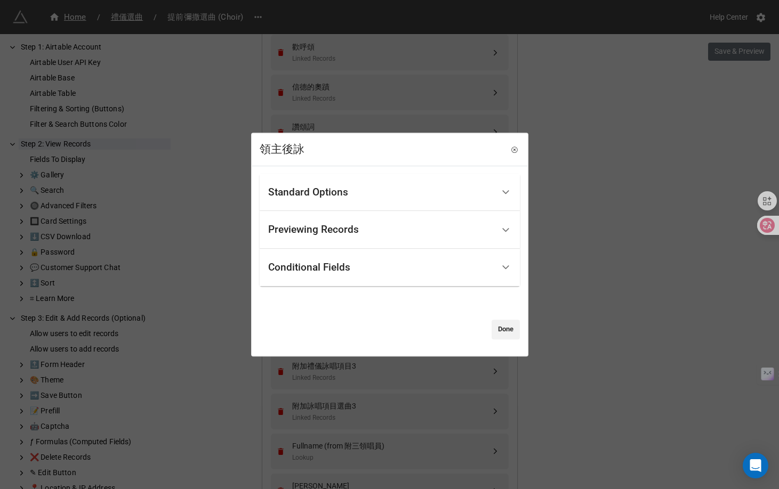
click at [414, 231] on div "Previewing Records" at bounding box center [380, 229] width 225 height 25
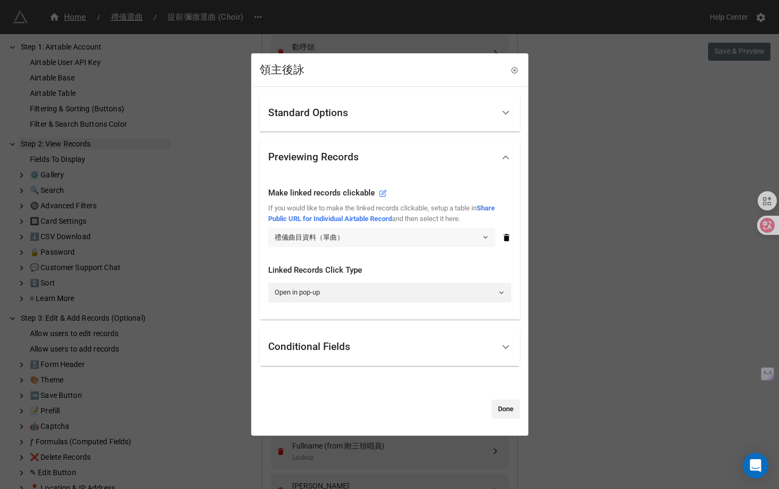
click at [453, 237] on link "禮儀曲目資料（單曲）" at bounding box center [381, 237] width 227 height 19
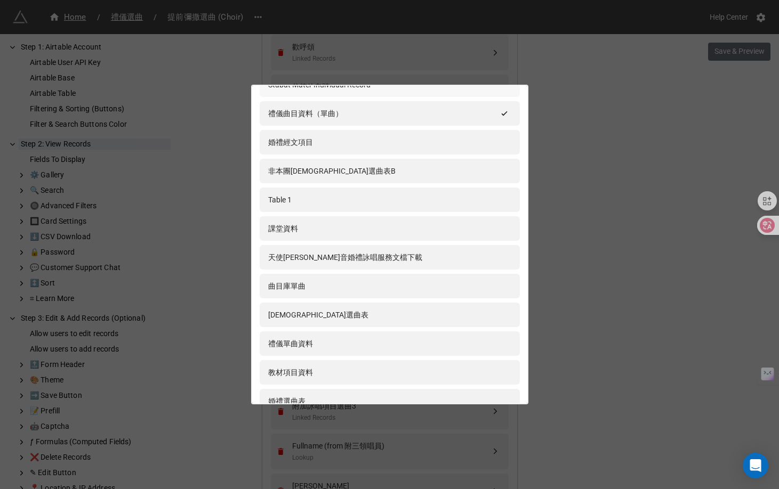
scroll to position [224, 0]
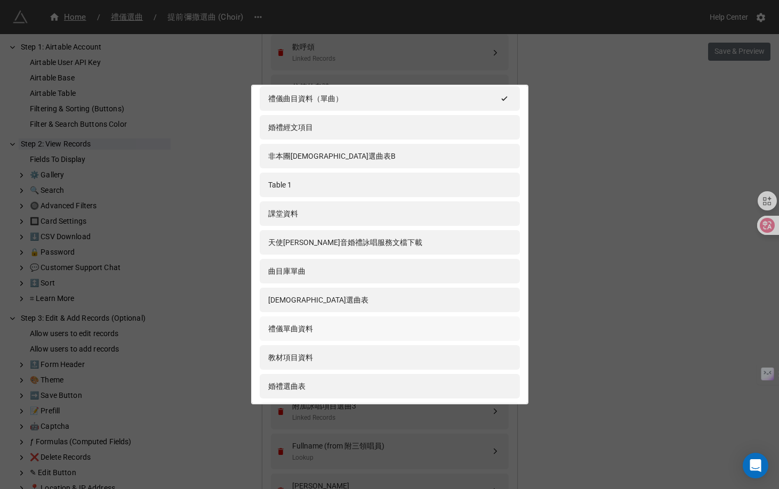
click at [426, 329] on div "禮儀單曲資料" at bounding box center [389, 329] width 243 height 12
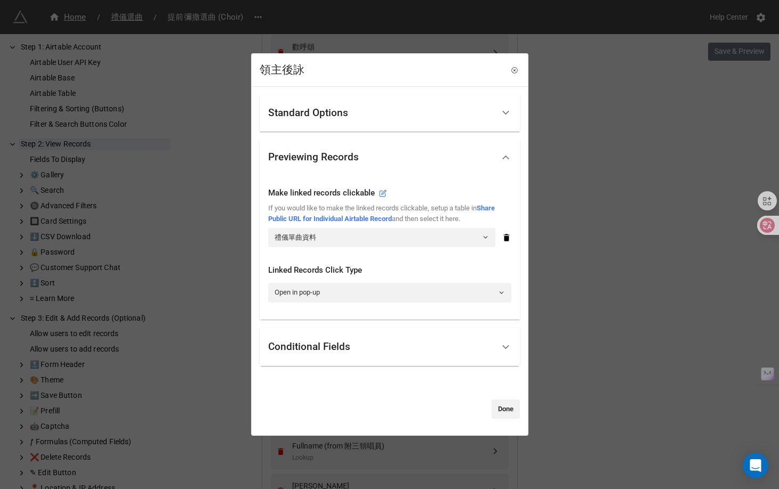
click at [503, 423] on div "Standard Options Title (Optional) Fixed Content Height (Optional) Show field ti…" at bounding box center [389, 261] width 275 height 348
click at [503, 408] on link "Done" at bounding box center [505, 409] width 28 height 19
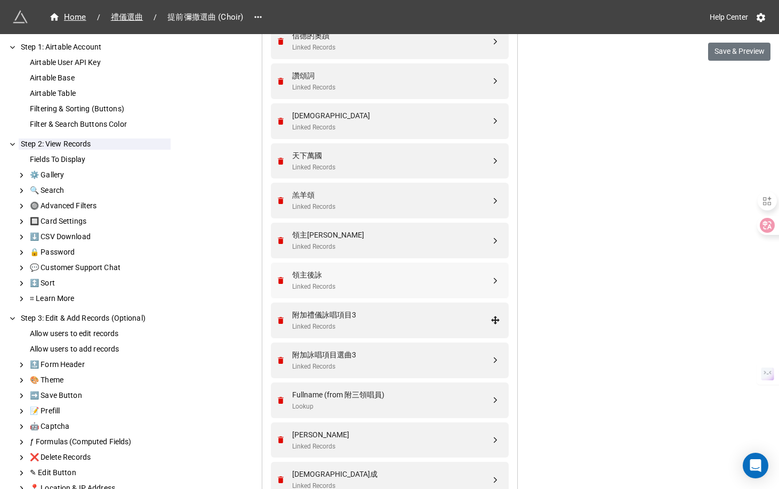
scroll to position [1786, 0]
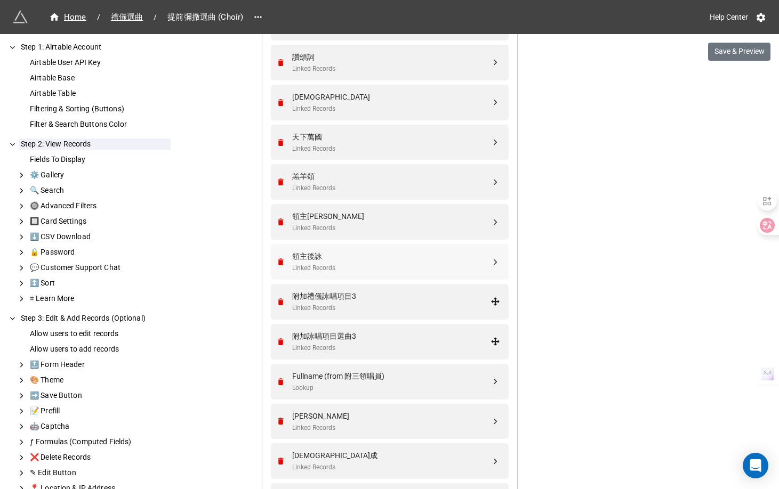
click at [410, 336] on div "附加詠唱項目選曲3" at bounding box center [391, 336] width 198 height 12
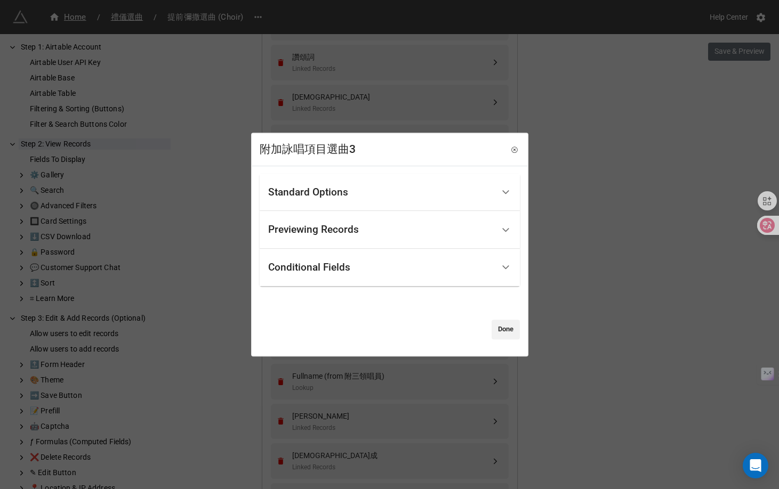
click at [411, 235] on div "Previewing Records" at bounding box center [380, 229] width 225 height 25
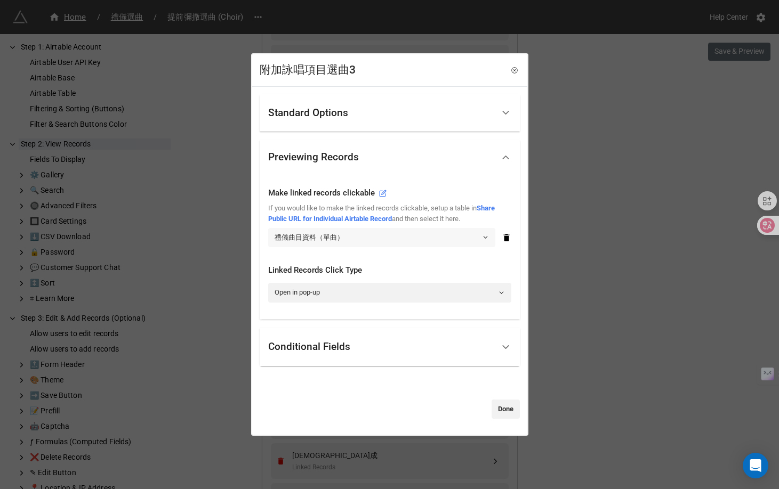
click at [388, 238] on link "禮儀曲目資料（單曲）" at bounding box center [381, 237] width 227 height 19
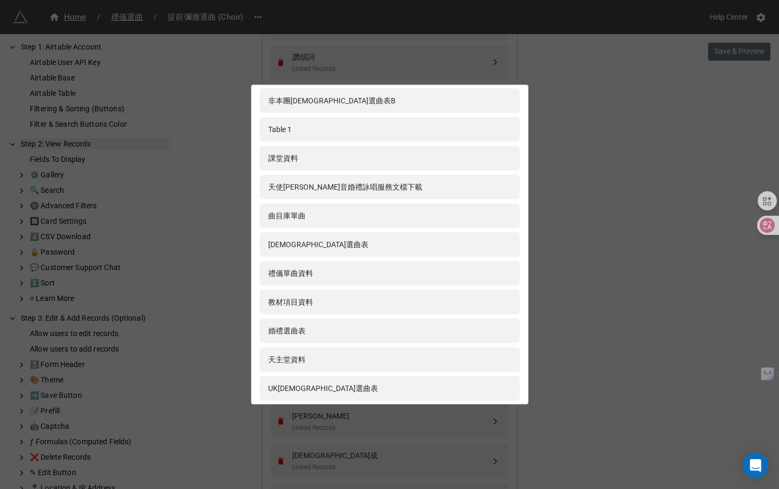
scroll to position [288, 0]
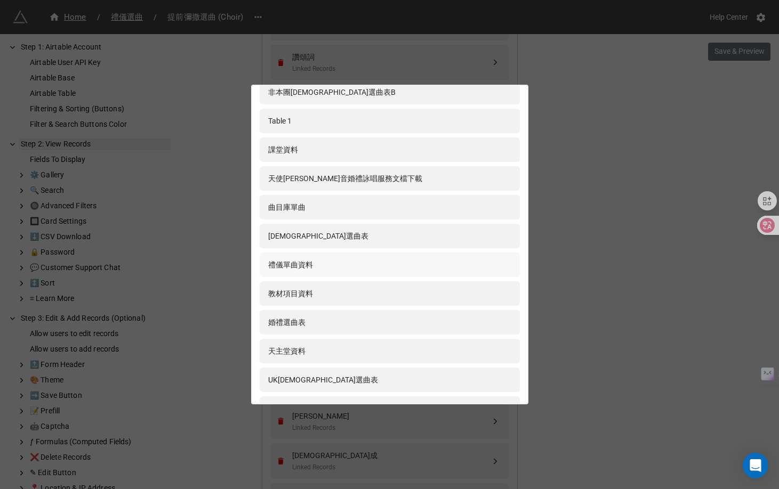
click at [385, 262] on div "禮儀單曲資料" at bounding box center [389, 265] width 243 height 12
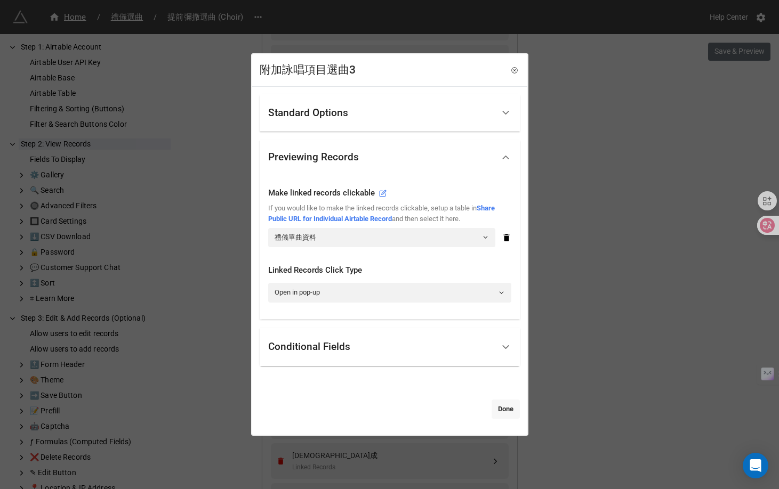
click at [498, 409] on link "Done" at bounding box center [505, 409] width 28 height 19
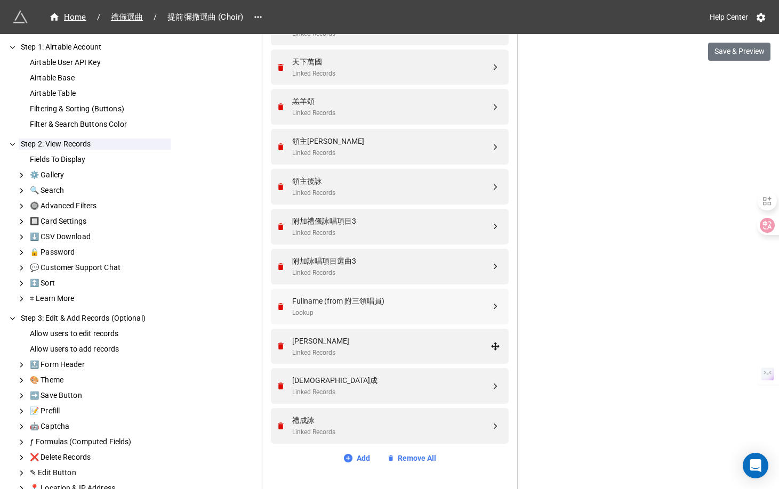
scroll to position [1859, 0]
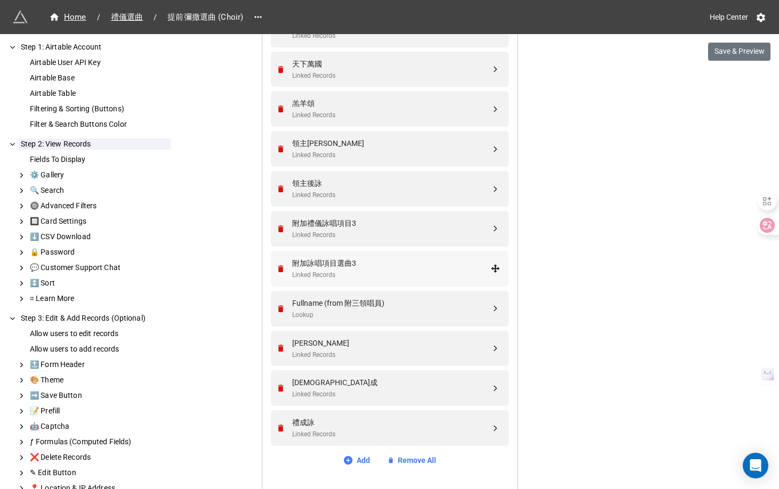
click at [393, 272] on div "Linked Records" at bounding box center [391, 275] width 198 height 10
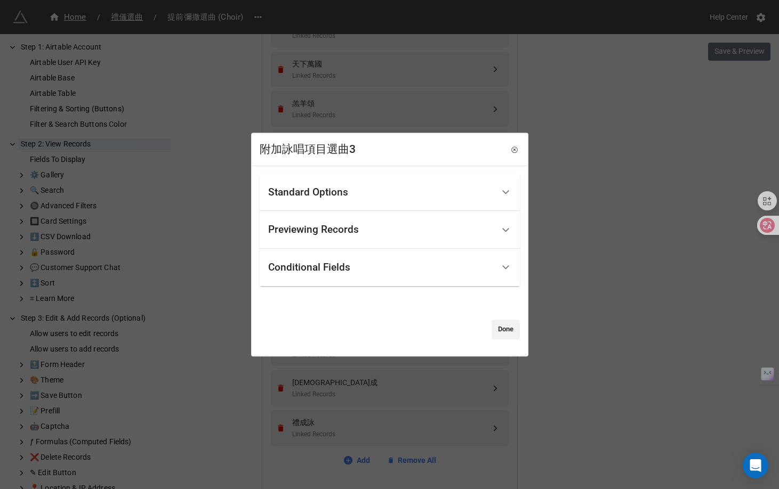
click at [388, 221] on div "Previewing Records" at bounding box center [380, 229] width 225 height 25
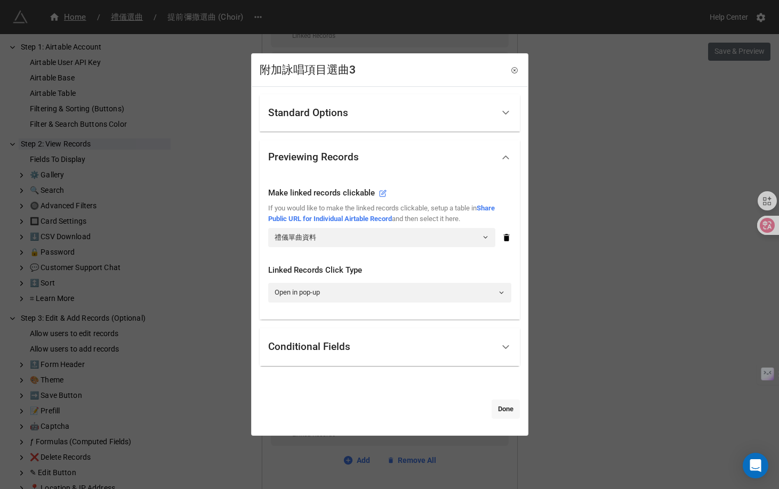
click at [505, 413] on link "Done" at bounding box center [505, 409] width 28 height 19
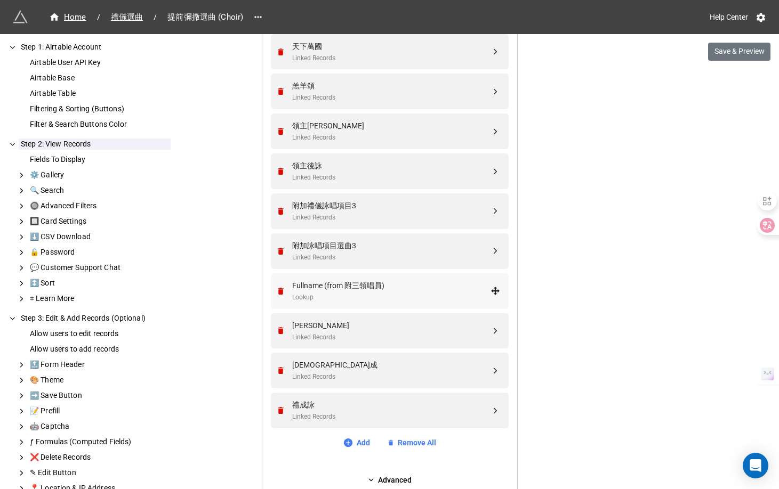
scroll to position [1896, 0]
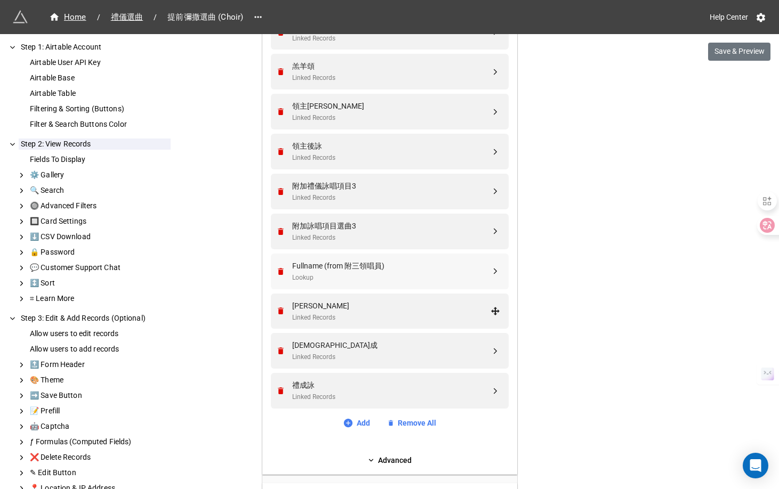
click at [405, 325] on div "亞孟 Linked Records" at bounding box center [388, 312] width 224 height 36
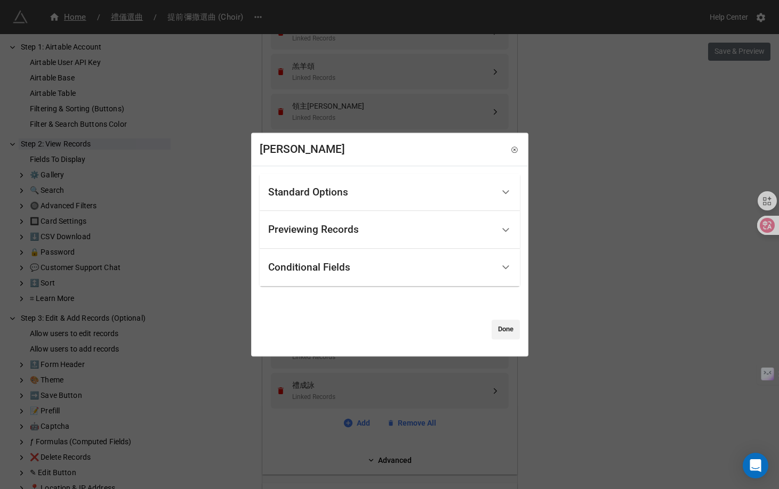
click at [396, 240] on div "Previewing Records" at bounding box center [380, 229] width 225 height 25
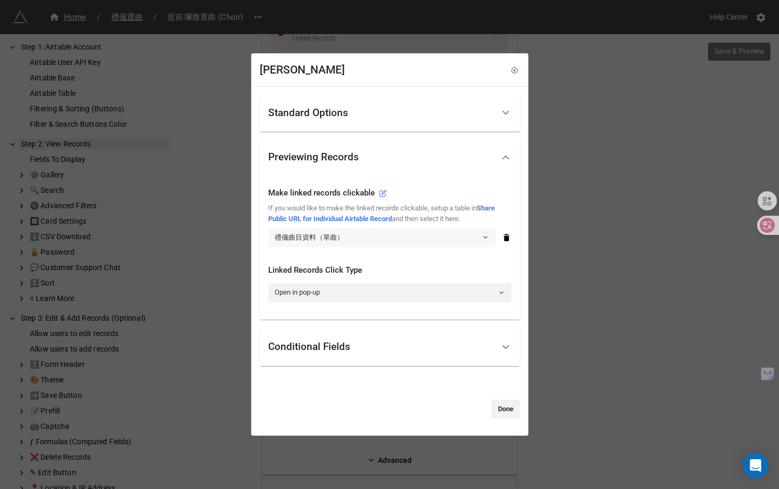
click at [394, 232] on link "禮儀曲目資料（單曲）" at bounding box center [381, 237] width 227 height 19
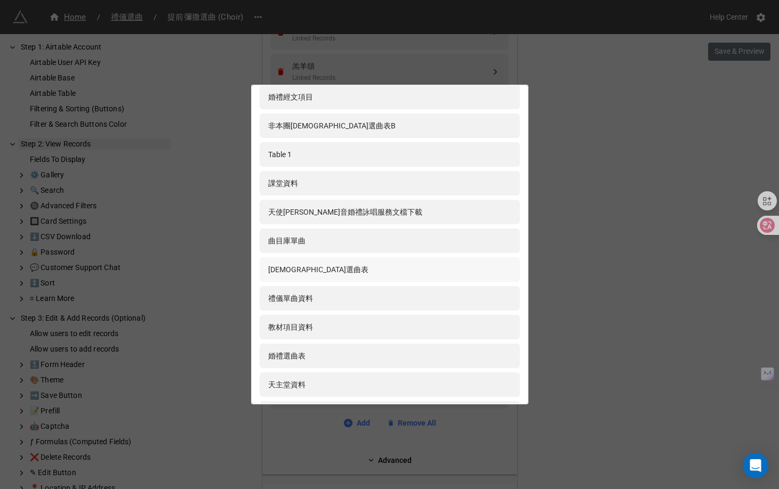
scroll to position [255, 0]
click at [390, 298] on div "禮儀單曲資料" at bounding box center [389, 298] width 243 height 12
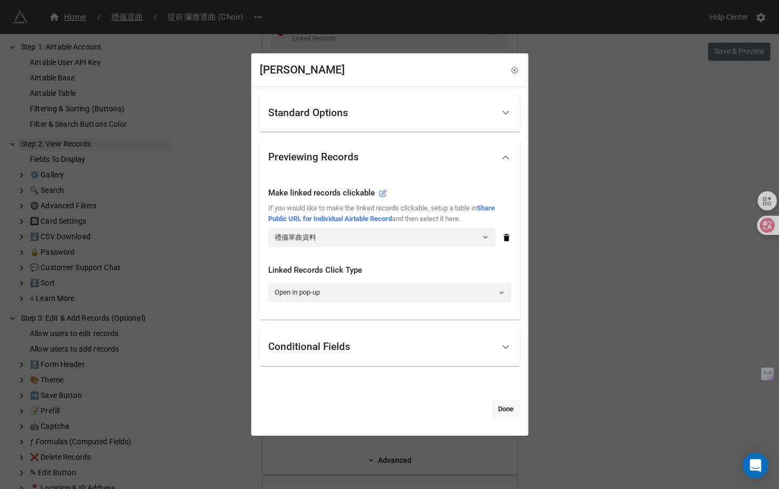
click at [498, 402] on link "Done" at bounding box center [505, 409] width 28 height 19
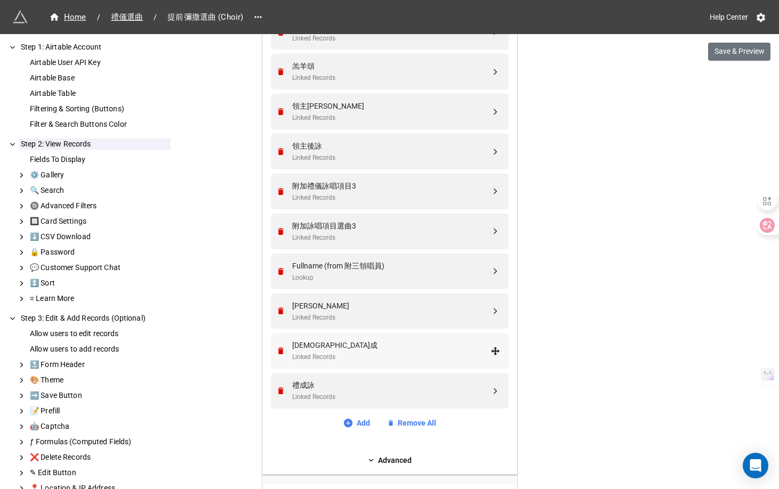
click at [450, 349] on div "彌撒禮成" at bounding box center [391, 346] width 198 height 12
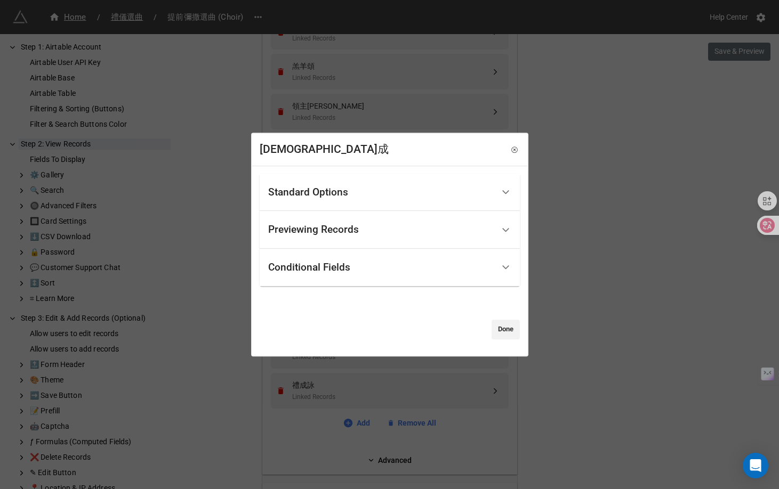
click at [411, 225] on div "Previewing Records" at bounding box center [380, 229] width 225 height 25
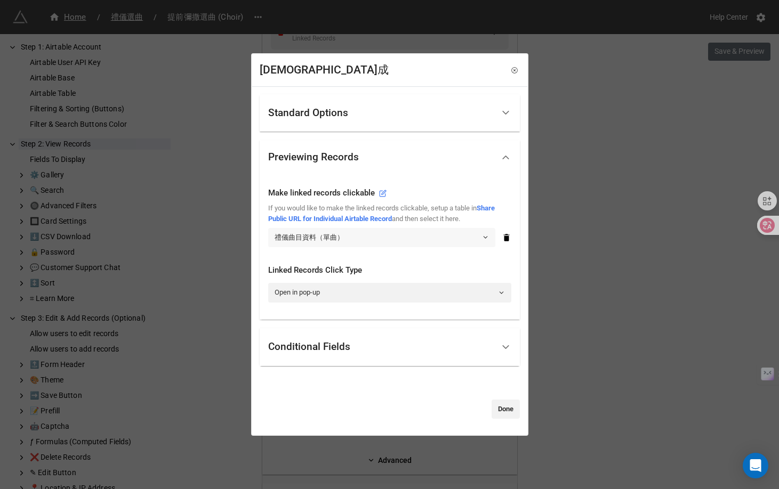
click at [388, 240] on link "禮儀曲目資料（單曲）" at bounding box center [381, 237] width 227 height 19
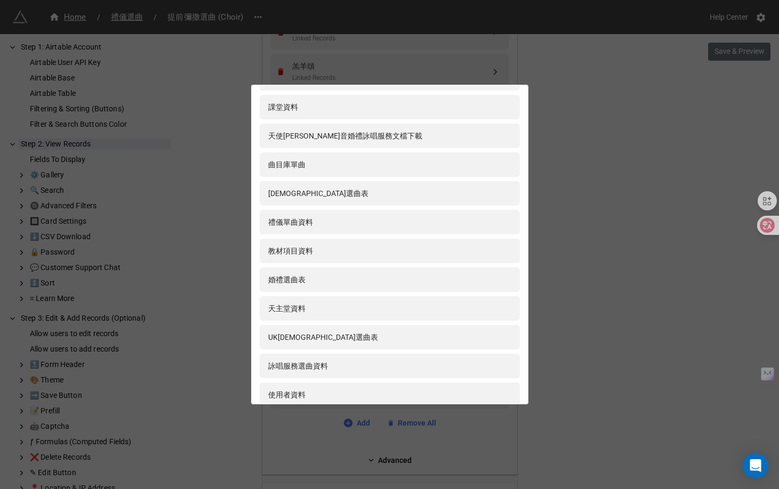
scroll to position [328, 0]
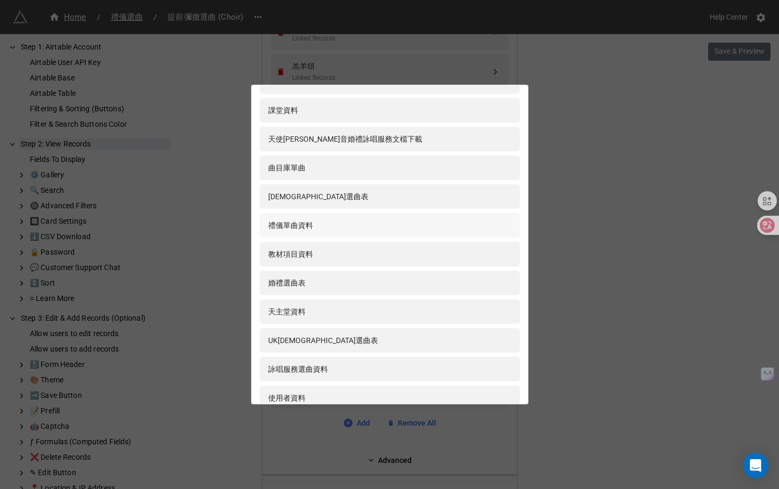
click at [388, 224] on div "禮儀單曲資料" at bounding box center [389, 226] width 243 height 12
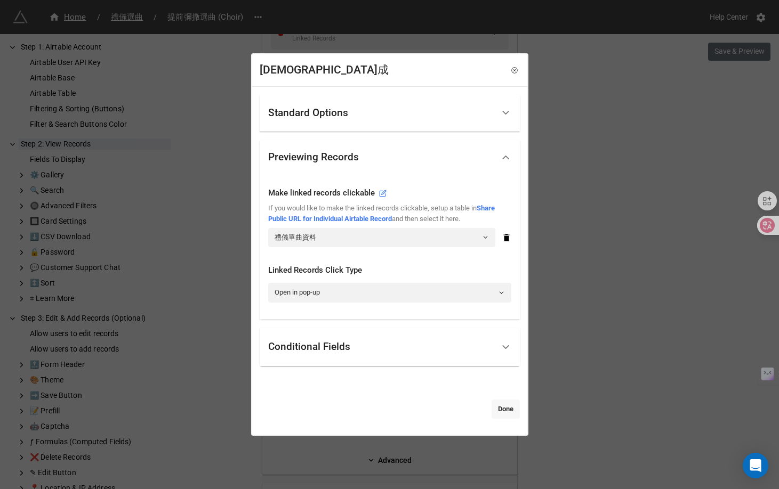
click at [497, 406] on link "Done" at bounding box center [505, 409] width 28 height 19
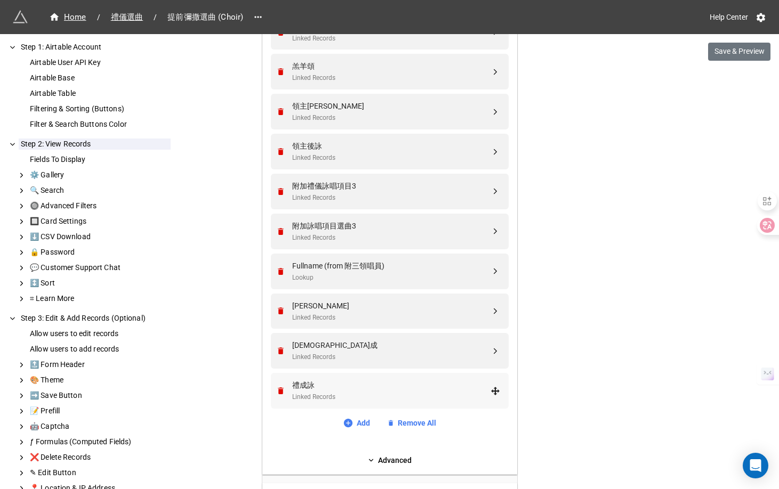
click at [442, 388] on div "禮成詠" at bounding box center [391, 386] width 198 height 12
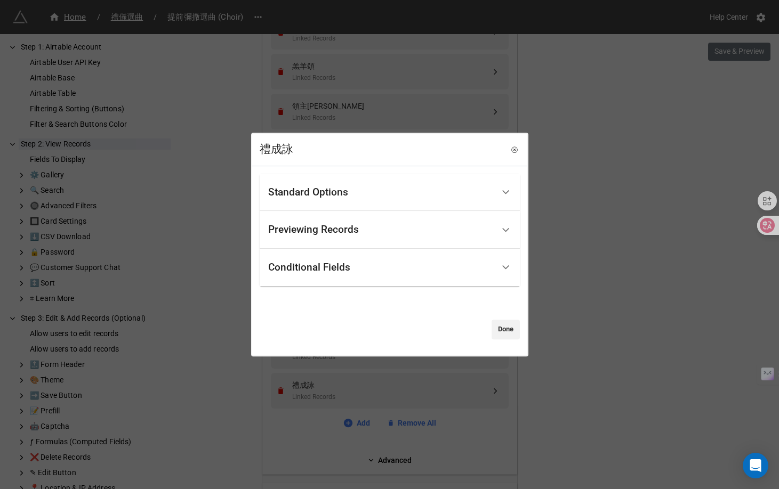
click at [431, 232] on div "Previewing Records" at bounding box center [380, 229] width 225 height 25
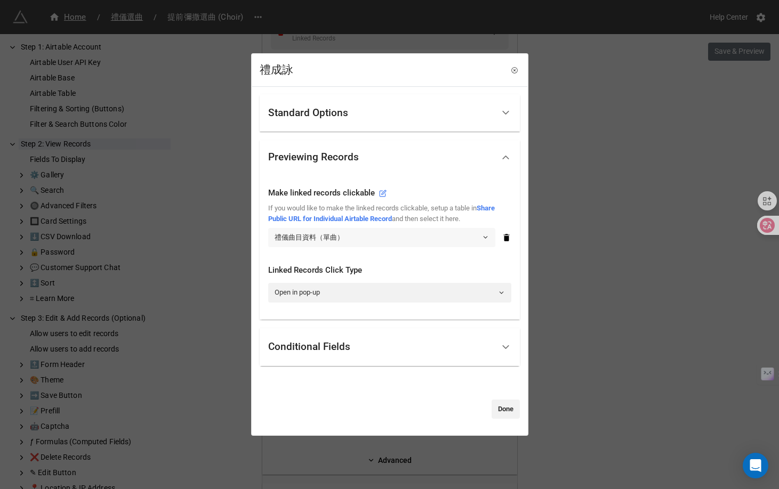
click at [431, 233] on link "禮儀曲目資料（單曲）" at bounding box center [381, 237] width 227 height 19
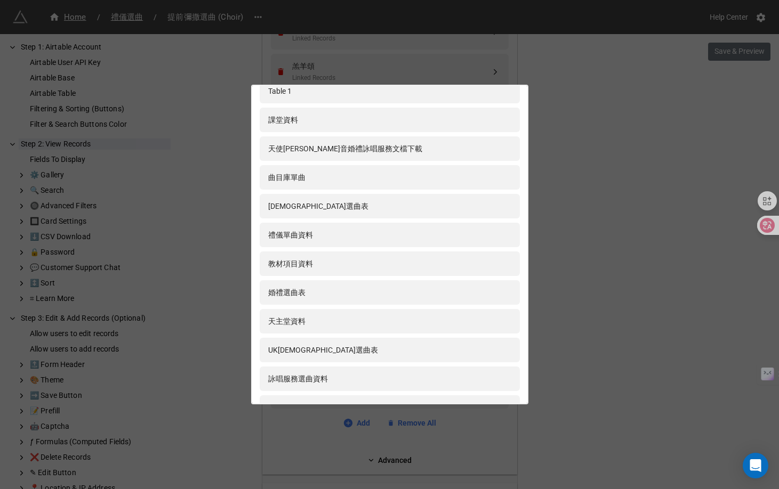
scroll to position [317, 0]
click at [431, 235] on div "禮儀單曲資料" at bounding box center [389, 236] width 243 height 12
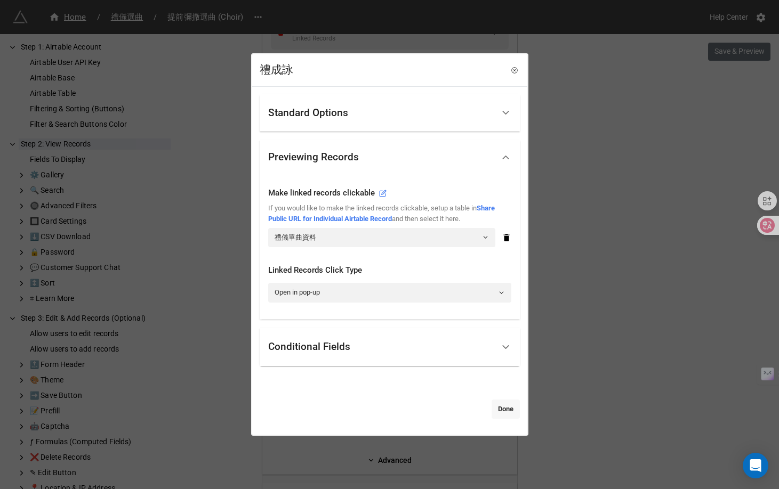
click at [506, 405] on link "Done" at bounding box center [505, 409] width 28 height 19
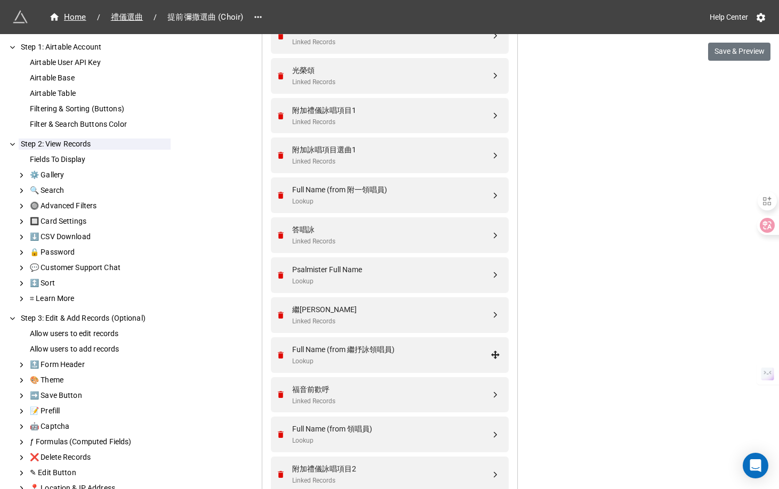
scroll to position [1053, 0]
click at [424, 314] on div "繼抒詠" at bounding box center [391, 311] width 198 height 12
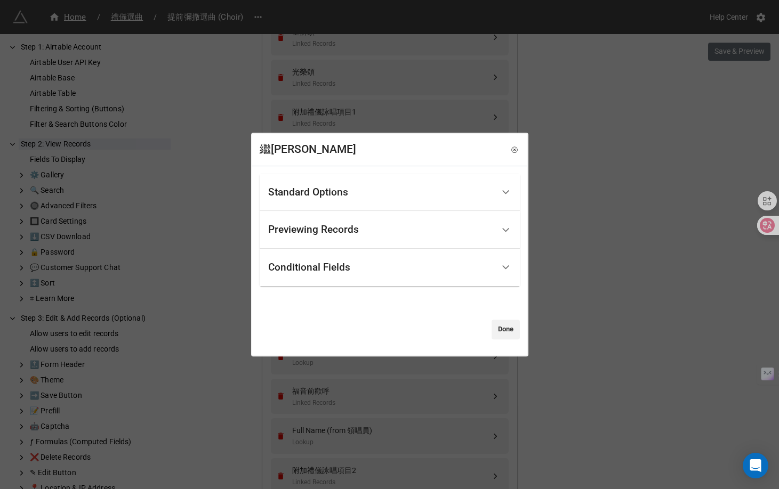
click at [398, 279] on div "Conditional Fields" at bounding box center [380, 267] width 225 height 25
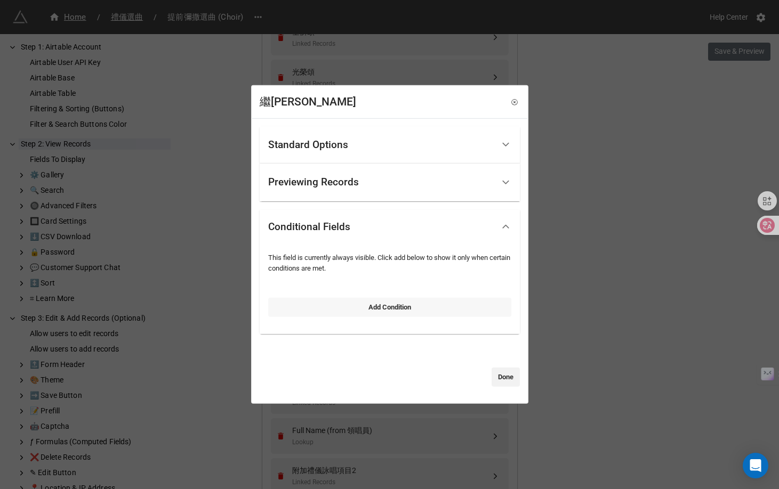
click at [392, 308] on link "Add Condition" at bounding box center [389, 306] width 243 height 19
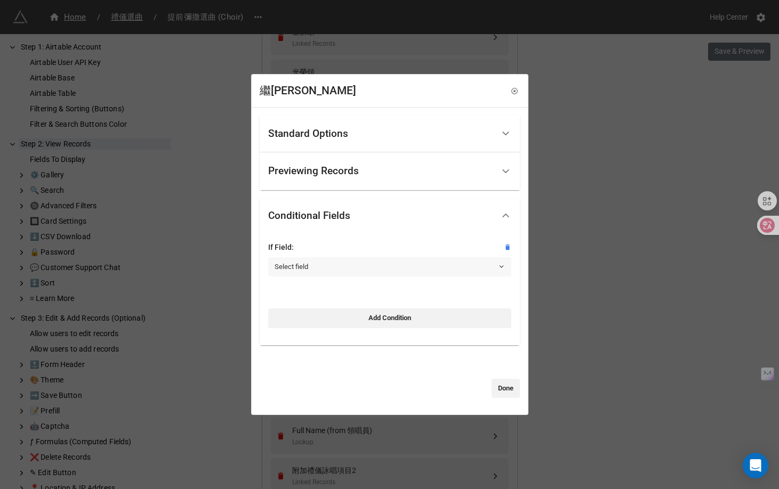
click at [383, 260] on link "Select field" at bounding box center [389, 266] width 243 height 19
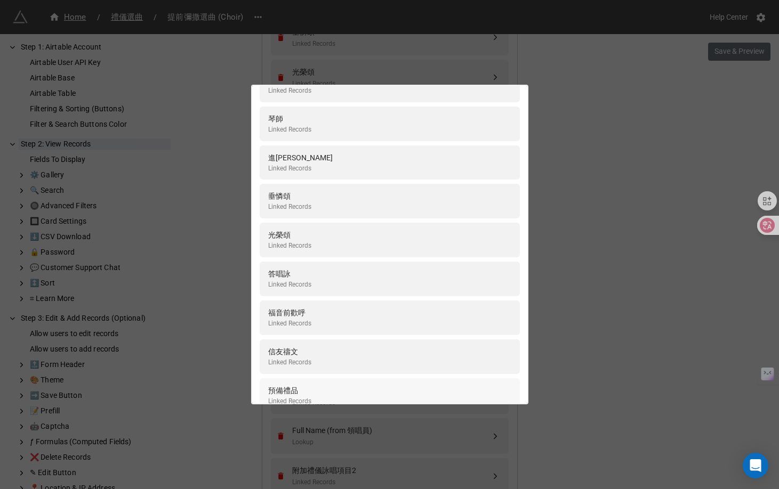
scroll to position [0, 0]
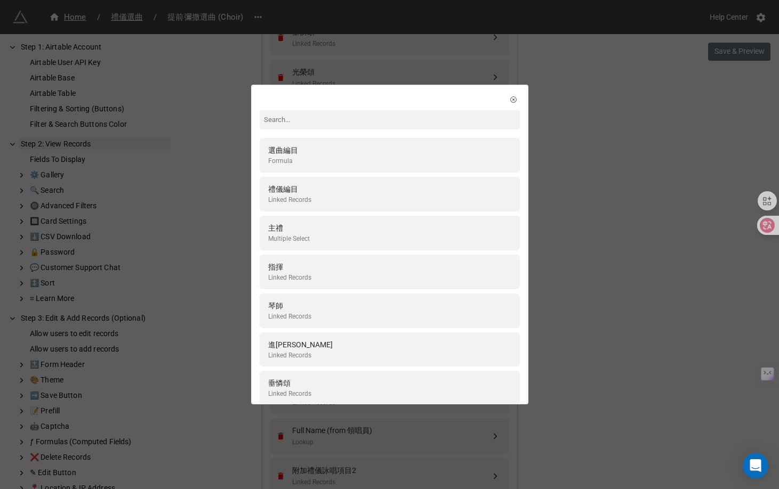
click at [361, 120] on input at bounding box center [390, 119] width 260 height 19
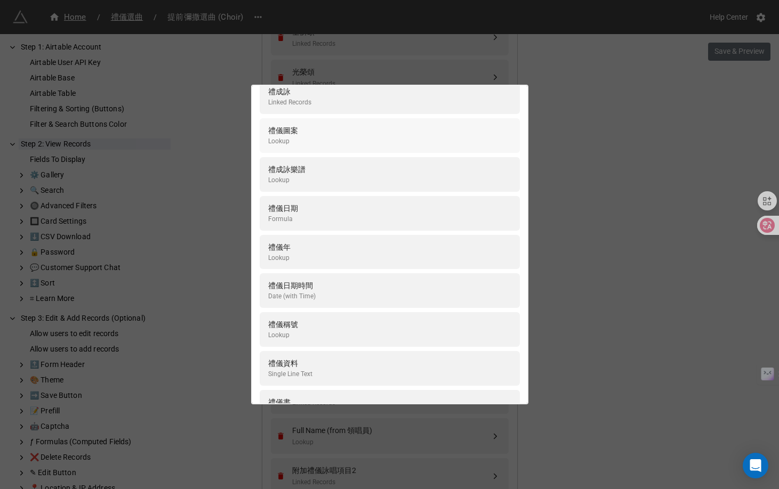
scroll to position [100, 0]
type input "禮"
click at [376, 334] on div "禮儀稱號 Lookup" at bounding box center [389, 328] width 243 height 22
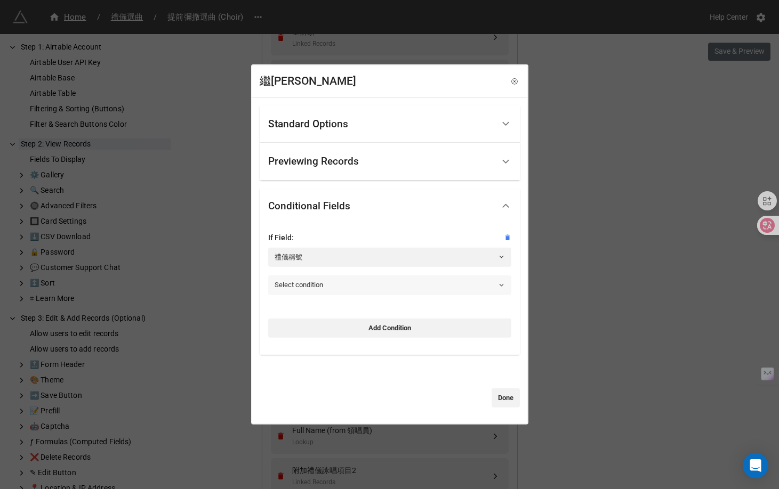
click at [370, 287] on link "Select condition" at bounding box center [389, 285] width 243 height 19
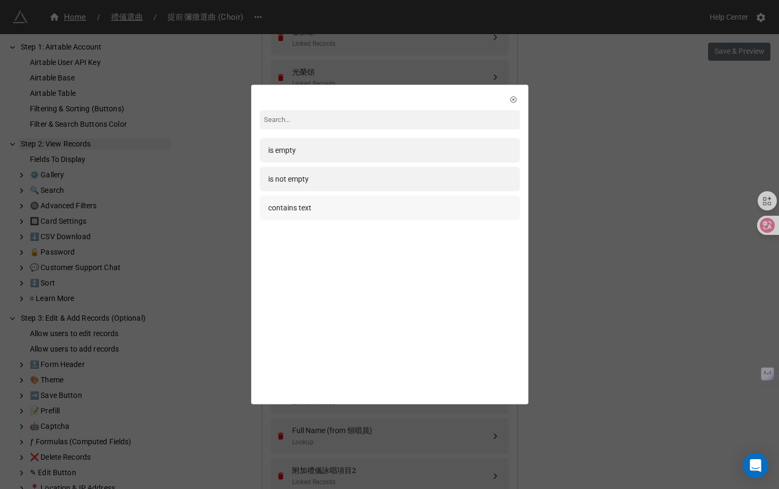
click at [351, 209] on div "contains text" at bounding box center [389, 208] width 243 height 12
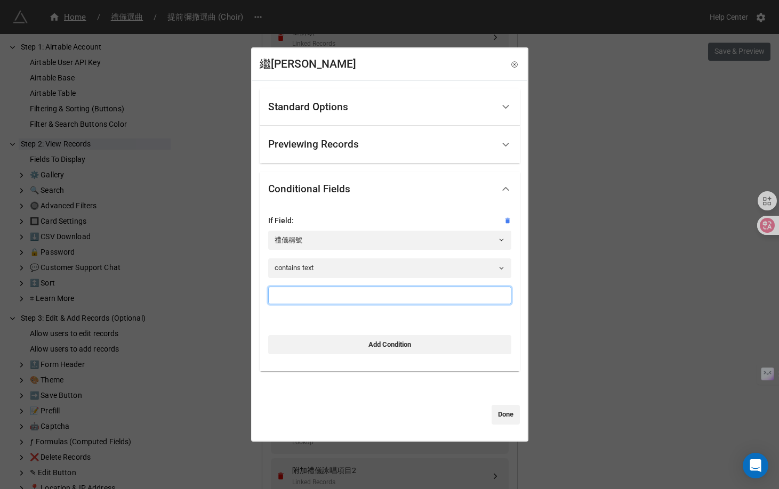
click at [355, 297] on input at bounding box center [389, 296] width 243 height 18
drag, startPoint x: 326, startPoint y: 298, endPoint x: 278, endPoint y: 287, distance: 49.4
click at [278, 287] on input "復活節主日" at bounding box center [389, 296] width 243 height 18
paste input "期第2"
type input "復活期第2主日"
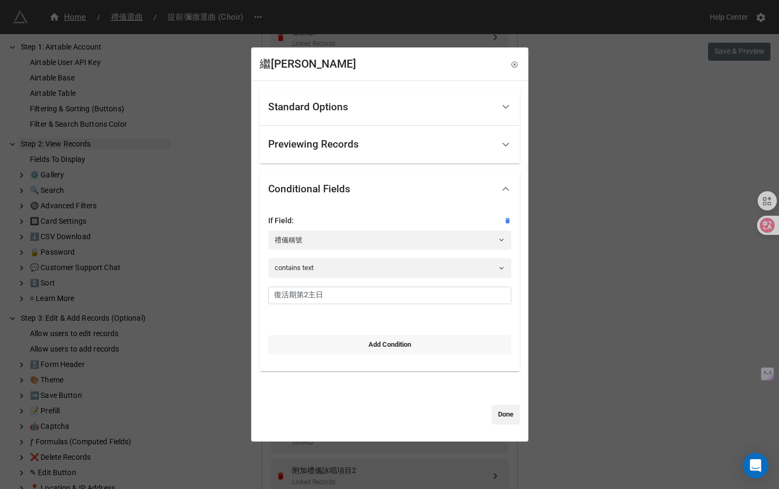
click at [357, 344] on link "Add Condition" at bounding box center [389, 344] width 243 height 19
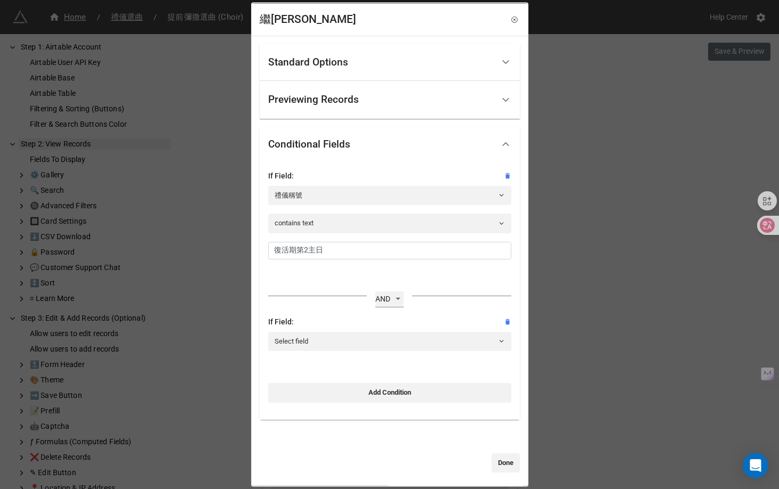
click at [381, 302] on select "OR AND" at bounding box center [389, 300] width 28 height 16
select select "any-are-met"
click at [375, 292] on select "OR AND" at bounding box center [389, 300] width 28 height 16
click at [317, 342] on link "Select field" at bounding box center [389, 341] width 243 height 19
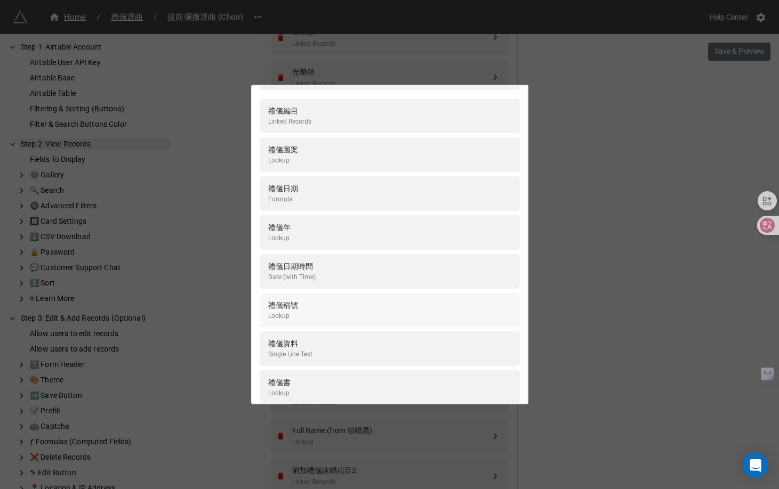
scroll to position [43, 0]
type input "禮儀"
click at [317, 315] on div "禮儀稱號 Lookup" at bounding box center [389, 307] width 243 height 22
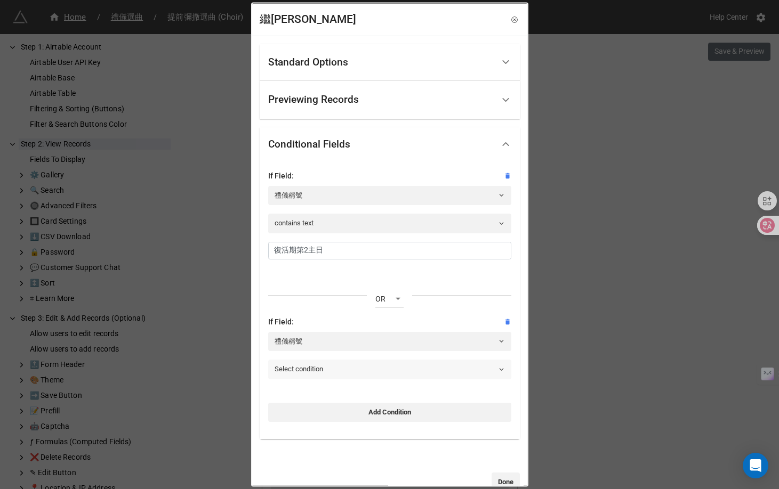
click at [349, 370] on link "Select condition" at bounding box center [389, 369] width 243 height 19
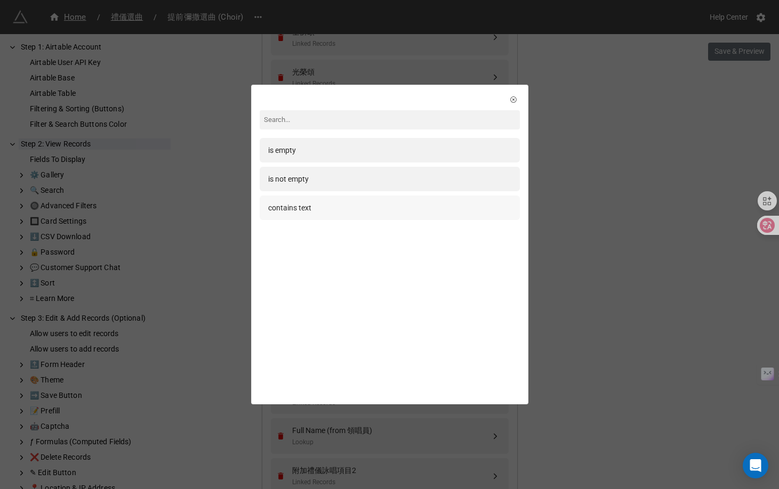
click at [343, 204] on div "contains text" at bounding box center [389, 208] width 243 height 12
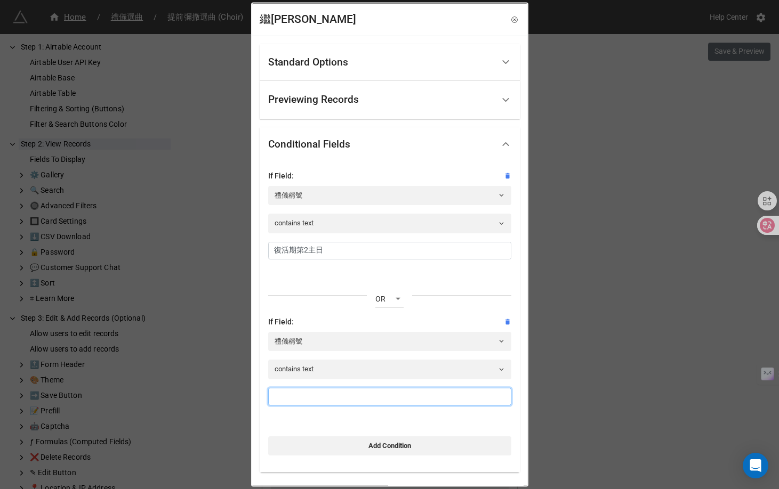
click at [370, 388] on input at bounding box center [389, 397] width 243 height 18
paste input "五旬節（當日）"
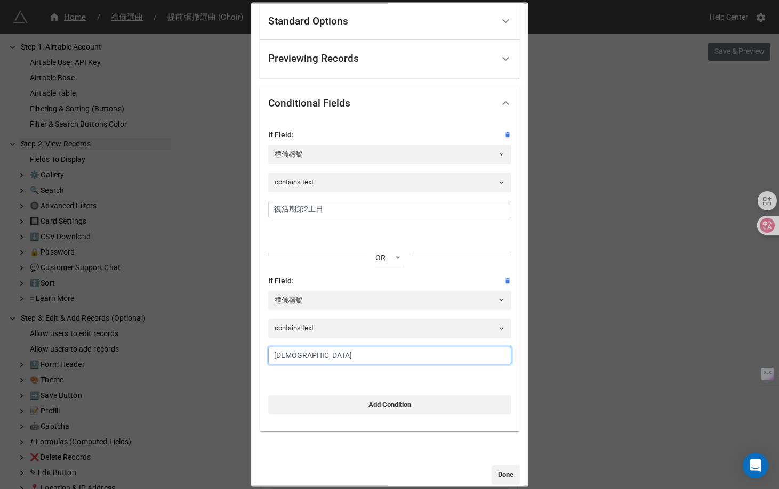
scroll to position [56, 0]
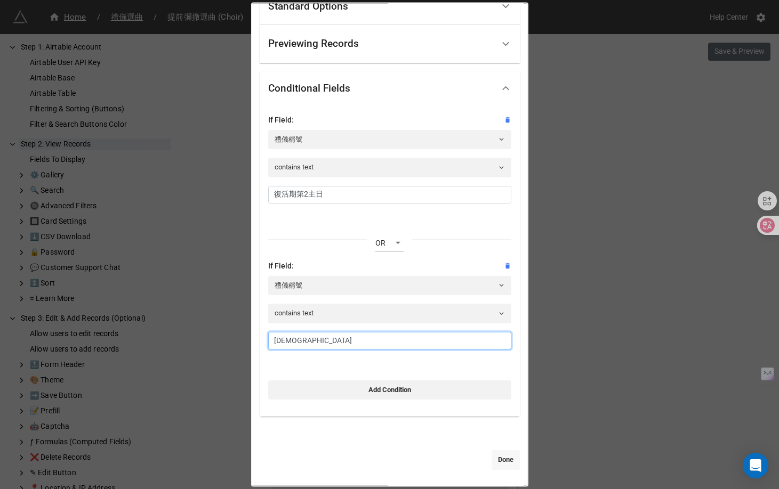
type input "五旬節"
click at [504, 457] on link "Done" at bounding box center [505, 459] width 28 height 19
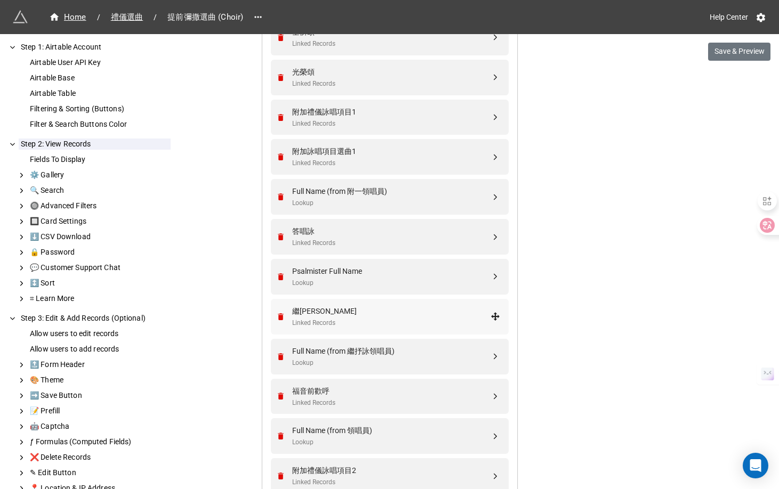
click at [444, 319] on div "Linked Records" at bounding box center [391, 323] width 198 height 10
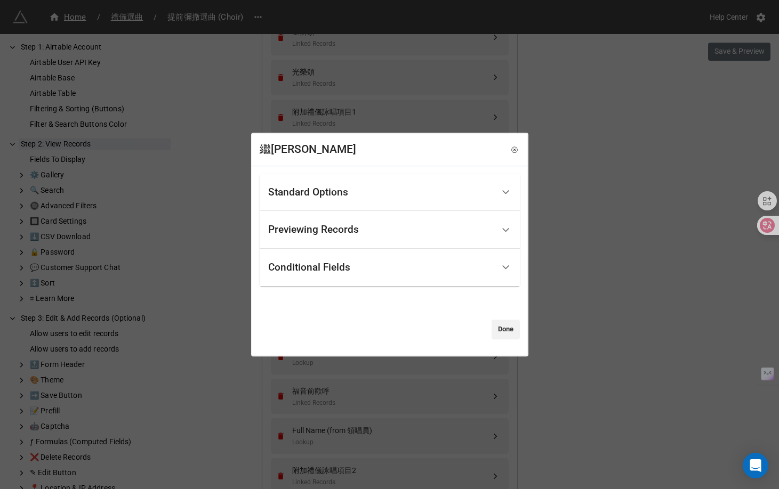
click at [458, 278] on div "Conditional Fields" at bounding box center [380, 267] width 225 height 25
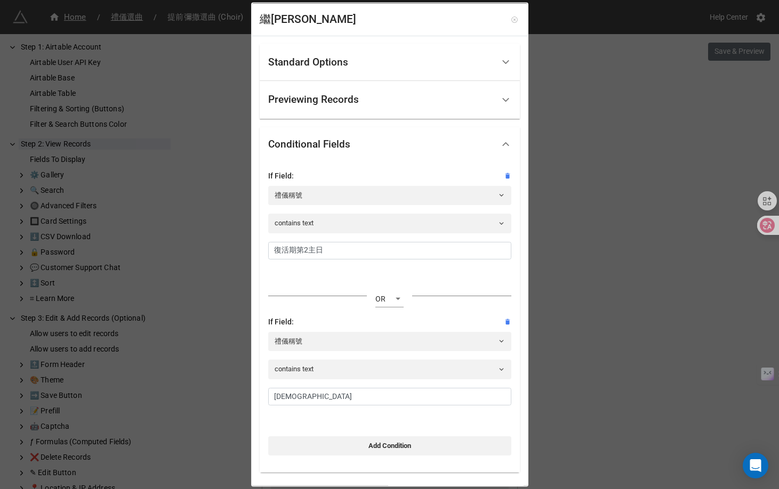
click at [513, 19] on icon at bounding box center [514, 19] width 2 height 2
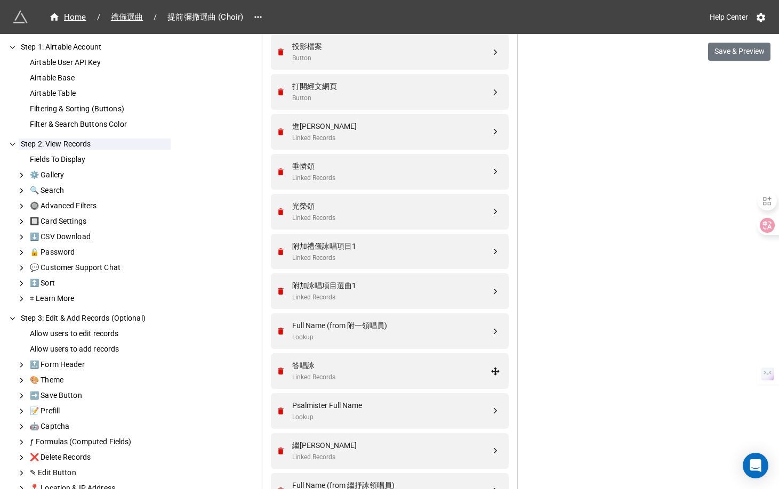
scroll to position [884, 0]
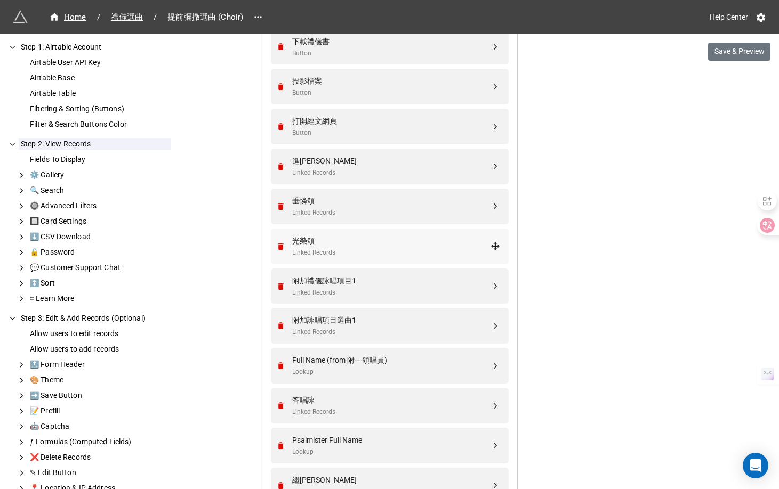
click at [422, 259] on div "光榮頌 Linked Records" at bounding box center [388, 247] width 224 height 36
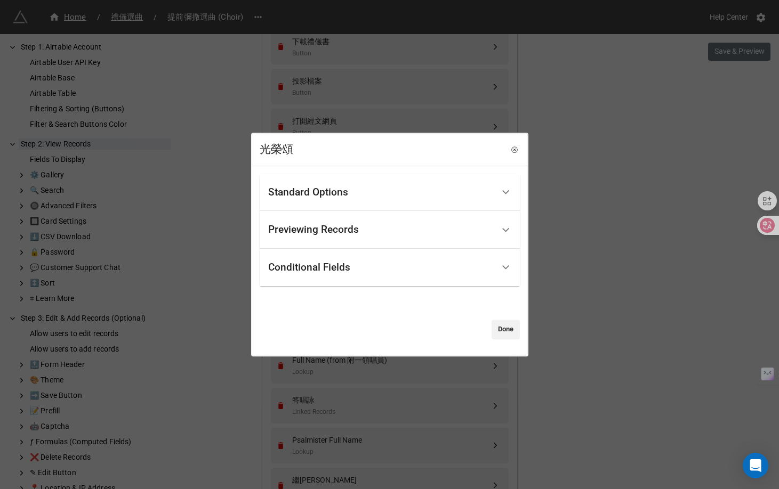
click at [414, 270] on div "Conditional Fields" at bounding box center [380, 267] width 225 height 25
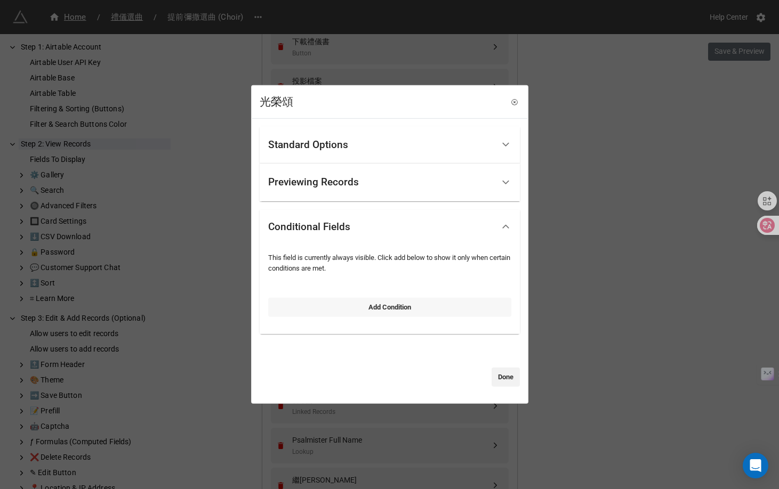
click at [397, 307] on link "Add Condition" at bounding box center [389, 306] width 243 height 19
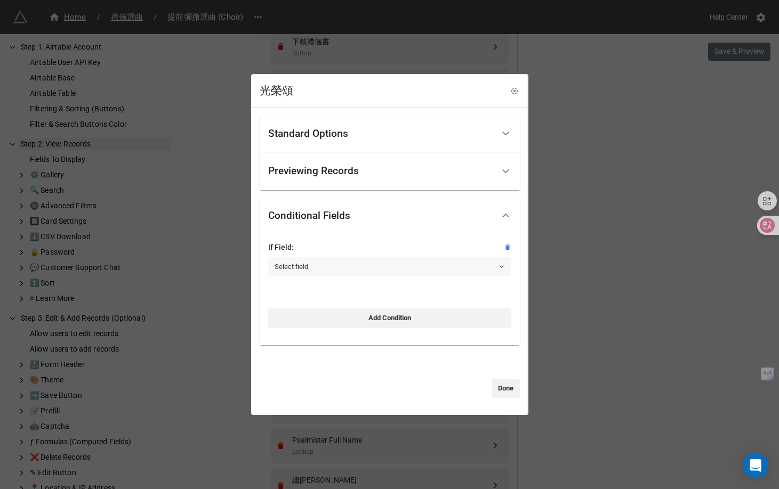
click at [397, 268] on link "Select field" at bounding box center [389, 266] width 243 height 19
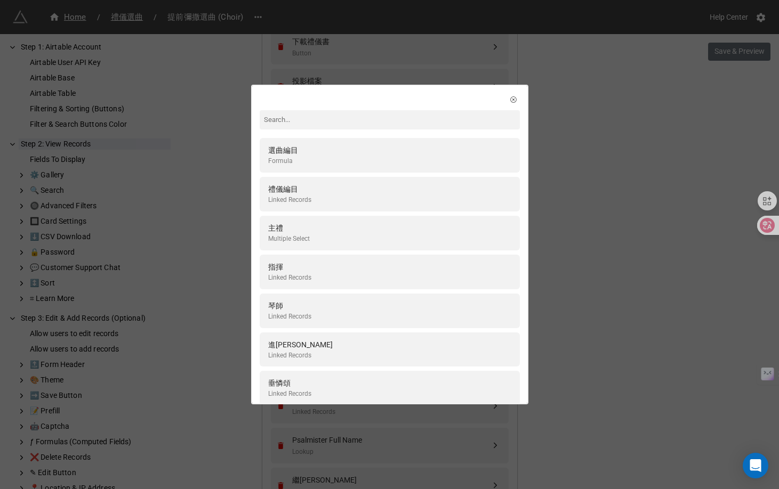
click at [385, 116] on input at bounding box center [390, 119] width 260 height 19
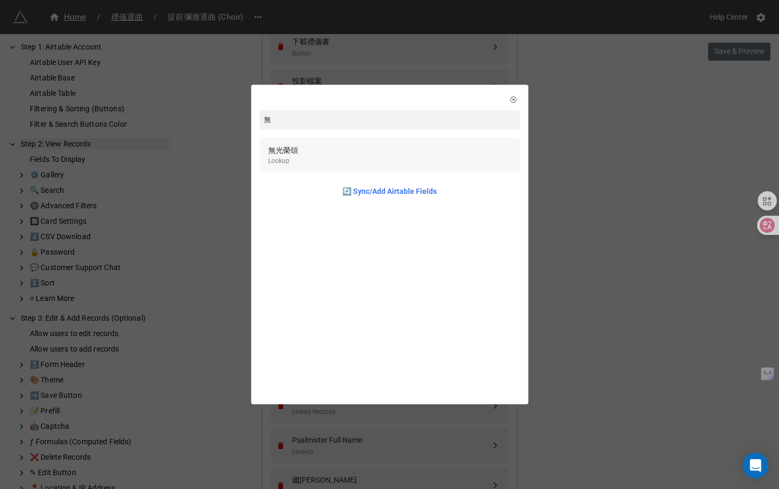
type input "無"
click at [417, 163] on div "無光榮頌 Lookup" at bounding box center [389, 155] width 243 height 22
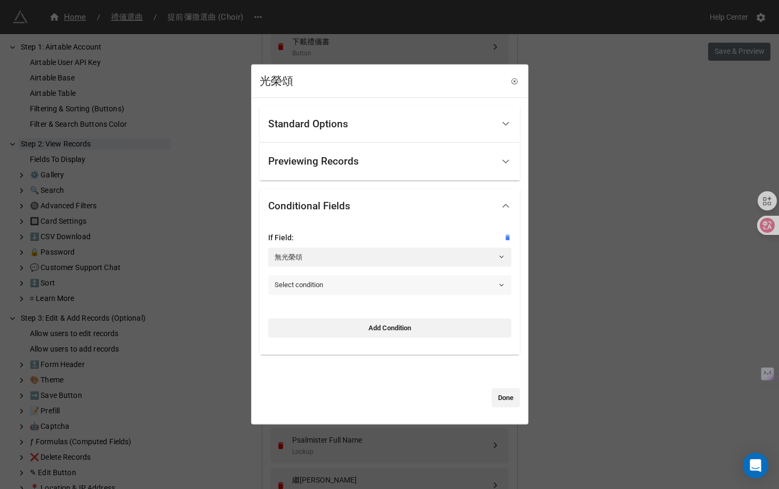
click at [407, 285] on link "Select condition" at bounding box center [389, 285] width 243 height 19
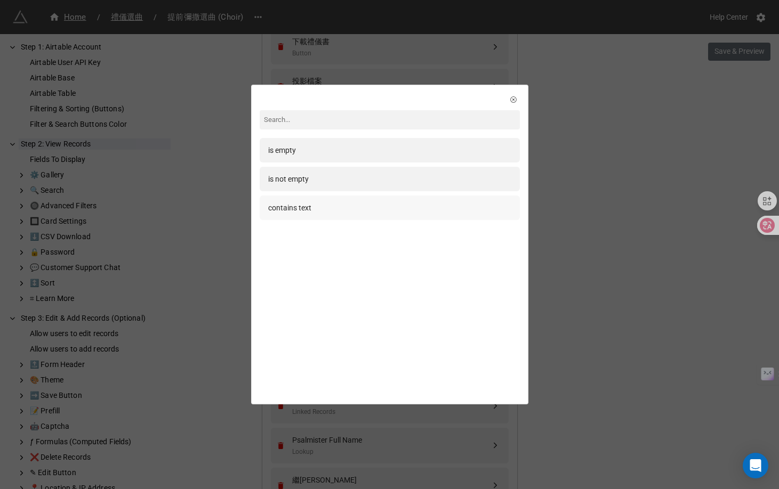
click at [373, 213] on div "contains text" at bounding box center [389, 208] width 243 height 12
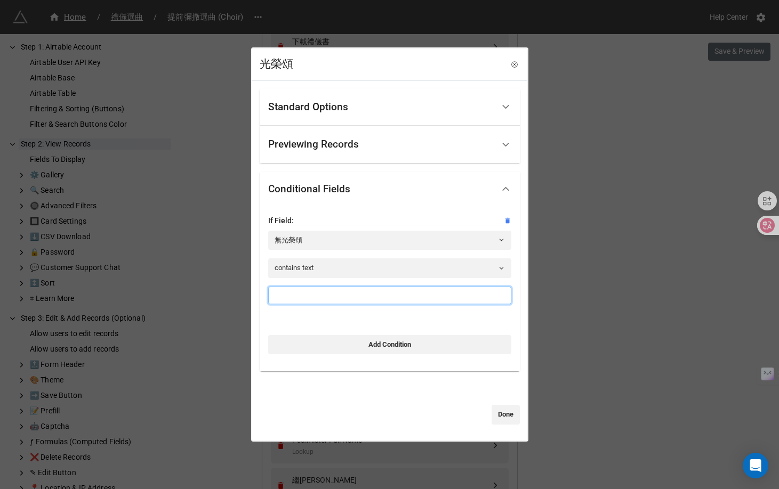
click at [386, 290] on input at bounding box center [389, 296] width 243 height 18
type input "0"
click at [506, 418] on link "Done" at bounding box center [505, 415] width 28 height 19
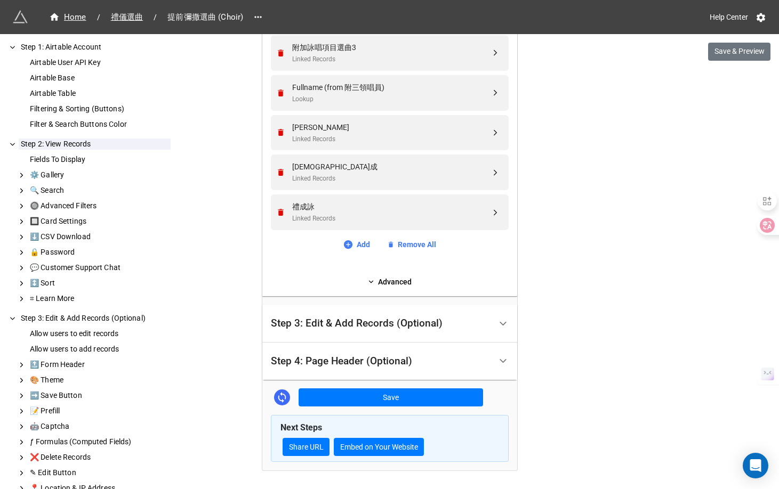
scroll to position [2109, 0]
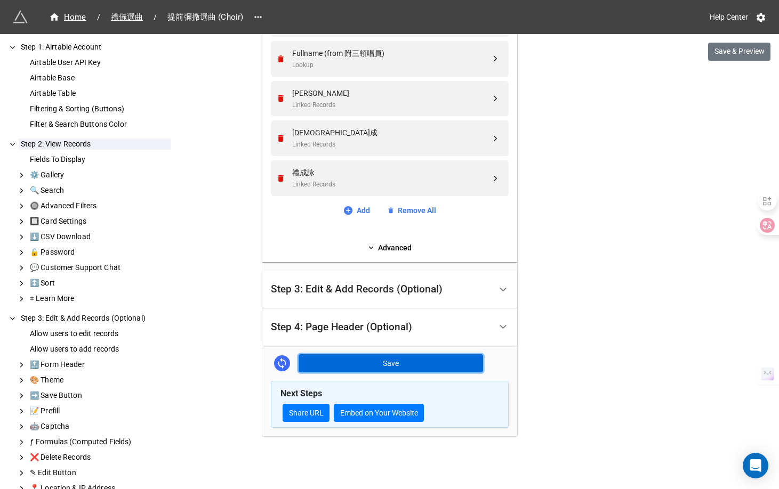
click at [412, 358] on button "Save" at bounding box center [390, 363] width 184 height 18
click at [132, 16] on span "禮儀選曲" at bounding box center [126, 17] width 45 height 12
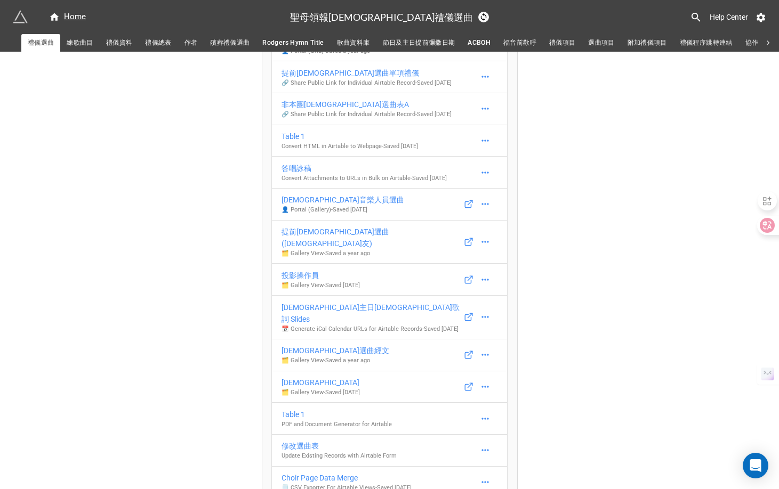
scroll to position [444, 0]
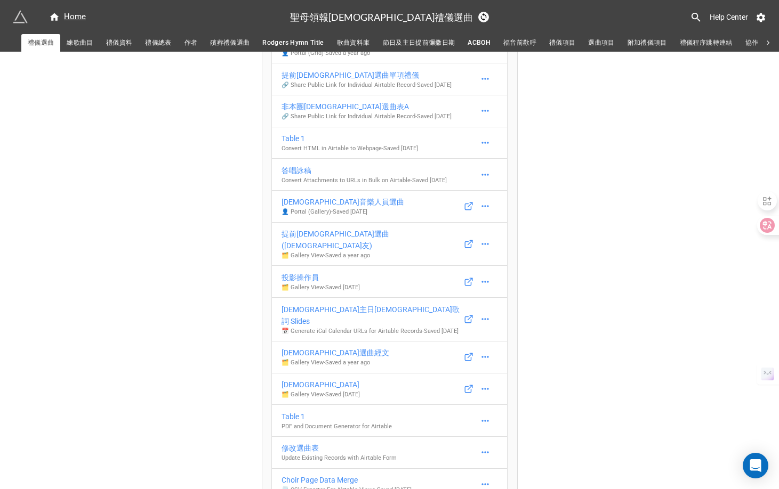
click at [367, 43] on span "歌曲資料庫" at bounding box center [353, 42] width 33 height 11
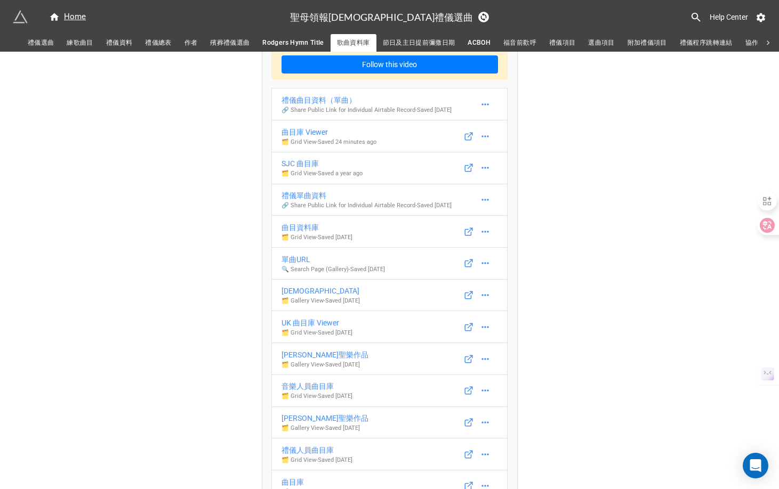
scroll to position [53, 0]
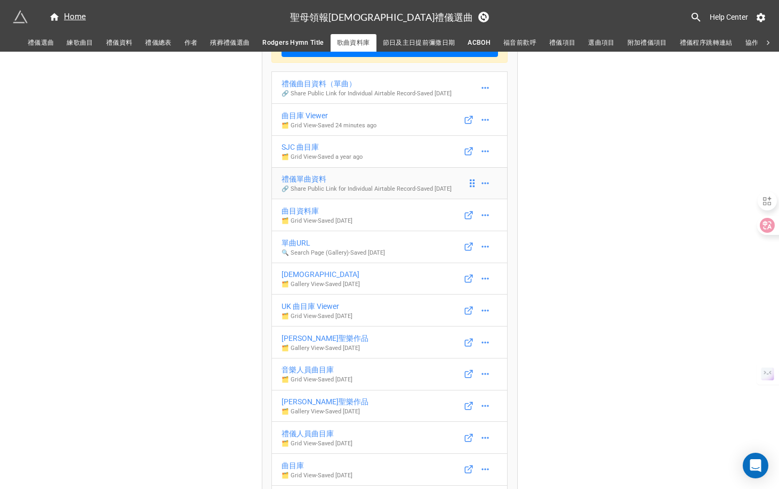
click at [326, 185] on div "禮儀單曲資料" at bounding box center [366, 179] width 170 height 12
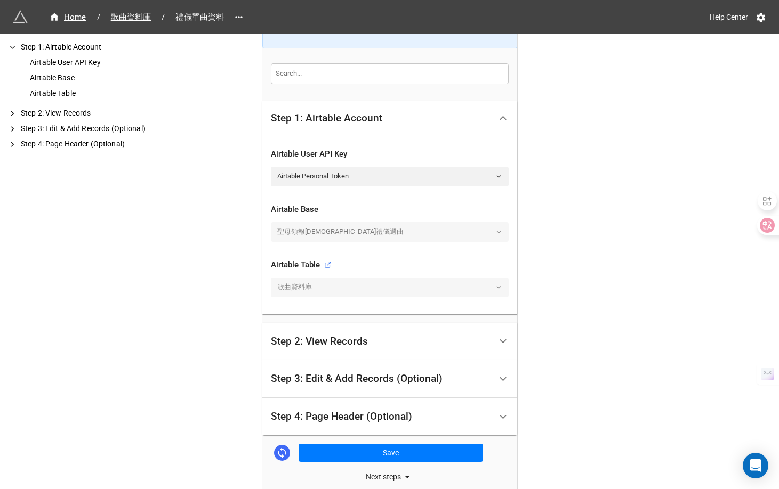
scroll to position [205, 0]
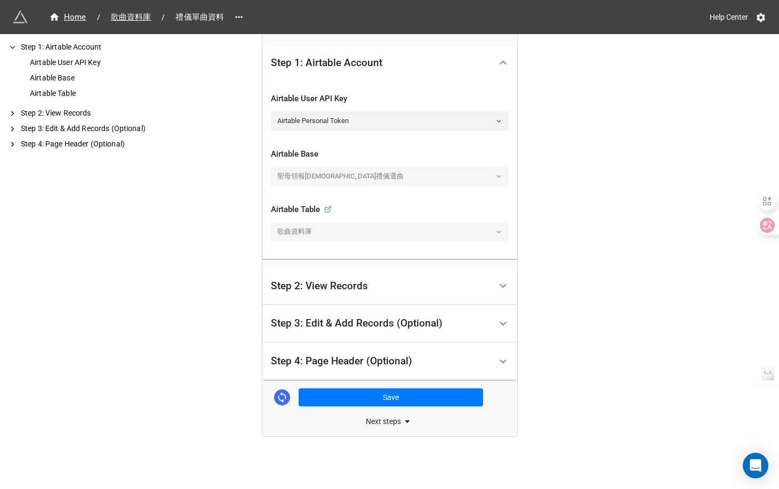
click at [329, 281] on div "Step 2: View Records" at bounding box center [319, 286] width 97 height 11
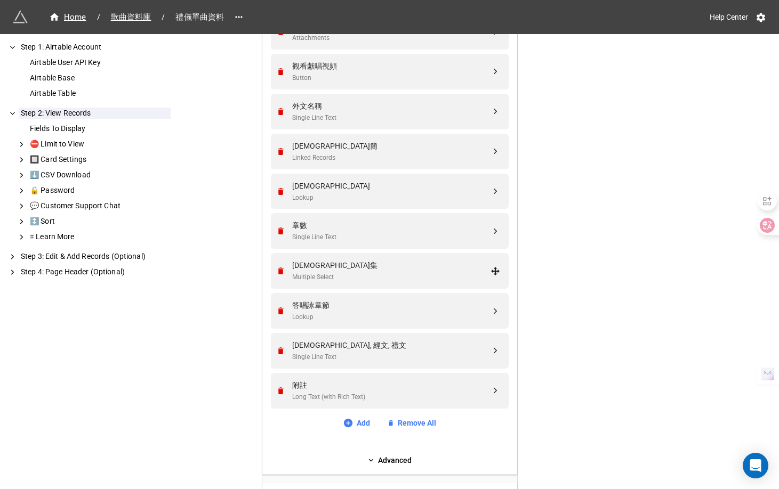
scroll to position [984, 0]
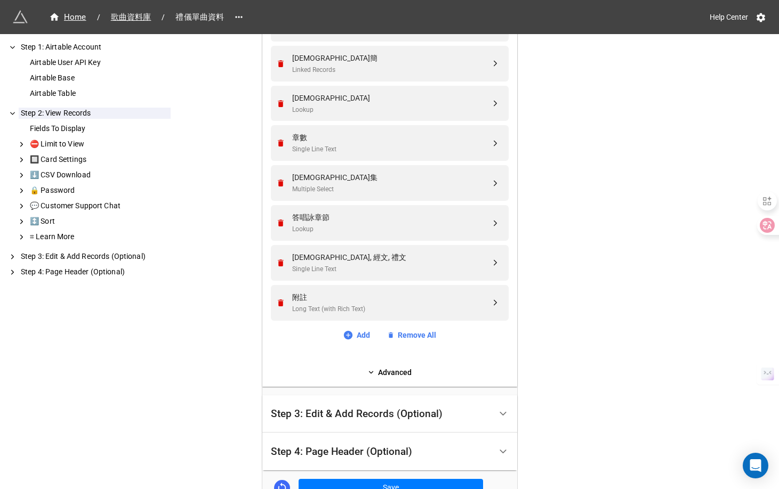
click at [369, 404] on div "Step 3: Edit & Add Records (Optional)" at bounding box center [381, 414] width 220 height 25
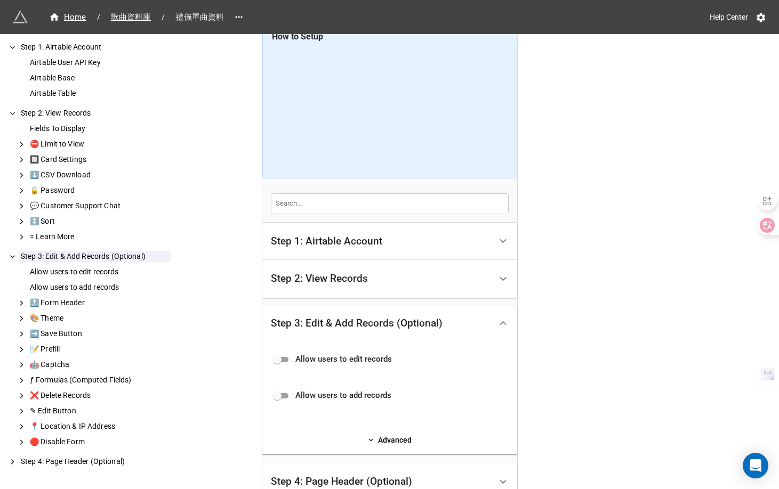
scroll to position [0, 0]
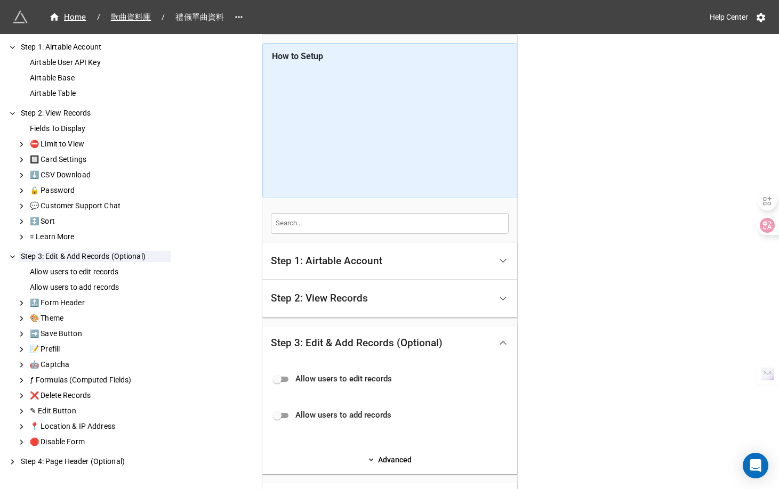
click at [344, 307] on div "Step 2: View Records" at bounding box center [381, 298] width 220 height 25
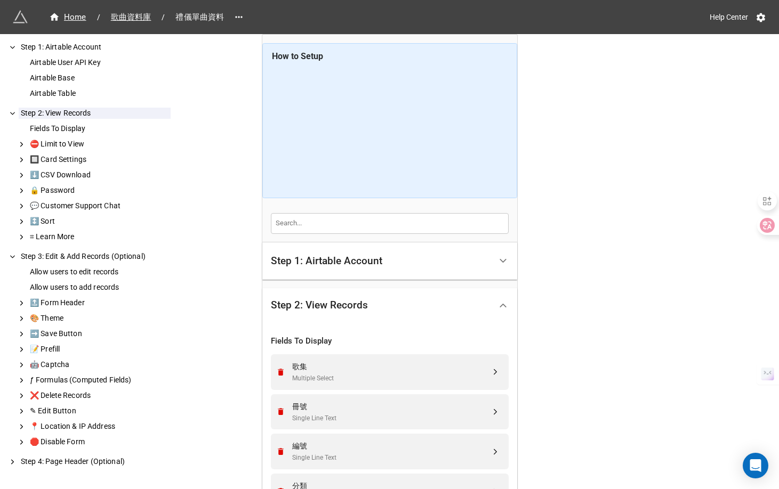
click at [337, 272] on div "Step 1: Airtable Account" at bounding box center [381, 261] width 220 height 25
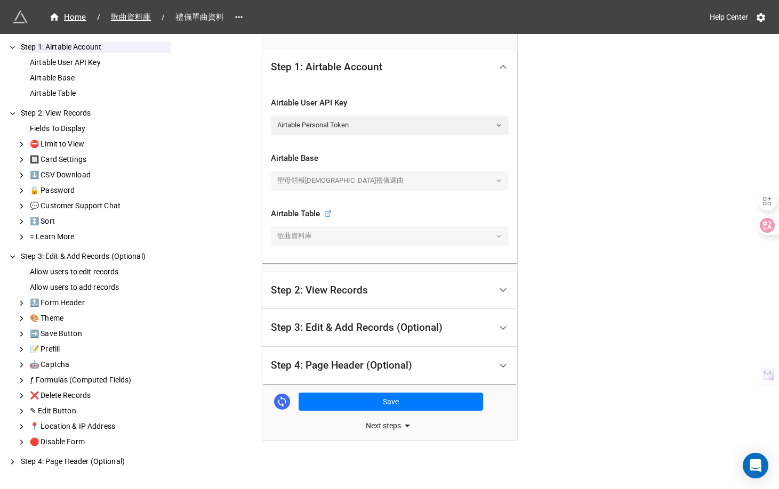
scroll to position [205, 0]
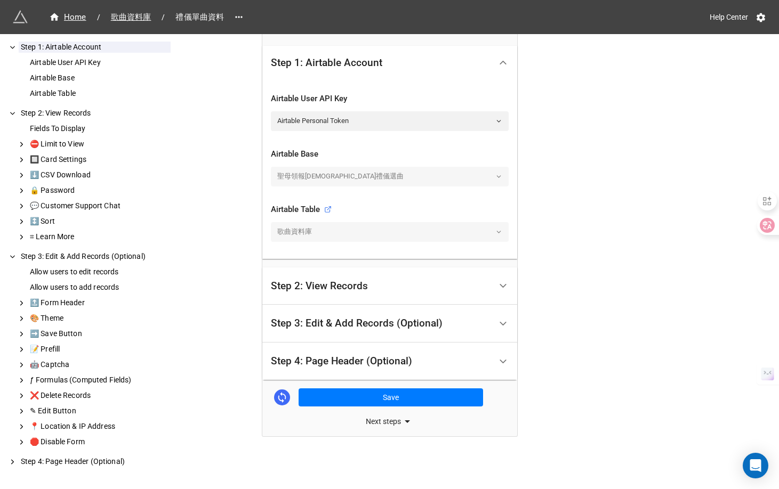
click at [338, 295] on div "Step 2: View Records" at bounding box center [381, 286] width 220 height 25
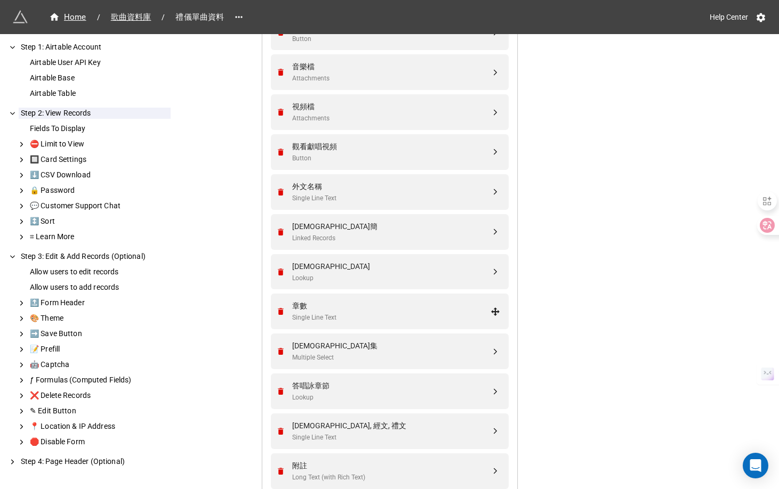
scroll to position [917, 0]
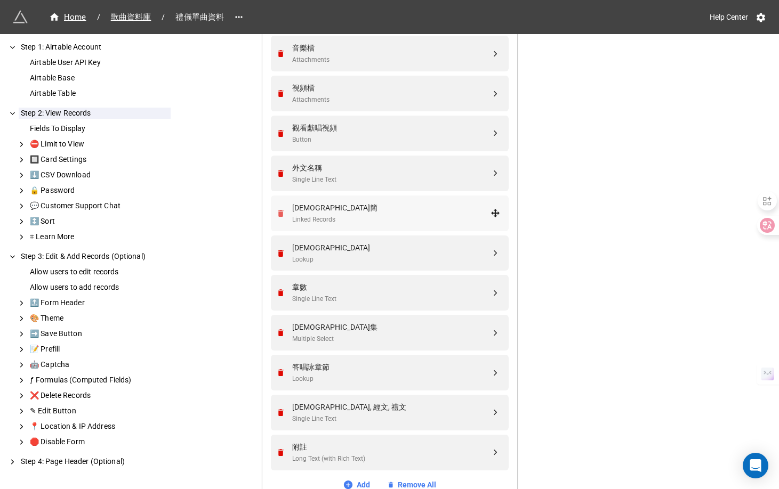
click at [279, 214] on icon "Remove" at bounding box center [281, 213] width 6 height 7
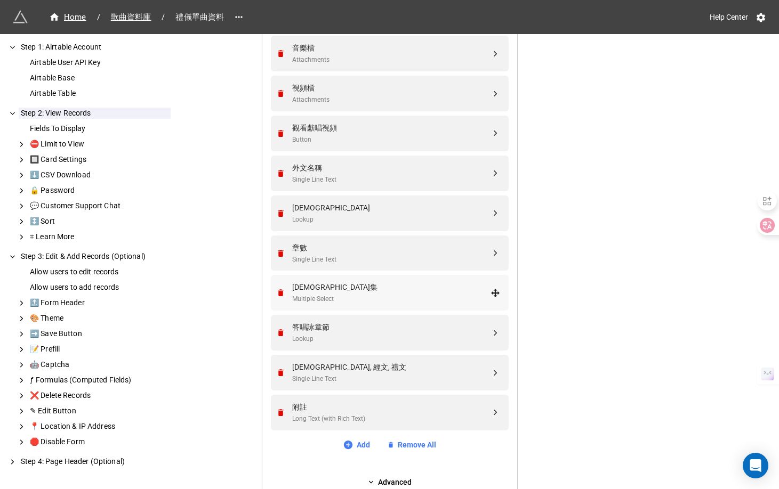
drag, startPoint x: 317, startPoint y: 332, endPoint x: 312, endPoint y: 292, distance: 40.3
drag, startPoint x: 326, startPoint y: 330, endPoint x: 320, endPoint y: 262, distance: 69.0
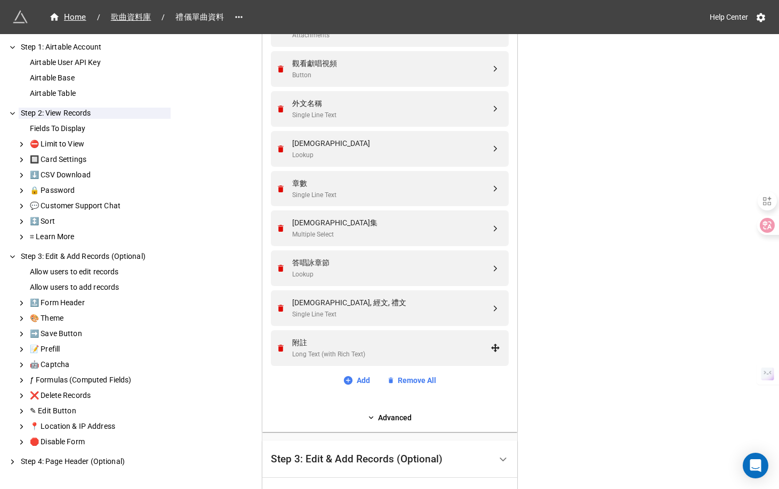
scroll to position [983, 0]
click at [412, 417] on link "Advanced" at bounding box center [390, 416] width 238 height 12
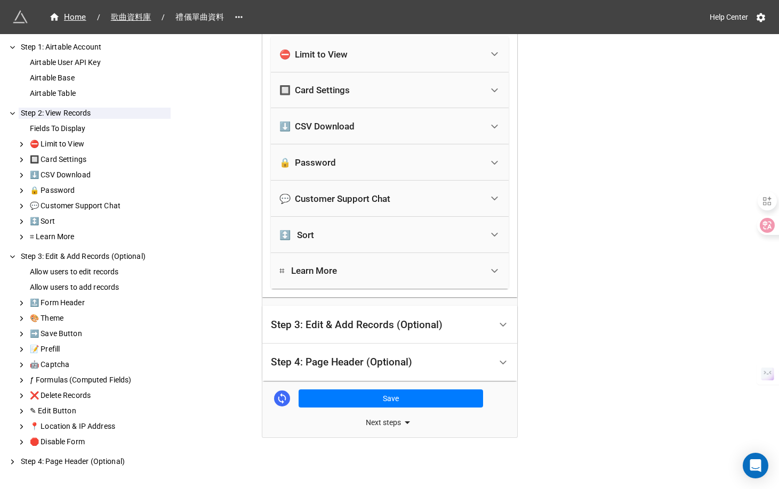
scroll to position [1367, 0]
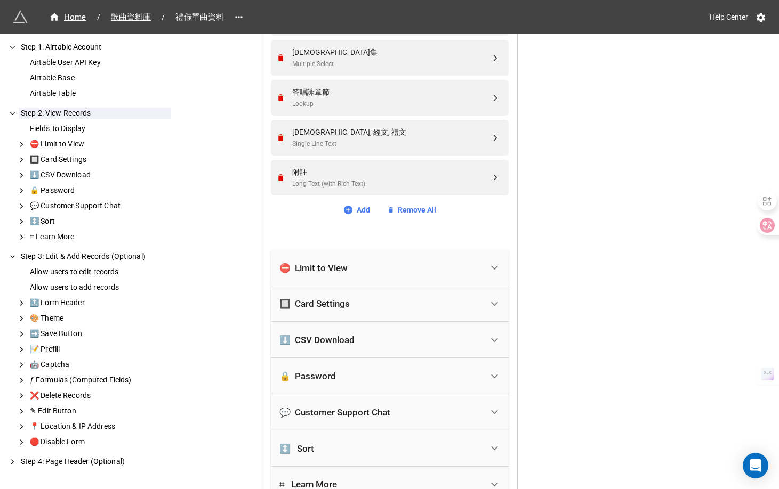
click at [398, 369] on div "🔒 Password" at bounding box center [380, 376] width 203 height 23
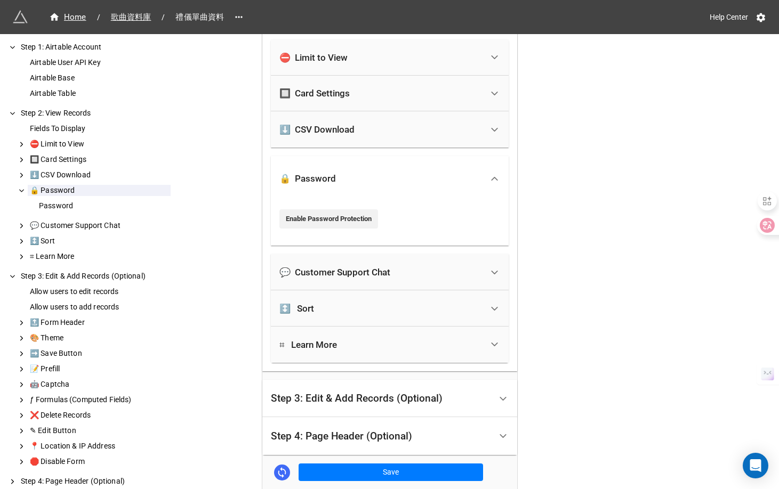
scroll to position [1375, 0]
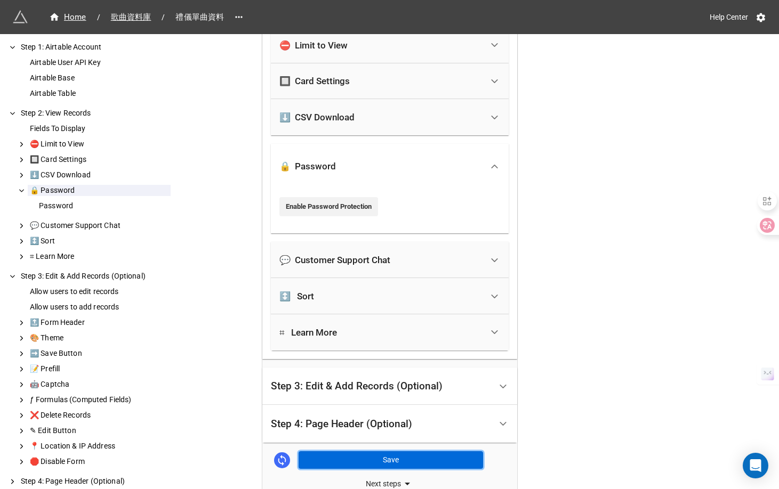
click at [419, 461] on button "Save" at bounding box center [390, 460] width 184 height 18
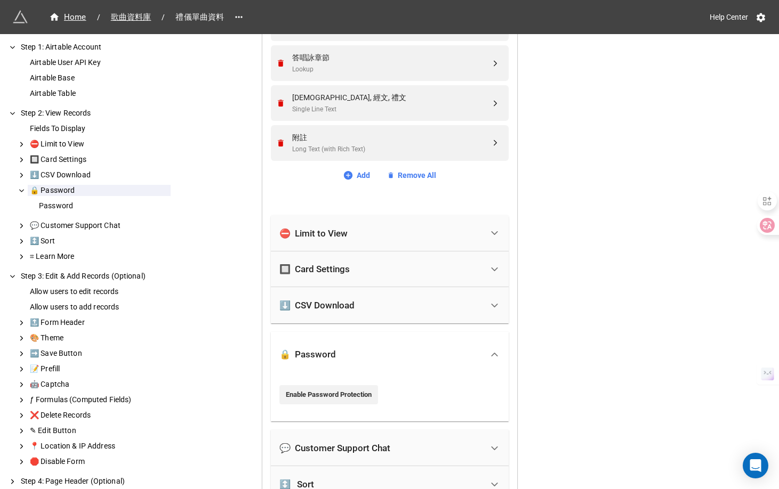
scroll to position [1111, 0]
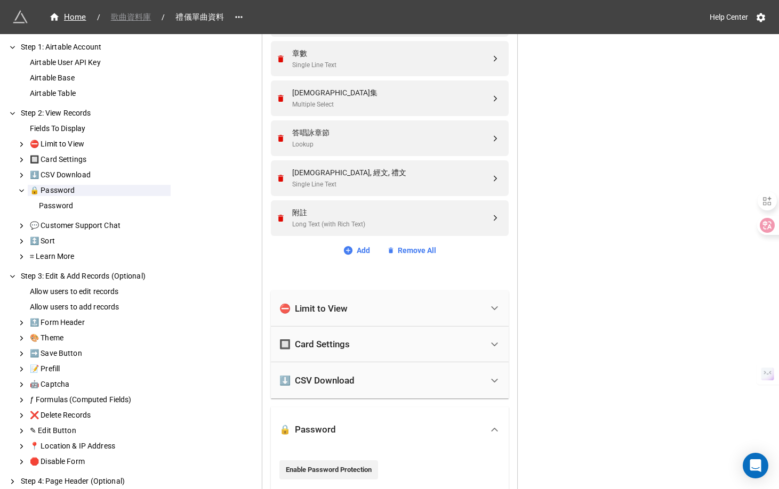
click at [131, 18] on span "歌曲資料庫" at bounding box center [130, 17] width 53 height 12
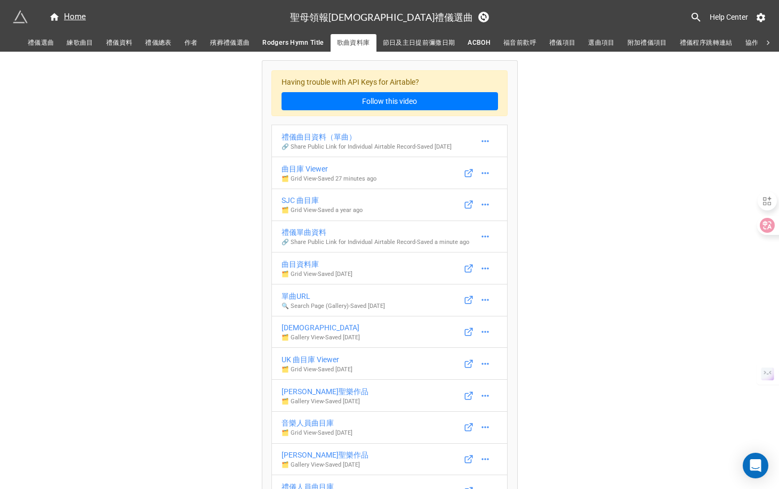
click at [48, 46] on span "禮儀選曲" at bounding box center [41, 42] width 26 height 11
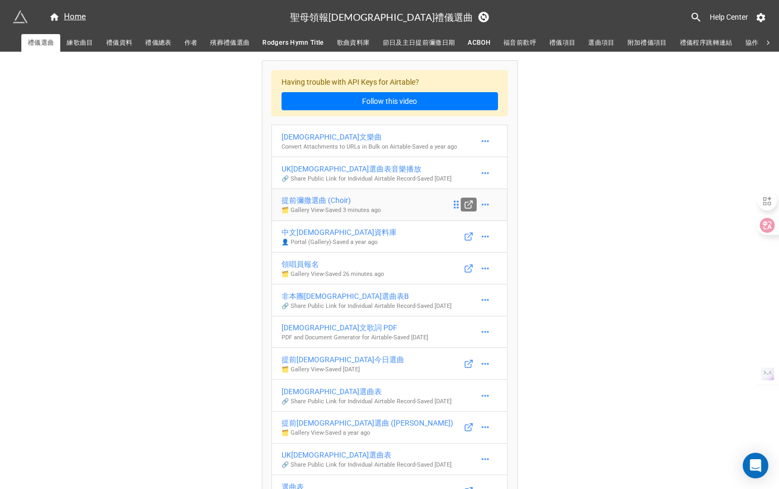
click at [465, 209] on icon at bounding box center [469, 205] width 10 height 10
click at [294, 215] on p "🗂️ Gallery View - Saved 4 minutes ago" at bounding box center [330, 210] width 99 height 9
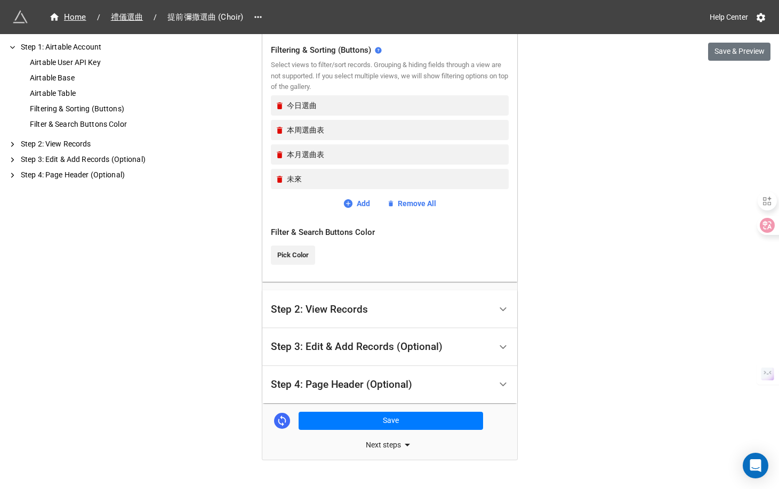
scroll to position [426, 0]
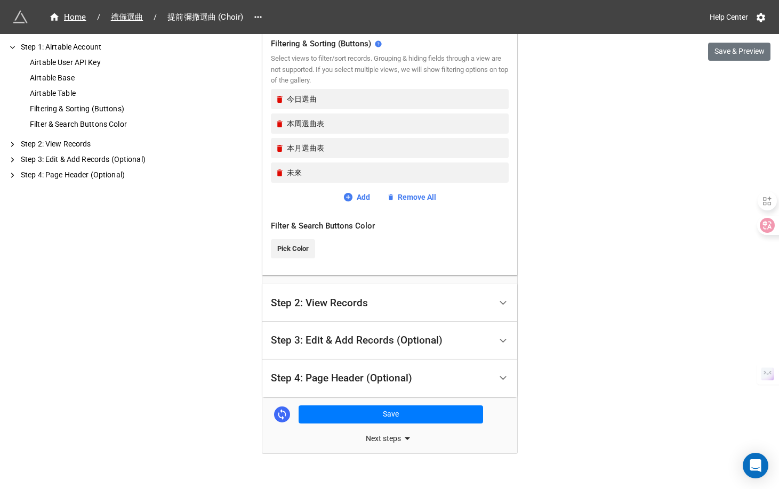
click at [305, 298] on div "Step 2: View Records" at bounding box center [319, 303] width 97 height 11
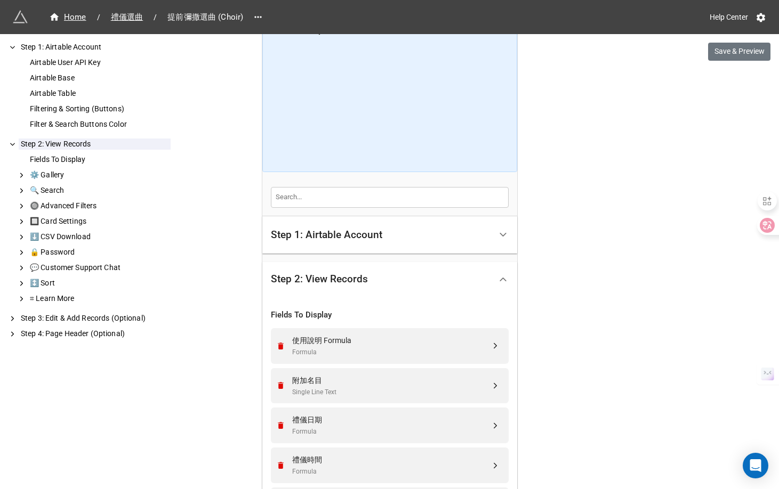
scroll to position [27, 0]
click at [280, 242] on div "Step 1: Airtable Account" at bounding box center [381, 234] width 220 height 25
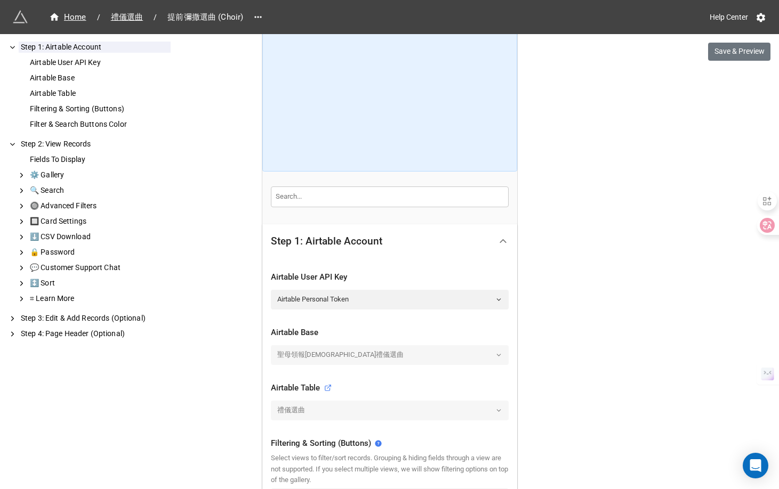
click at [353, 205] on input "text" at bounding box center [390, 197] width 238 height 20
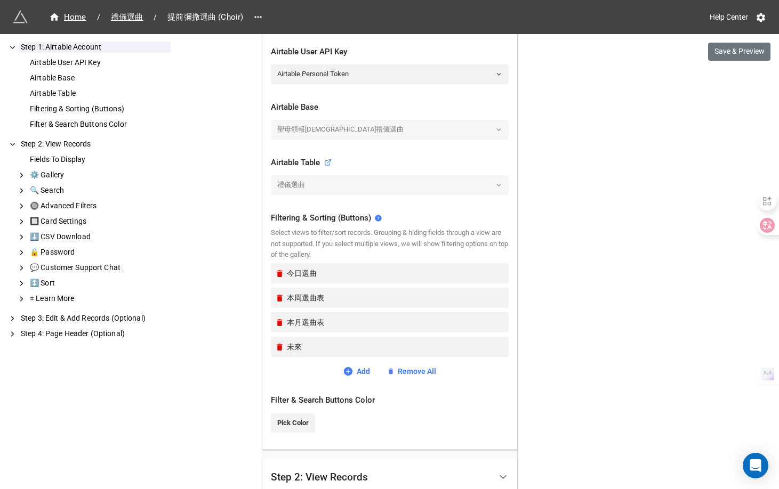
scroll to position [256, 0]
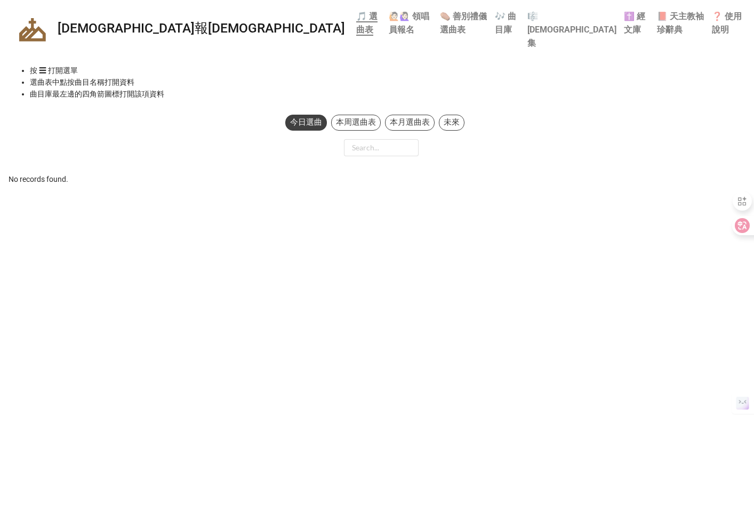
click at [356, 115] on div "本周選曲表" at bounding box center [356, 123] width 50 height 16
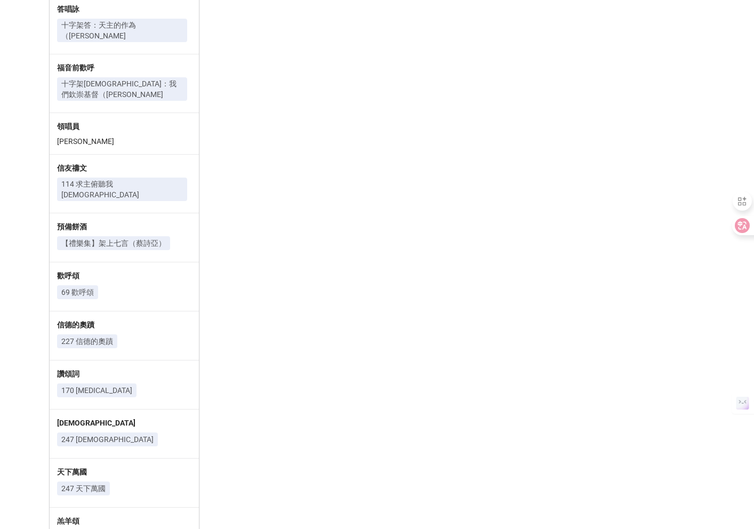
scroll to position [886, 0]
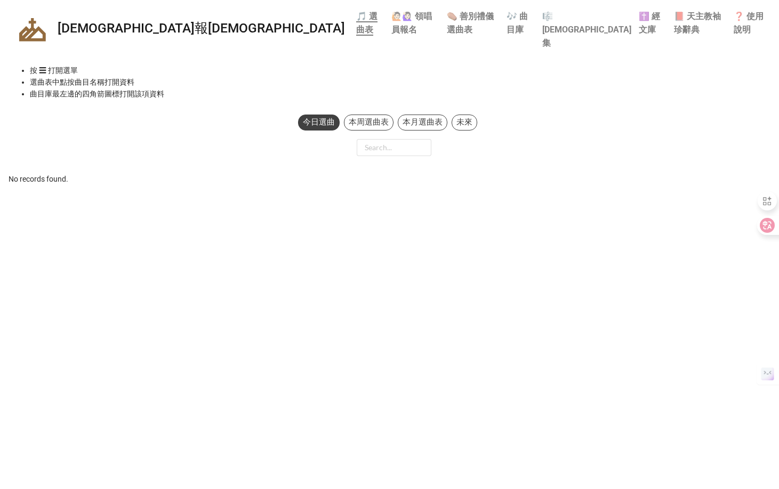
click at [369, 115] on div "本周選曲表" at bounding box center [369, 123] width 50 height 16
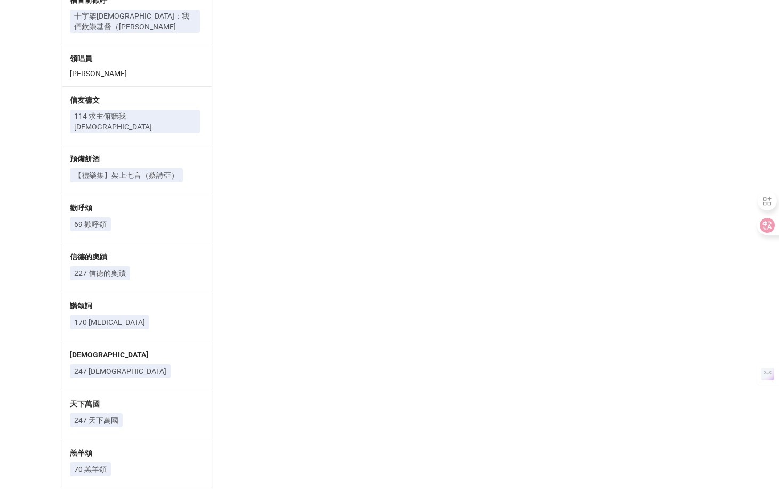
scroll to position [926, 0]
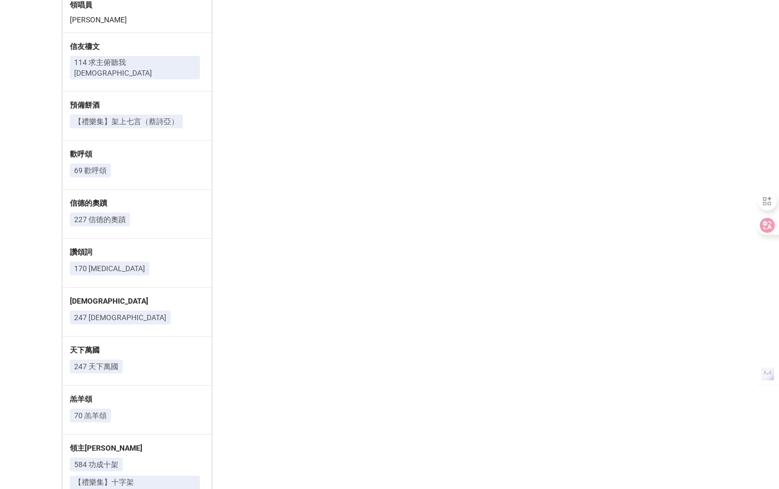
click at [101, 312] on p "247 [DEMOGRAPHIC_DATA]" at bounding box center [120, 317] width 92 height 11
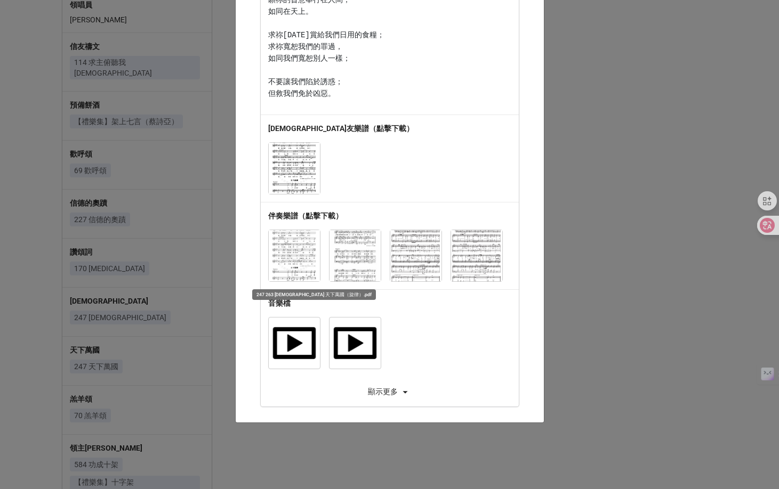
scroll to position [317, 0]
click at [394, 391] on div "顯示更多" at bounding box center [390, 391] width 258 height 13
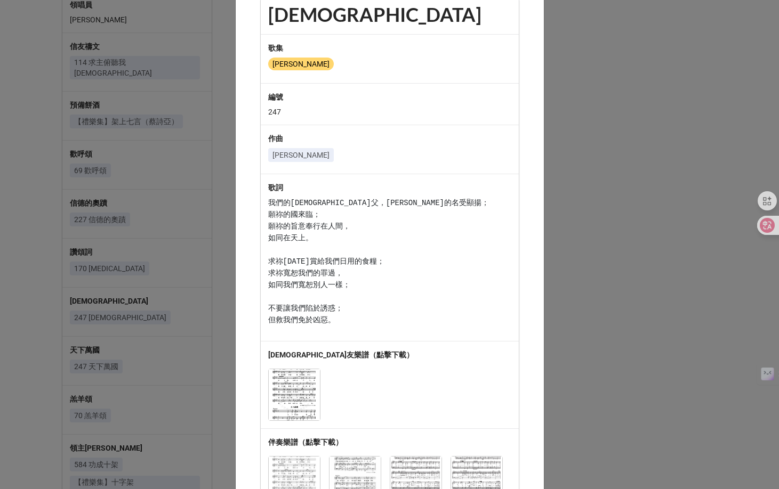
scroll to position [0, 0]
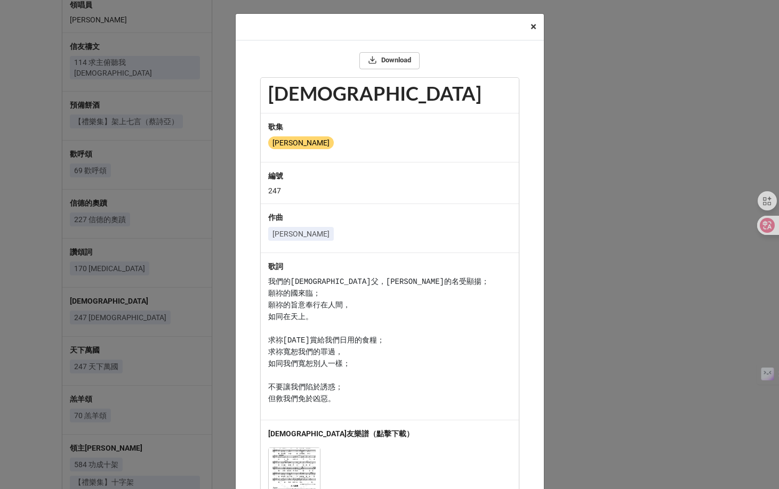
click at [530, 26] on span "×" at bounding box center [533, 26] width 6 height 13
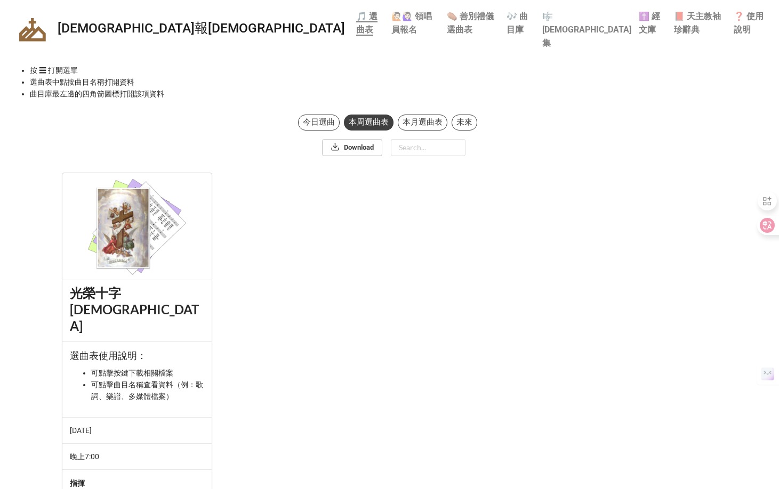
click at [422, 115] on div "本月選曲表" at bounding box center [423, 123] width 50 height 16
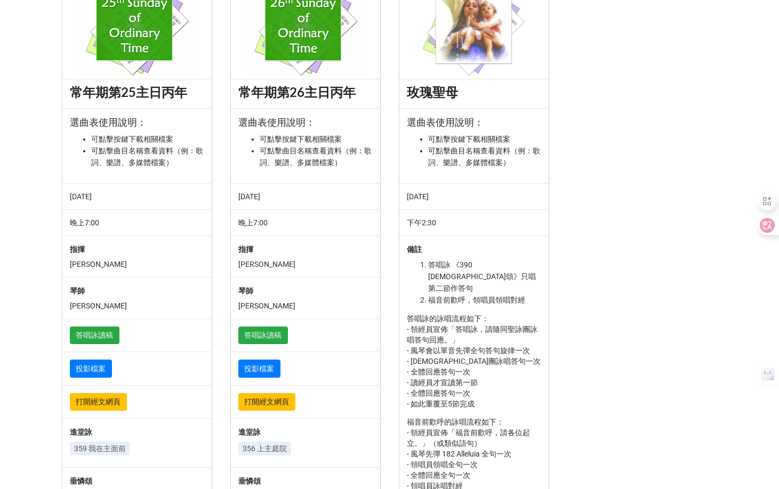
scroll to position [196, 0]
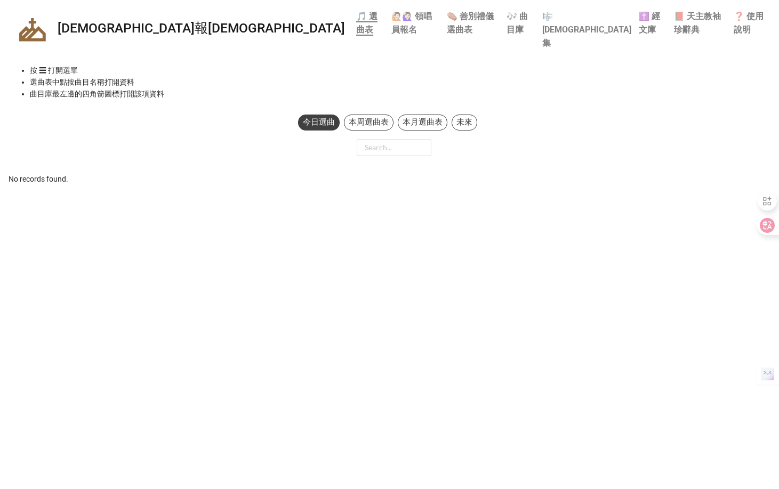
click at [430, 115] on div "本月選曲表" at bounding box center [423, 123] width 50 height 16
click at [423, 115] on div "本月選曲表" at bounding box center [423, 123] width 50 height 16
click at [373, 115] on div "本周選曲表" at bounding box center [369, 123] width 50 height 16
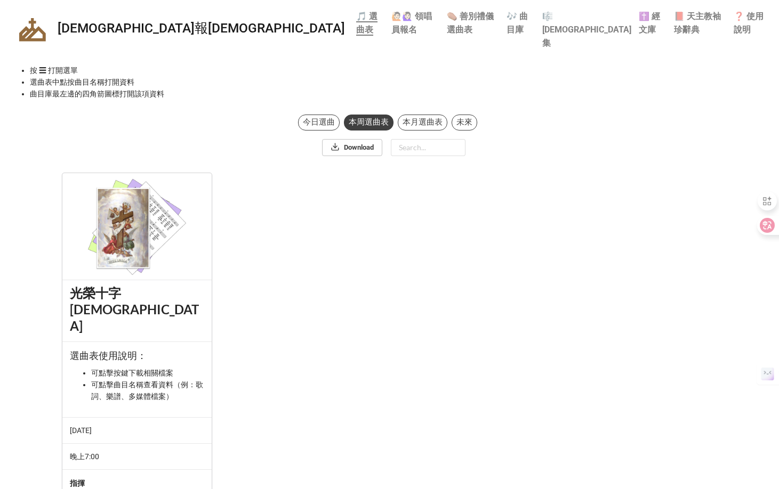
click at [423, 115] on div "本月選曲表" at bounding box center [423, 123] width 50 height 16
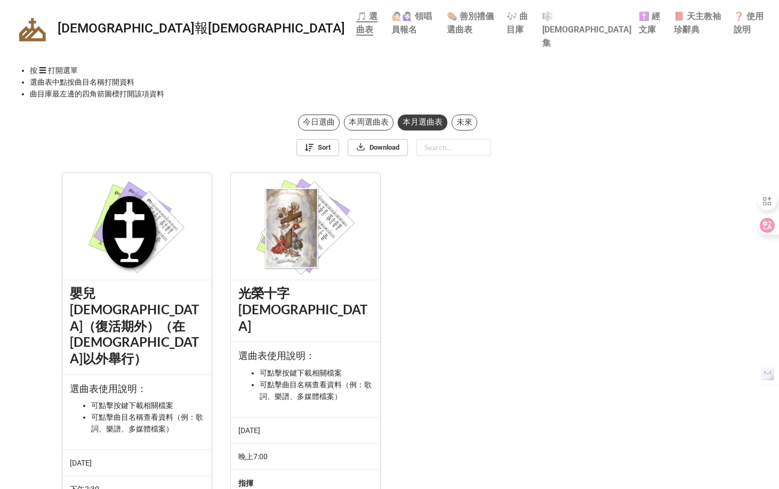
click at [369, 115] on div "本周選曲表" at bounding box center [369, 123] width 50 height 16
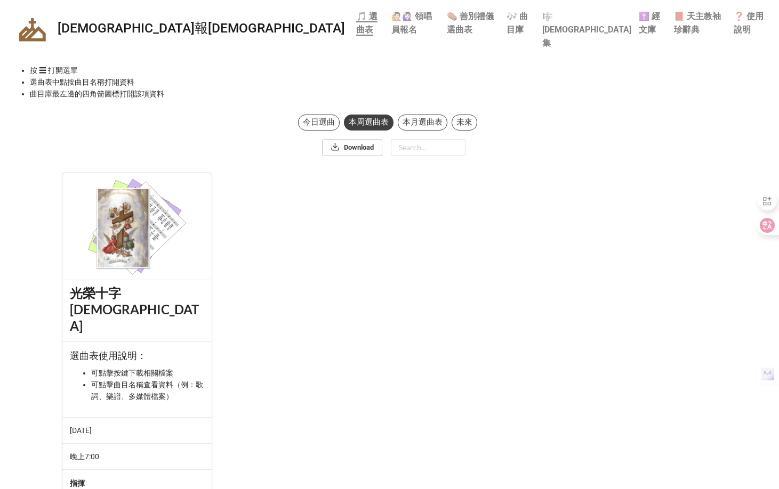
click at [322, 115] on div "今日選曲" at bounding box center [319, 123] width 42 height 16
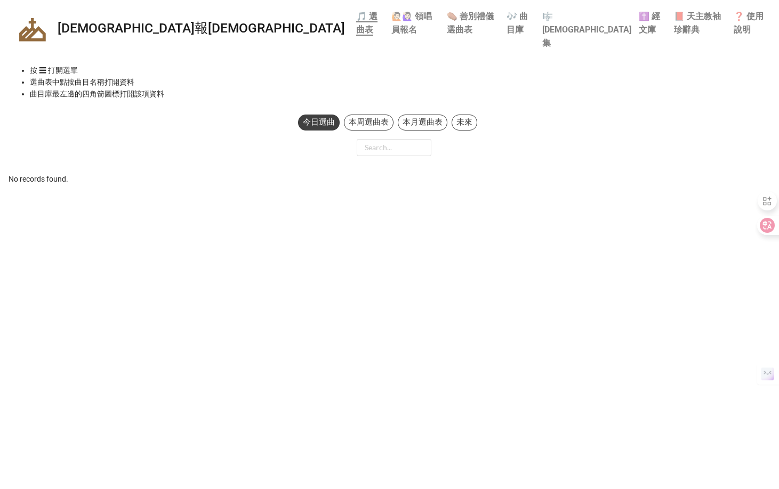
click at [459, 115] on div "未來" at bounding box center [464, 123] width 26 height 16
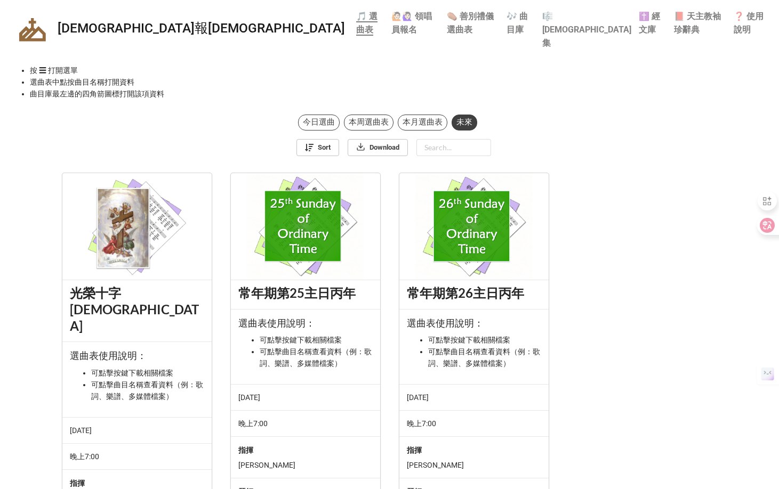
click at [391, 18] on b "🙋🏻🙋🏻‍♀️ 領唱員報名" at bounding box center [411, 22] width 41 height 23
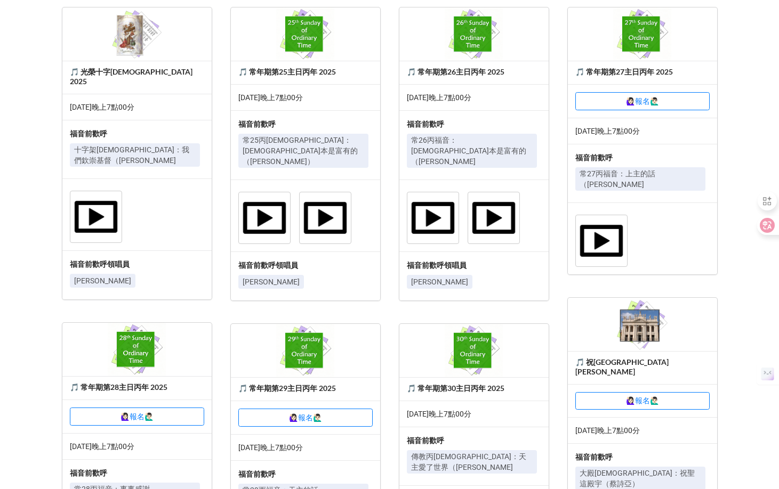
scroll to position [129, 0]
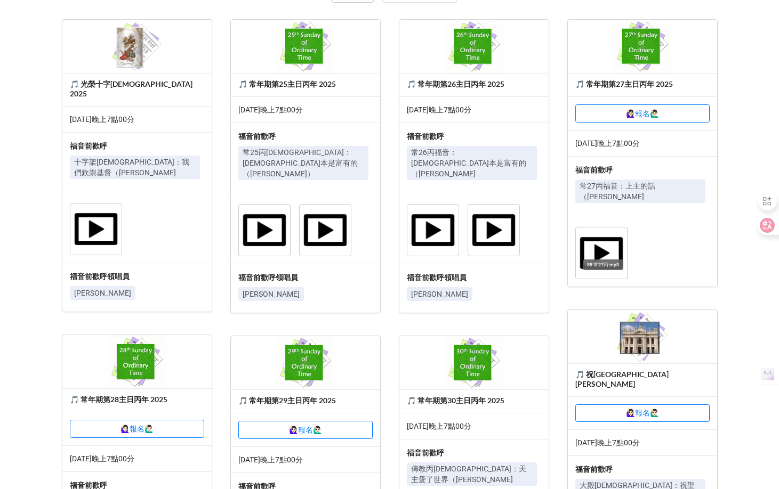
click at [603, 228] on img at bounding box center [601, 253] width 51 height 51
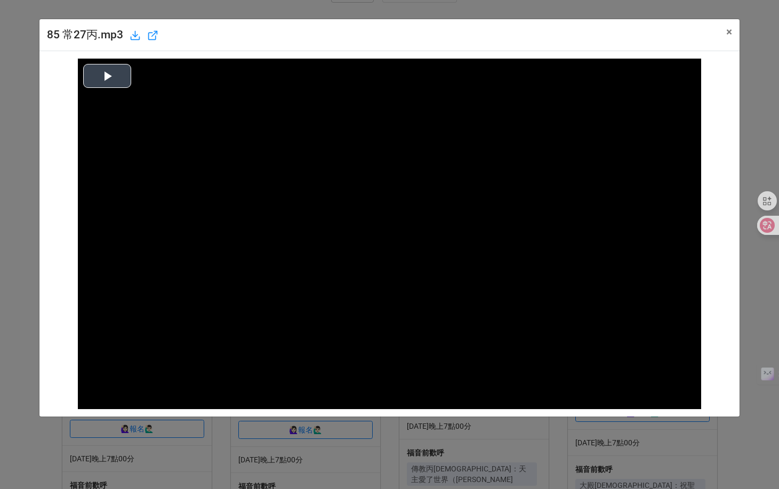
click at [114, 76] on button "Play Video" at bounding box center [107, 76] width 48 height 24
click at [646, 35] on div "85 常27丙.mp3" at bounding box center [355, 35] width 616 height 17
click at [728, 32] on span "×" at bounding box center [729, 32] width 6 height 13
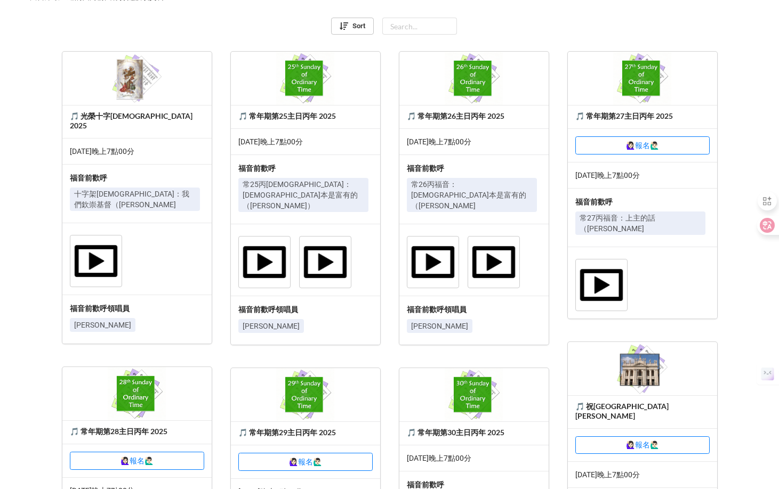
scroll to position [94, 0]
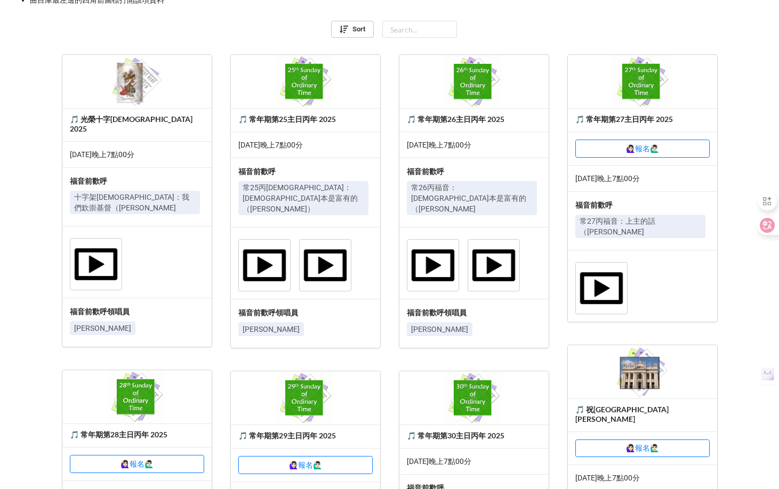
click at [603, 216] on p "常27丙福音：上主的話（[PERSON_NAME]" at bounding box center [640, 226] width 122 height 21
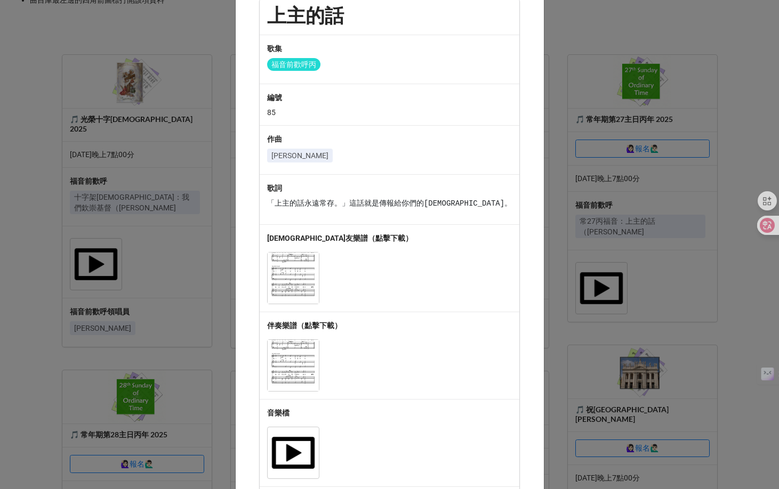
scroll to position [109, 0]
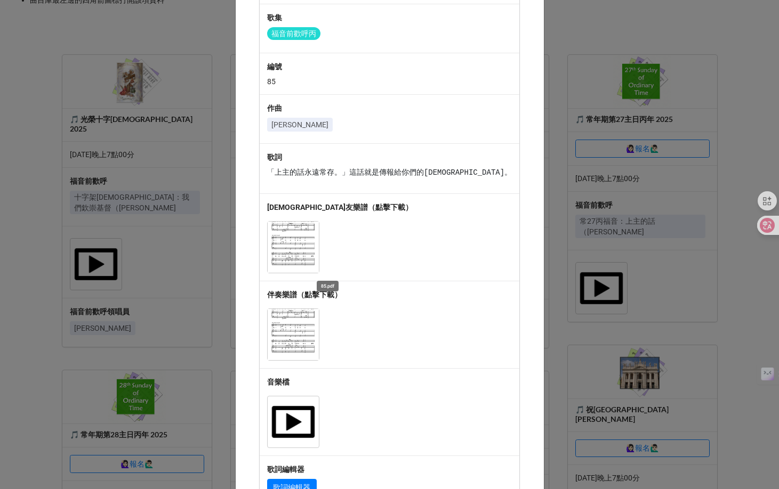
click at [319, 254] on img at bounding box center [293, 247] width 51 height 51
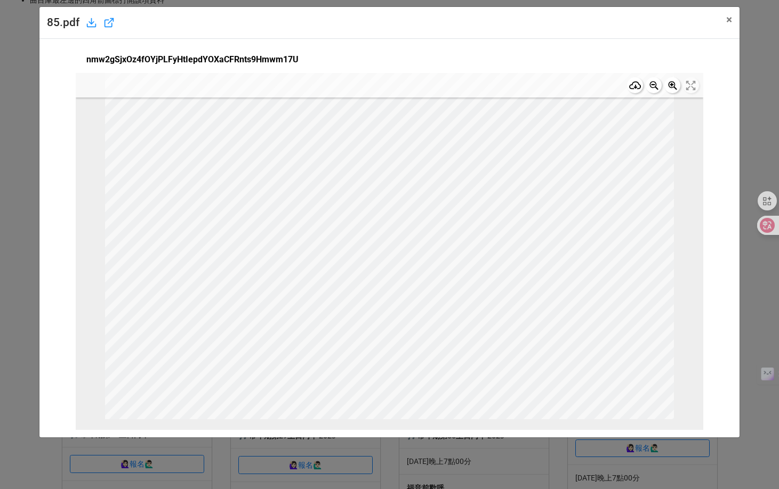
scroll to position [1, 0]
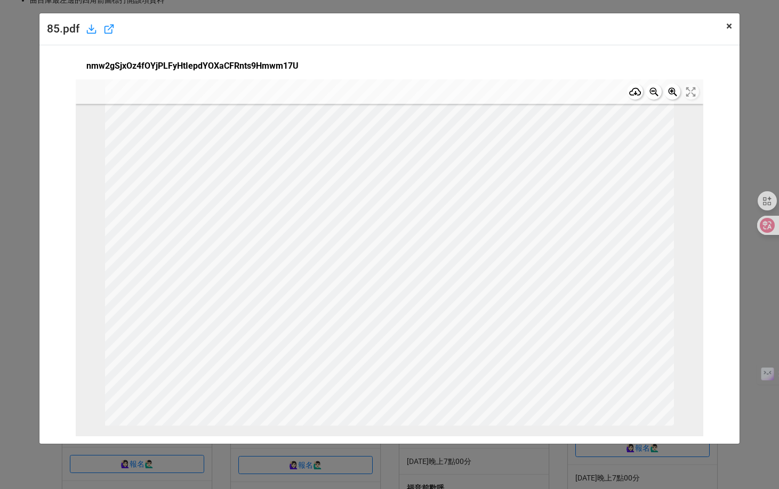
click at [726, 27] on span "×" at bounding box center [729, 26] width 6 height 13
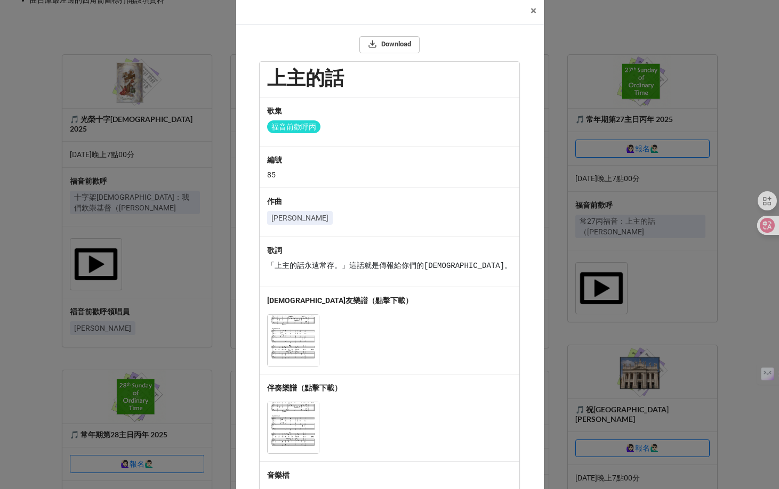
scroll to position [0, 0]
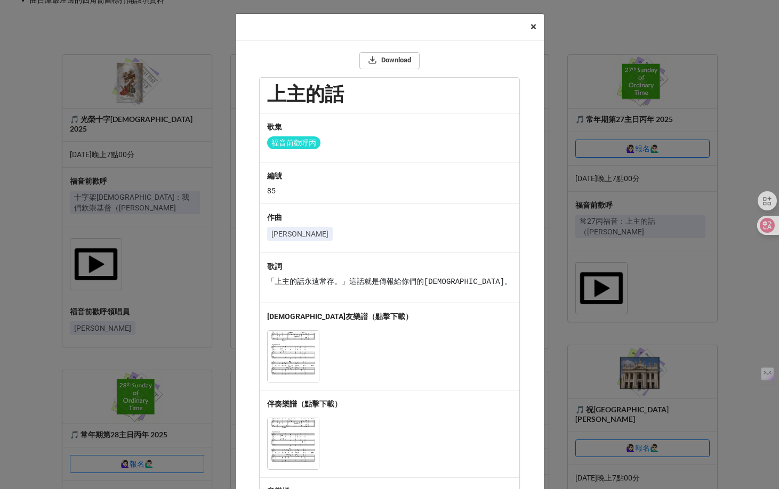
click at [532, 30] on span "×" at bounding box center [533, 26] width 6 height 13
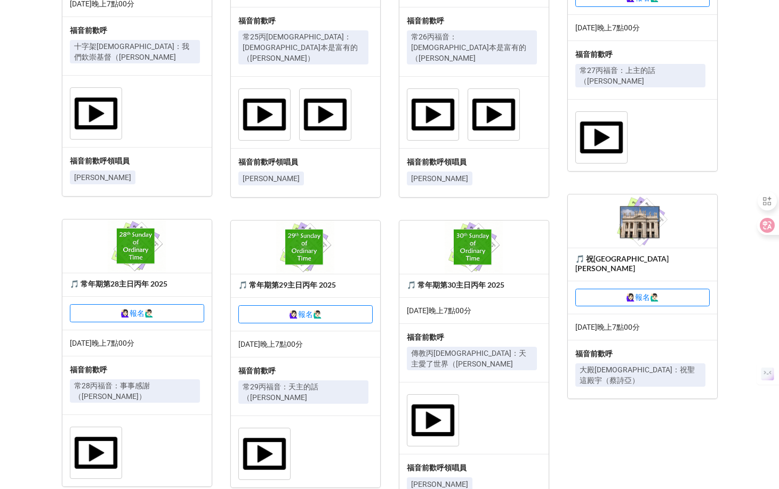
scroll to position [248, 0]
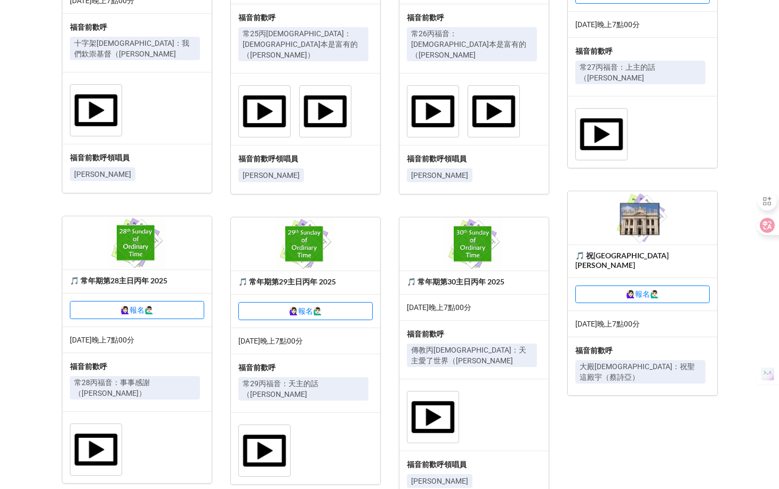
click at [157, 377] on p "常28丙福音：事事感謝（[PERSON_NAME]）" at bounding box center [135, 387] width 122 height 21
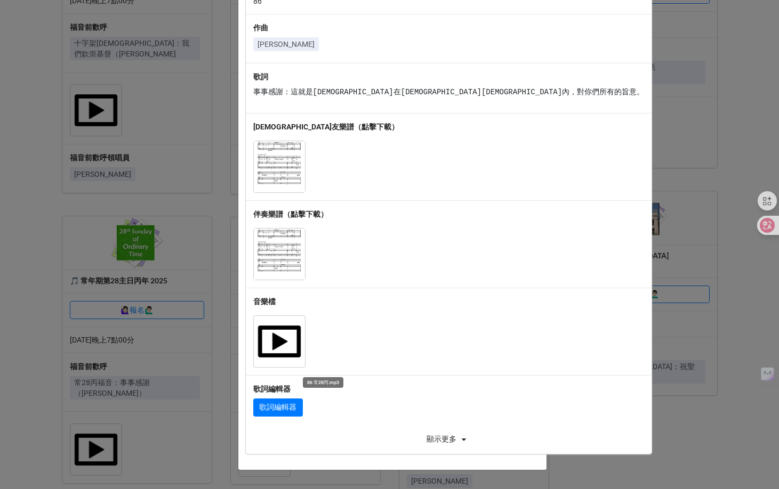
scroll to position [190, 0]
click at [305, 346] on img at bounding box center [279, 341] width 51 height 51
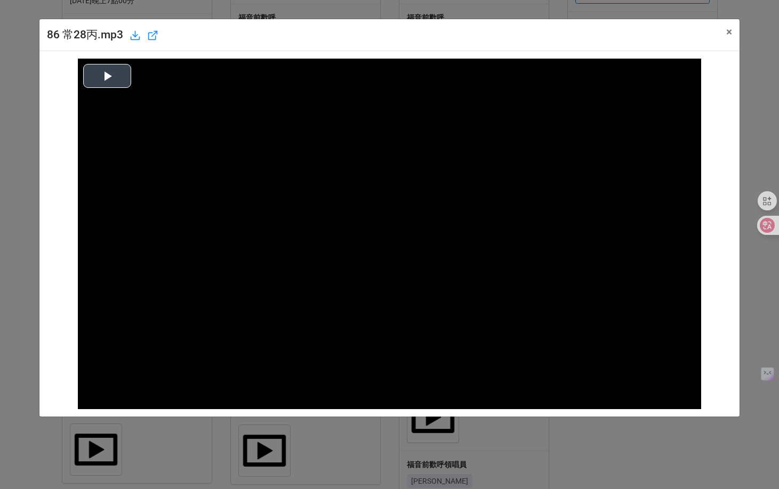
click at [125, 77] on button "Play Video" at bounding box center [107, 76] width 48 height 24
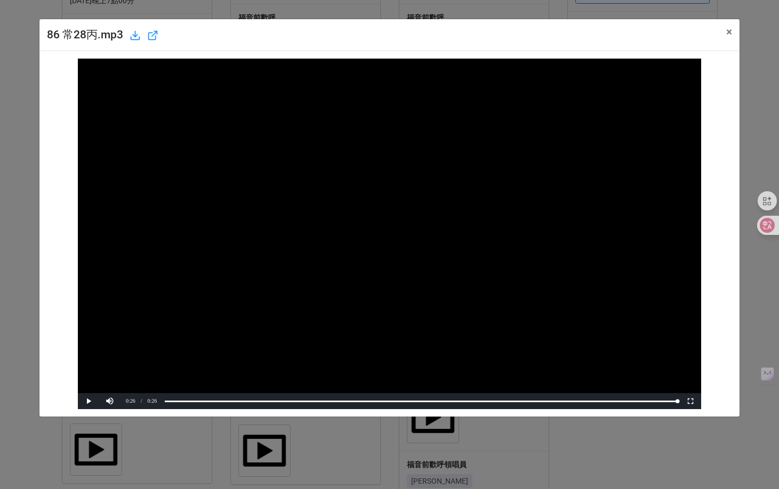
click at [173, 10] on div "86 常28丙.mp3 × Close Play Video Play Current Time 0:26 / Duration Time 0:26 Load…" at bounding box center [389, 244] width 779 height 489
